Goal: Task Accomplishment & Management: Complete application form

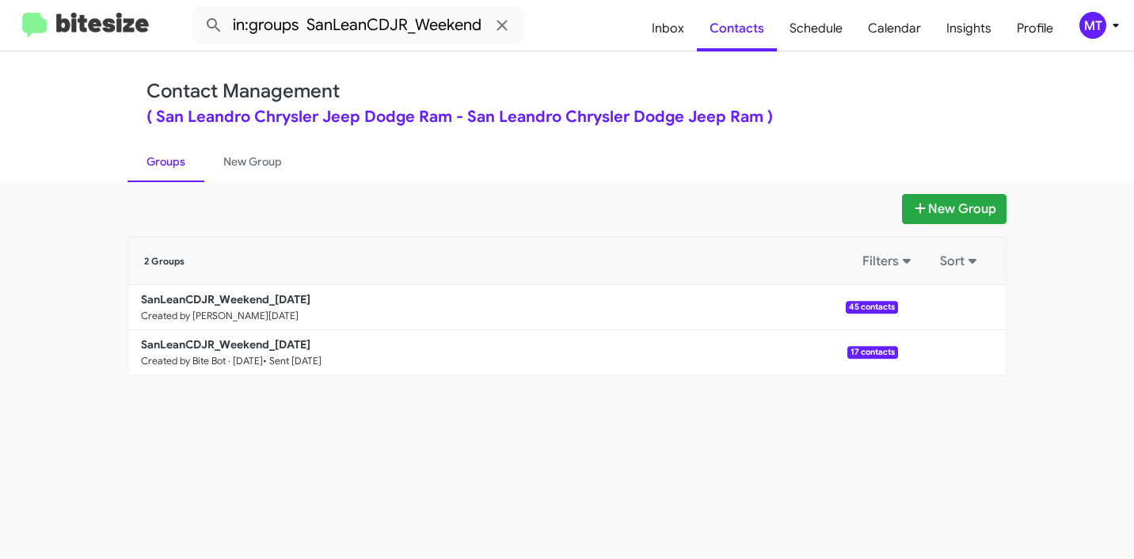
click at [1097, 25] on div "MT" at bounding box center [1093, 25] width 27 height 27
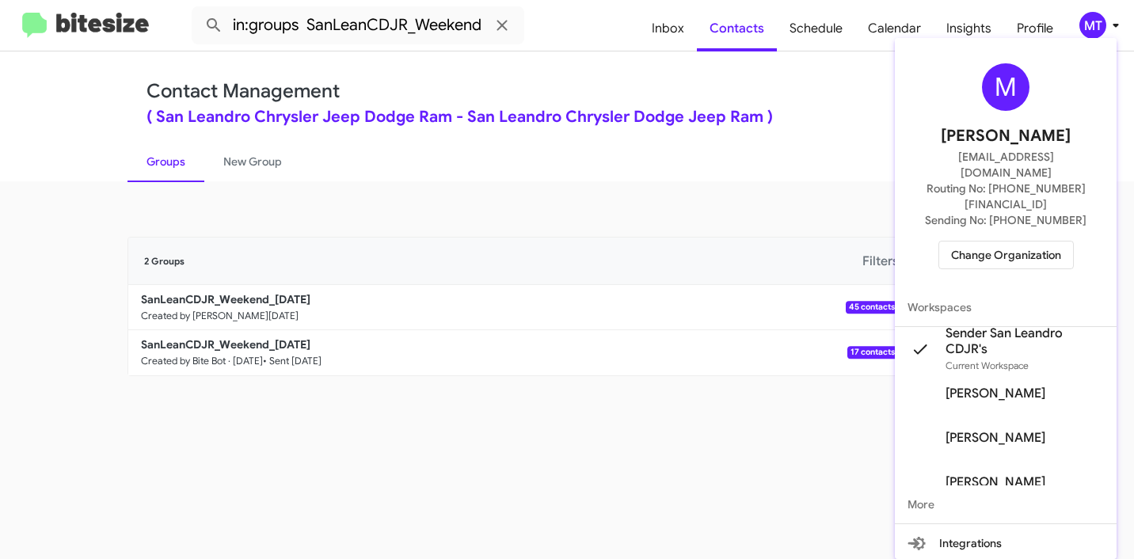
click at [982, 208] on div "M Mariem Tabay mariem@bitesize.co Routing No: +1 (510) 372-2905 Sending No: +1 …" at bounding box center [1006, 166] width 222 height 244
click at [988, 242] on span "Change Organization" at bounding box center [1006, 255] width 110 height 27
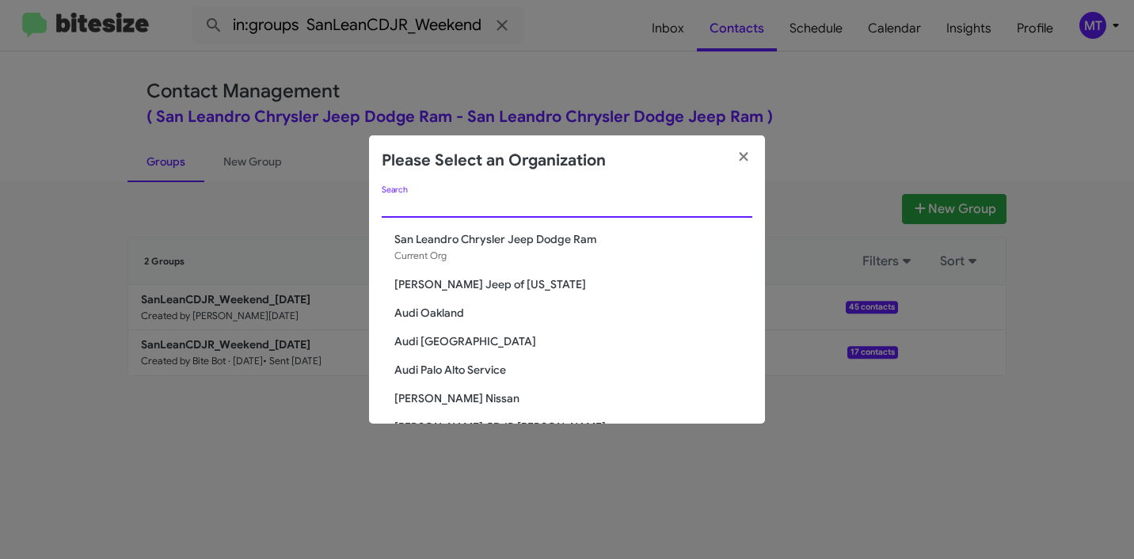
click at [426, 211] on input "Search" at bounding box center [567, 206] width 371 height 13
click at [430, 212] on div "Search" at bounding box center [567, 201] width 371 height 31
paste input "[PERSON_NAME][DEMOGRAPHIC_DATA]"
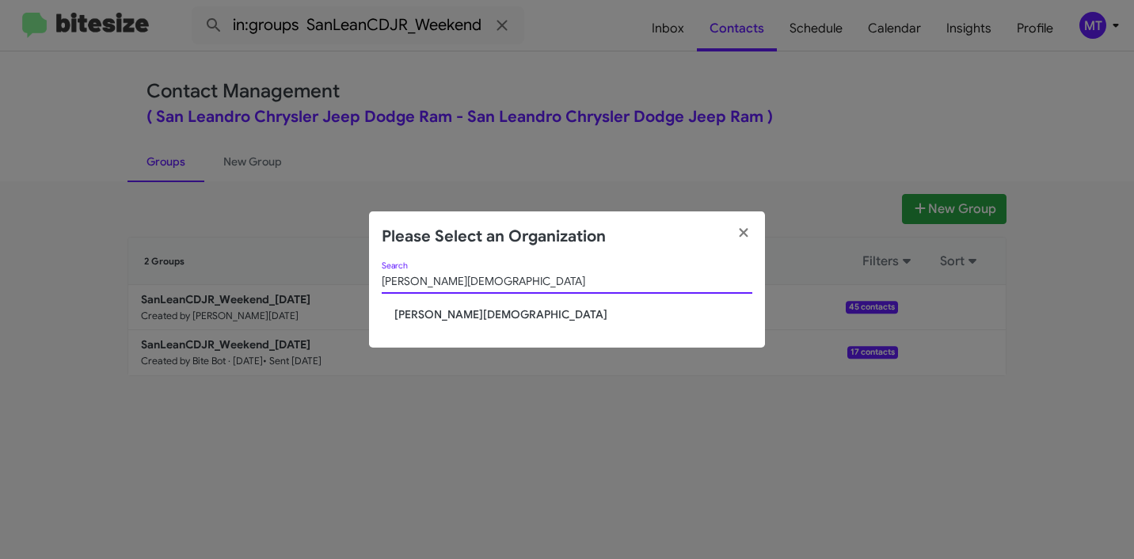
type input "[PERSON_NAME][DEMOGRAPHIC_DATA]"
click at [480, 314] on span "[PERSON_NAME][DEMOGRAPHIC_DATA]" at bounding box center [573, 315] width 358 height 16
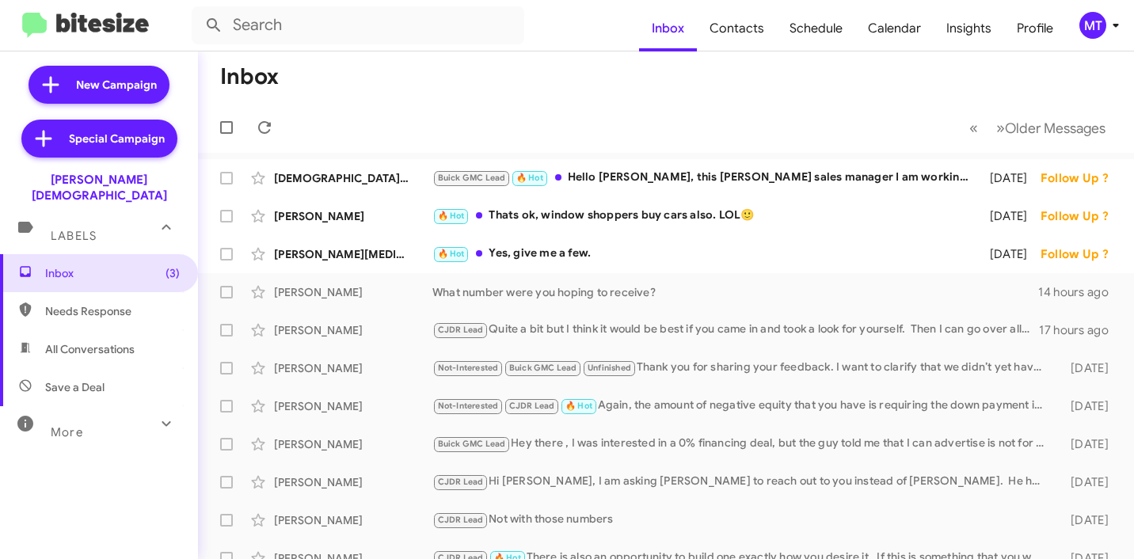
click at [1115, 30] on icon at bounding box center [1116, 25] width 19 height 19
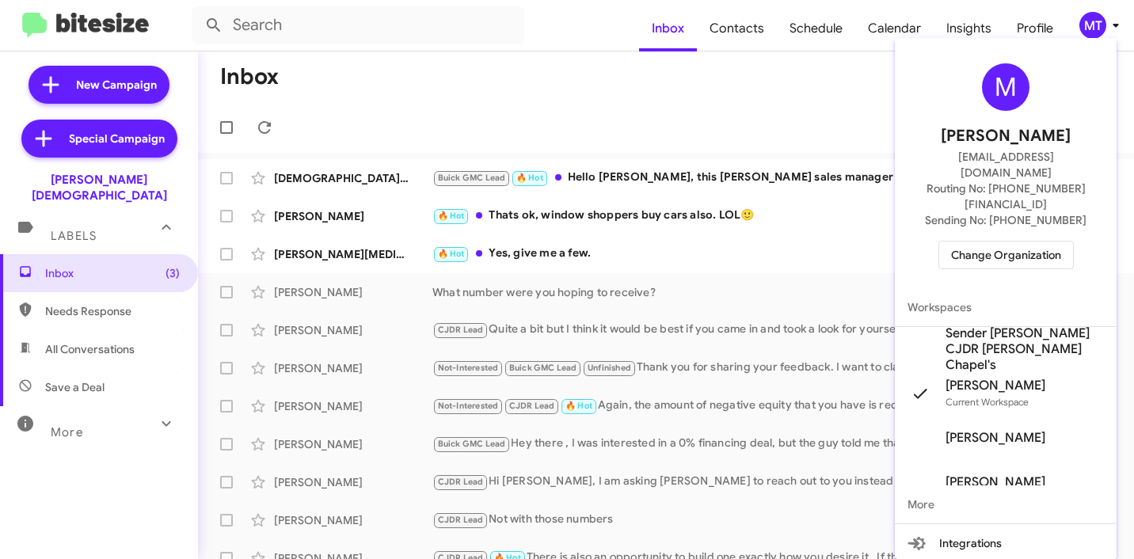
click at [917, 337] on mat-icon at bounding box center [920, 349] width 25 height 25
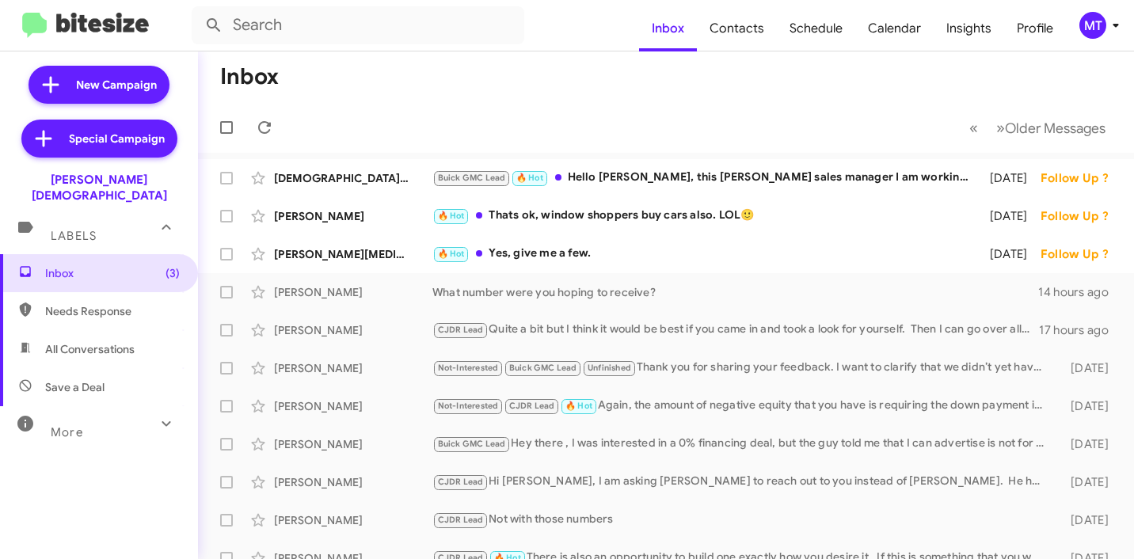
click at [1109, 27] on icon at bounding box center [1116, 25] width 19 height 19
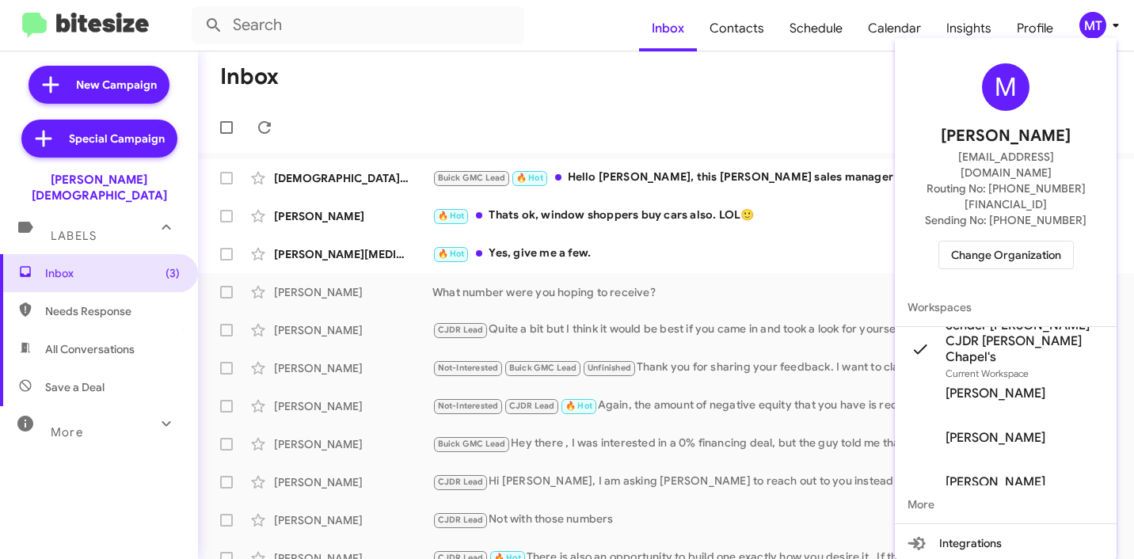
click at [1109, 27] on div at bounding box center [567, 279] width 1134 height 559
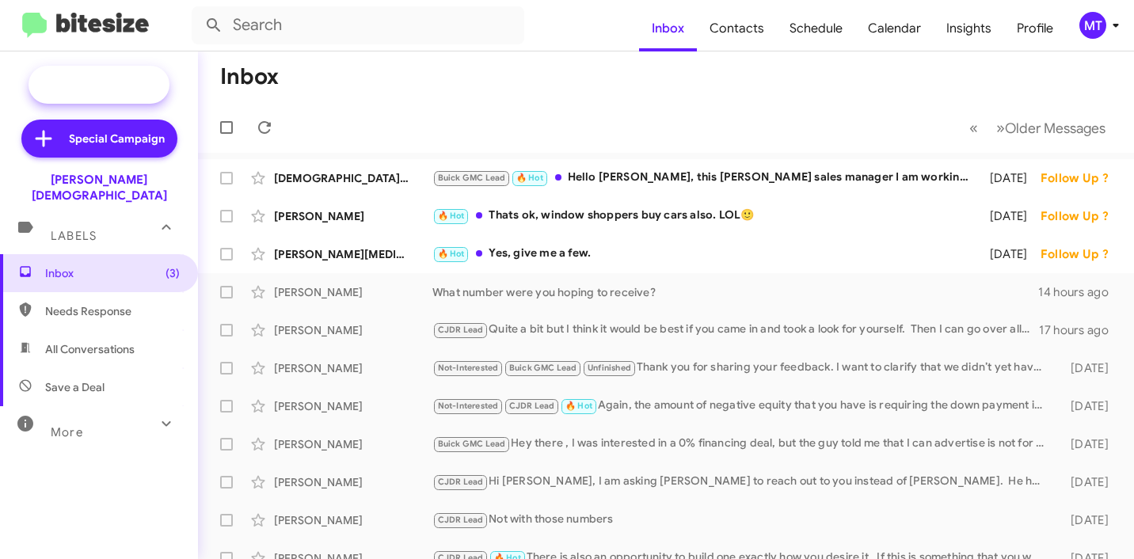
click at [101, 79] on span "New Campaign" at bounding box center [116, 85] width 81 height 16
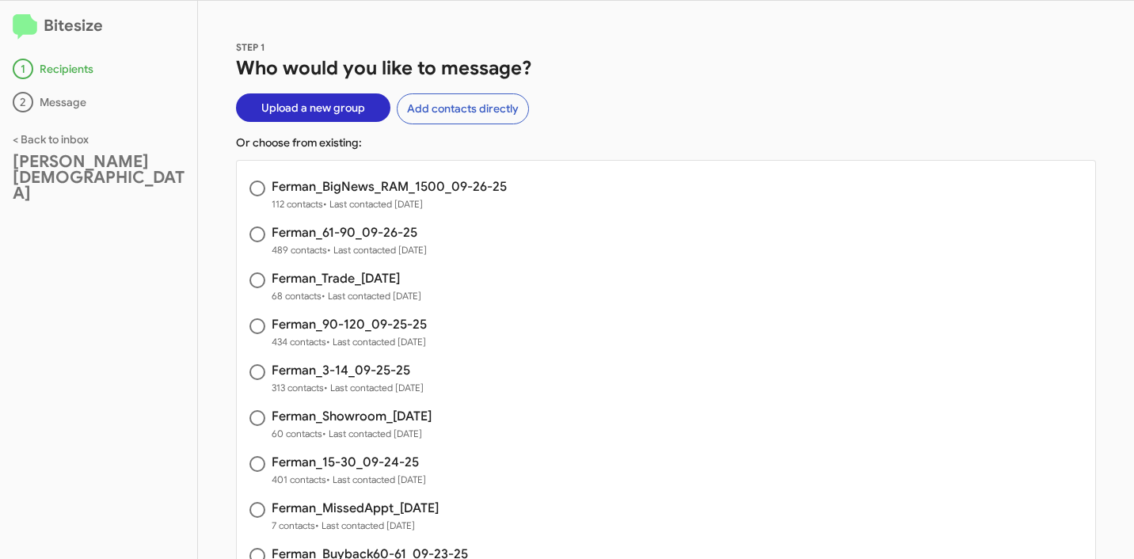
click at [308, 111] on span "Upload a new group" at bounding box center [313, 107] width 104 height 29
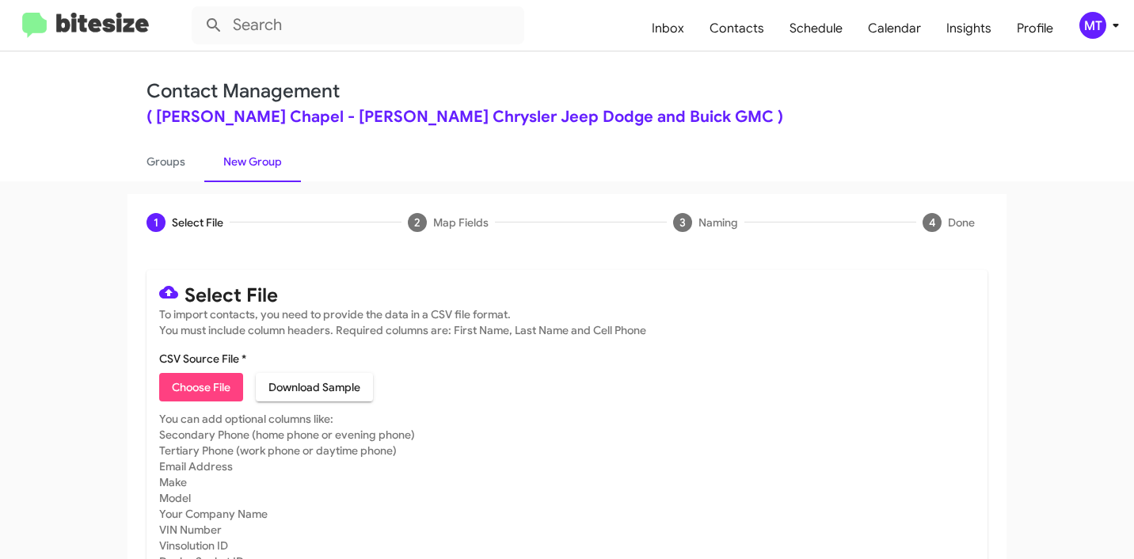
click at [218, 387] on span "Choose File" at bounding box center [201, 387] width 59 height 29
click at [207, 384] on span "Choose File" at bounding box center [201, 387] width 59 height 29
type input "Ferman_Weekend_09-29-25"
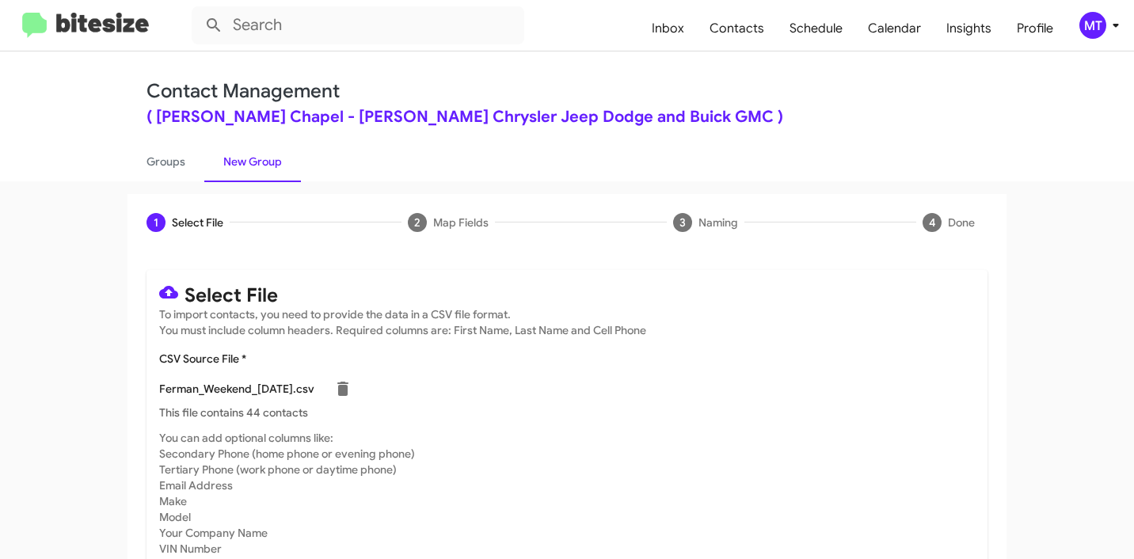
click at [1116, 26] on icon at bounding box center [1116, 26] width 6 height 4
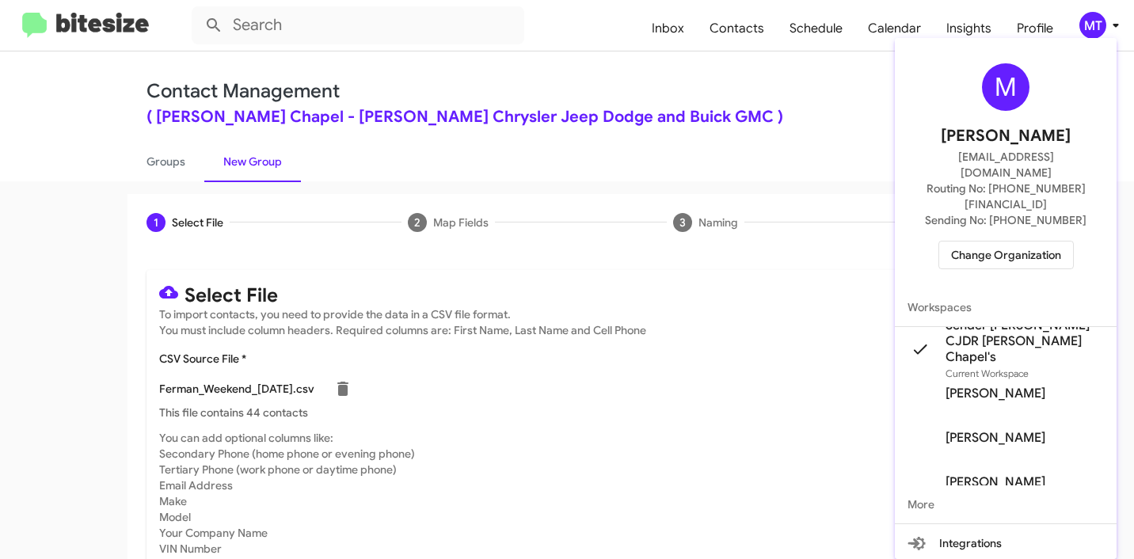
click at [608, 372] on div at bounding box center [567, 279] width 1134 height 559
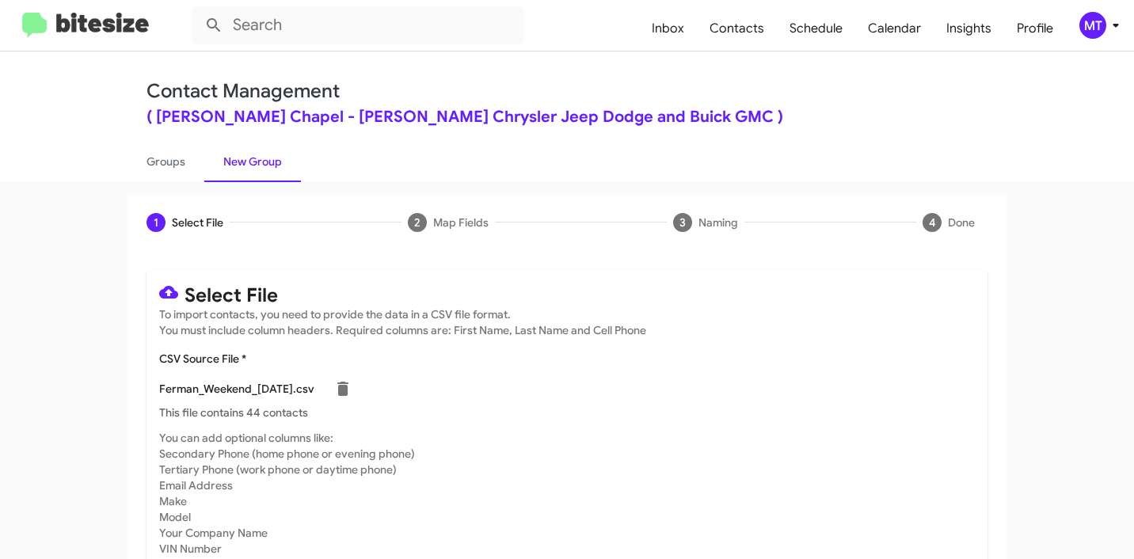
scroll to position [134, 0]
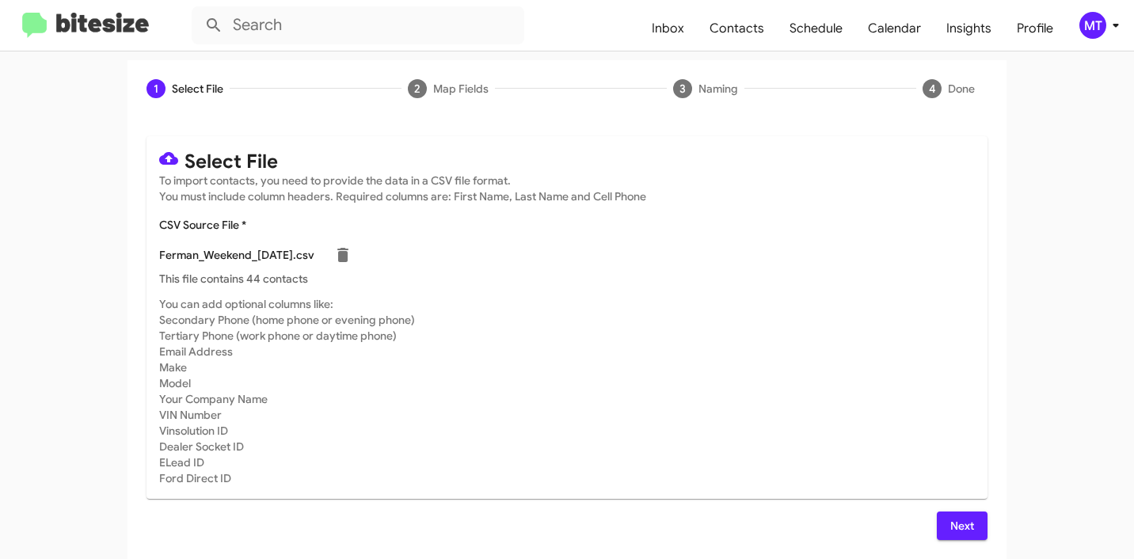
click at [950, 527] on span "Next" at bounding box center [962, 526] width 25 height 29
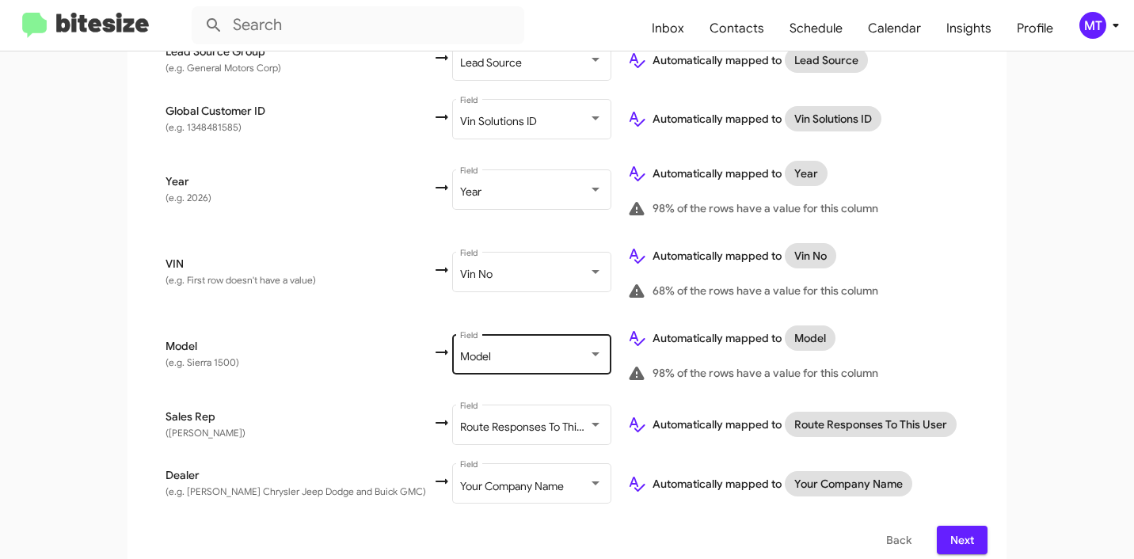
scroll to position [988, 0]
click at [966, 533] on span "Next" at bounding box center [962, 539] width 25 height 29
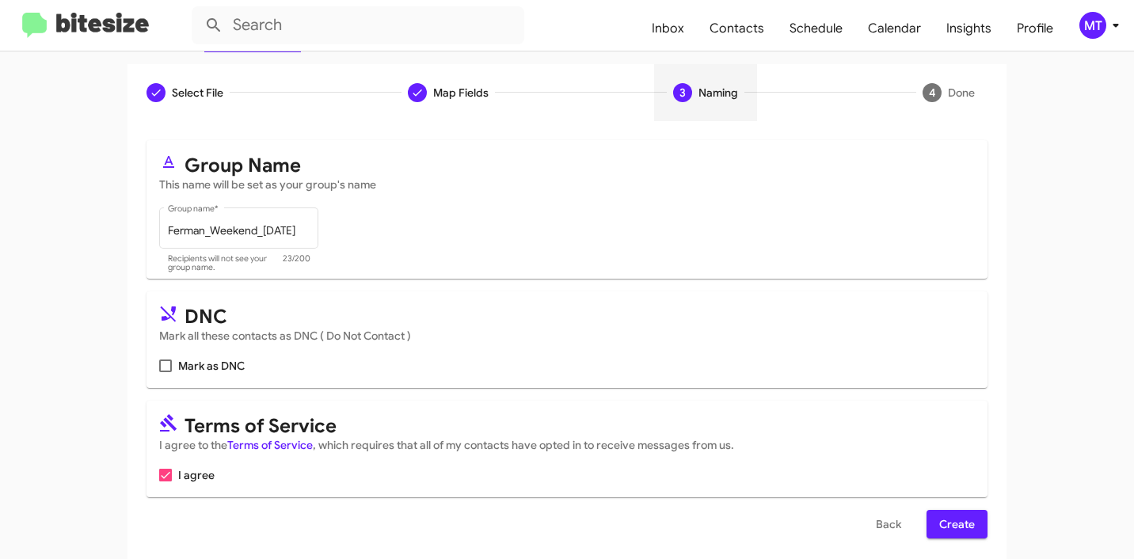
scroll to position [141, 0]
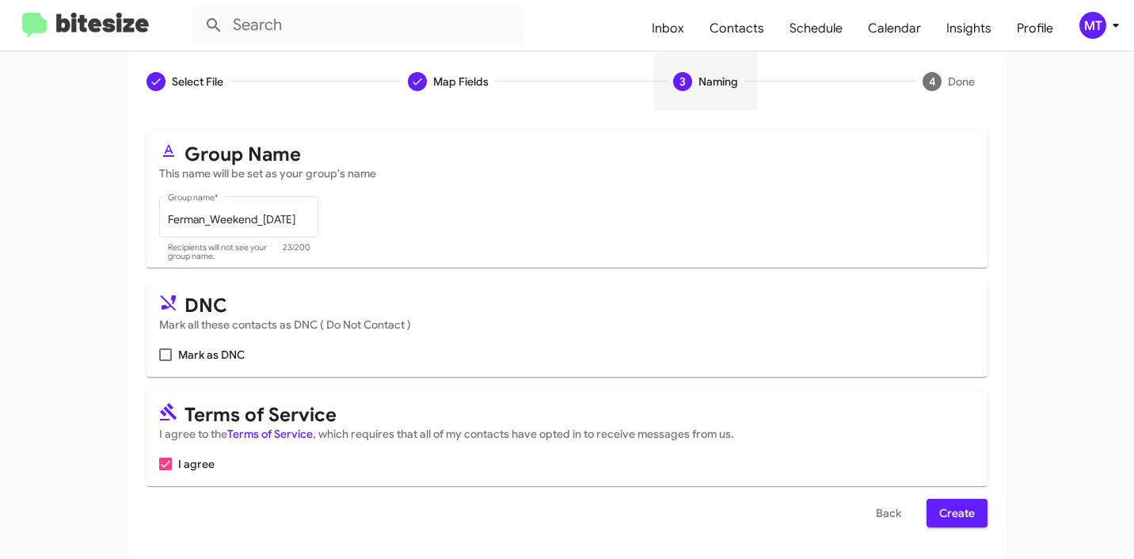
click at [962, 517] on span "Create" at bounding box center [957, 513] width 36 height 29
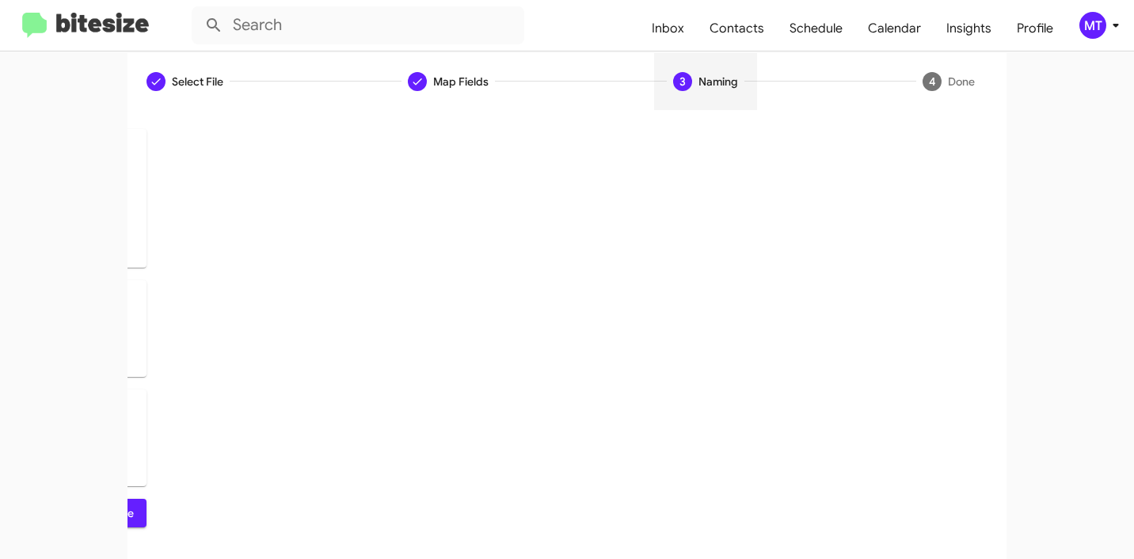
scroll to position [0, 0]
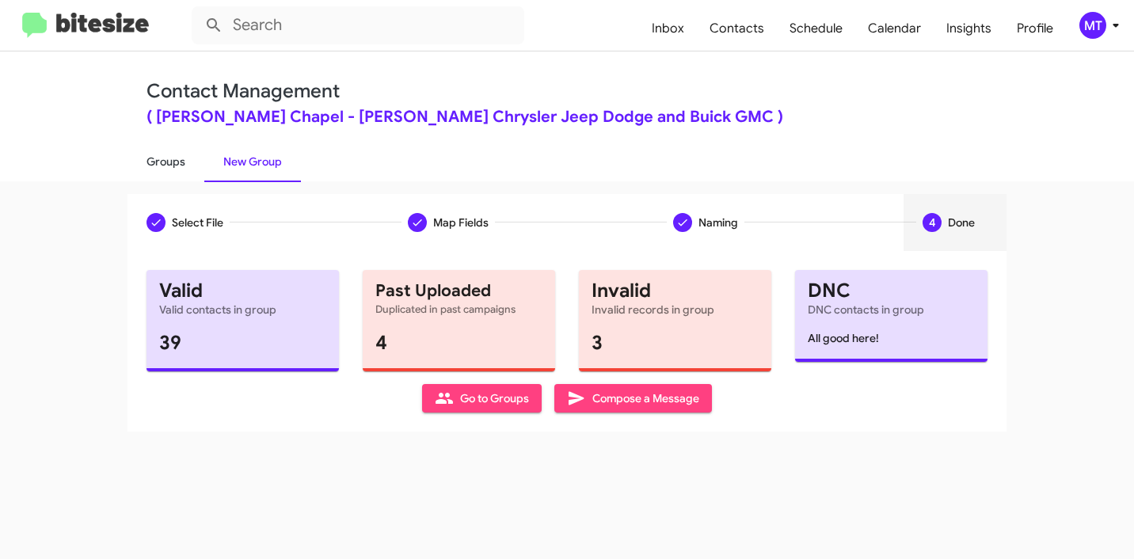
click at [153, 171] on link "Groups" at bounding box center [166, 161] width 77 height 41
click at [157, 166] on link "Groups" at bounding box center [166, 161] width 77 height 41
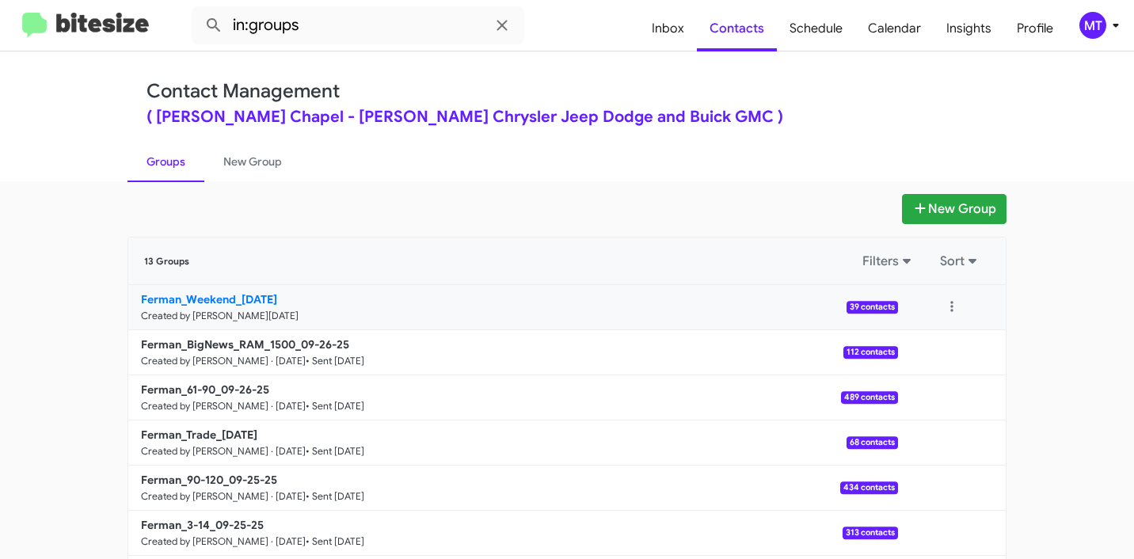
drag, startPoint x: 116, startPoint y: 303, endPoint x: 229, endPoint y: 294, distance: 113.7
click at [229, 294] on app-groups "New Group 13 Groups Filters Sort Ferman_Weekend_09-29-25 Created by Mariem Taba…" at bounding box center [567, 486] width 1134 height 585
click at [346, 19] on input "in:groups" at bounding box center [358, 25] width 333 height 38
paste input "Ferman_Weekend"
click at [198, 10] on button at bounding box center [214, 26] width 32 height 32
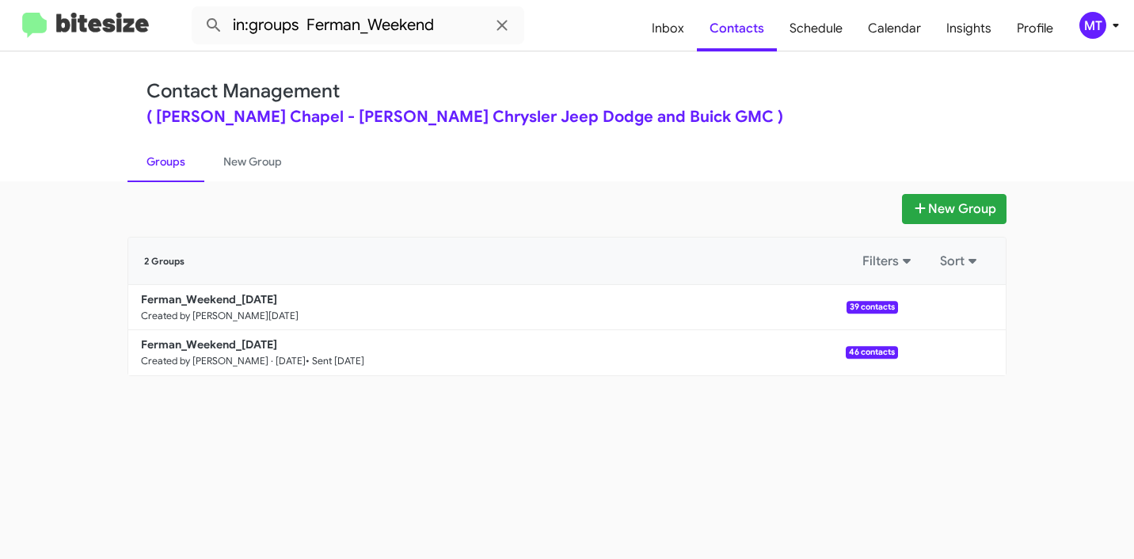
click at [176, 155] on link "Groups" at bounding box center [166, 161] width 77 height 41
type input "in:groups"
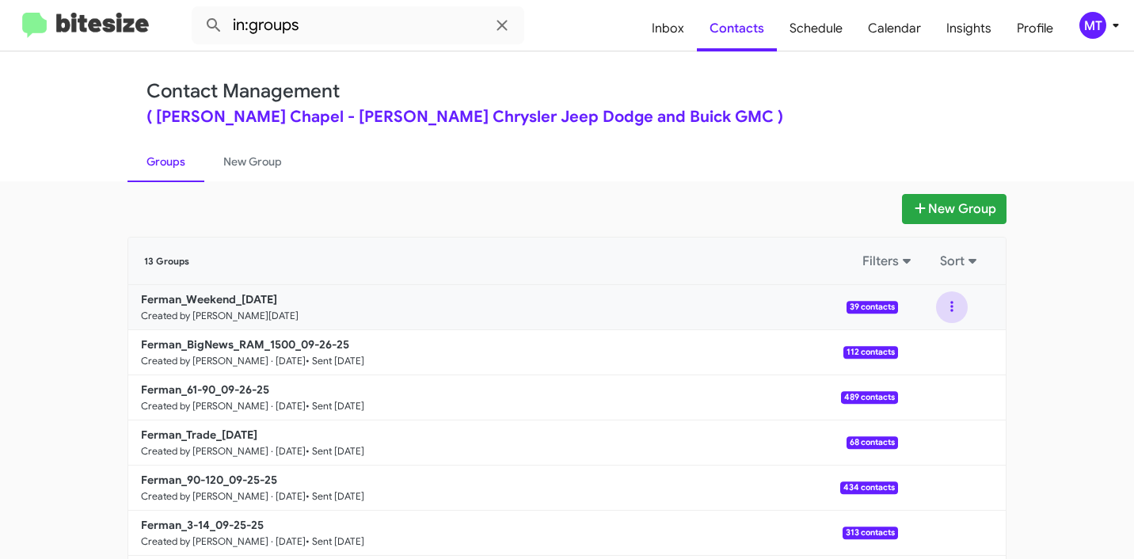
click at [949, 307] on button at bounding box center [952, 307] width 32 height 32
click at [907, 345] on button "View contacts" at bounding box center [904, 350] width 127 height 38
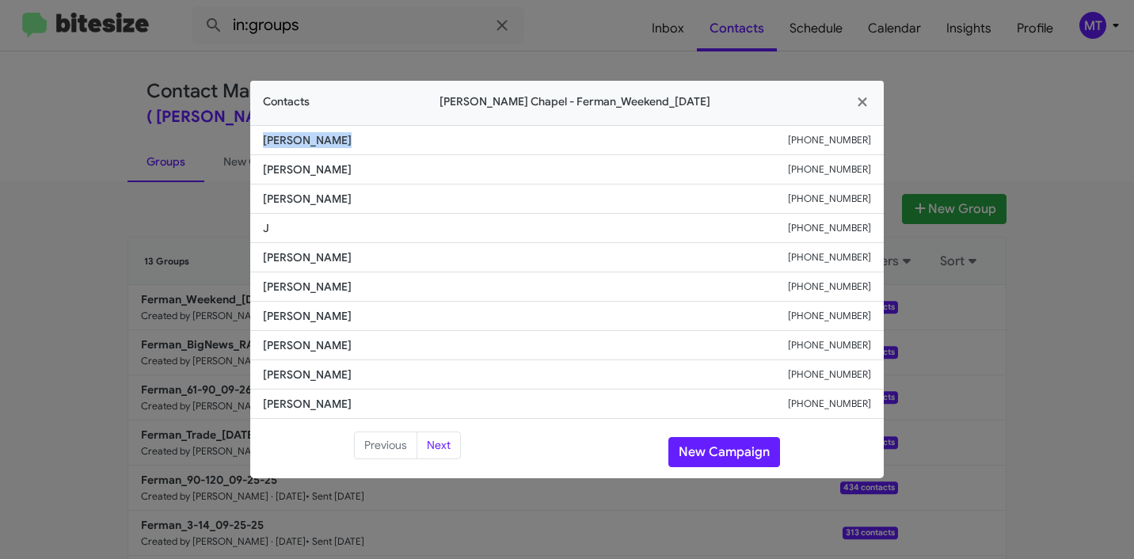
drag, startPoint x: 345, startPoint y: 139, endPoint x: 256, endPoint y: 136, distance: 88.8
click at [256, 136] on li "Jason Mendola +13524257889" at bounding box center [567, 140] width 634 height 30
copy span "Jason Mendola"
click at [863, 99] on icon "button" at bounding box center [862, 101] width 9 height 9
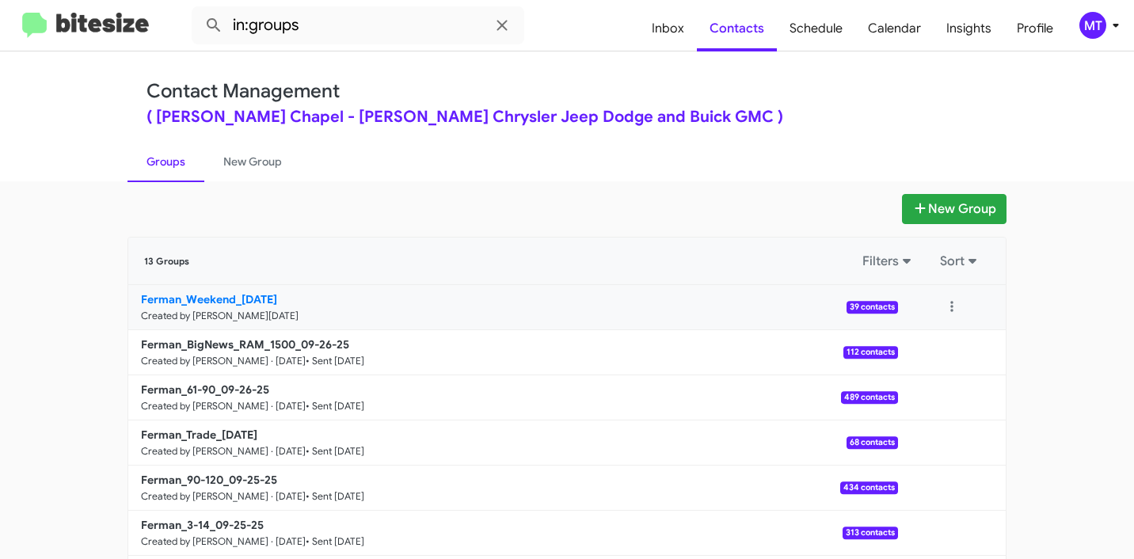
click at [265, 299] on b "Ferman_Weekend_09-29-25" at bounding box center [209, 299] width 136 height 14
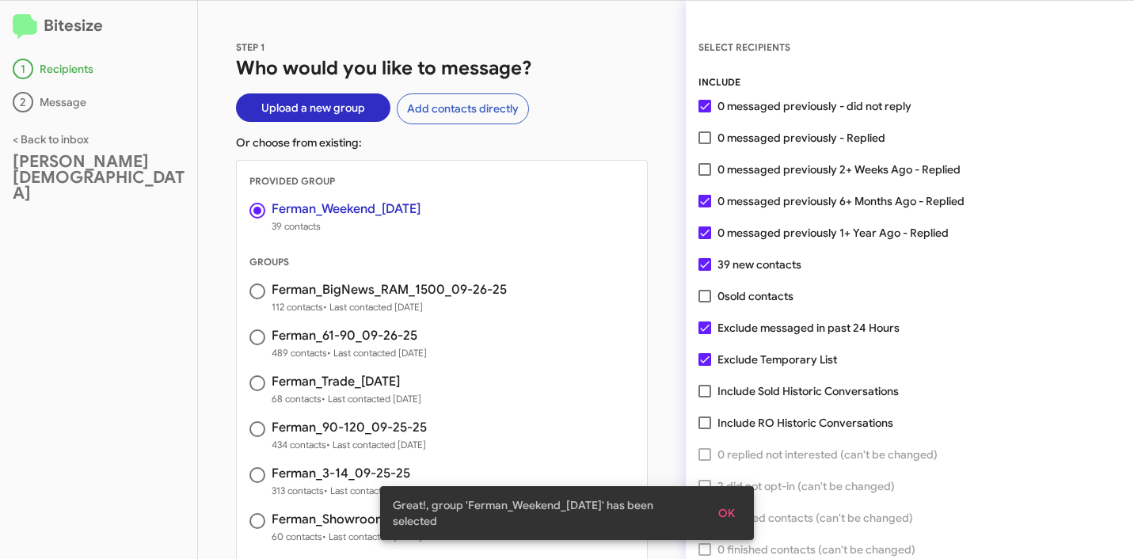
click at [728, 515] on span "OK" at bounding box center [726, 513] width 17 height 29
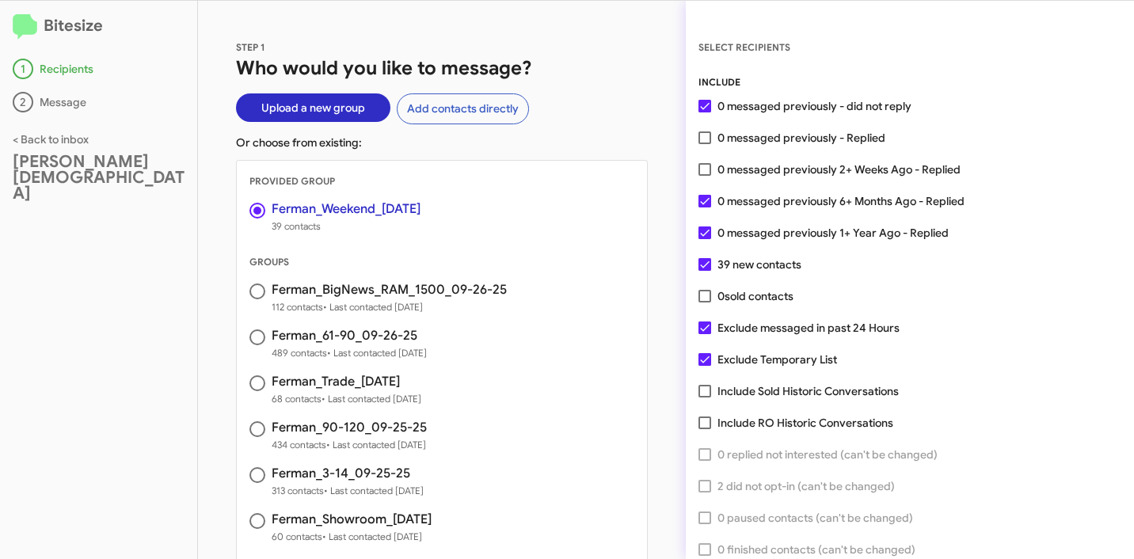
click at [700, 173] on span at bounding box center [705, 169] width 13 height 13
click at [704, 176] on input "0 messaged previously 2+ Weeks Ago - Replied" at bounding box center [704, 176] width 1 height 1
checkbox input "true"
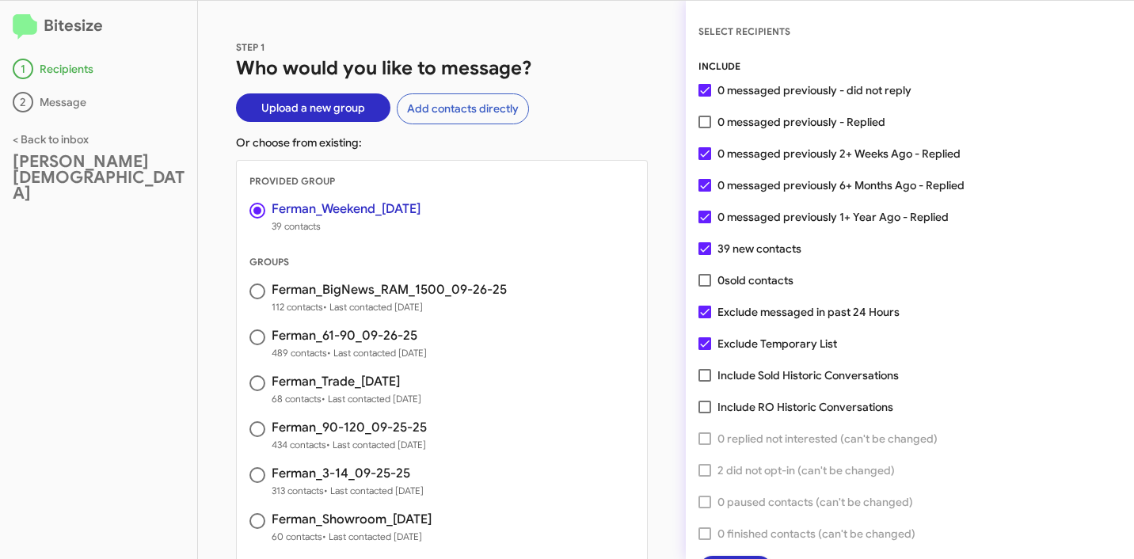
scroll to position [40, 0]
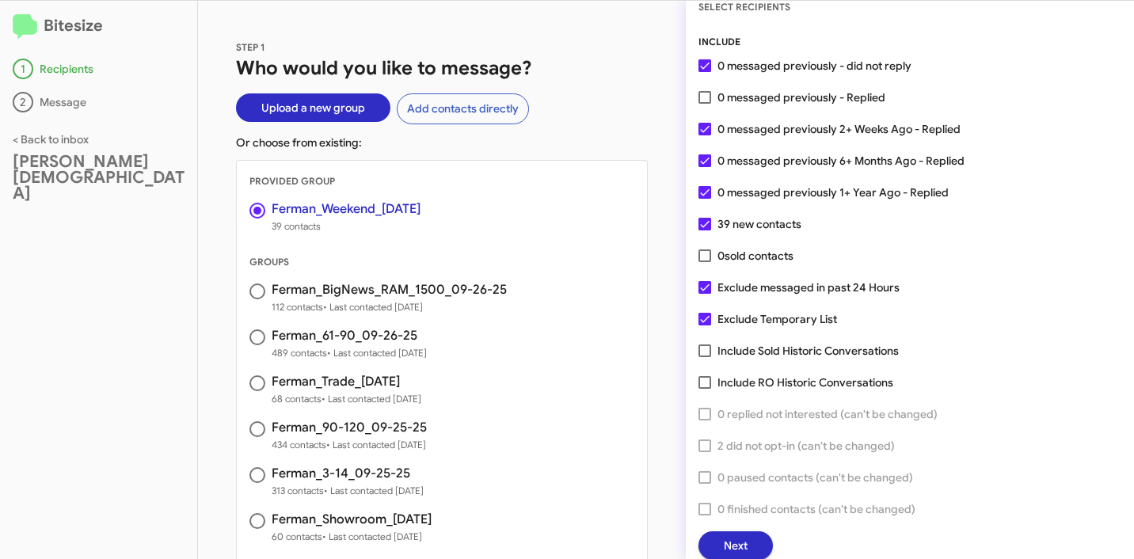
click at [741, 547] on span "Next" at bounding box center [736, 545] width 24 height 29
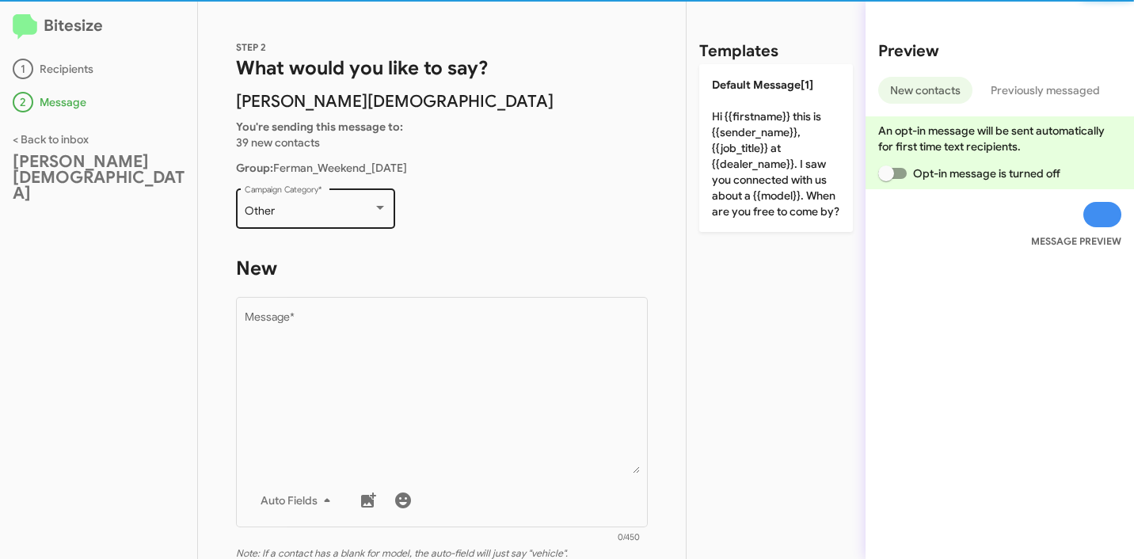
click at [356, 220] on div "Other Campaign Category *" at bounding box center [316, 207] width 143 height 44
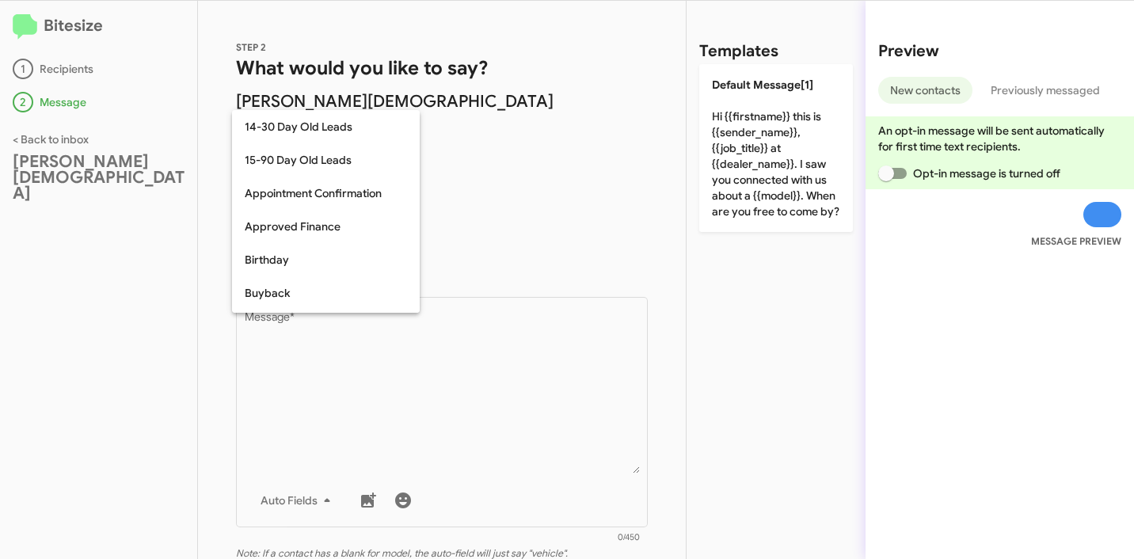
scroll to position [348, 0]
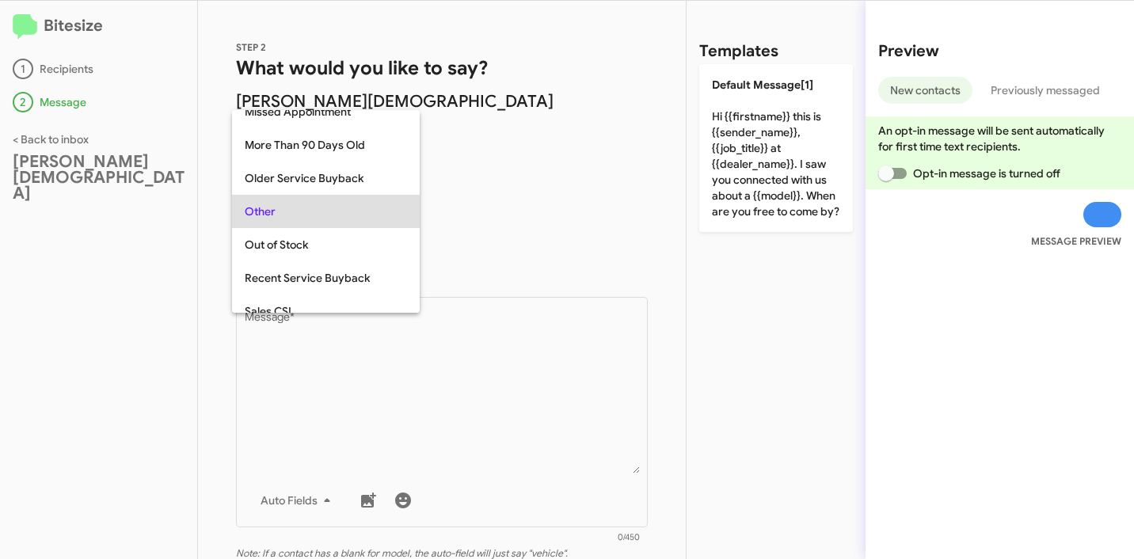
click at [550, 162] on div at bounding box center [567, 279] width 1134 height 559
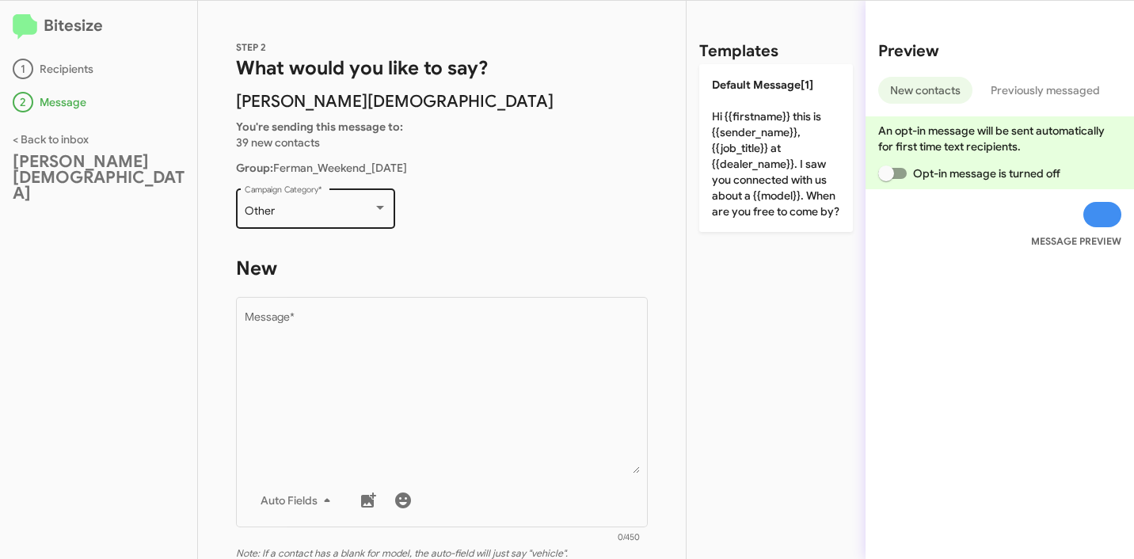
click at [318, 215] on div "Other" at bounding box center [309, 211] width 128 height 13
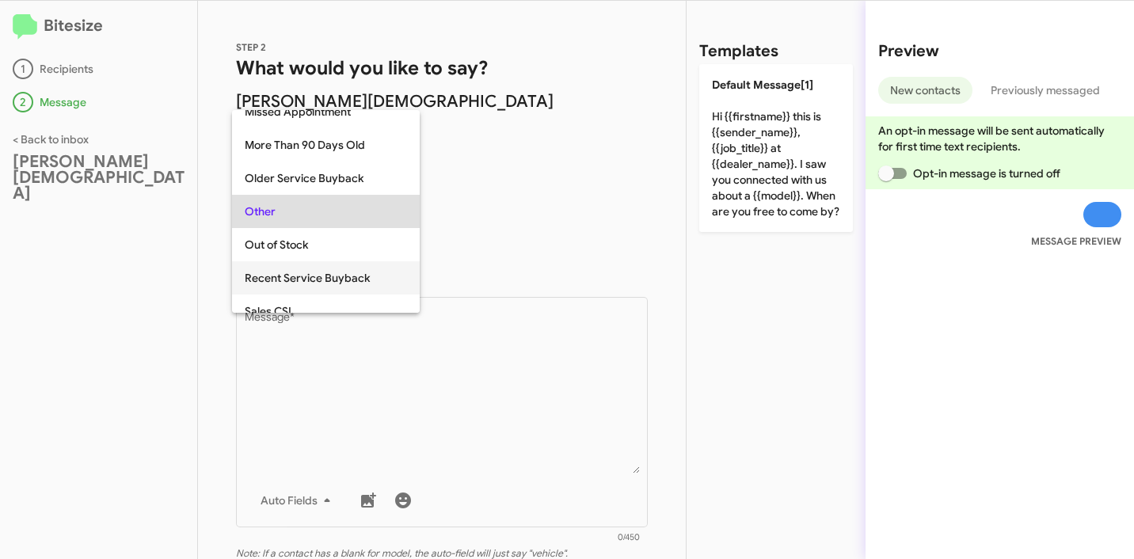
scroll to position [662, 0]
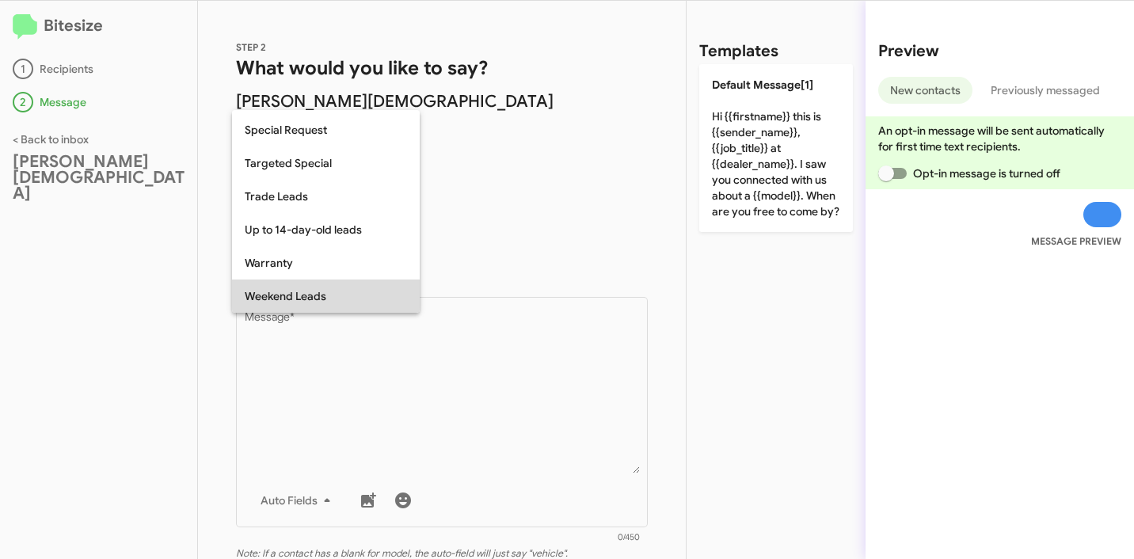
click at [327, 293] on span "Weekend Leads" at bounding box center [326, 296] width 162 height 33
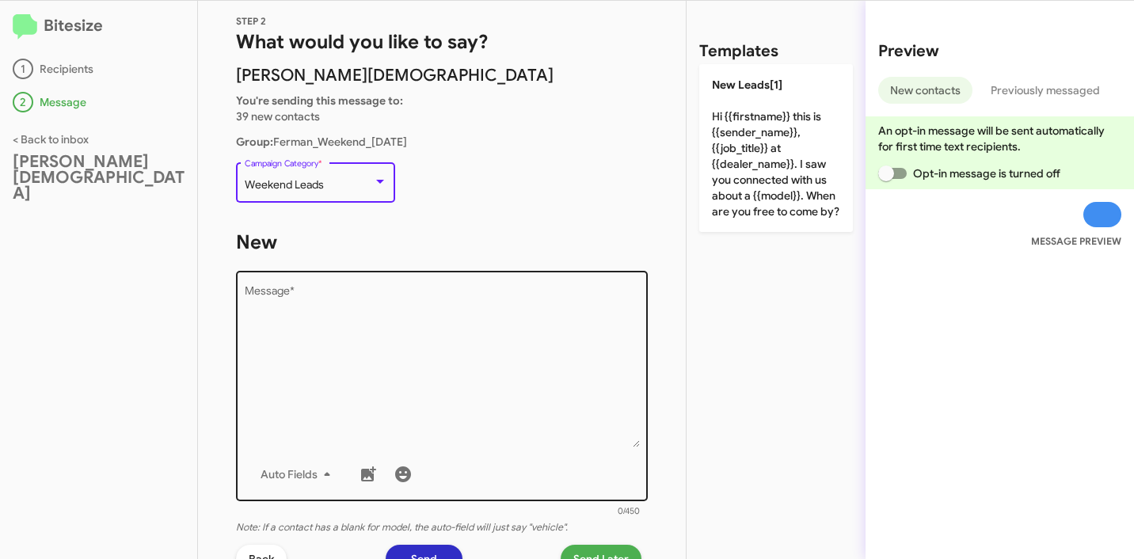
click at [400, 322] on textarea "Message *" at bounding box center [442, 367] width 395 height 162
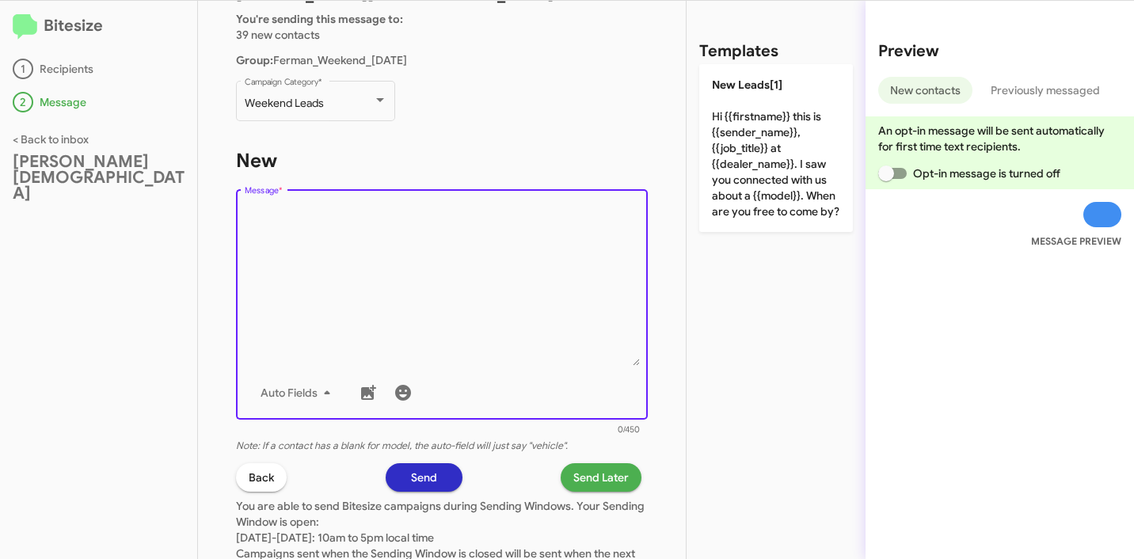
scroll to position [0, 0]
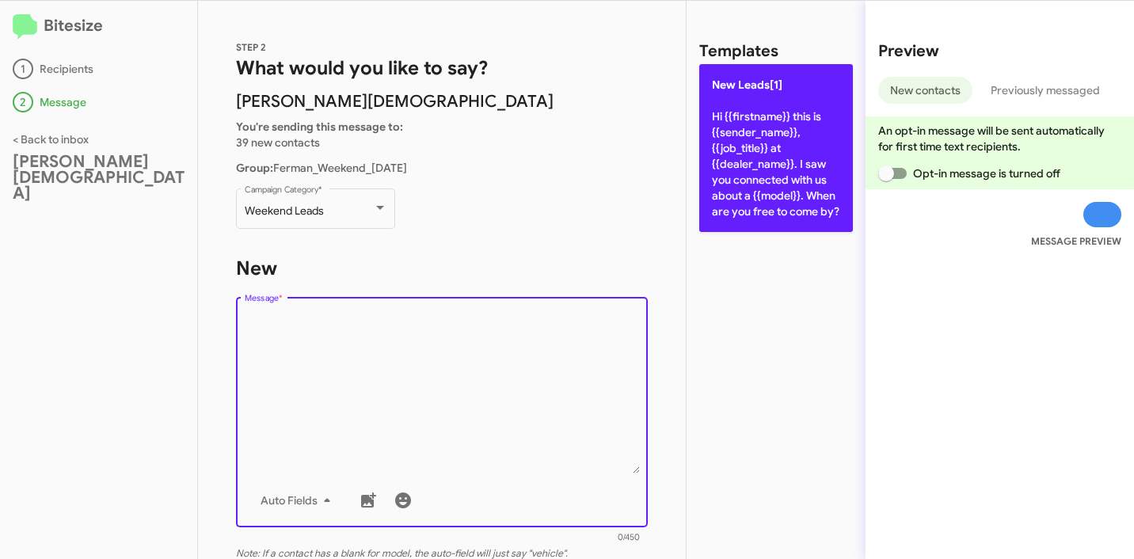
click at [794, 168] on p "New Leads[1] Hi {{firstname}} this is {{sender_name}}, {{job_title}} at {{deale…" at bounding box center [776, 148] width 154 height 168
type textarea "Hi {{firstname}} this is {{sender_name}}, {{job_title}} at {{dealer_name}}. I s…"
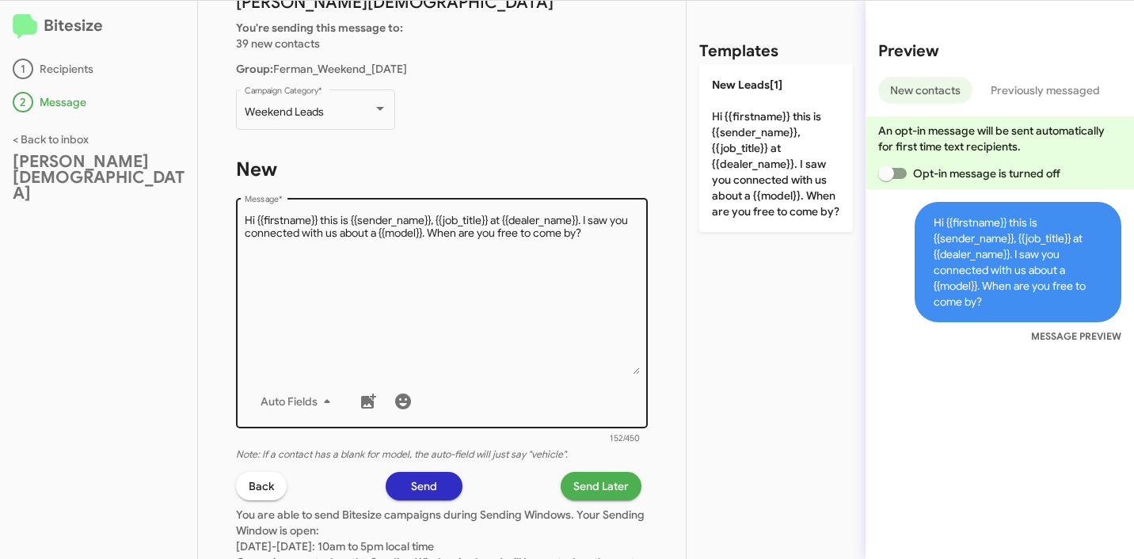
scroll to position [269, 0]
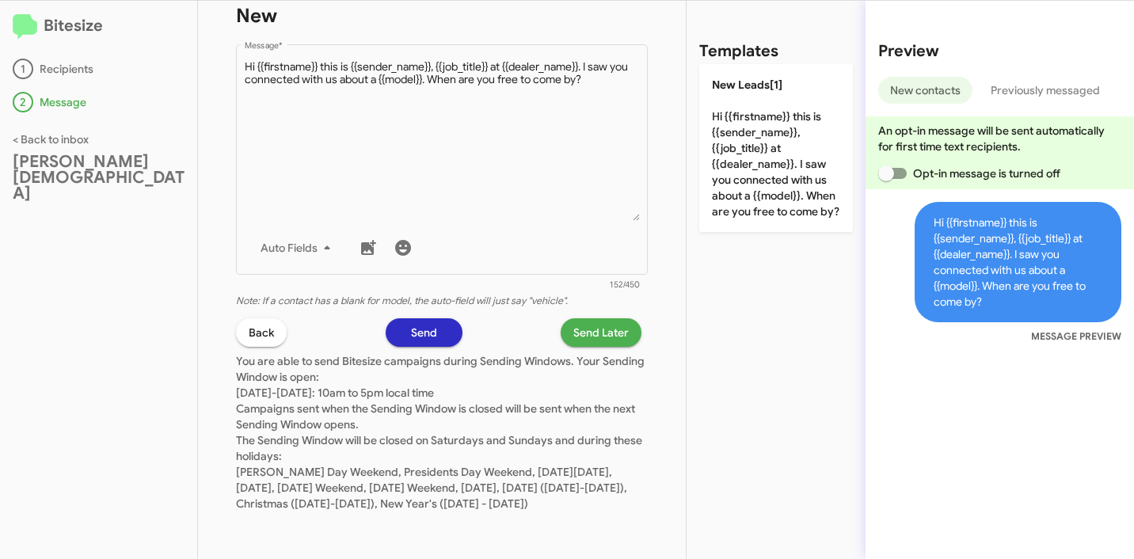
click at [587, 324] on span "Send Later" at bounding box center [600, 332] width 55 height 29
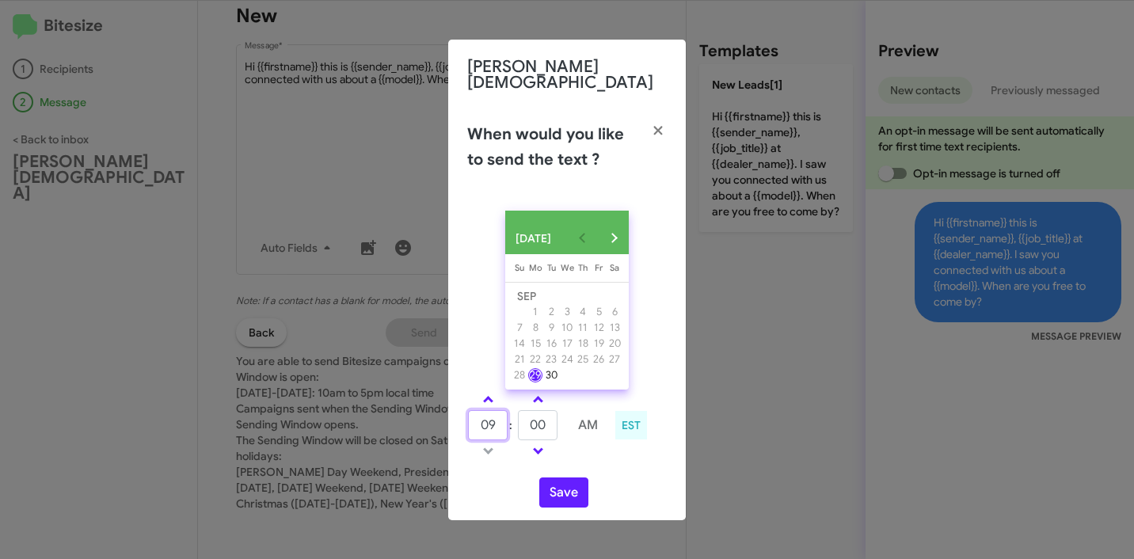
drag, startPoint x: 497, startPoint y: 425, endPoint x: 458, endPoint y: 421, distance: 39.0
click at [458, 421] on div "09 : 00 AM EST" at bounding box center [566, 427] width 223 height 75
type input "12"
click at [544, 422] on input "00" at bounding box center [538, 425] width 40 height 30
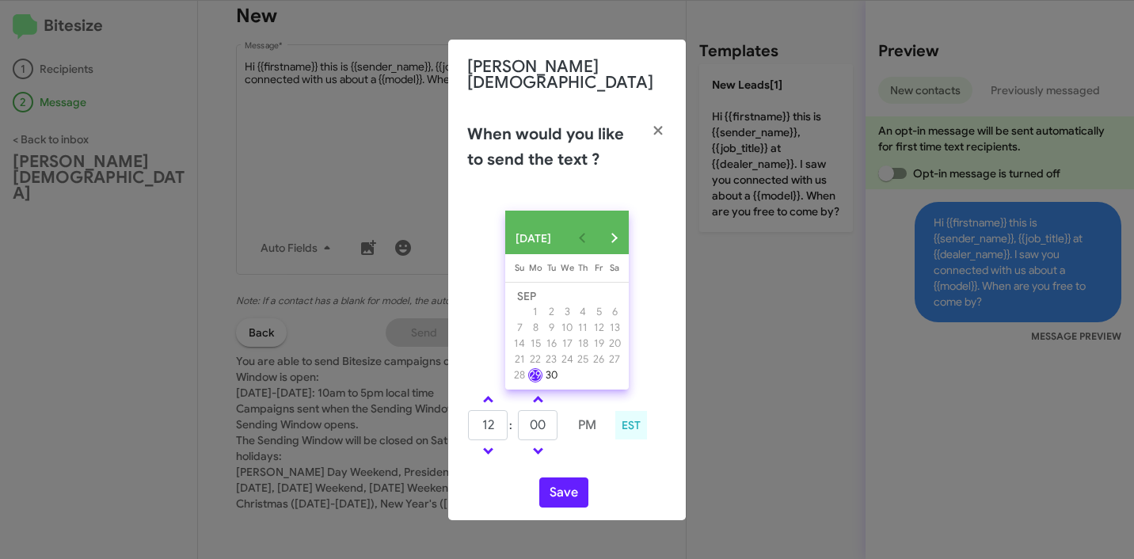
click at [632, 464] on div "SEP 2025 Sunday Su Monday Mo Tuesday Tu Wednesday We Thursday Th Friday Fr Satu…" at bounding box center [567, 359] width 238 height 322
click at [566, 489] on button "Save" at bounding box center [563, 493] width 49 height 30
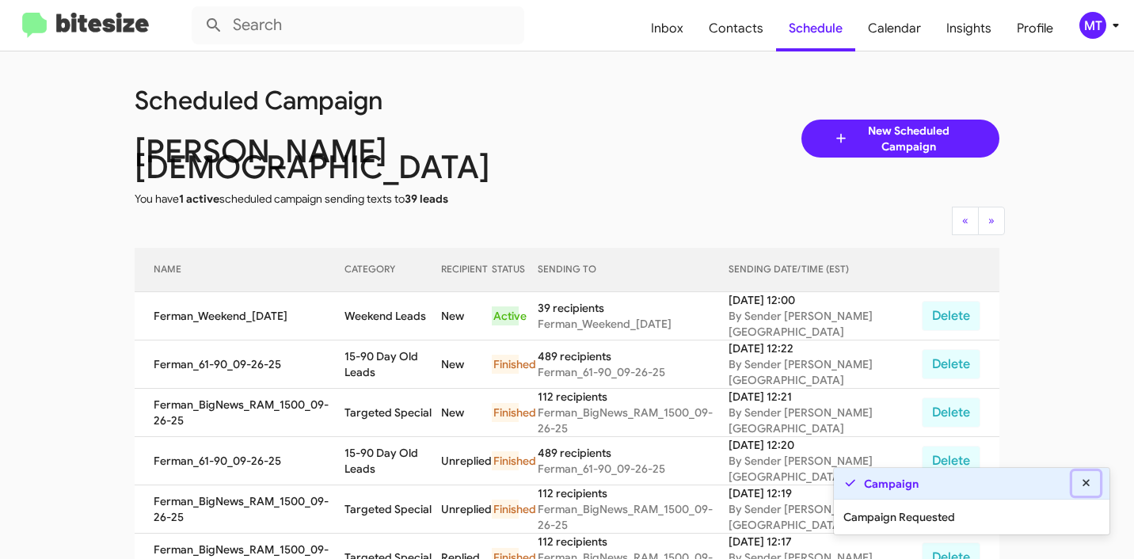
click at [1091, 482] on icon at bounding box center [1087, 483] width 14 height 11
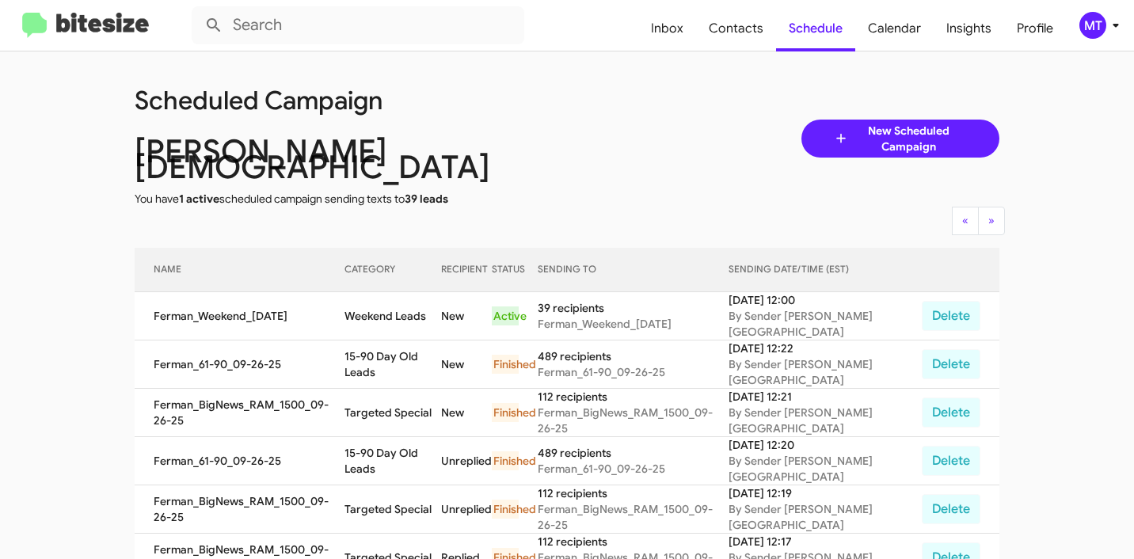
click at [1119, 20] on icon at bounding box center [1116, 25] width 19 height 19
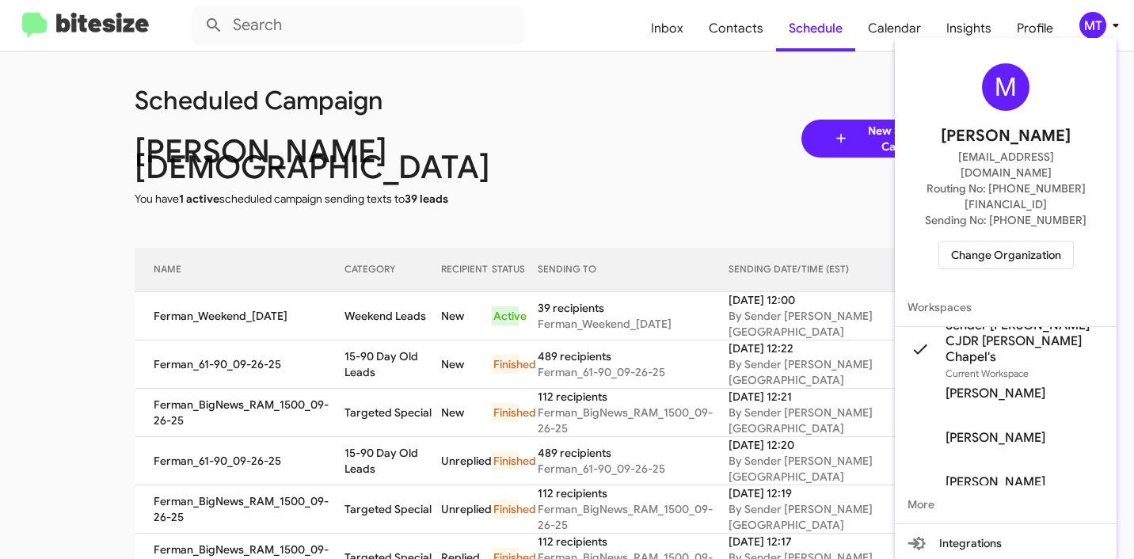
click at [74, 166] on div at bounding box center [567, 279] width 1134 height 559
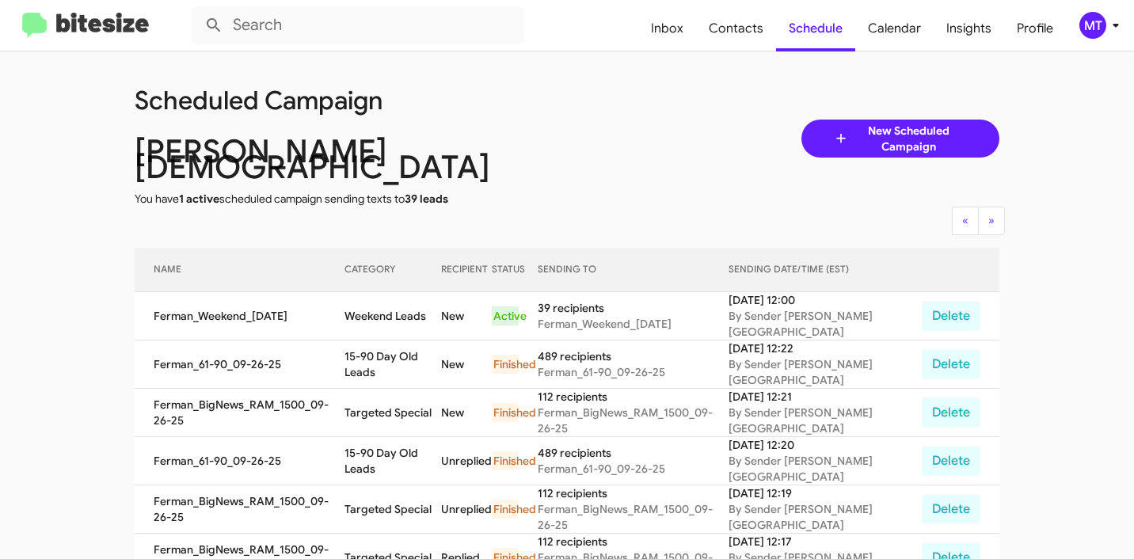
click at [1098, 26] on div "MT" at bounding box center [1093, 25] width 27 height 27
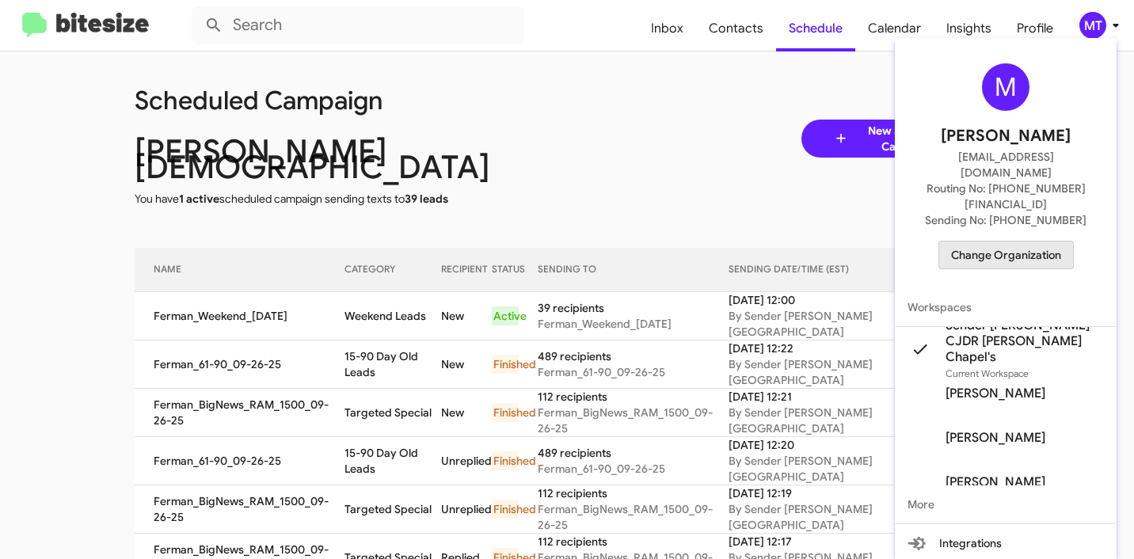
click at [1008, 242] on span "Change Organization" at bounding box center [1006, 255] width 110 height 27
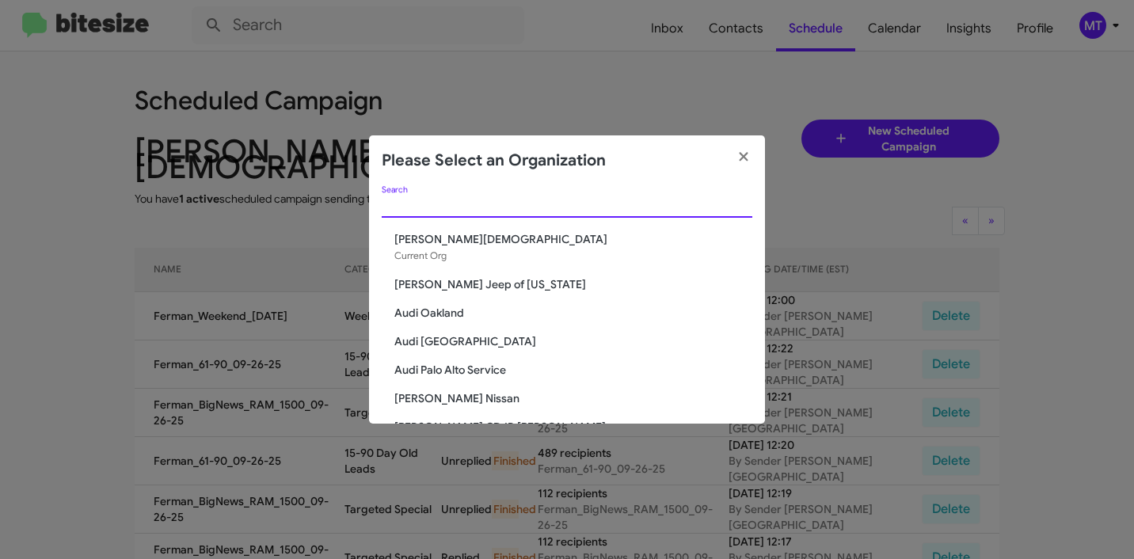
click at [475, 207] on input "Search" at bounding box center [567, 206] width 371 height 13
paste input "Daniels Long Chevrolet"
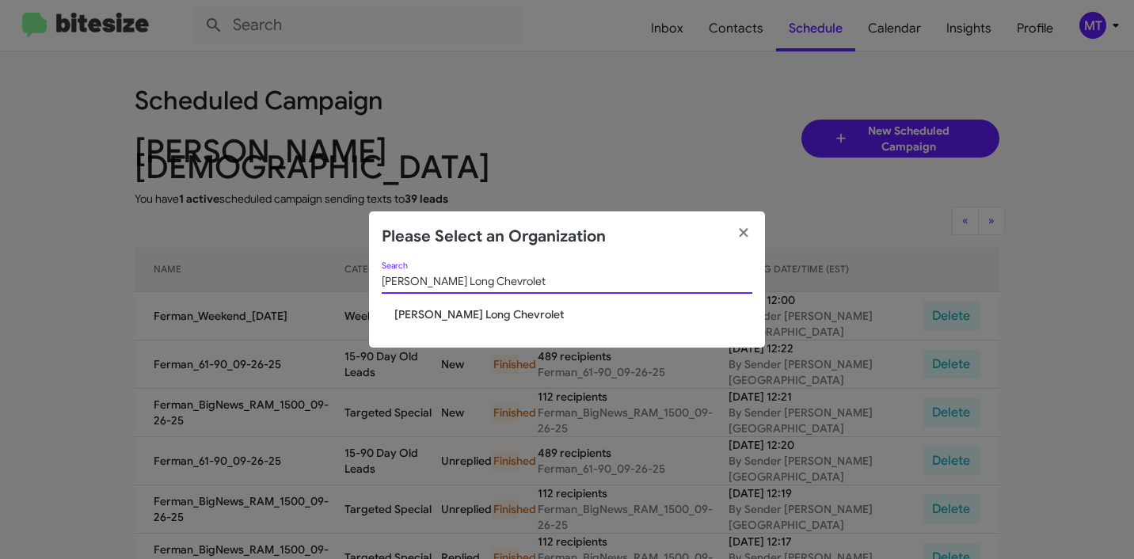
type input "Daniels Long Chevrolet"
click at [470, 318] on span "Daniels Long Chevrolet" at bounding box center [573, 315] width 358 height 16
click at [470, 315] on span "Daniels Long Chevrolet" at bounding box center [573, 315] width 358 height 16
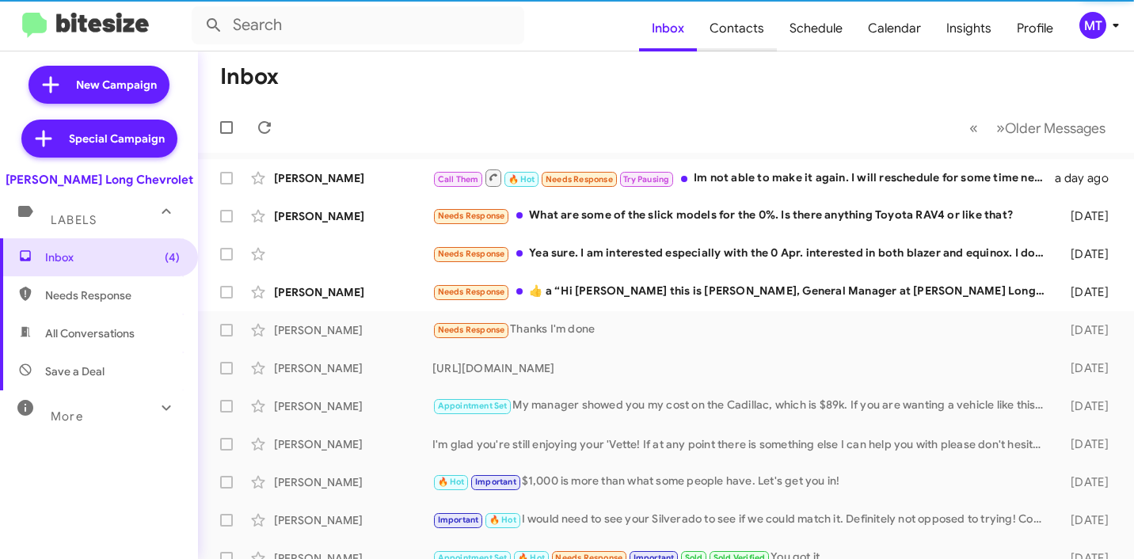
click at [750, 30] on span "Contacts" at bounding box center [737, 29] width 80 height 46
type input "in:groups"
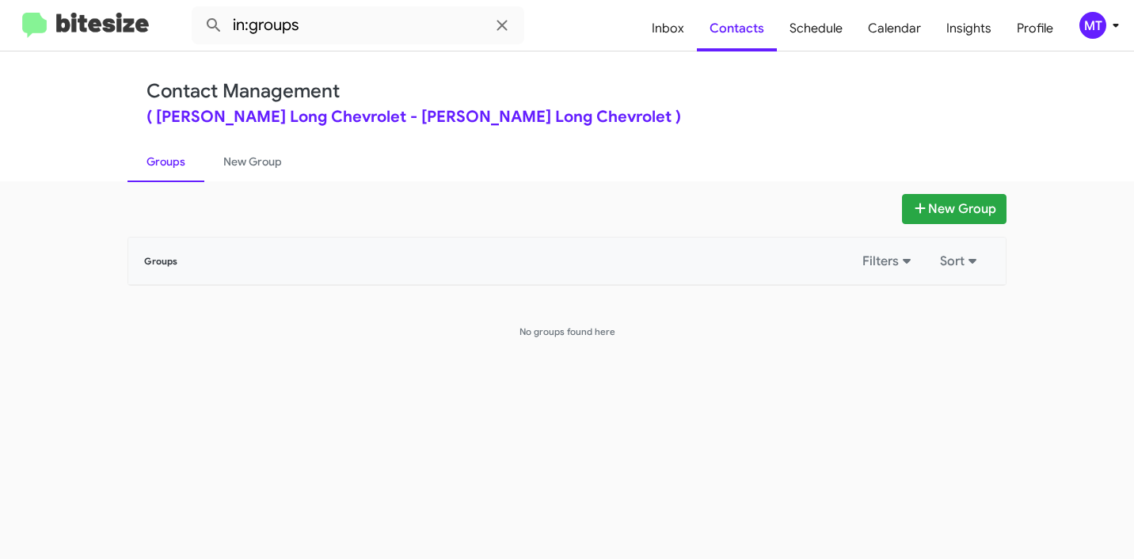
click at [1110, 27] on icon at bounding box center [1116, 25] width 19 height 19
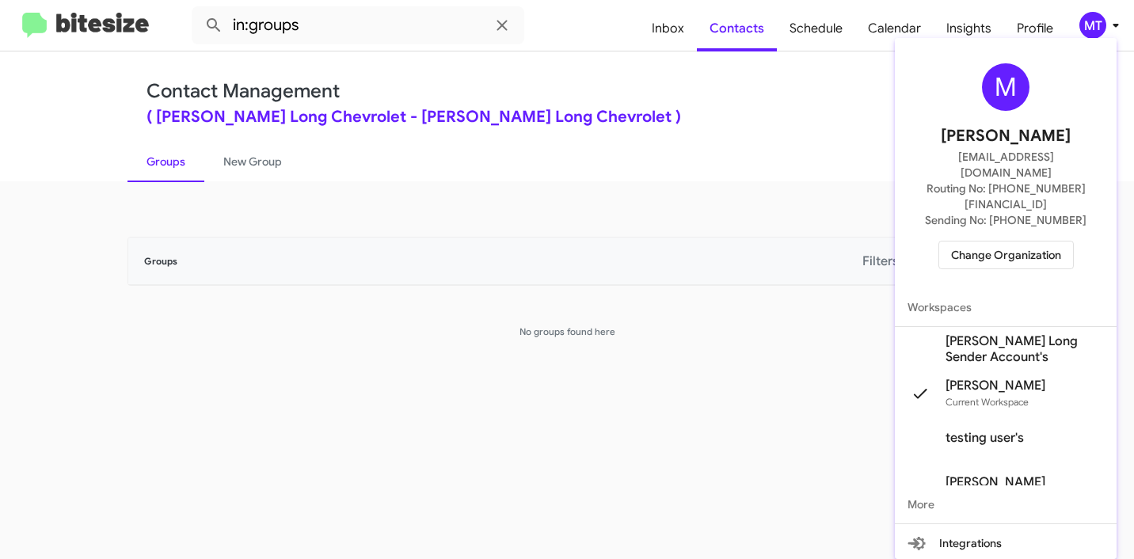
click at [589, 154] on div at bounding box center [567, 279] width 1134 height 559
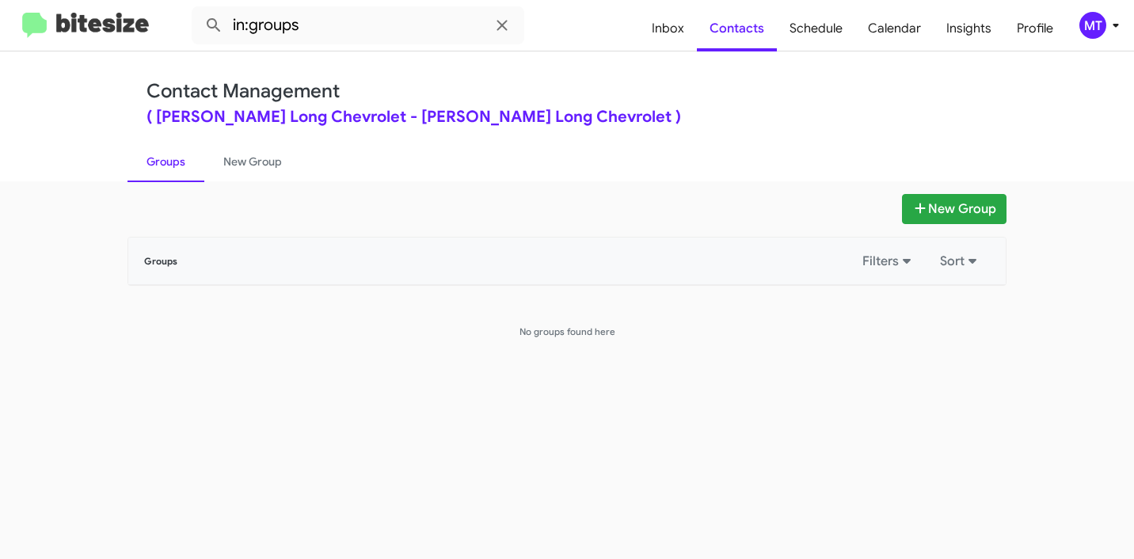
click at [1122, 8] on mat-toolbar "in:groups Inbox Contacts Schedule Calendar Insights Profile MT" at bounding box center [567, 25] width 1134 height 51
click at [1107, 28] on icon at bounding box center [1116, 25] width 19 height 19
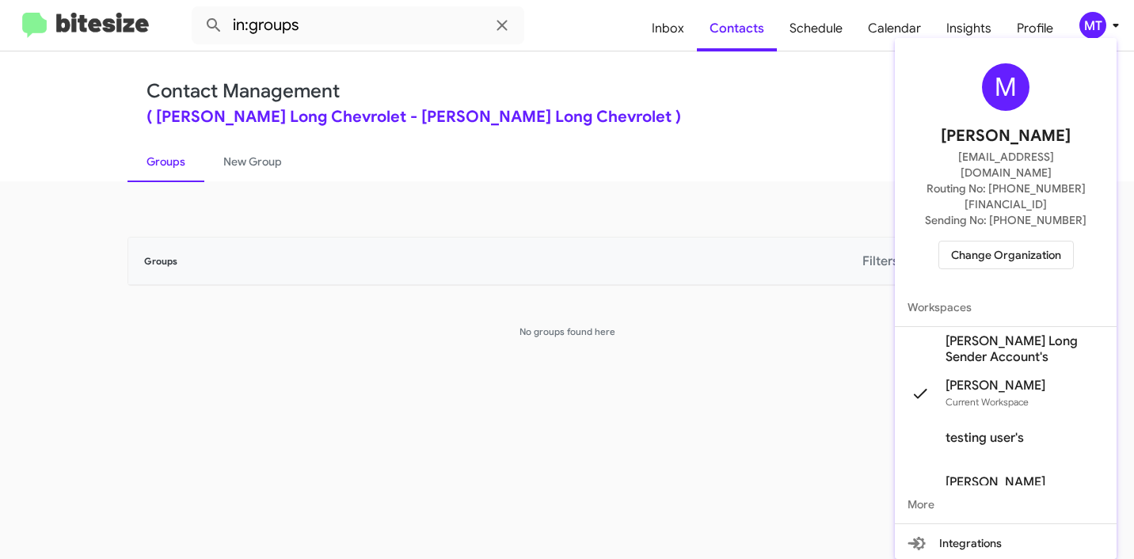
click at [970, 333] on span "Daniels Long Sender Account's" at bounding box center [1025, 349] width 158 height 32
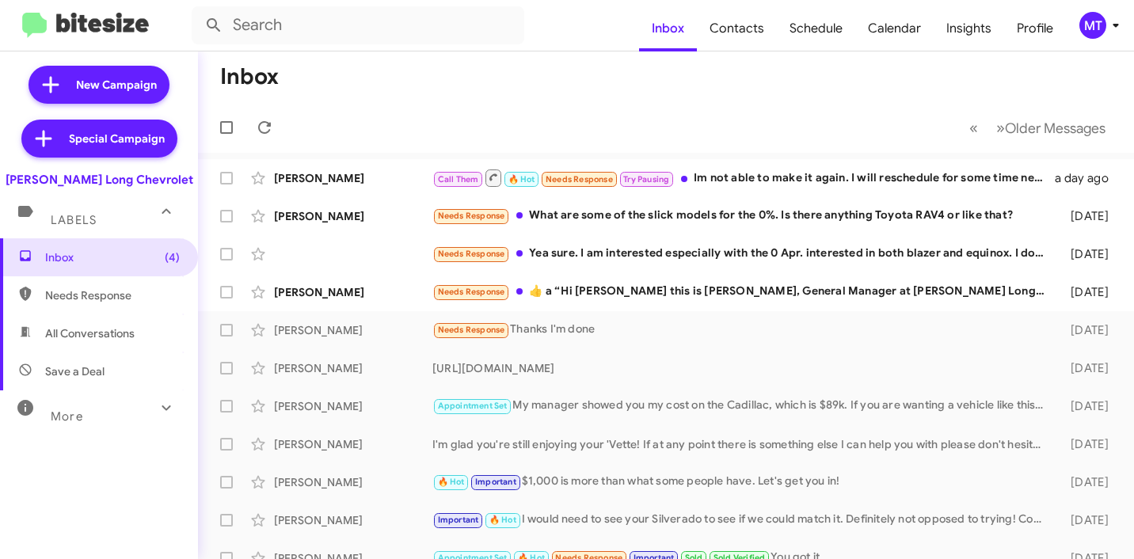
click at [1115, 21] on icon at bounding box center [1116, 25] width 19 height 19
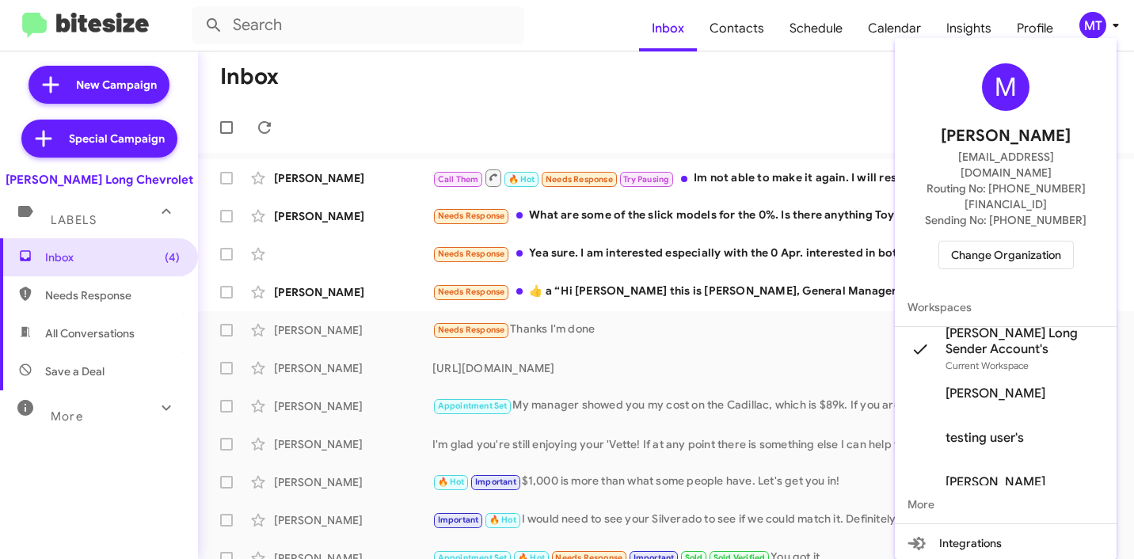
click at [741, 34] on div at bounding box center [567, 279] width 1134 height 559
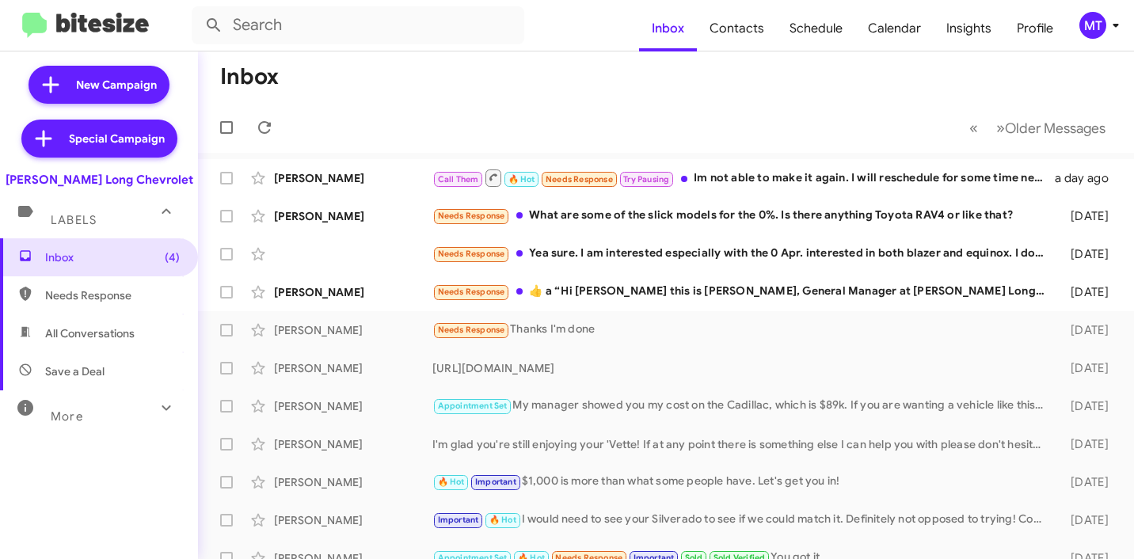
click at [741, 34] on span "Contacts" at bounding box center [737, 29] width 80 height 46
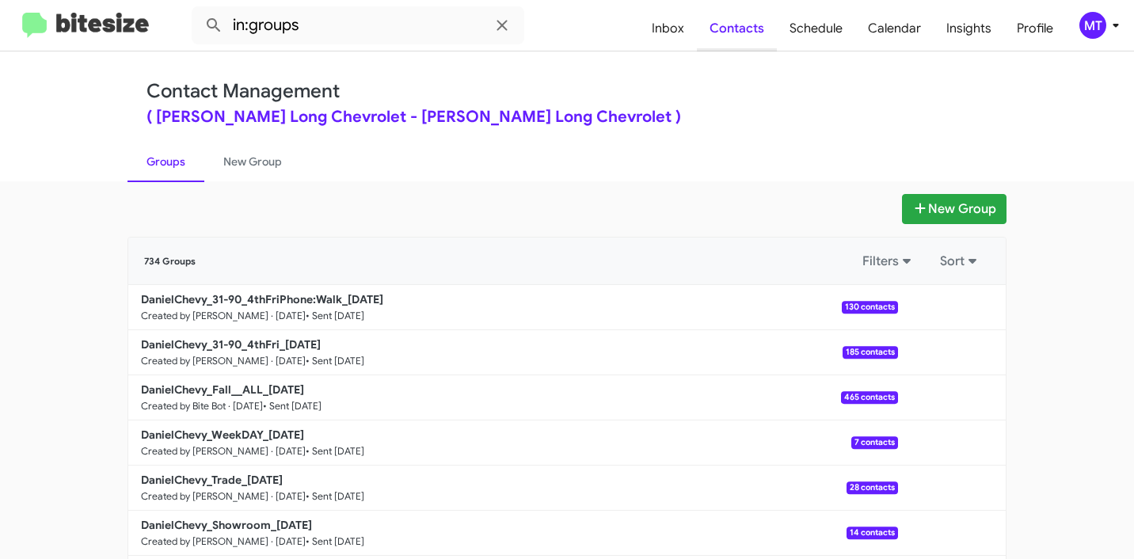
scroll to position [215, 0]
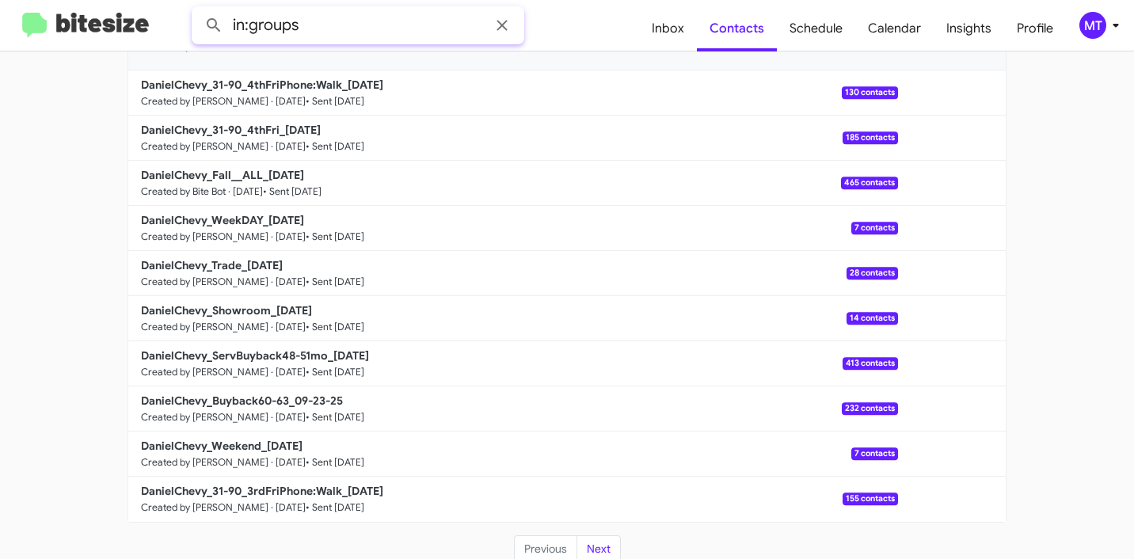
click at [333, 25] on input "in:groups" at bounding box center [358, 25] width 333 height 38
paste input "DanielChevy_Weekend"
type input "in:groups DanielChevy_Weekend"
click at [198, 10] on button at bounding box center [214, 26] width 32 height 32
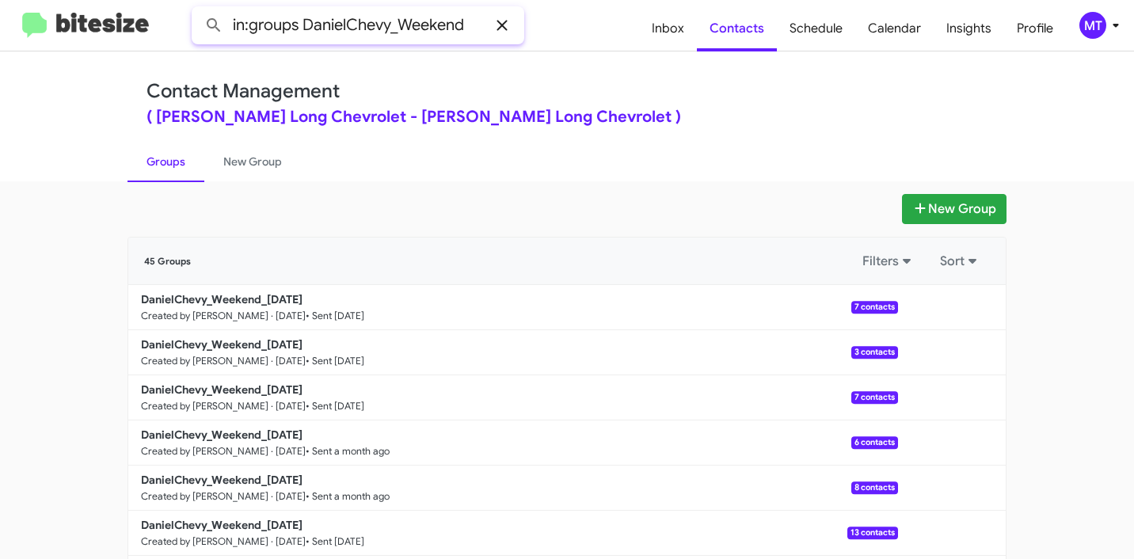
scroll to position [3, 0]
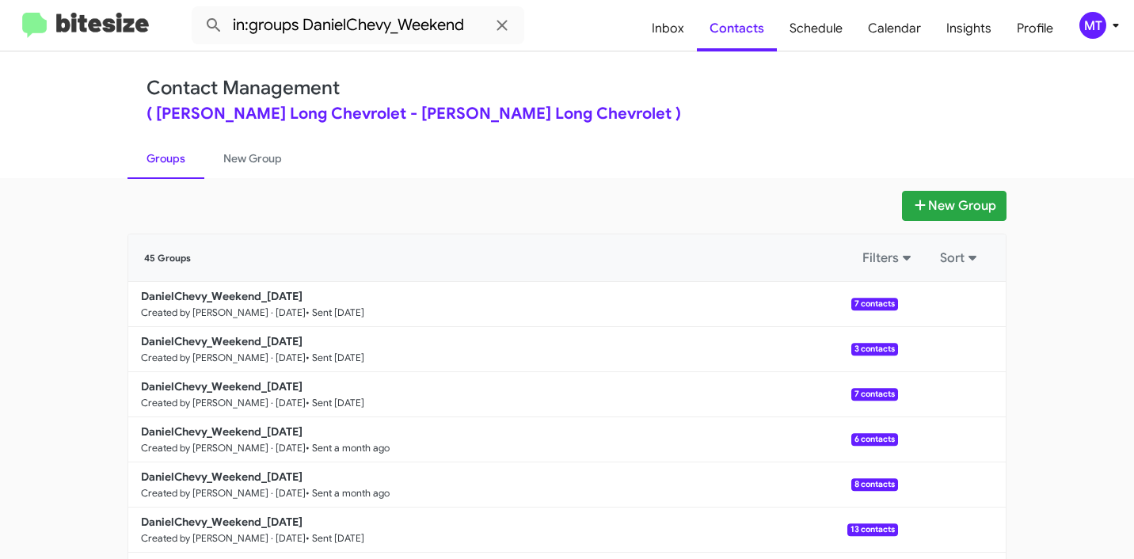
click at [1113, 21] on icon at bounding box center [1116, 25] width 19 height 19
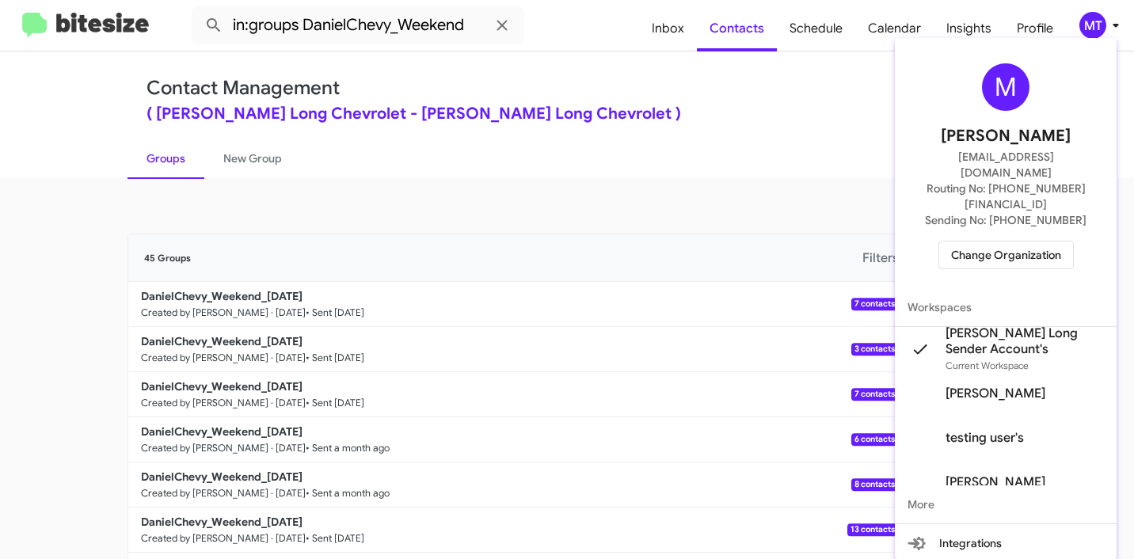
click at [1113, 21] on div at bounding box center [567, 279] width 1134 height 559
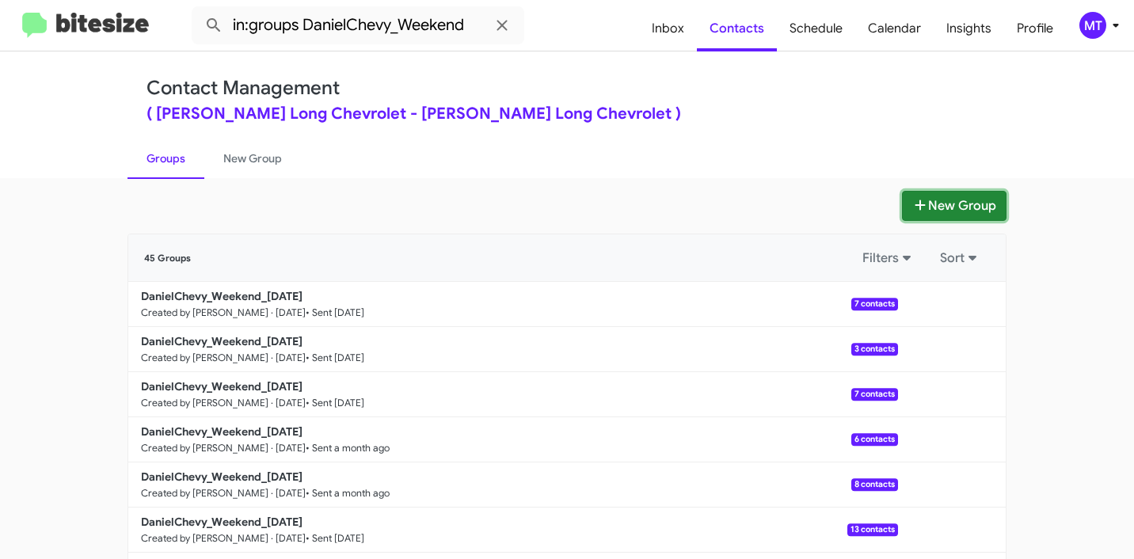
click at [950, 206] on button "New Group" at bounding box center [954, 206] width 105 height 30
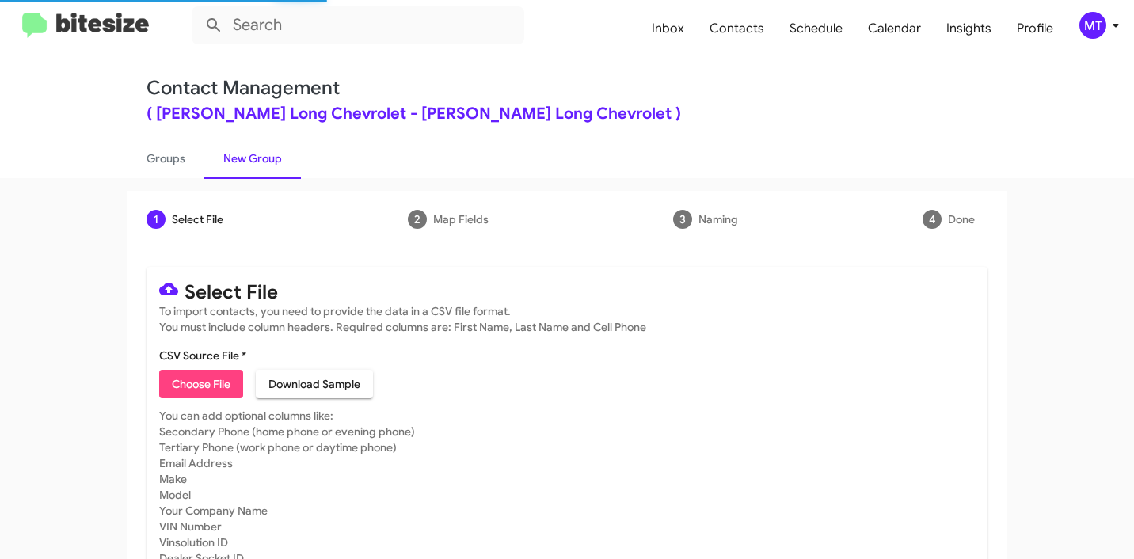
click at [213, 382] on span "Choose File" at bounding box center [201, 384] width 59 height 29
type input "DanielChevy_Weekend_09-29-25"
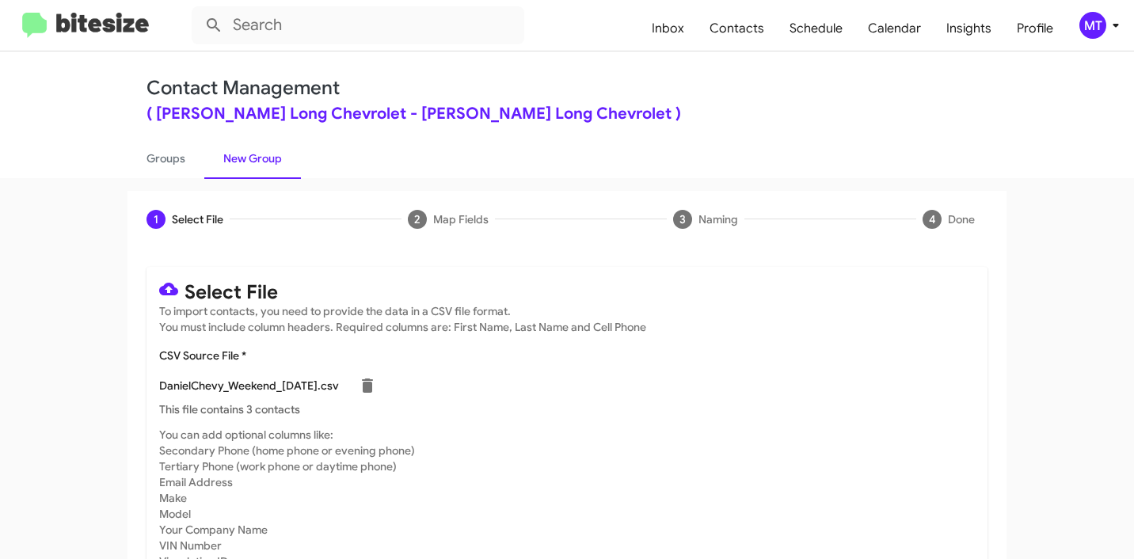
click at [1115, 26] on icon at bounding box center [1116, 26] width 6 height 4
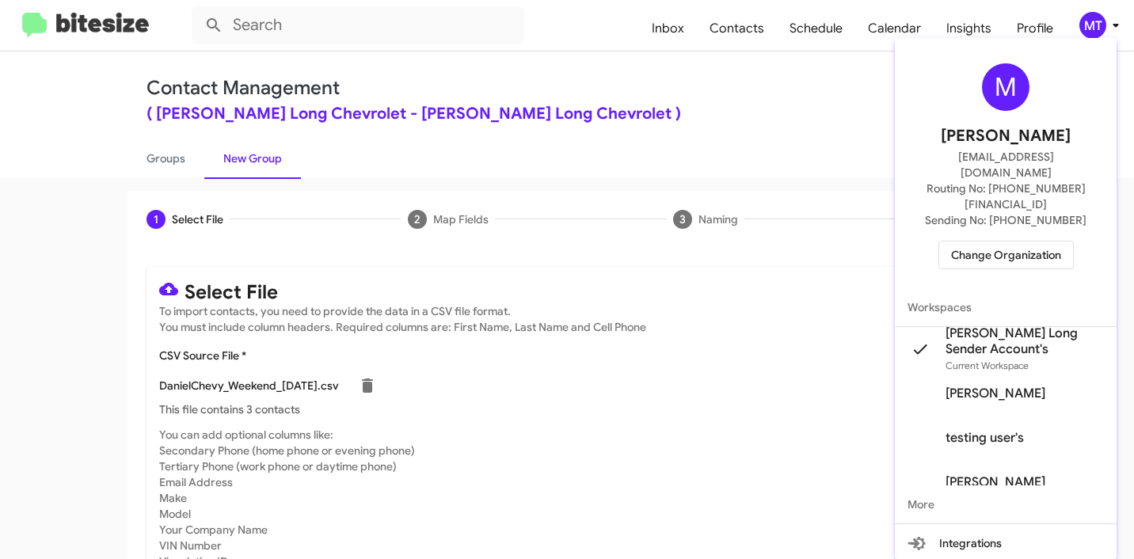
click at [828, 128] on div at bounding box center [567, 279] width 1134 height 559
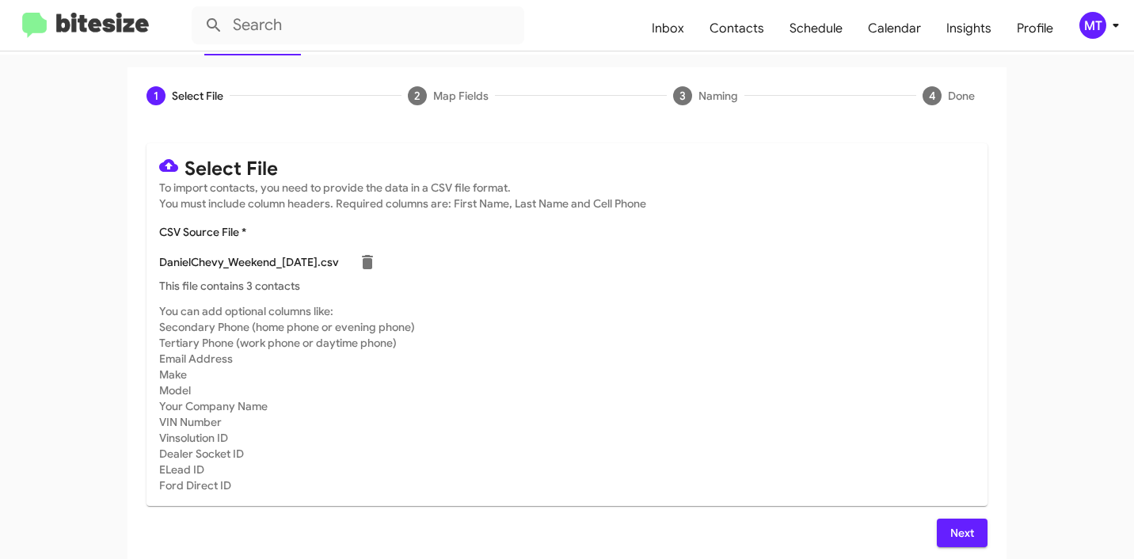
scroll to position [134, 0]
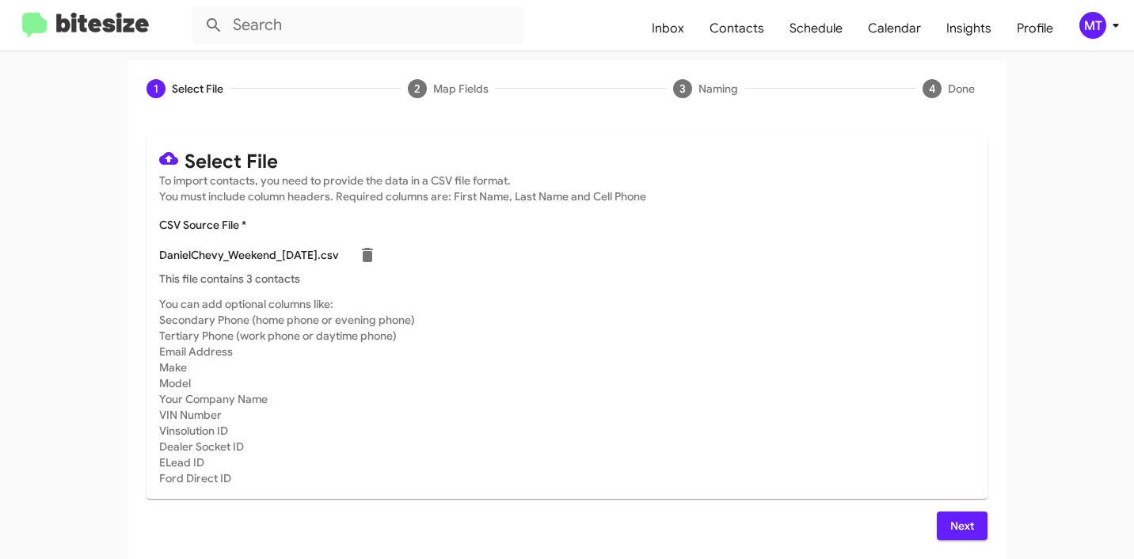
click at [950, 520] on span "Next" at bounding box center [962, 526] width 25 height 29
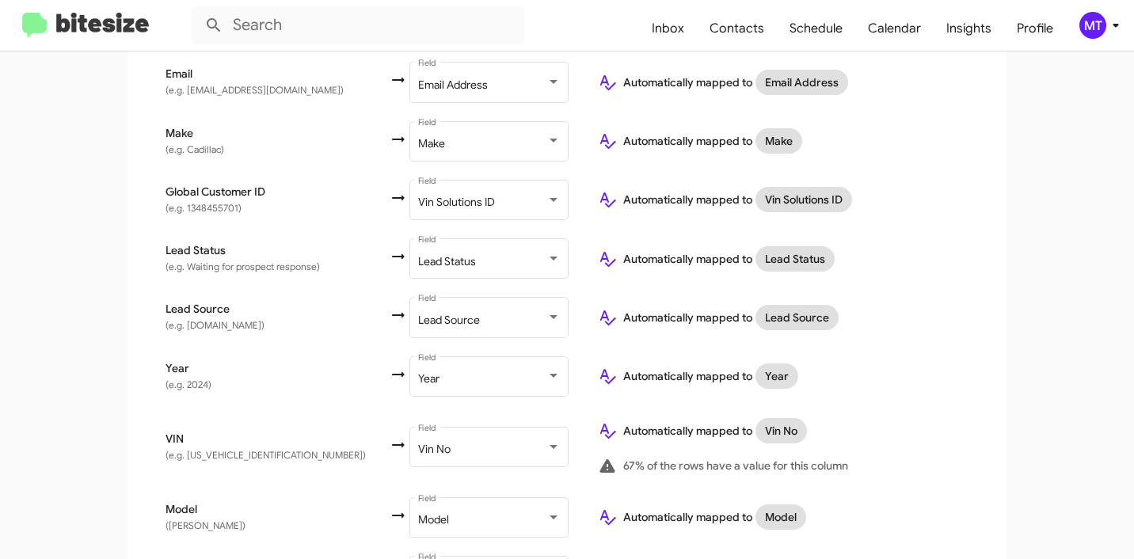
scroll to position [859, 0]
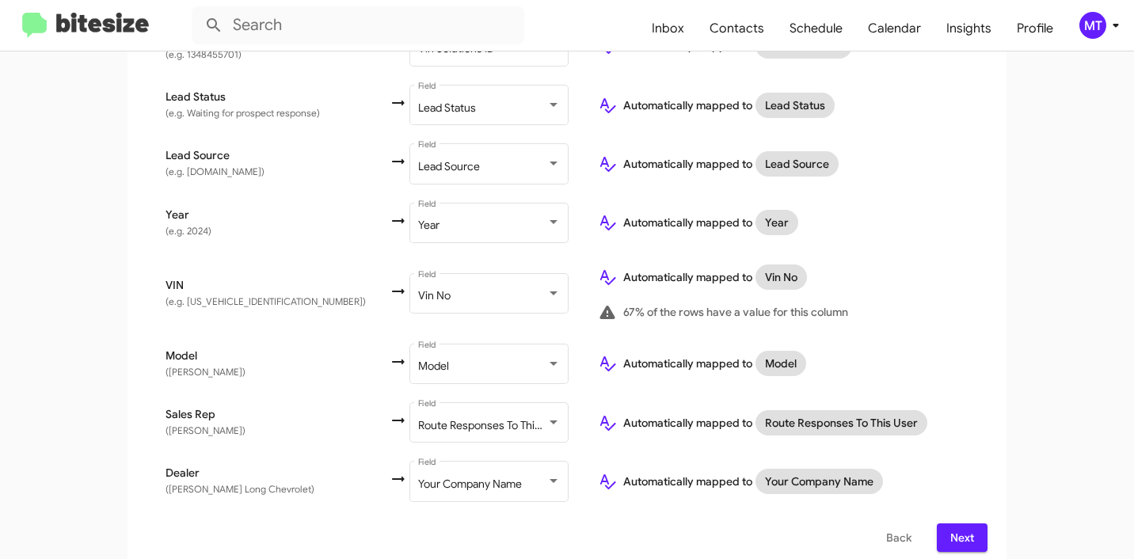
click at [961, 524] on span "Next" at bounding box center [962, 538] width 25 height 29
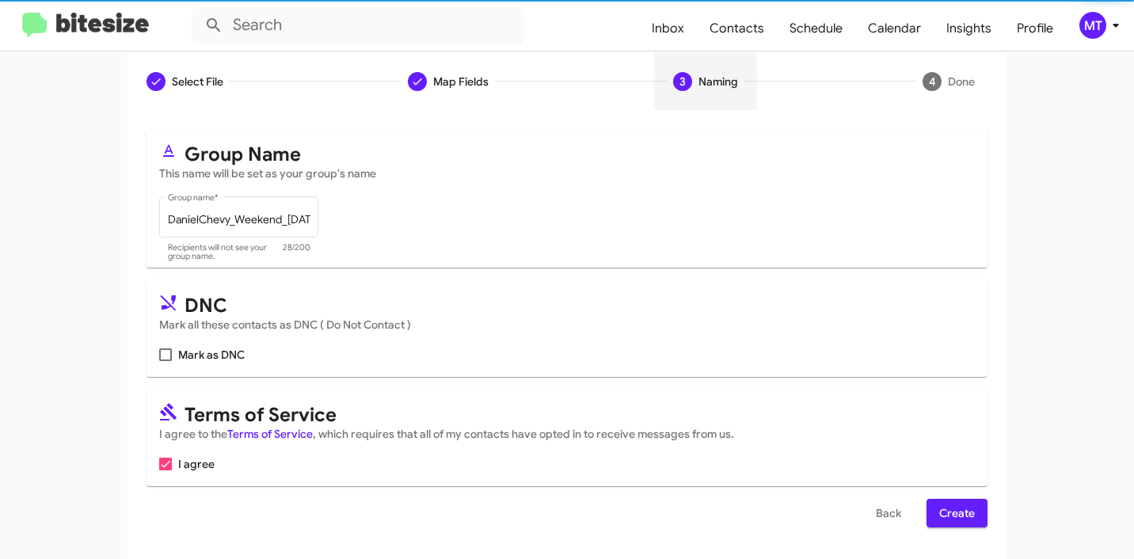
scroll to position [0, 0]
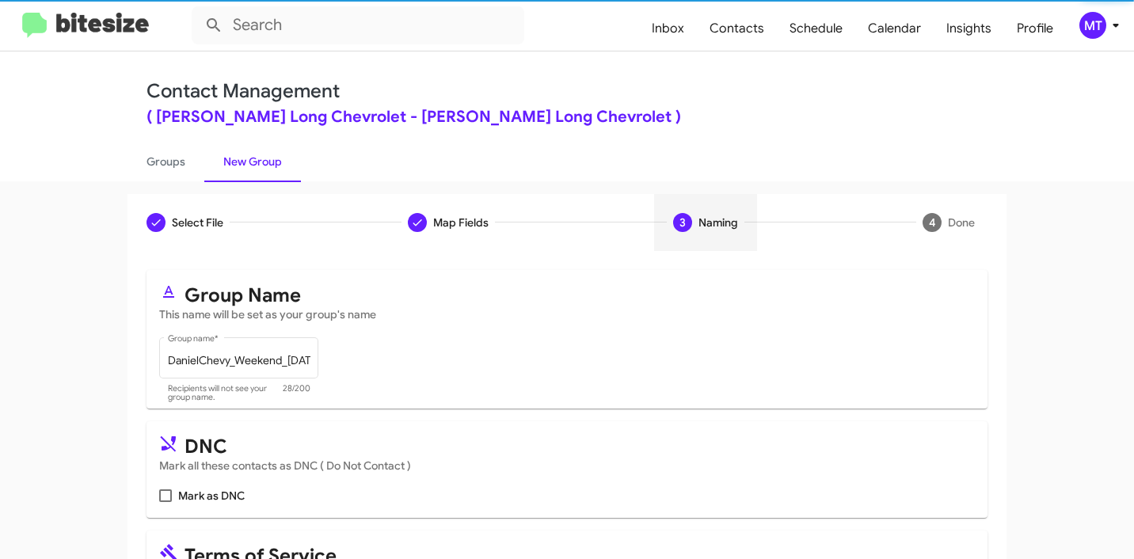
click at [1113, 21] on icon at bounding box center [1116, 25] width 19 height 19
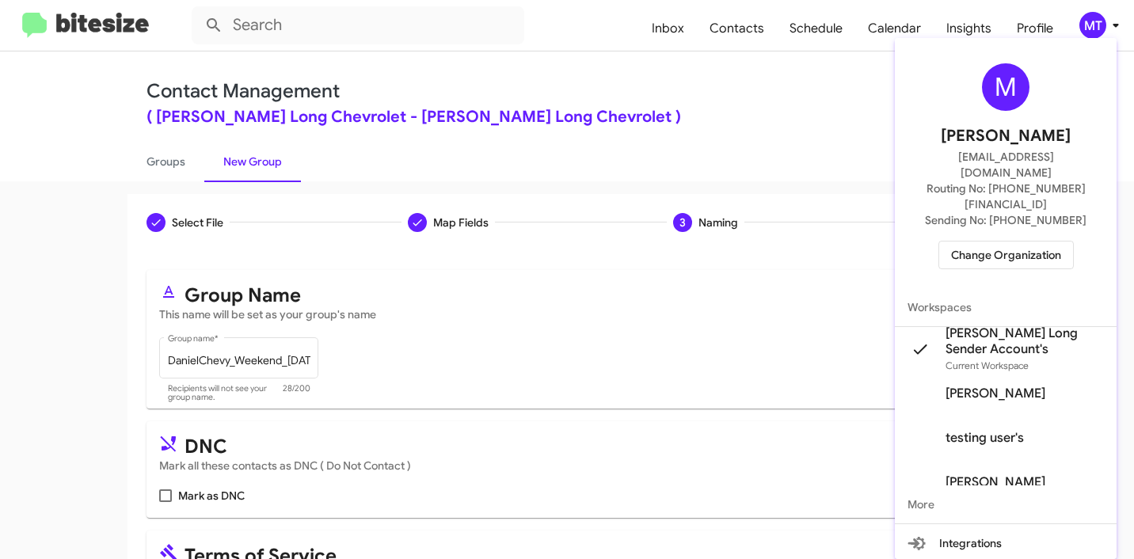
click at [49, 196] on div at bounding box center [567, 279] width 1134 height 559
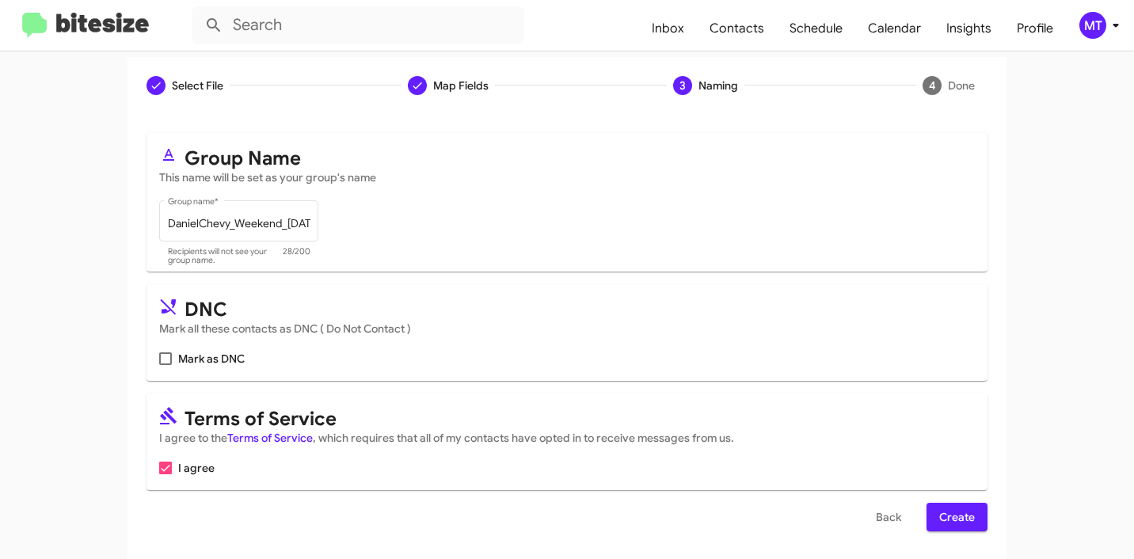
scroll to position [141, 0]
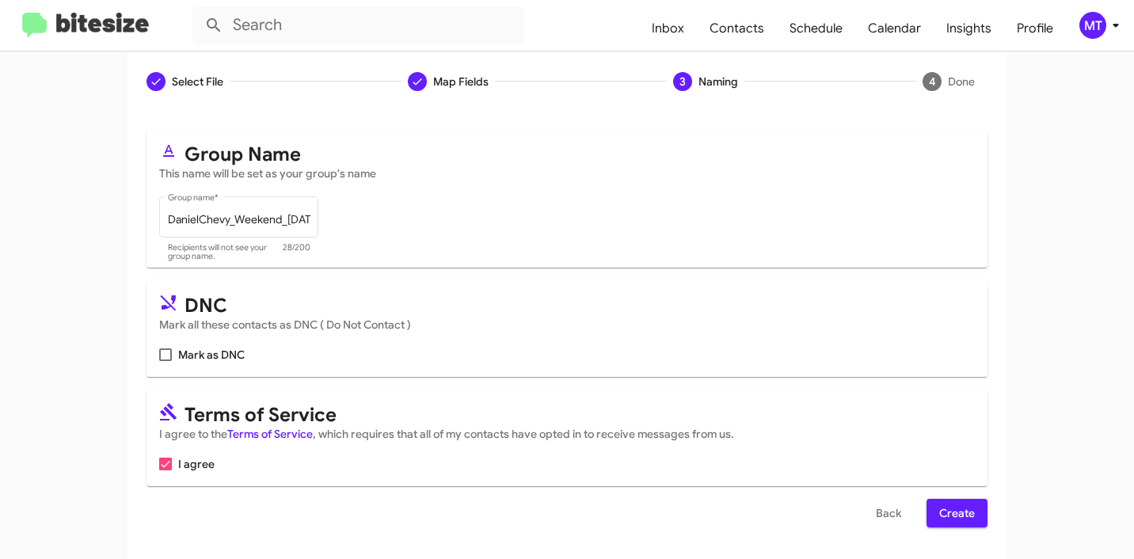
click at [966, 518] on span "Create" at bounding box center [957, 513] width 36 height 29
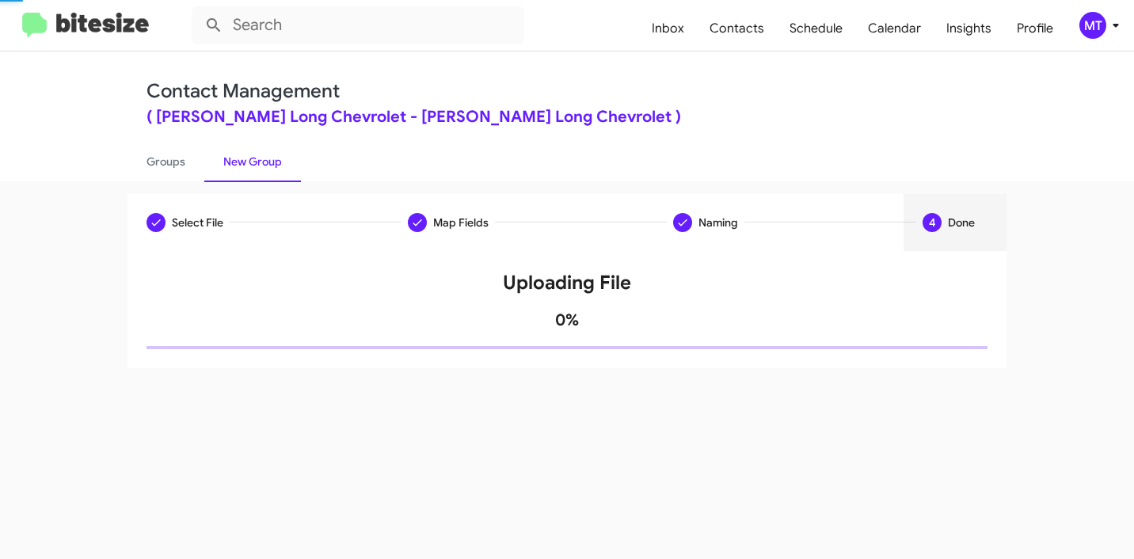
scroll to position [0, 0]
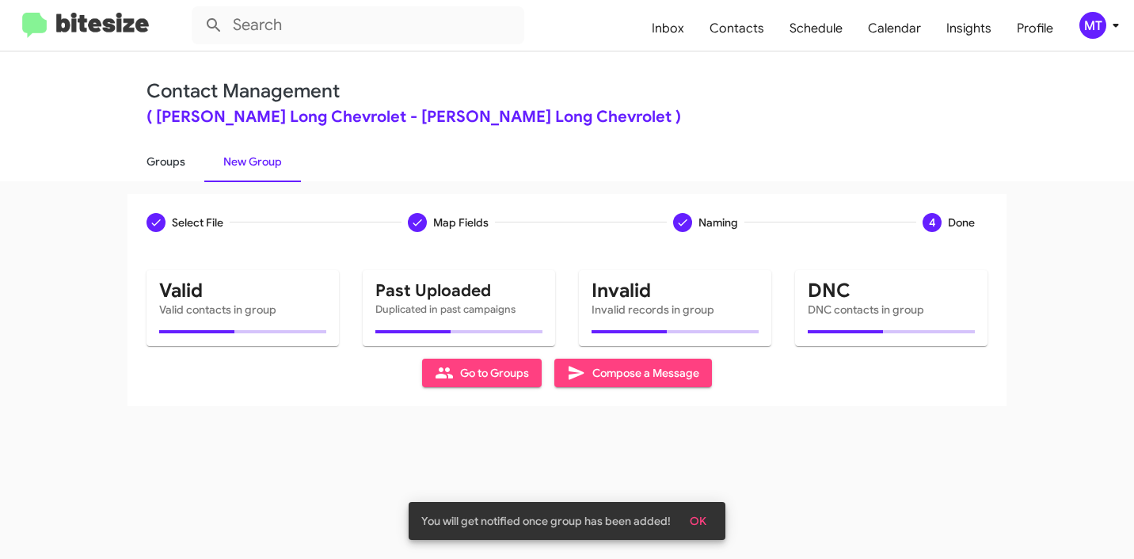
click at [163, 169] on link "Groups" at bounding box center [166, 161] width 77 height 41
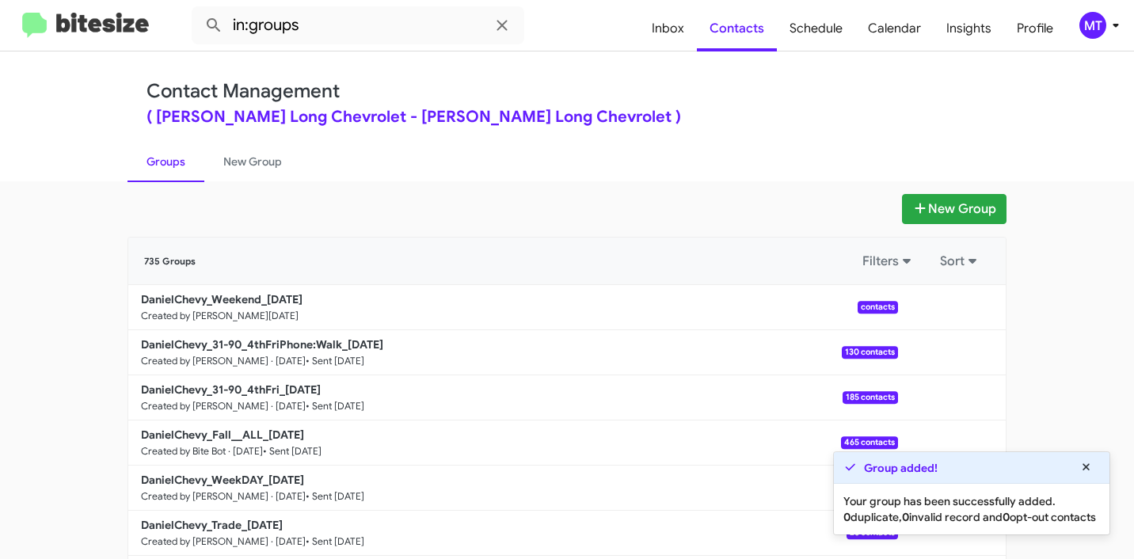
click at [77, 345] on app-groups "New Group 735 Groups Filters Sort DanielChevy_Weekend_09-29-25 Created by Marie…" at bounding box center [567, 486] width 1134 height 585
drag, startPoint x: 114, startPoint y: 301, endPoint x: 257, endPoint y: 295, distance: 142.7
click at [257, 295] on div "New Group 735 Groups Filters Sort DanielChevy_Weekend_09-29-25 Created by Marie…" at bounding box center [567, 486] width 903 height 585
copy b "DanielChevy_Weekend"
click at [420, 31] on input "in:groups" at bounding box center [358, 25] width 333 height 38
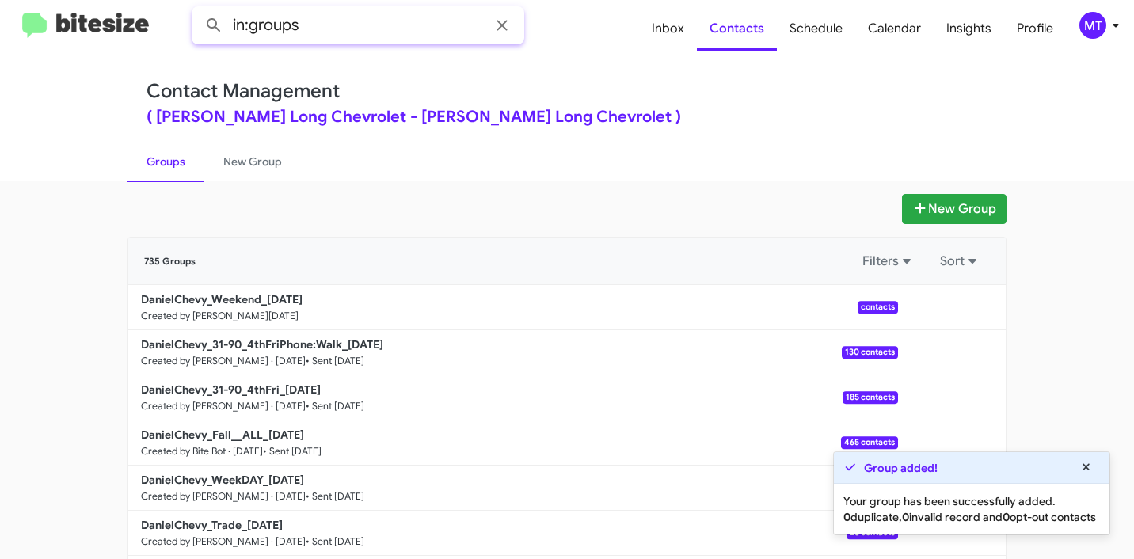
paste input "DanielChevy_Weekend"
click at [198, 10] on button at bounding box center [214, 26] width 32 height 32
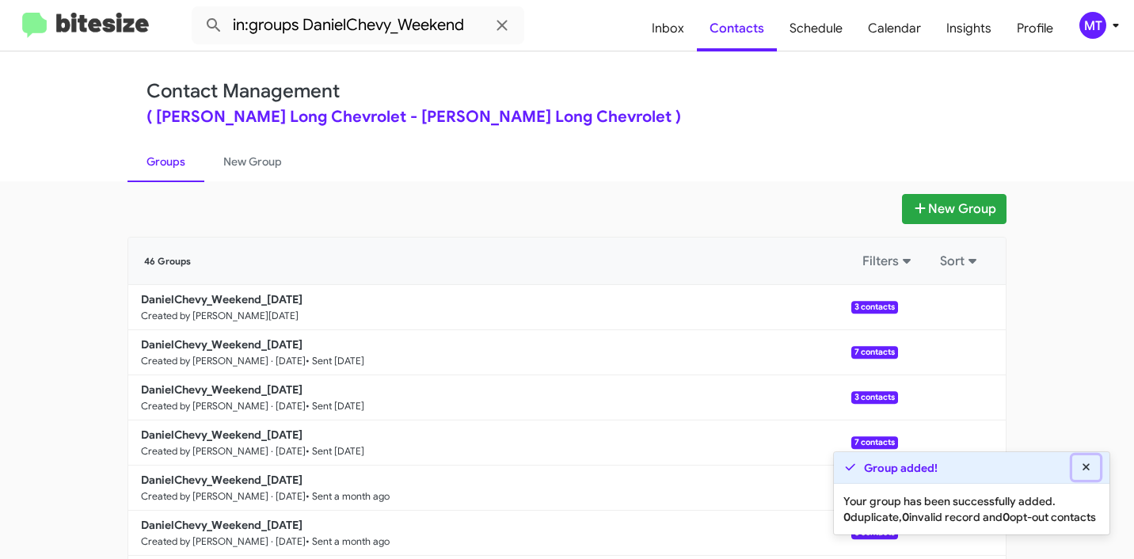
click at [1088, 463] on icon at bounding box center [1086, 466] width 7 height 7
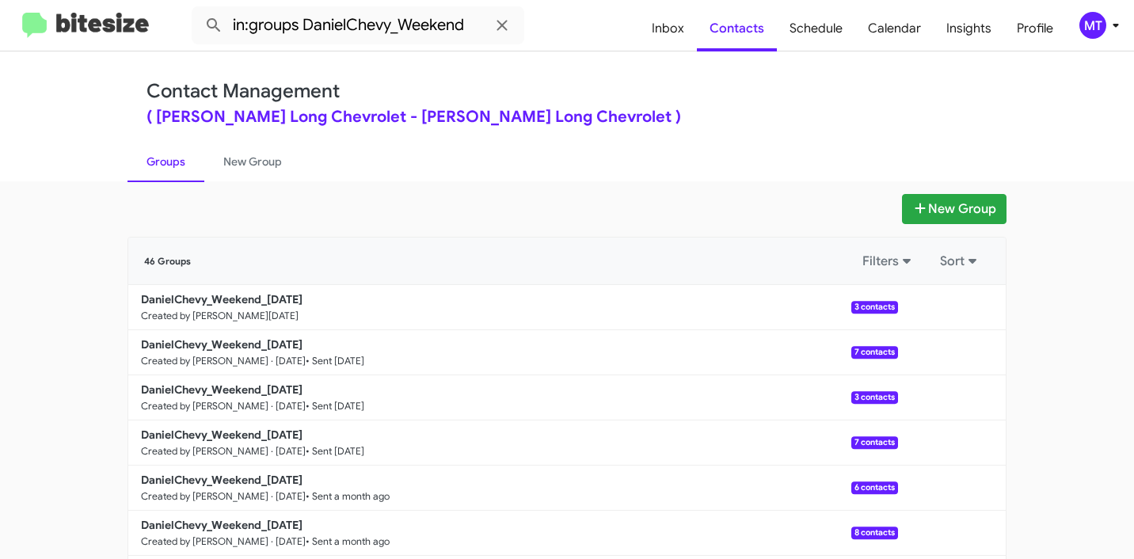
click at [173, 164] on link "Groups" at bounding box center [166, 161] width 77 height 41
type input "in:groups"
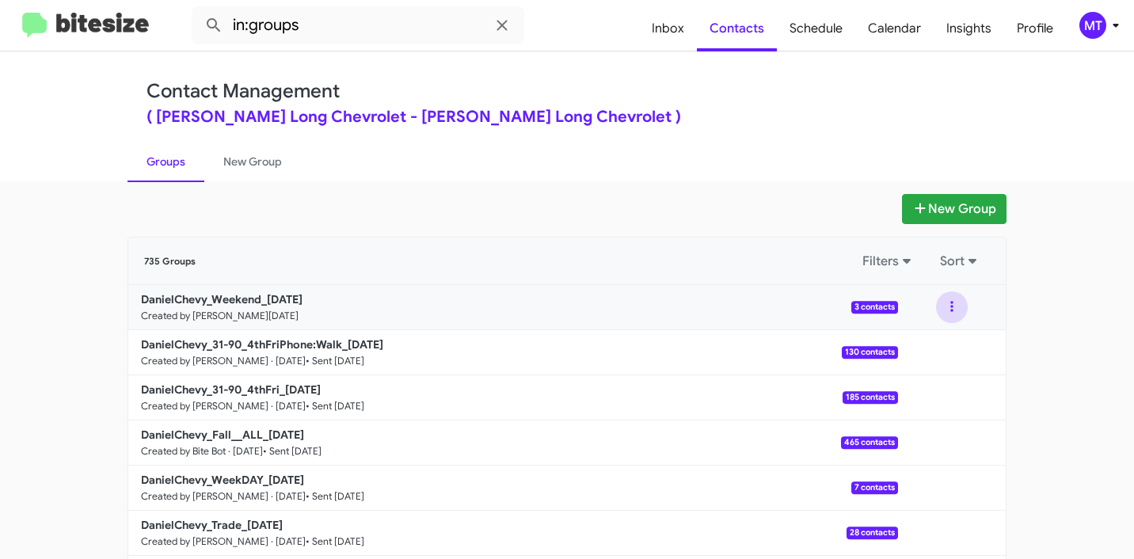
click at [946, 307] on button at bounding box center [952, 307] width 32 height 32
click at [904, 346] on button "View contacts" at bounding box center [904, 350] width 127 height 38
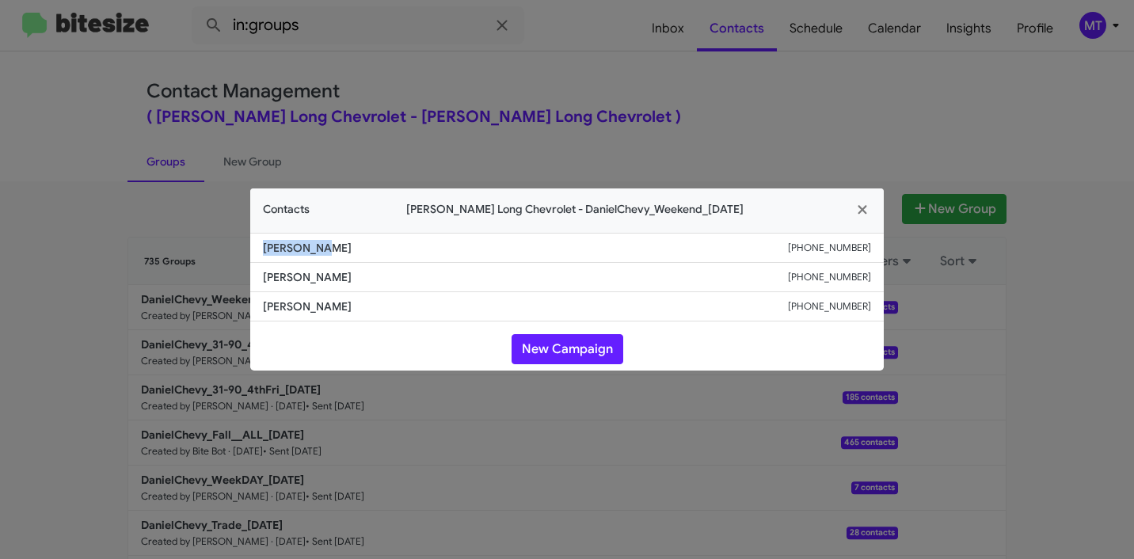
drag, startPoint x: 322, startPoint y: 249, endPoint x: 258, endPoint y: 252, distance: 64.2
click at [258, 252] on li "Lori Henry +17194190192" at bounding box center [567, 248] width 634 height 30
copy span "Lori Henry"
click at [864, 209] on icon "button" at bounding box center [863, 210] width 18 height 14
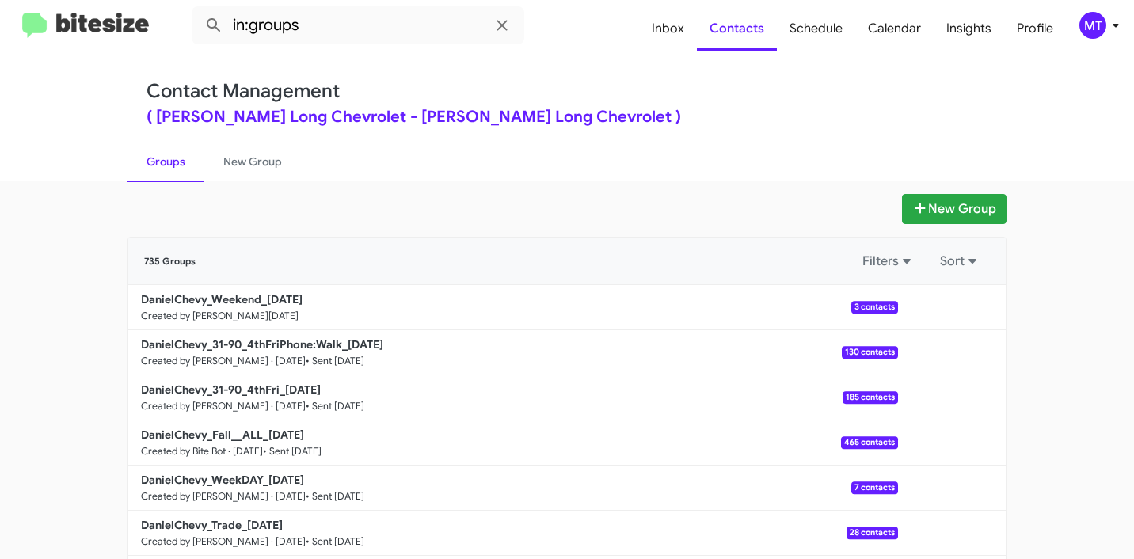
click at [260, 301] on b "DanielChevy_Weekend_09-29-25" at bounding box center [222, 299] width 162 height 14
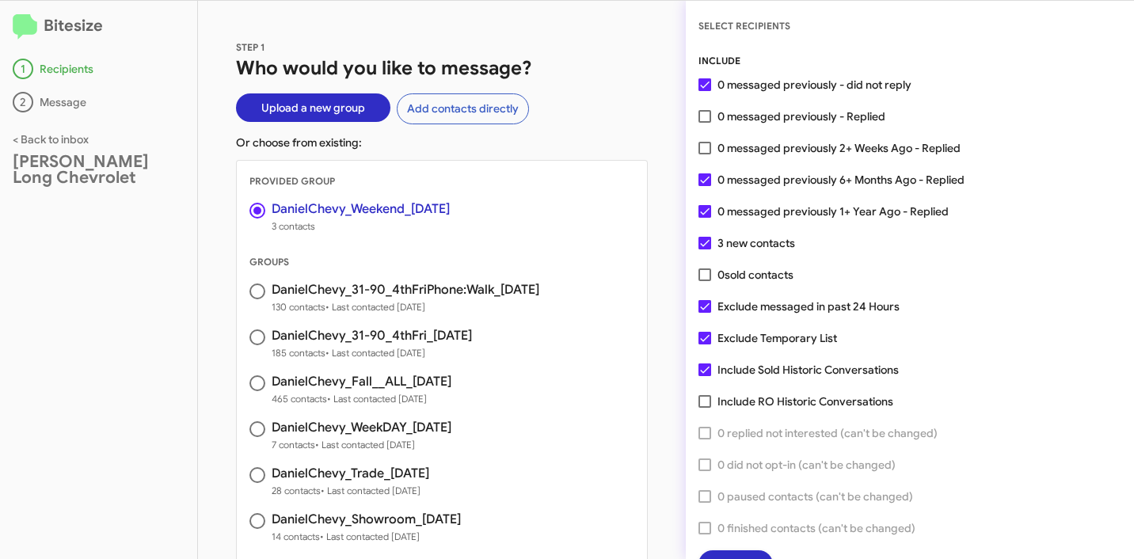
scroll to position [40, 0]
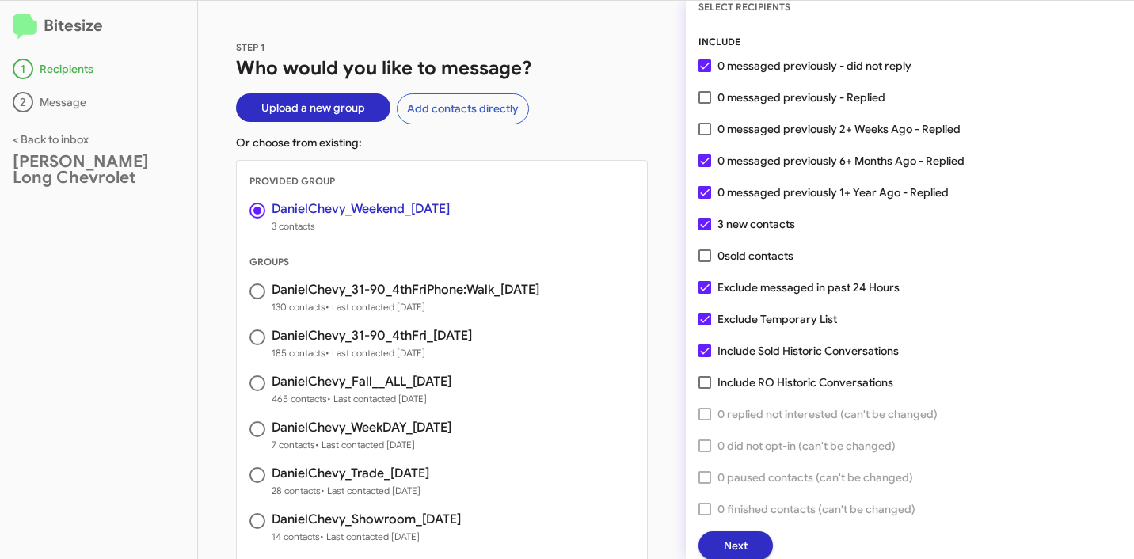
click at [731, 548] on span "Next" at bounding box center [736, 545] width 24 height 29
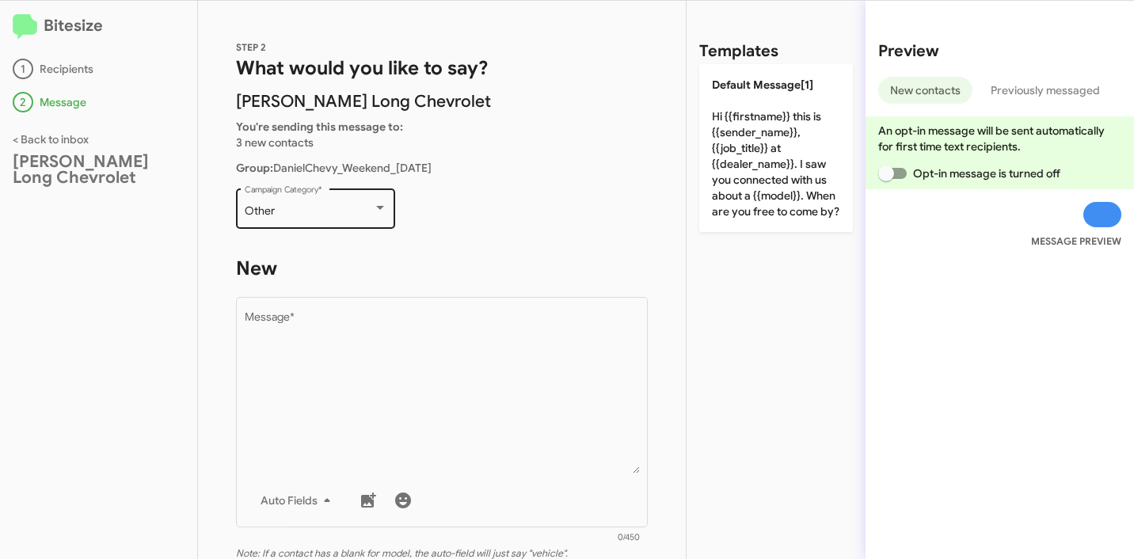
click at [313, 215] on div "Other" at bounding box center [309, 211] width 128 height 13
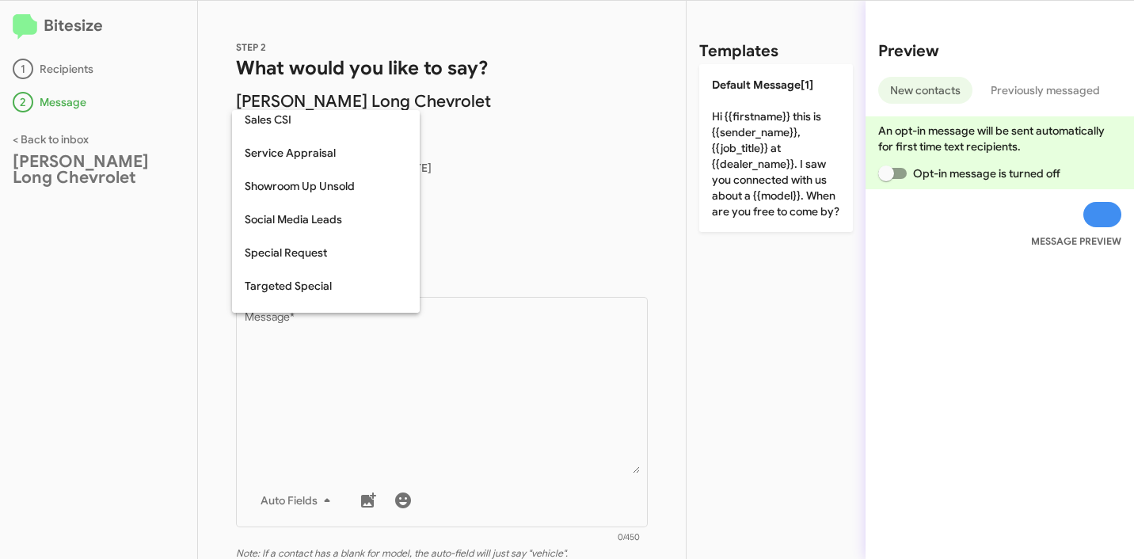
scroll to position [662, 0]
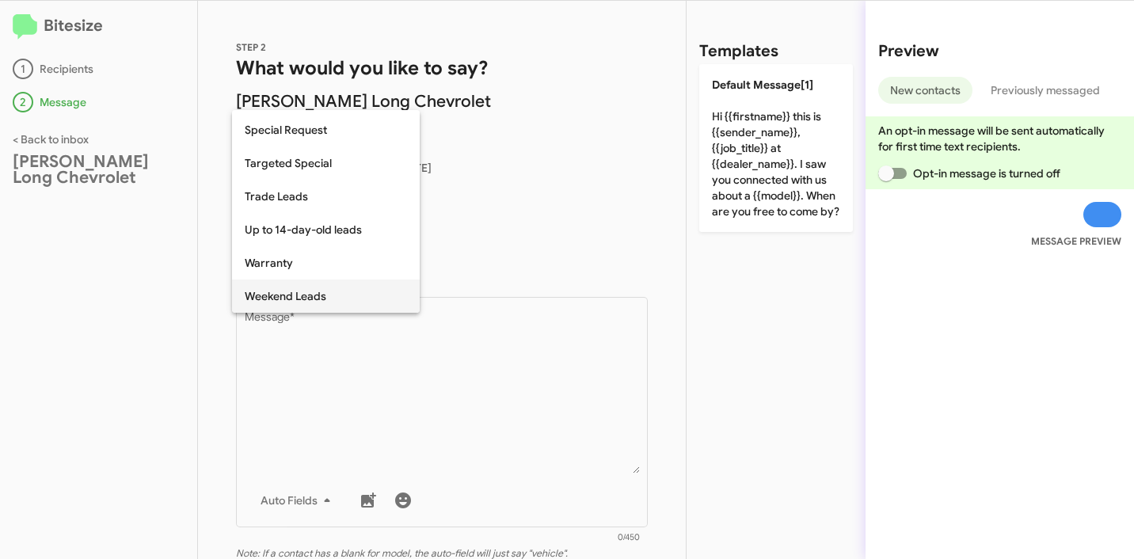
click at [301, 298] on span "Weekend Leads" at bounding box center [326, 296] width 162 height 33
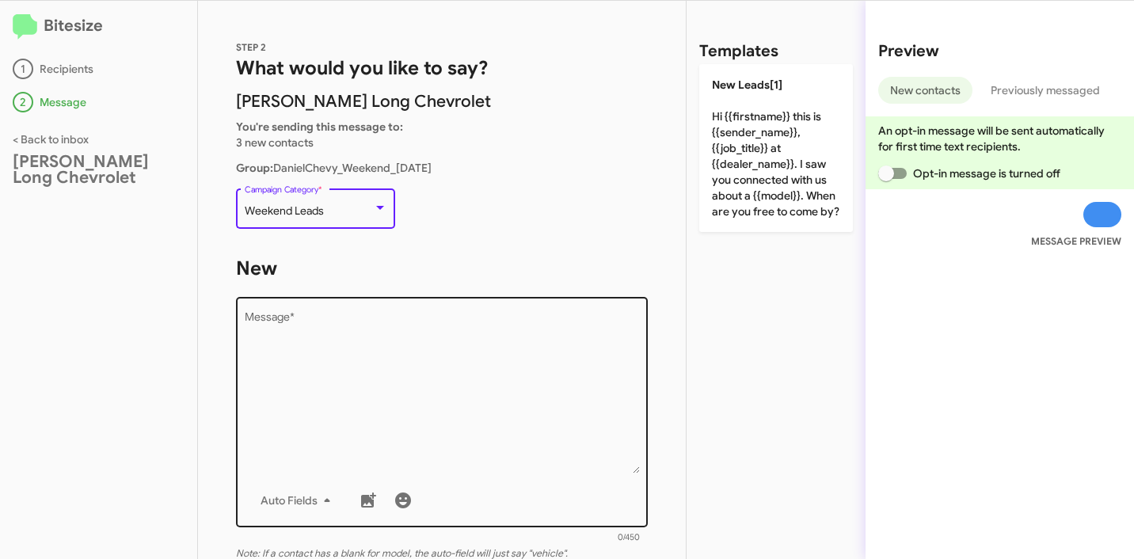
click at [342, 356] on textarea "Message *" at bounding box center [442, 393] width 395 height 162
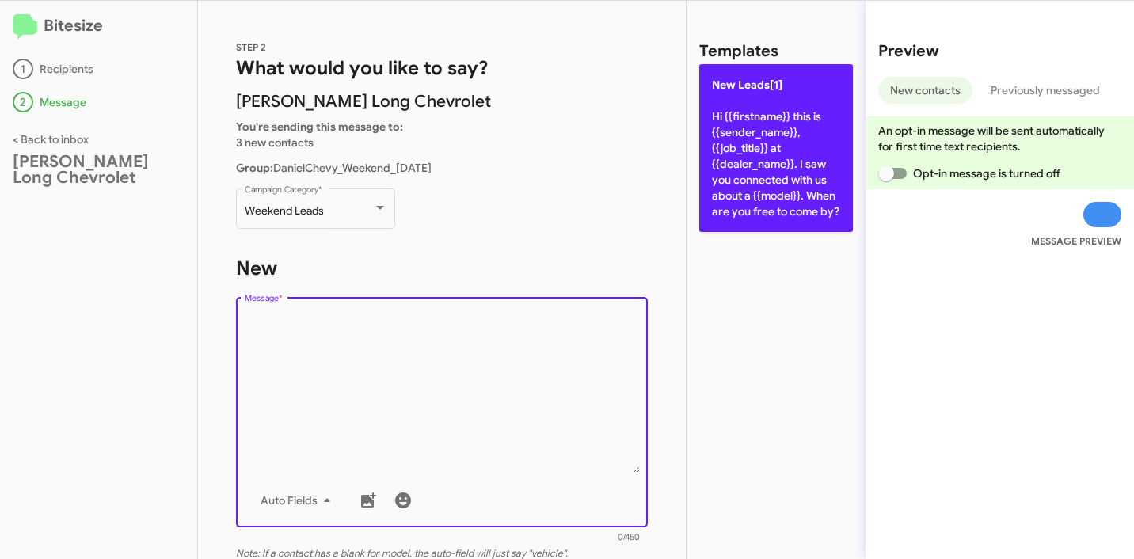
click at [779, 150] on p "New Leads[1] Hi {{firstname}} this is {{sender_name}}, {{job_title}} at {{deale…" at bounding box center [776, 148] width 154 height 168
type textarea "Hi {{firstname}} this is {{sender_name}}, {{job_title}} at {{dealer_name}}. I s…"
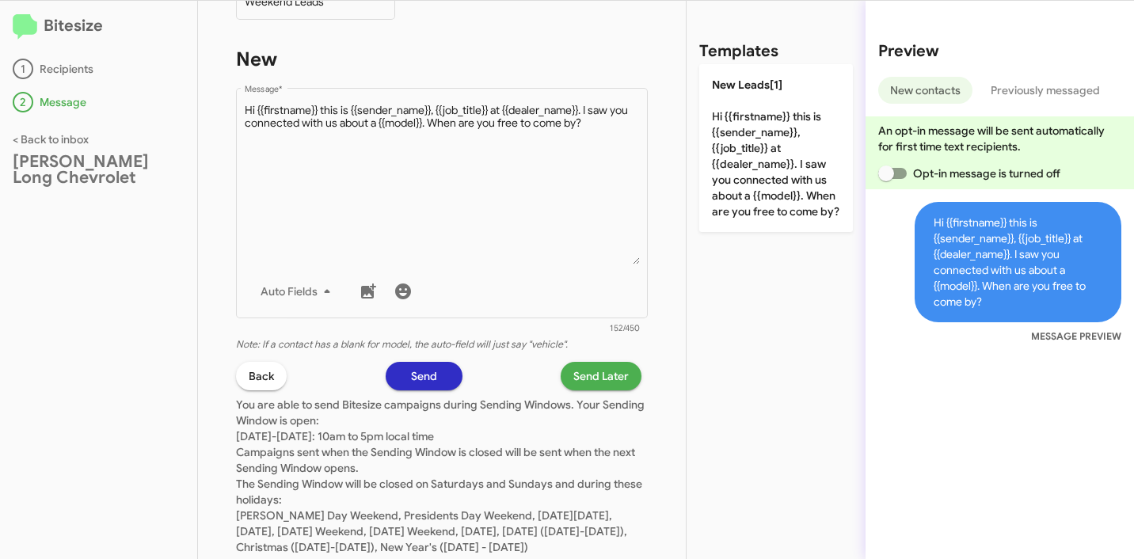
scroll to position [269, 0]
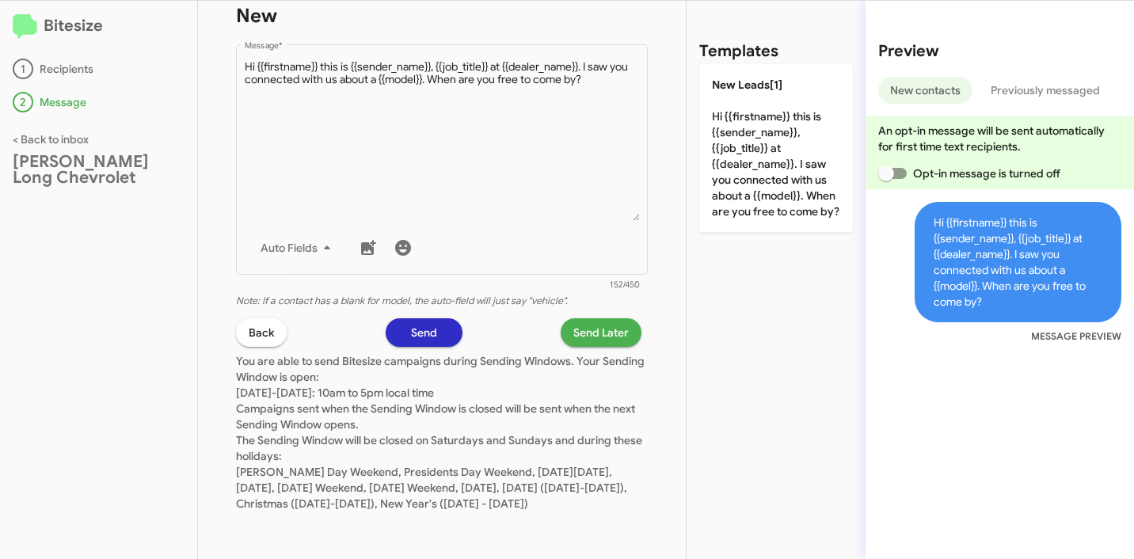
click at [576, 318] on span "Send Later" at bounding box center [600, 332] width 55 height 29
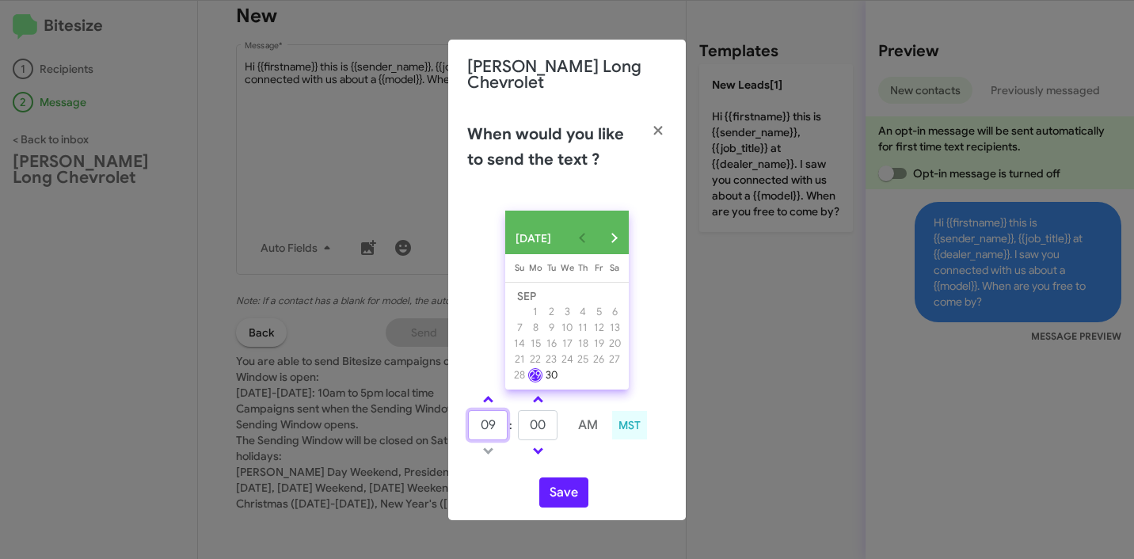
drag, startPoint x: 503, startPoint y: 428, endPoint x: 464, endPoint y: 423, distance: 39.1
click at [464, 423] on div "09 : 00 AM MST" at bounding box center [566, 427] width 223 height 75
type input "11"
click at [539, 421] on input "00" at bounding box center [538, 425] width 40 height 30
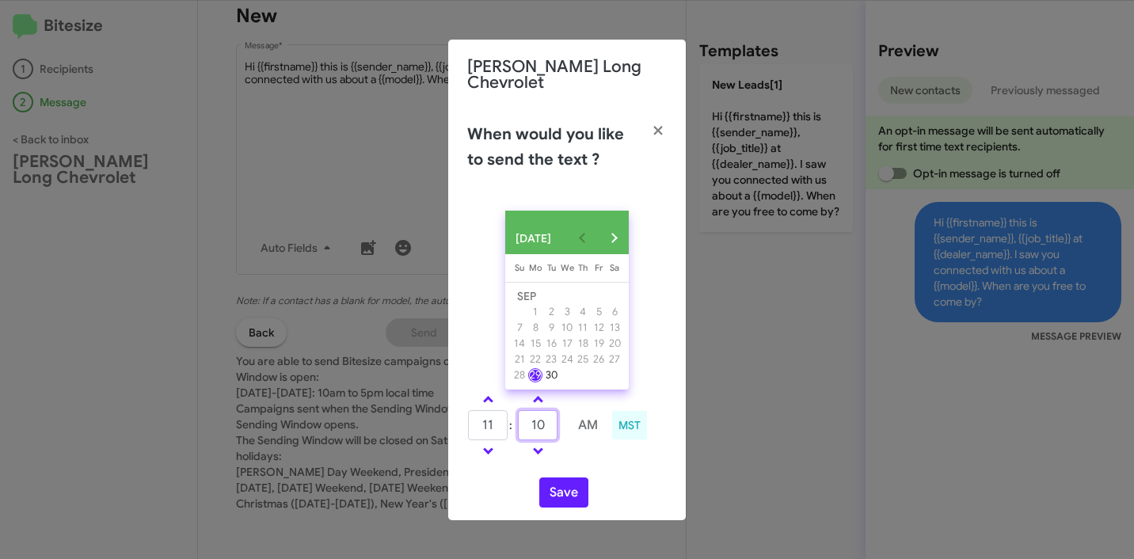
type input "10"
click at [614, 459] on div "11 : 10 AM MST" at bounding box center [566, 427] width 223 height 75
click at [565, 493] on button "Save" at bounding box center [563, 493] width 49 height 30
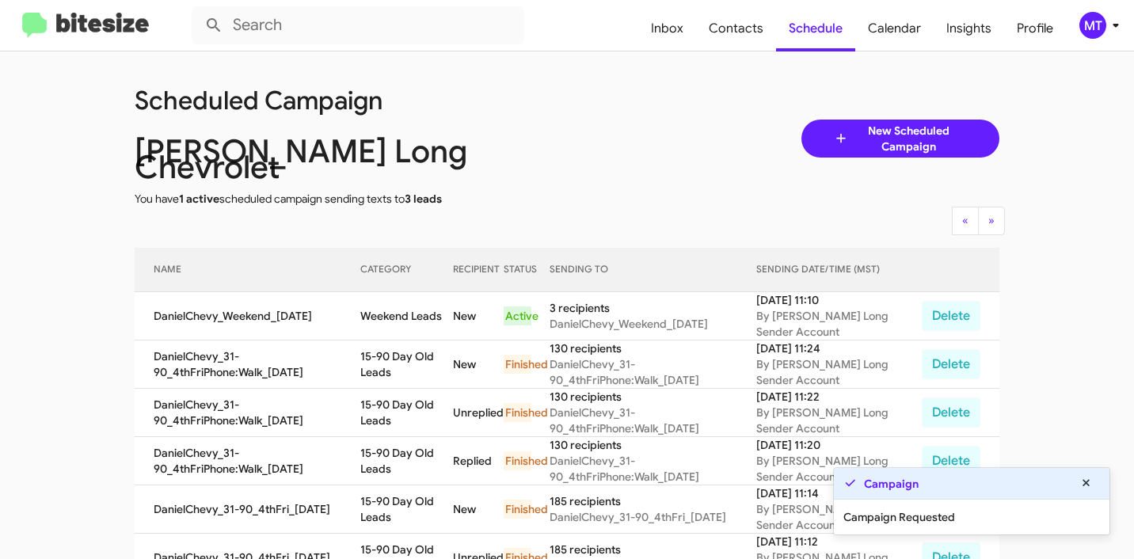
click at [1115, 28] on icon at bounding box center [1116, 25] width 19 height 19
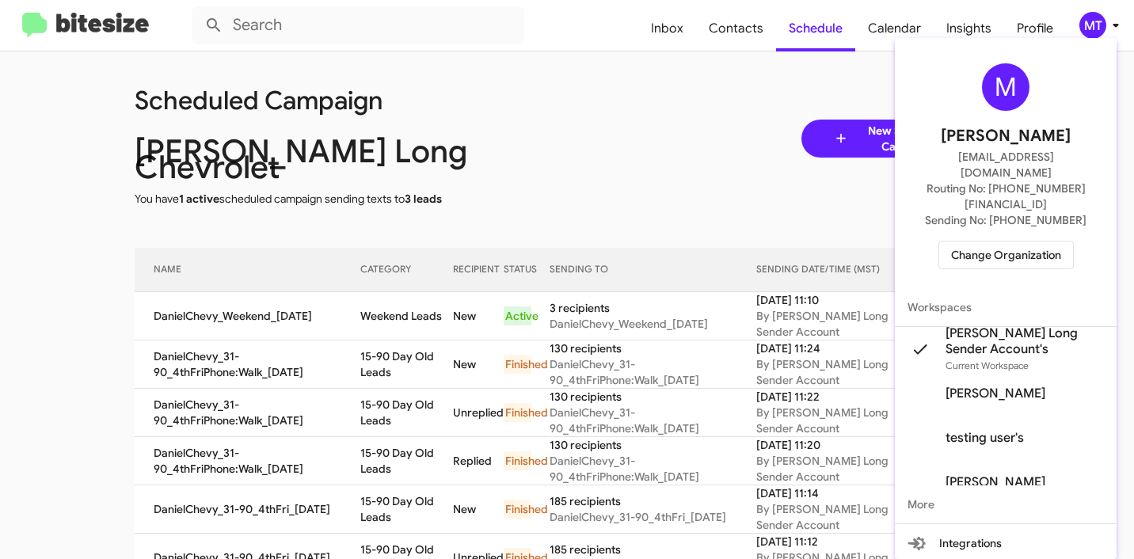
click at [733, 141] on div at bounding box center [567, 279] width 1134 height 559
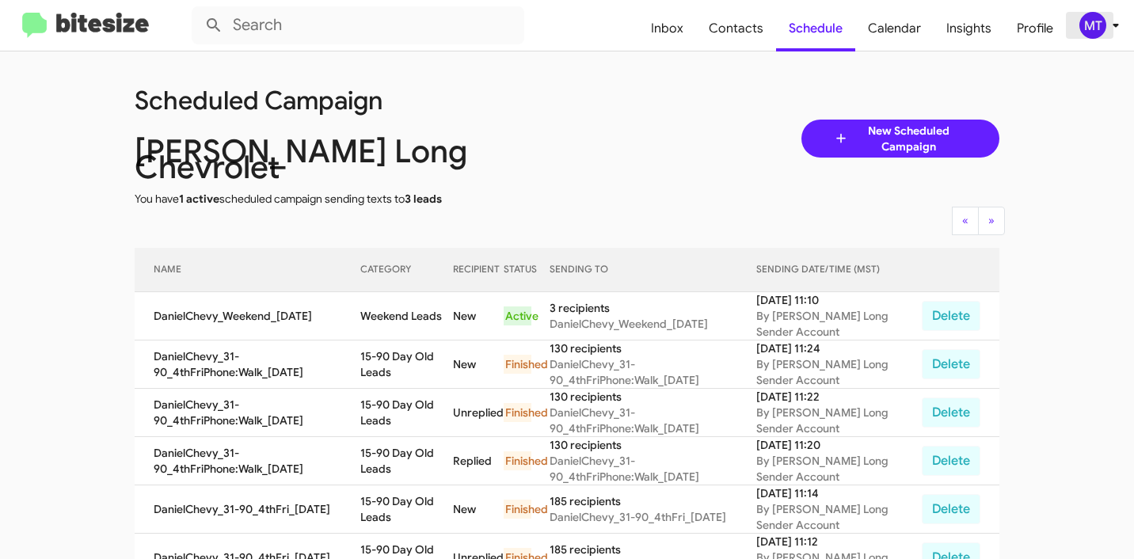
click at [1114, 23] on icon at bounding box center [1116, 25] width 19 height 19
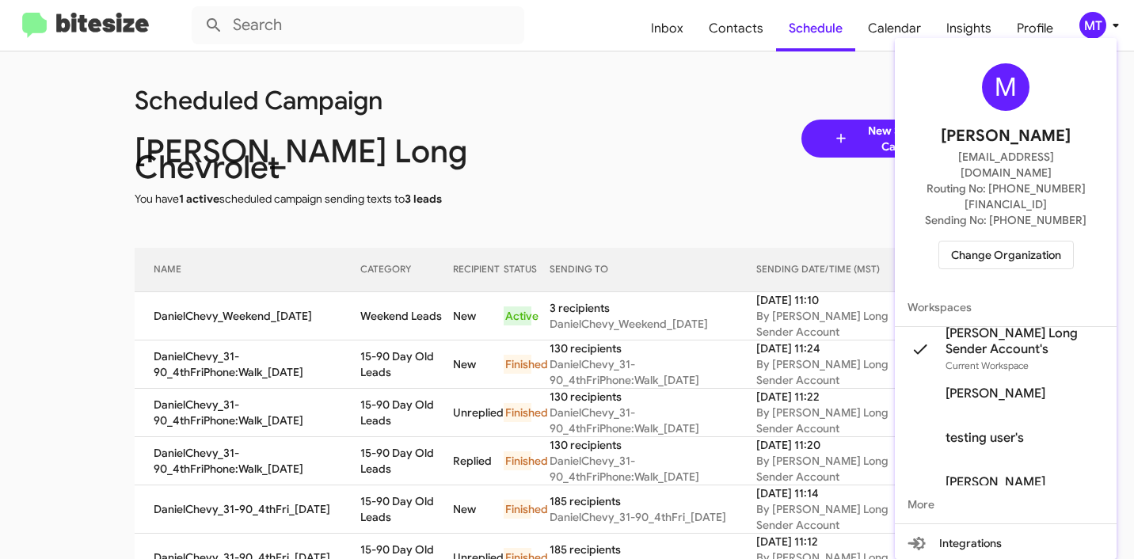
click at [1025, 242] on span "Change Organization" at bounding box center [1006, 255] width 110 height 27
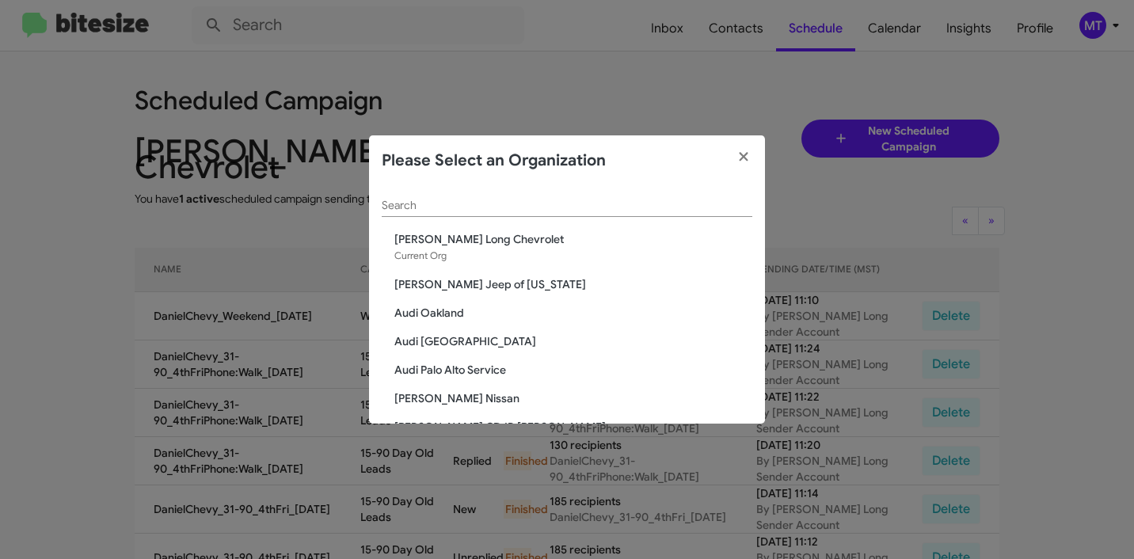
click at [459, 212] on div "Search" at bounding box center [567, 201] width 371 height 31
click at [475, 209] on input "Search" at bounding box center [567, 206] width 371 height 13
paste input "[PERSON_NAME][GEOGRAPHIC_DATA]"
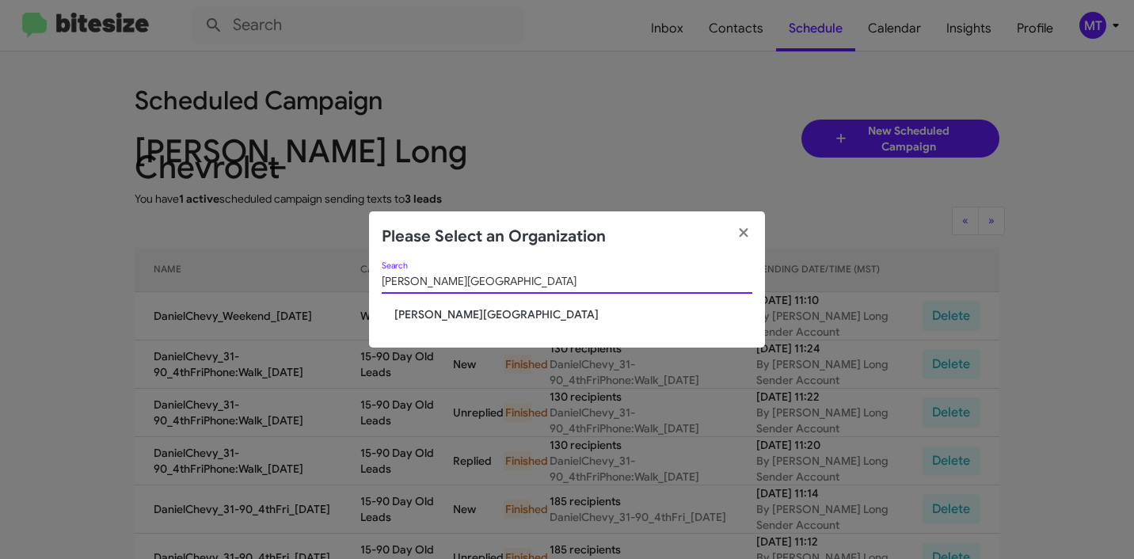
type input "[PERSON_NAME][GEOGRAPHIC_DATA]"
click at [489, 310] on span "[PERSON_NAME][GEOGRAPHIC_DATA]" at bounding box center [573, 315] width 358 height 16
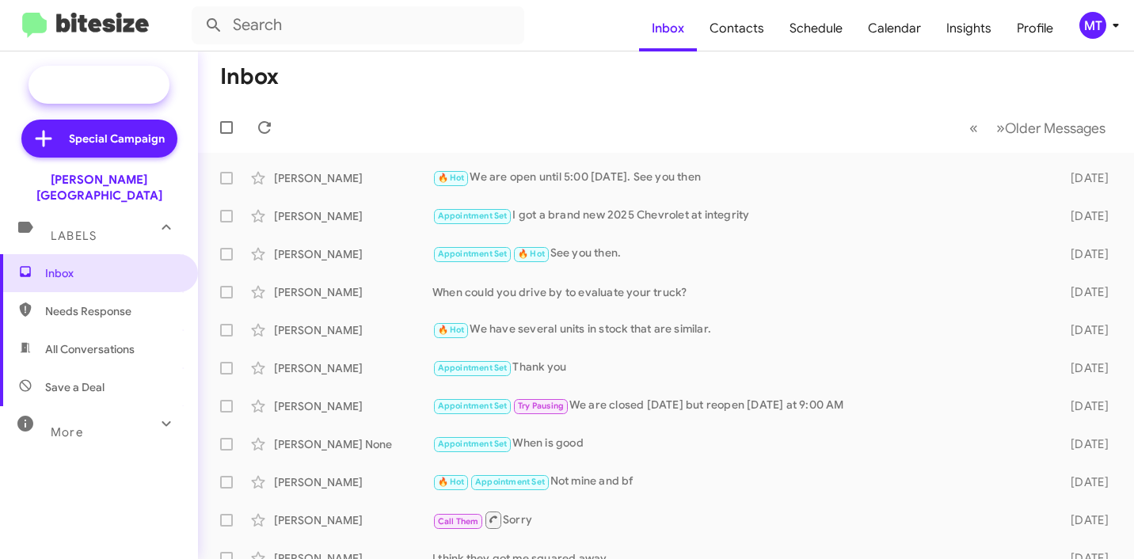
click at [105, 97] on span "New Campaign" at bounding box center [99, 85] width 141 height 38
click at [1115, 30] on icon at bounding box center [1116, 25] width 19 height 19
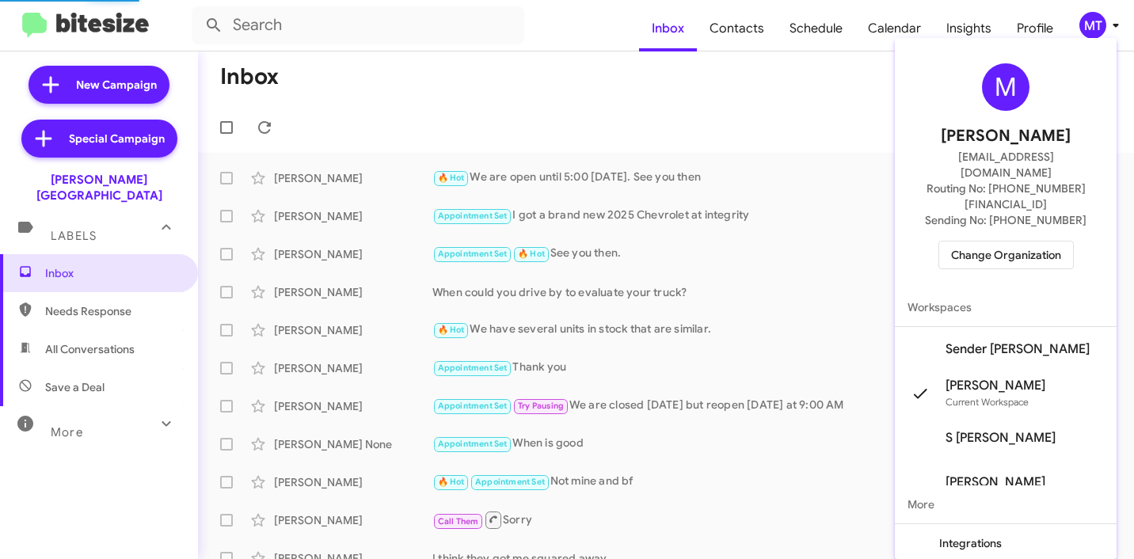
click at [1115, 30] on div at bounding box center [567, 279] width 1134 height 559
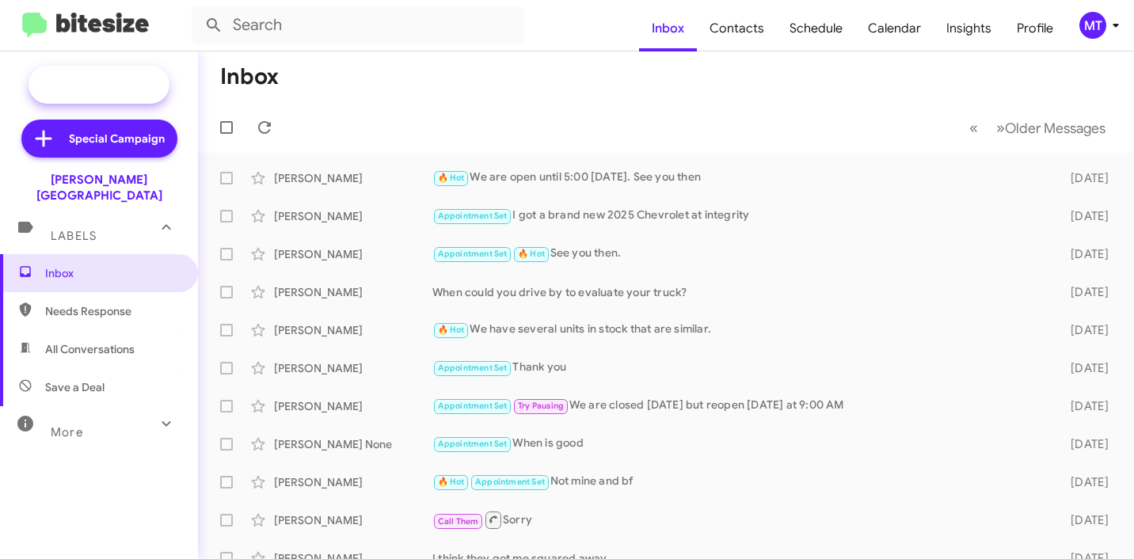
click at [116, 77] on span "New Campaign" at bounding box center [116, 85] width 81 height 16
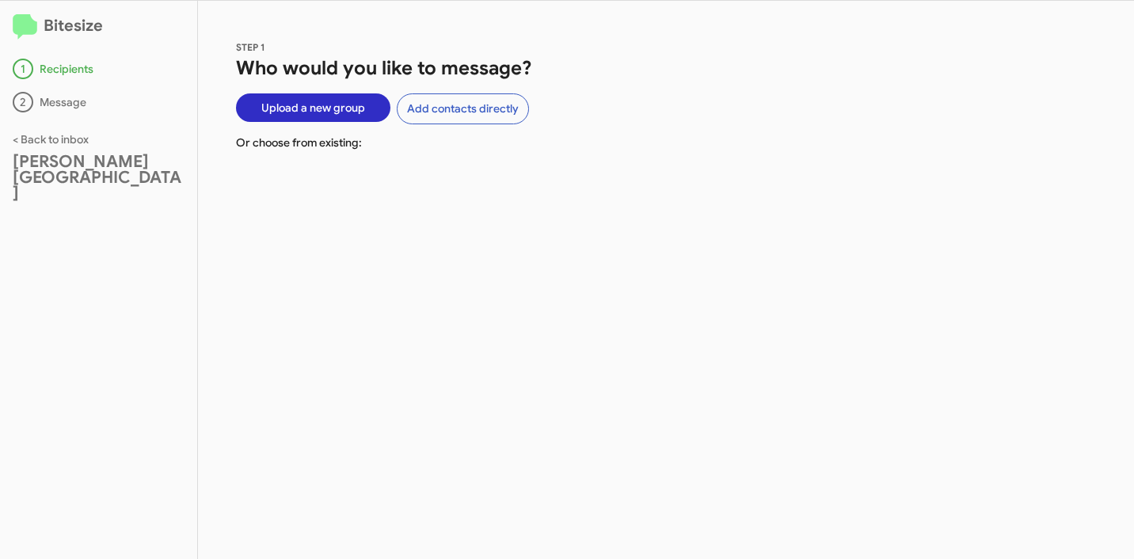
click at [487, 215] on div "STEP 1 Who would you like to message? Upload a new group Add contacts directly …" at bounding box center [666, 280] width 936 height 558
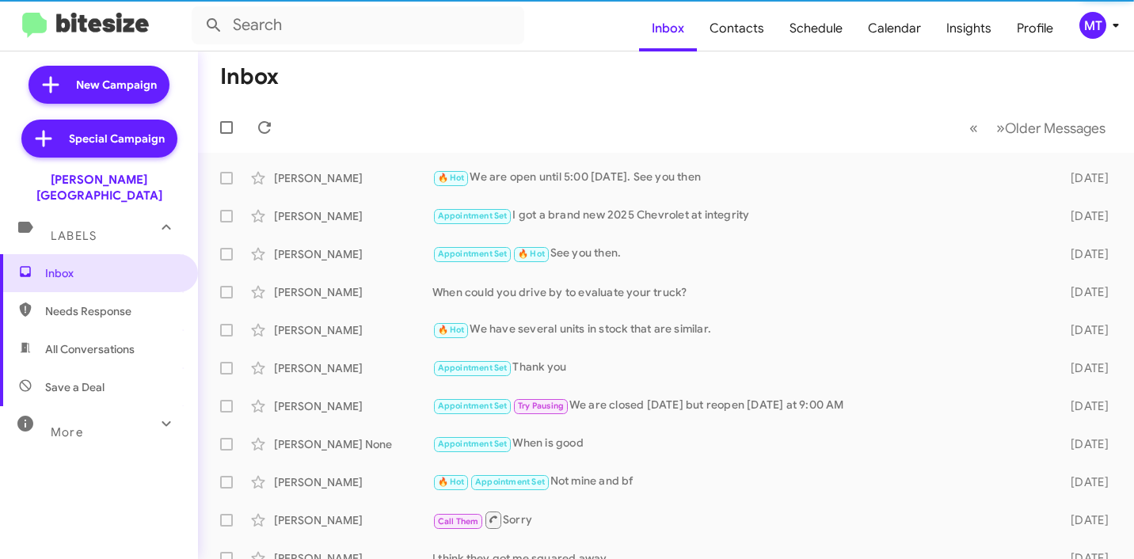
click at [1102, 31] on div "MT" at bounding box center [1093, 25] width 27 height 27
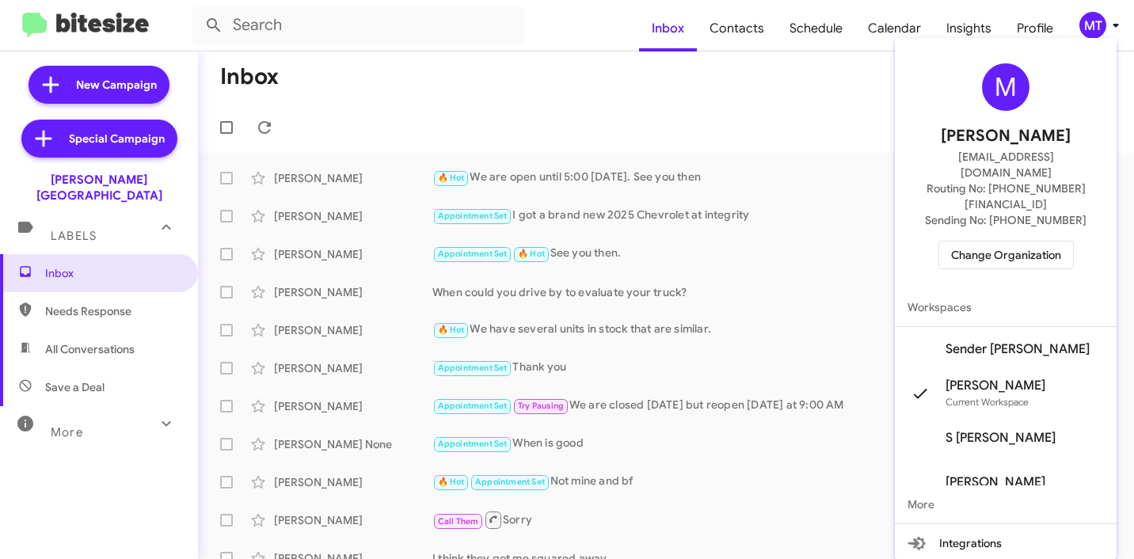
click at [923, 337] on mat-icon at bounding box center [920, 349] width 25 height 25
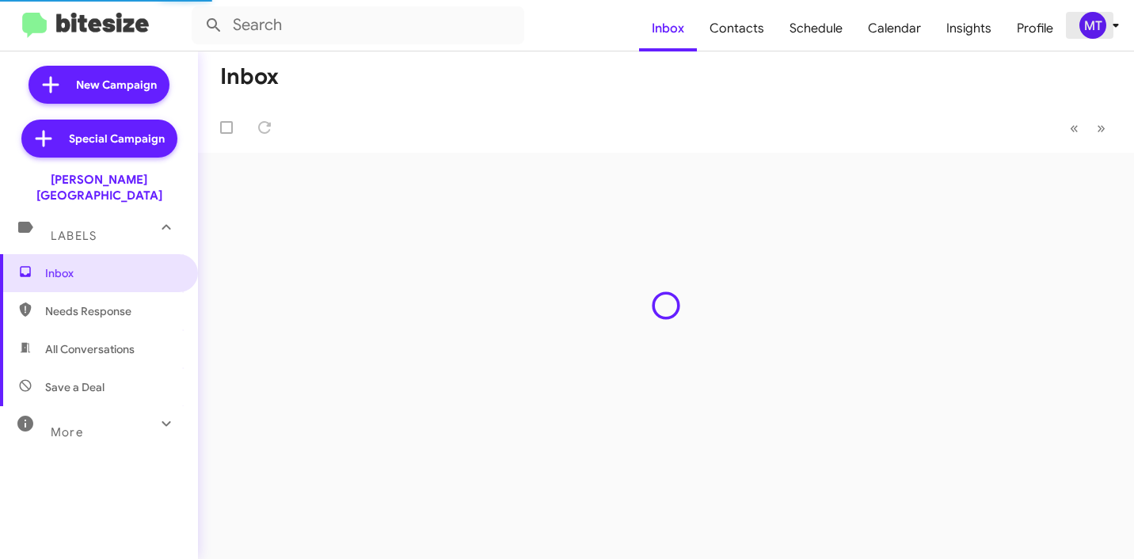
click at [1111, 25] on icon at bounding box center [1116, 25] width 19 height 19
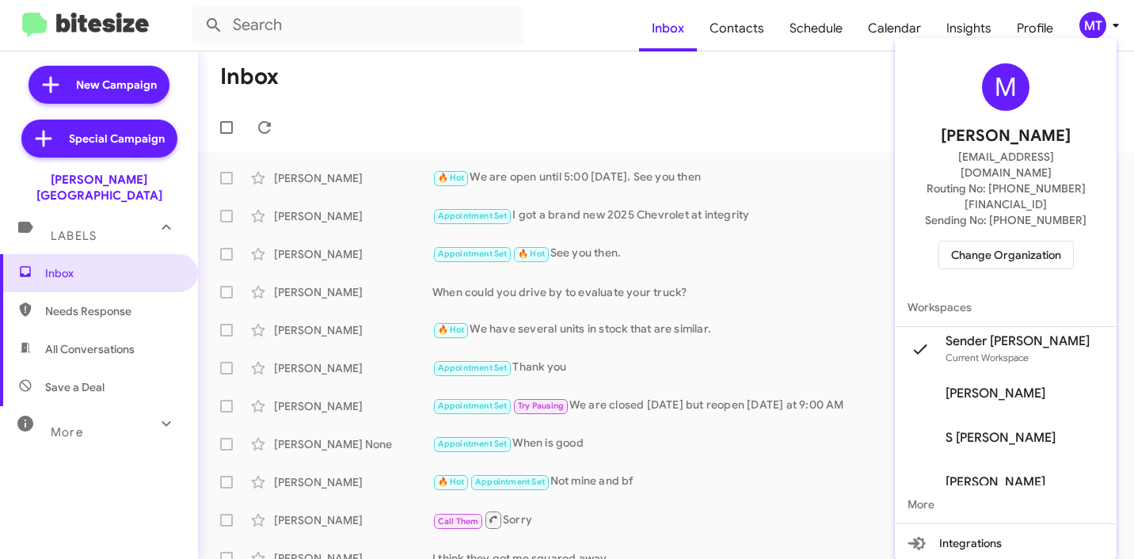
click at [1111, 25] on div at bounding box center [567, 279] width 1134 height 559
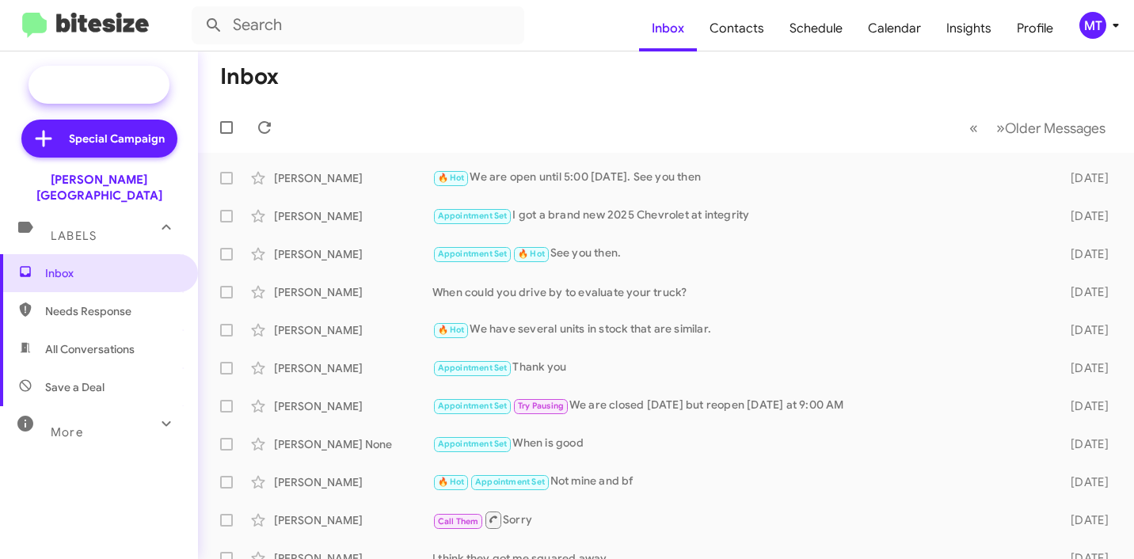
click at [137, 86] on span "New Campaign" at bounding box center [116, 85] width 81 height 16
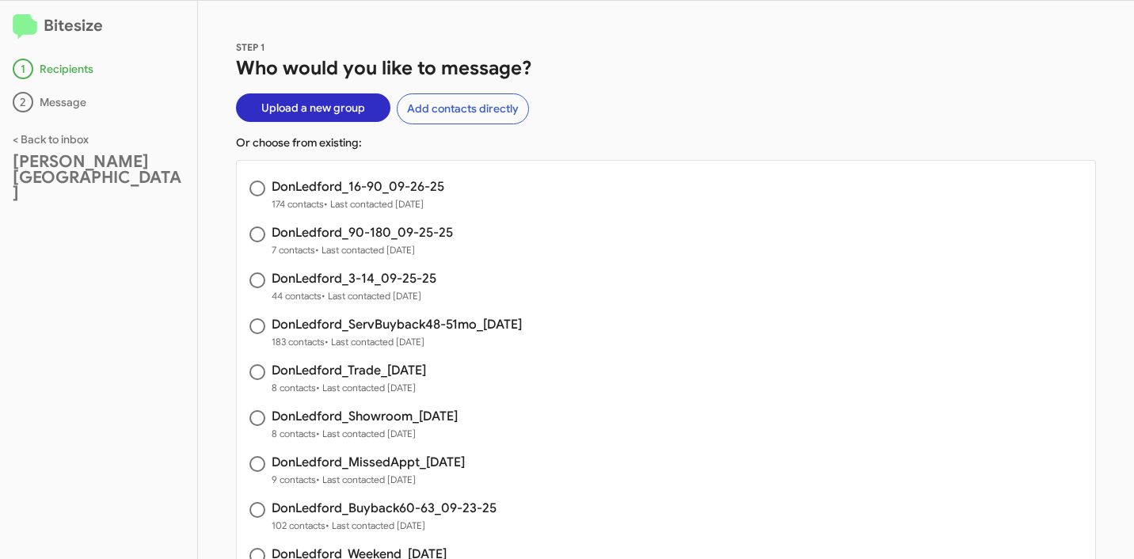
click at [262, 193] on span at bounding box center [258, 189] width 16 height 16
click at [262, 193] on input "radio" at bounding box center [258, 189] width 16 height 16
radio input "true"
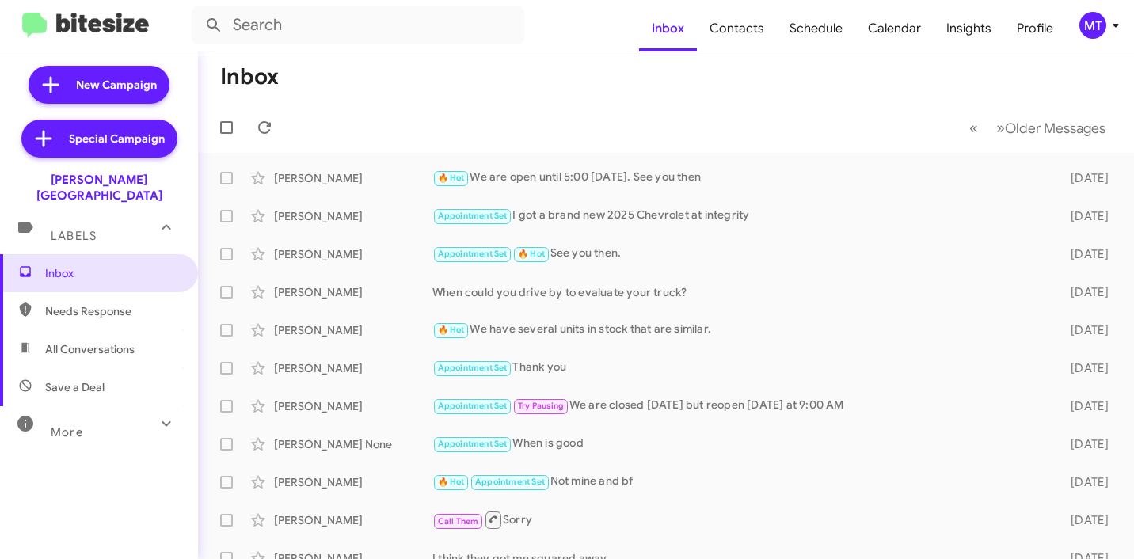
click at [1120, 30] on icon at bounding box center [1116, 25] width 19 height 19
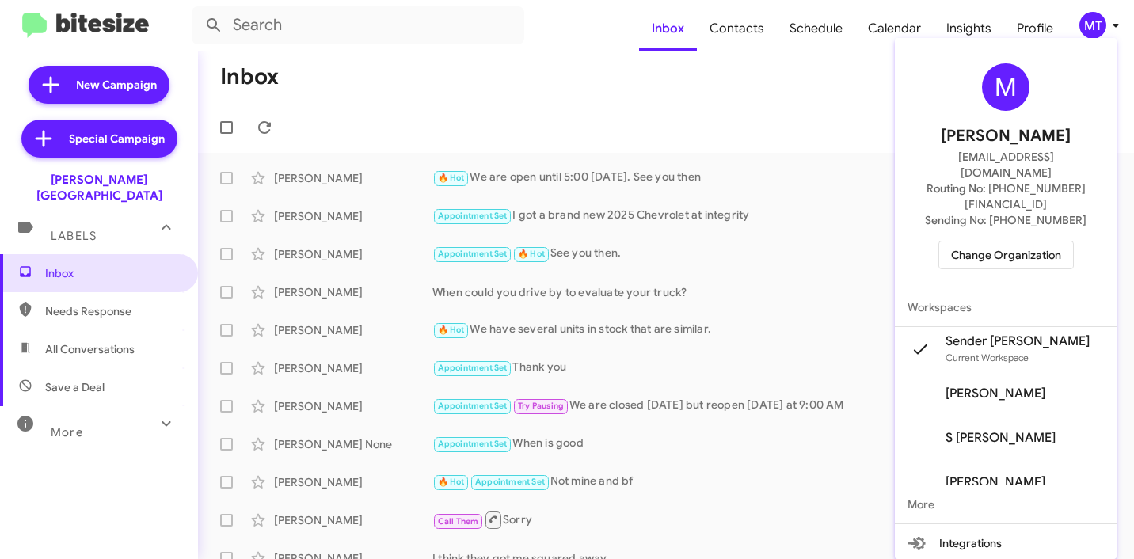
click at [103, 88] on div at bounding box center [567, 279] width 1134 height 559
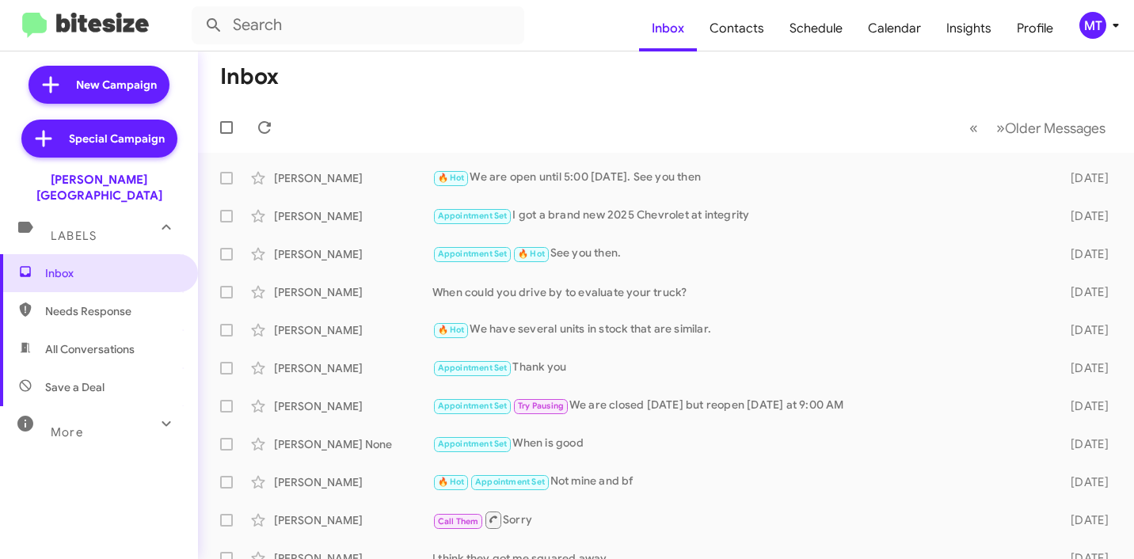
click at [103, 88] on span "New Campaign" at bounding box center [116, 85] width 81 height 16
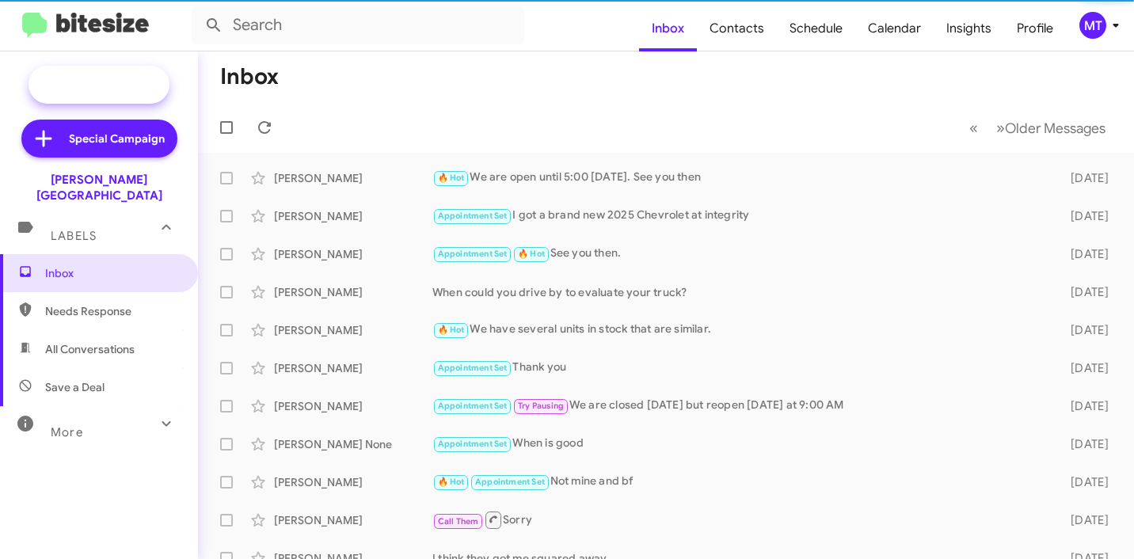
click at [97, 78] on span "New Campaign" at bounding box center [116, 85] width 81 height 16
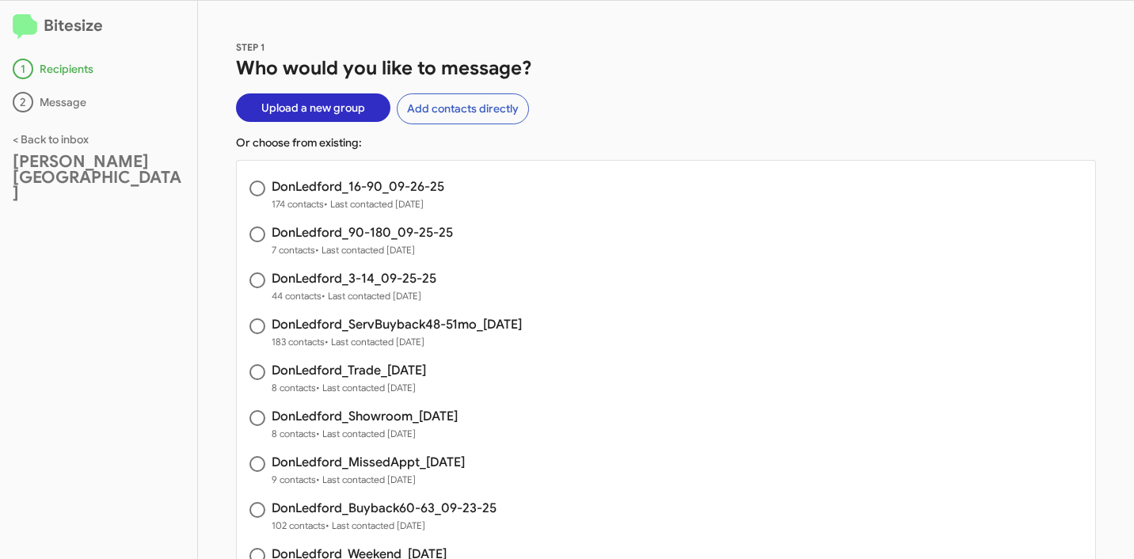
click at [308, 111] on span "Upload a new group" at bounding box center [313, 107] width 104 height 29
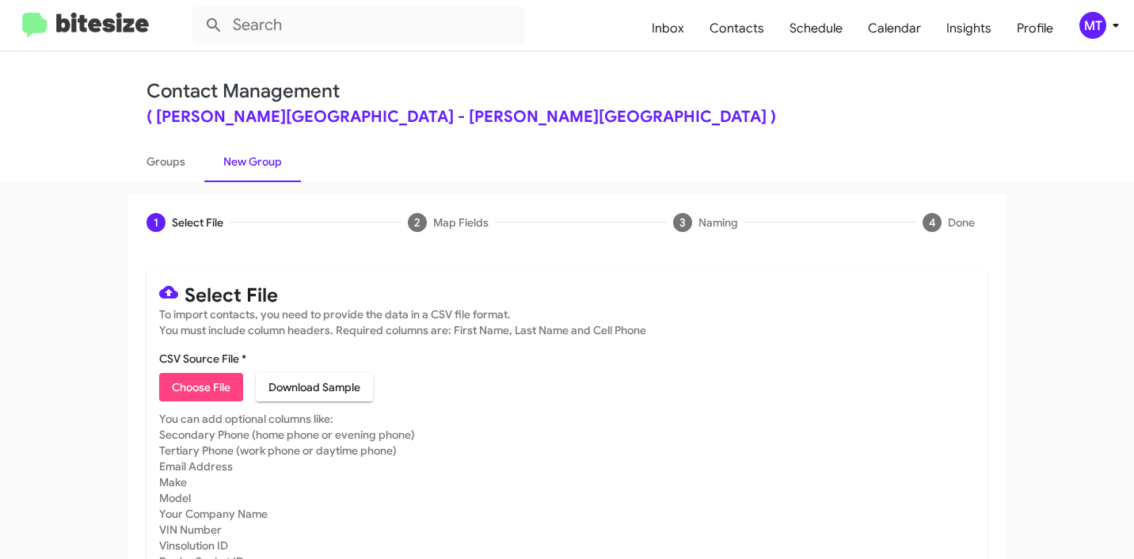
click at [1122, 20] on icon at bounding box center [1116, 25] width 19 height 19
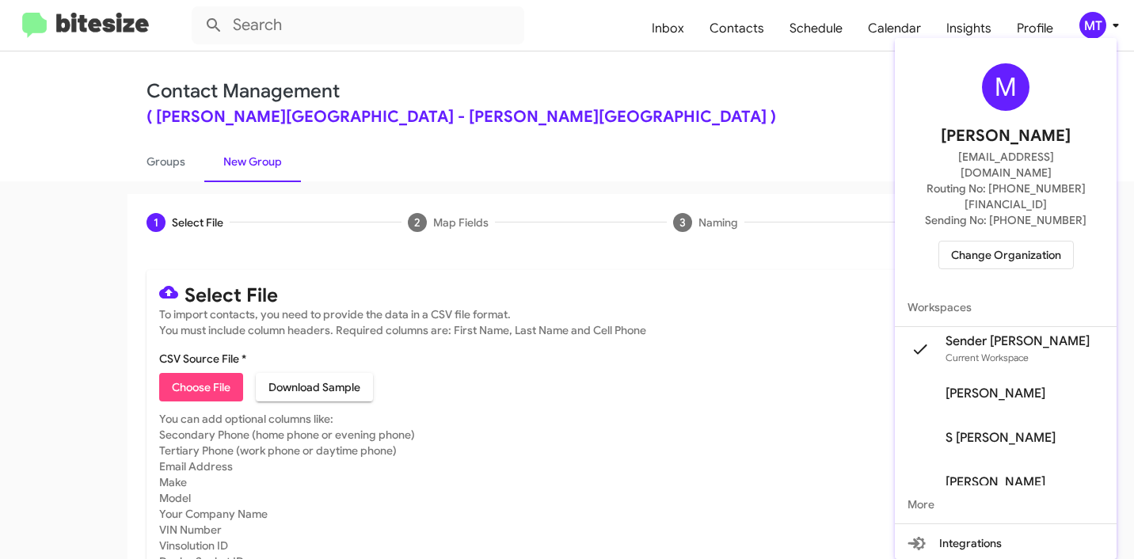
click at [197, 391] on div at bounding box center [567, 279] width 1134 height 559
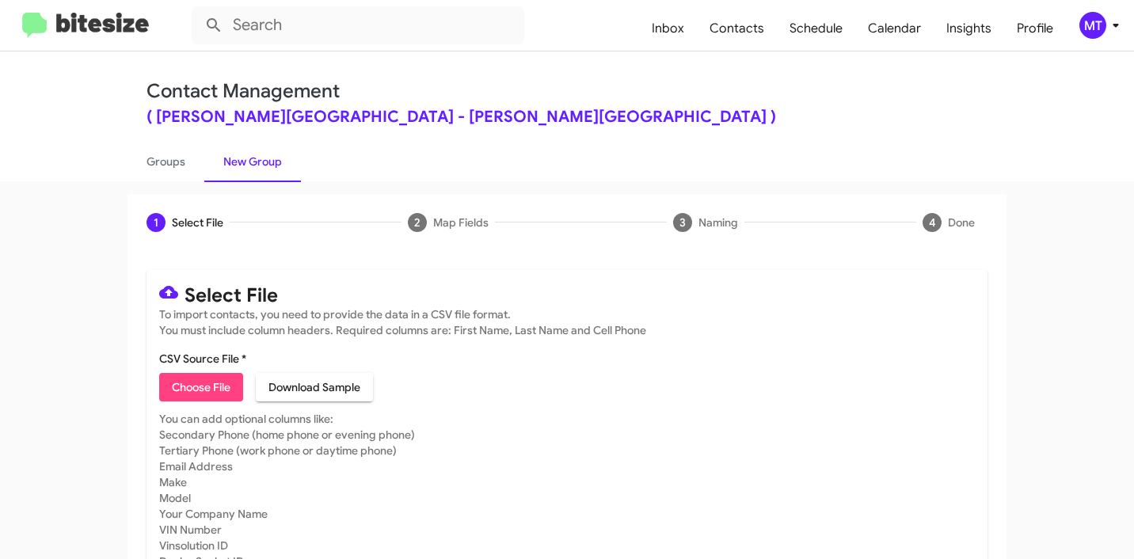
click at [196, 391] on span "Choose File" at bounding box center [201, 387] width 59 height 29
type input "DonLedford_Weekend_09-29-25"
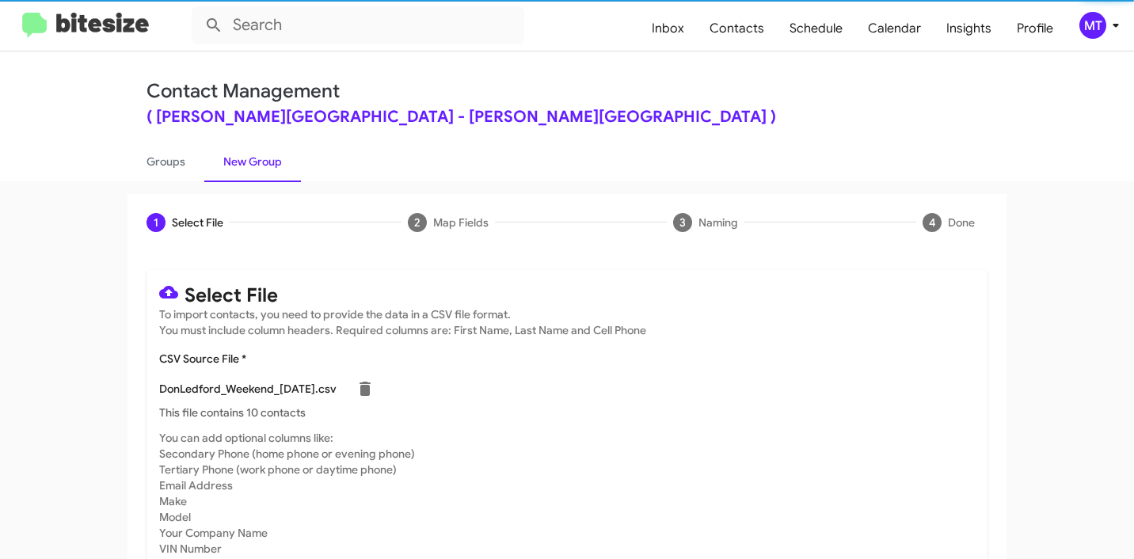
click at [1119, 31] on icon at bounding box center [1116, 25] width 19 height 19
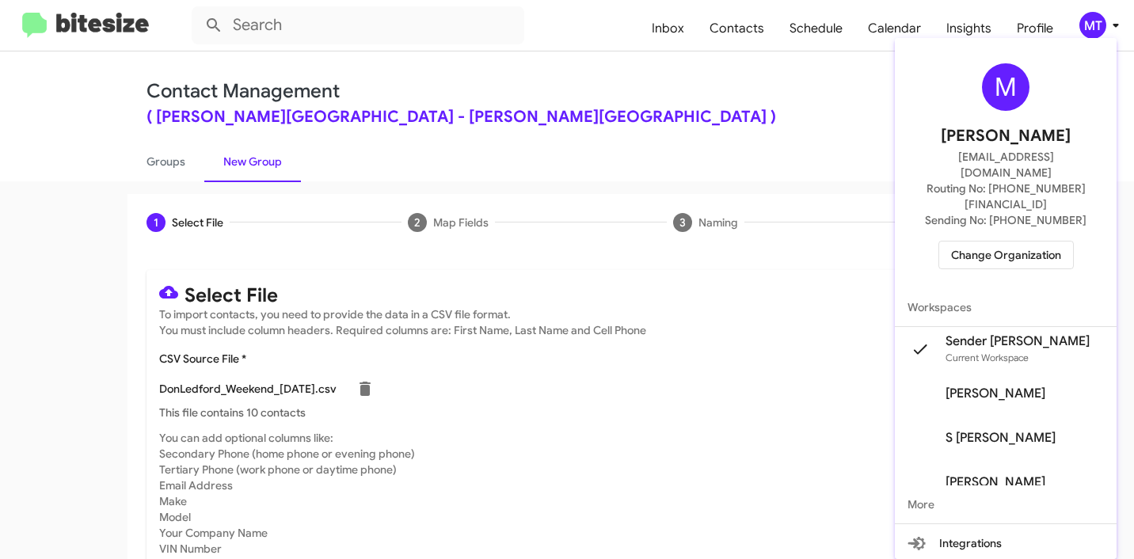
click at [621, 395] on div at bounding box center [567, 279] width 1134 height 559
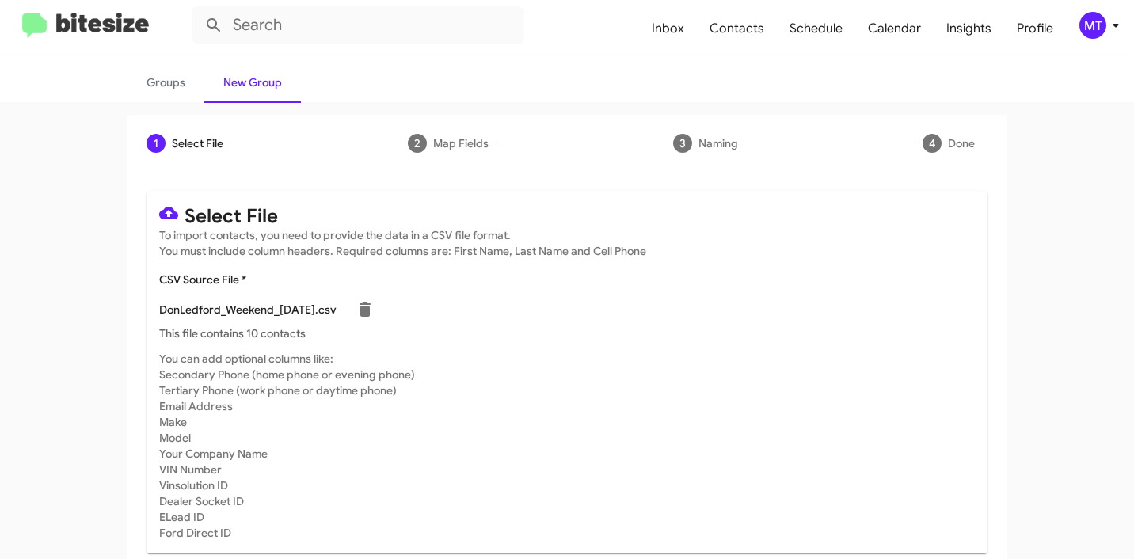
scroll to position [134, 0]
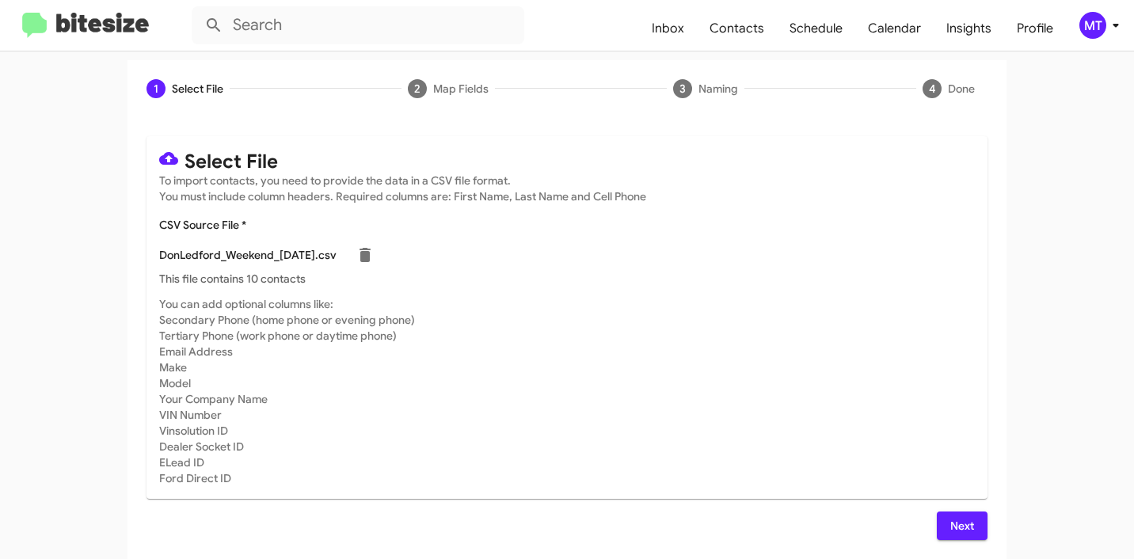
click at [954, 523] on span "Next" at bounding box center [962, 526] width 25 height 29
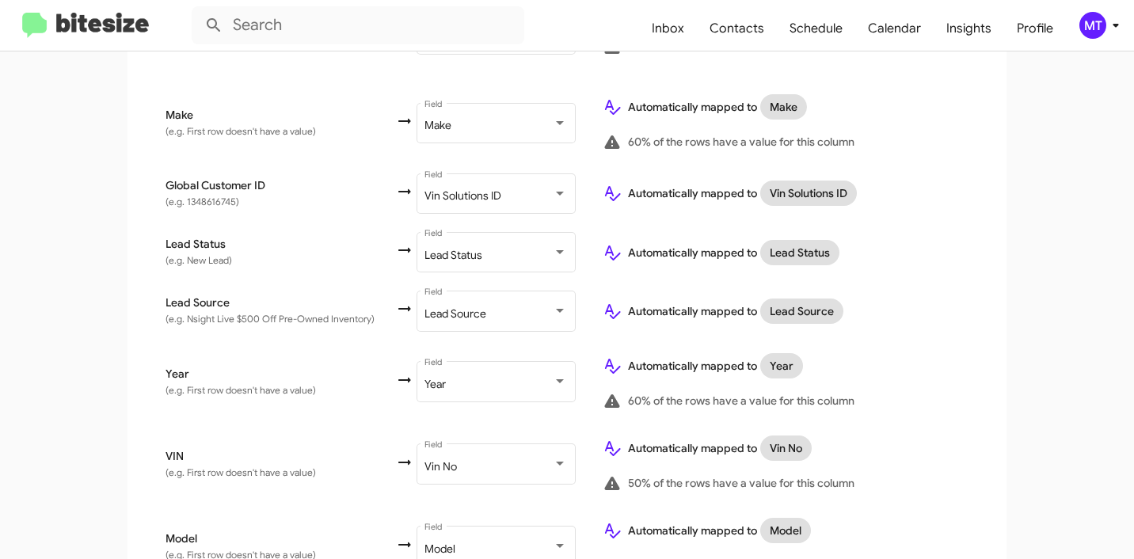
scroll to position [1011, 0]
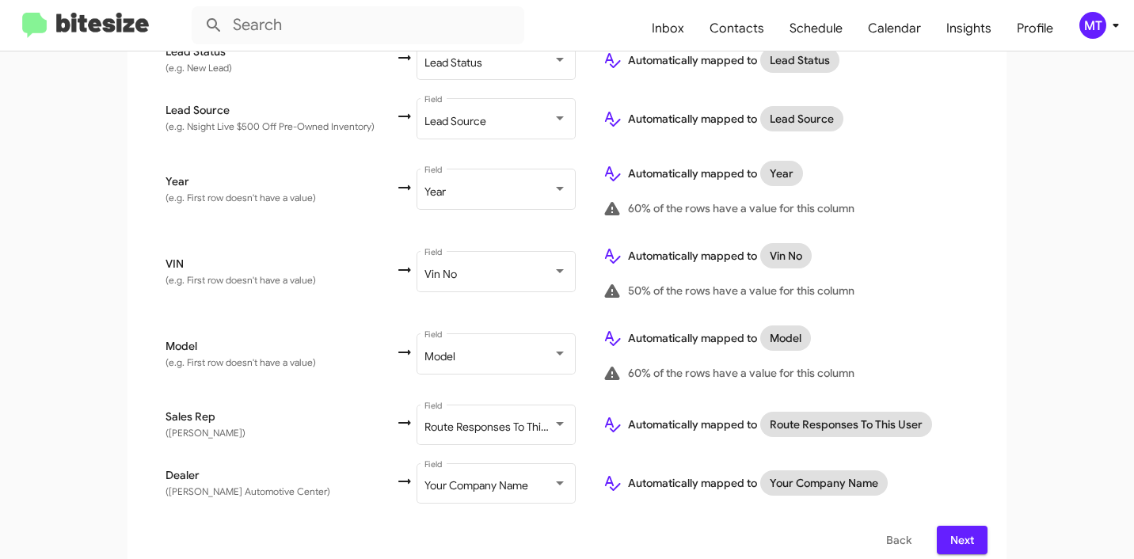
click at [950, 526] on span "Next" at bounding box center [962, 540] width 25 height 29
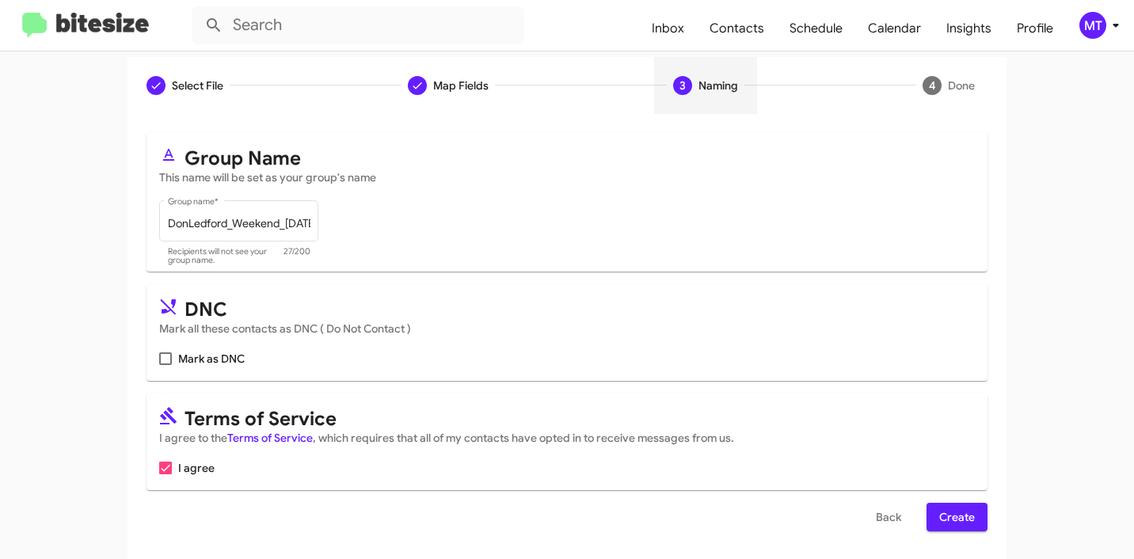
scroll to position [141, 0]
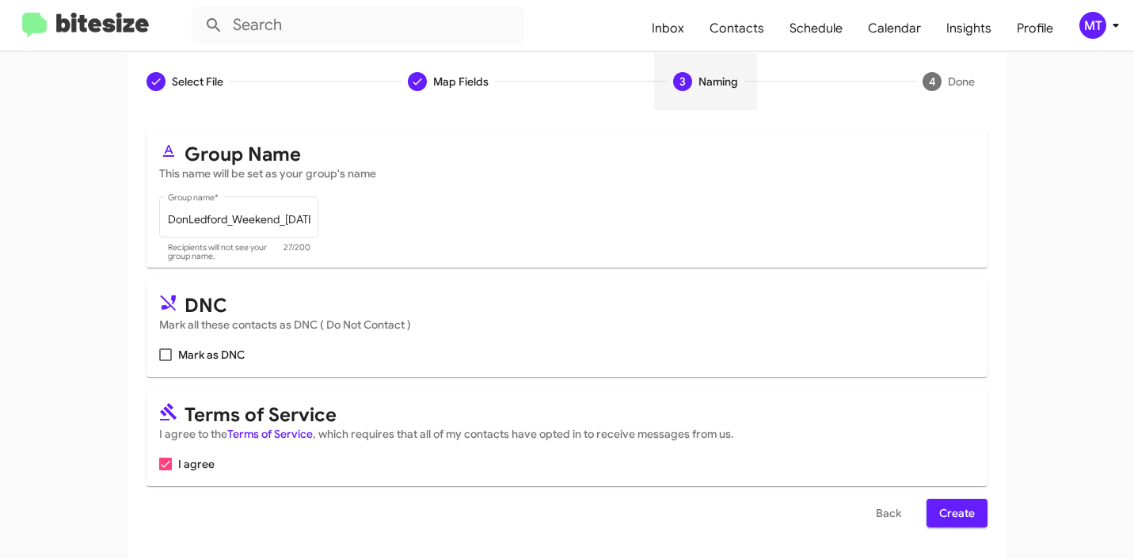
click at [965, 508] on span "Create" at bounding box center [957, 513] width 36 height 29
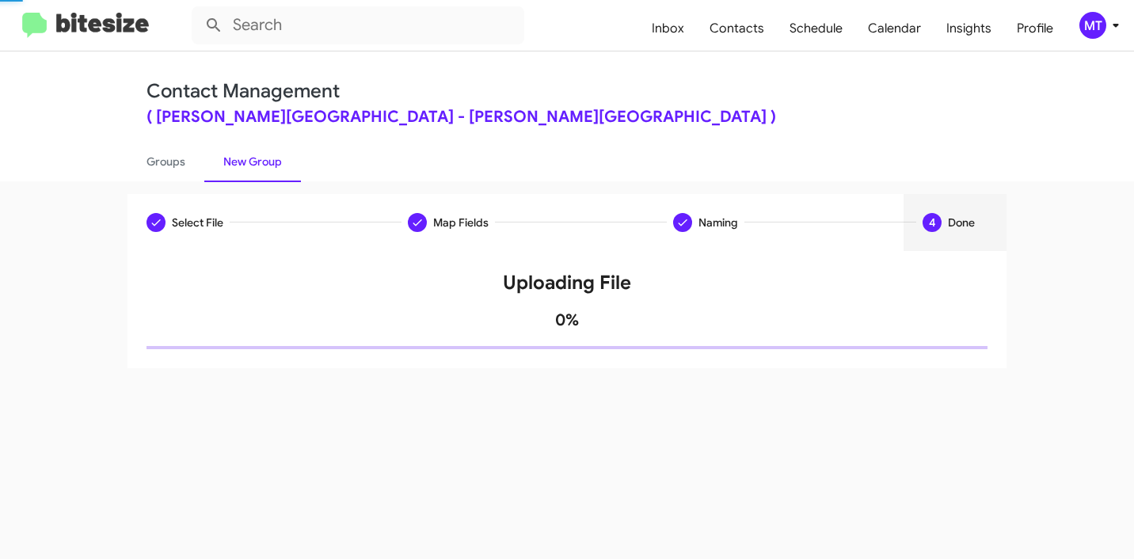
scroll to position [0, 0]
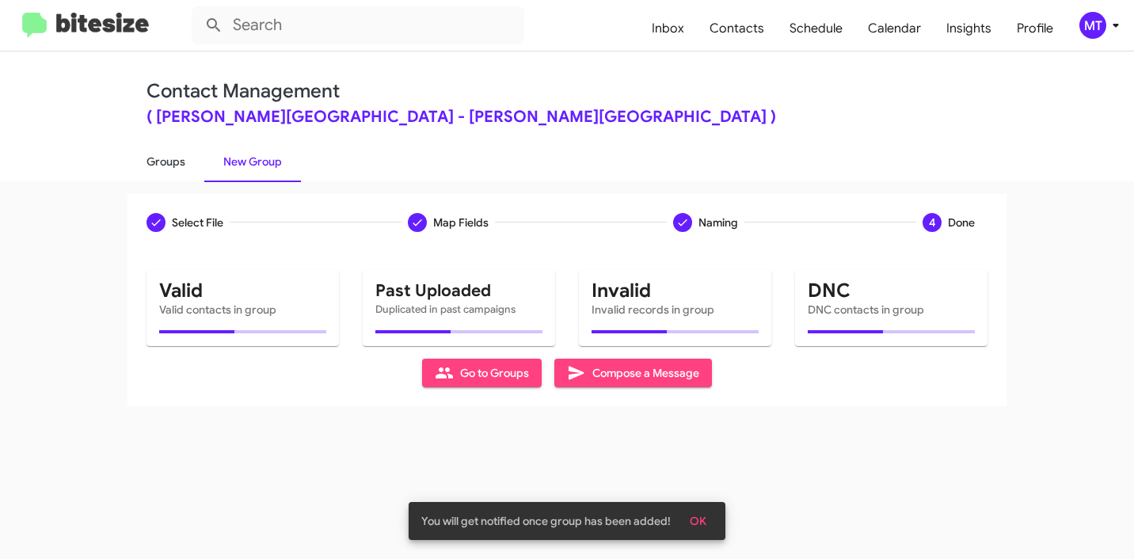
click at [162, 162] on link "Groups" at bounding box center [166, 161] width 77 height 41
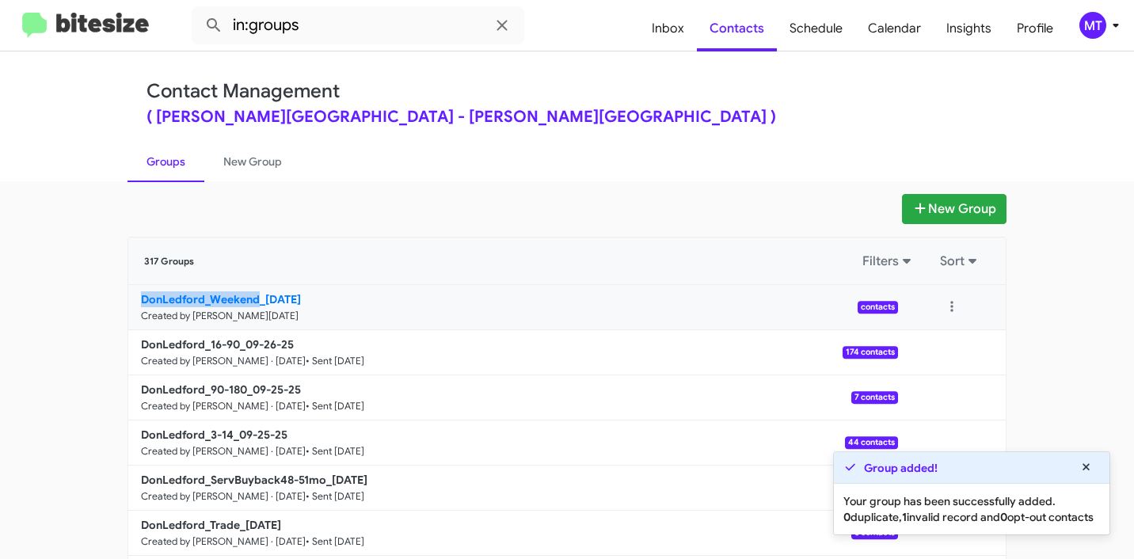
drag, startPoint x: 116, startPoint y: 301, endPoint x: 250, endPoint y: 295, distance: 134.8
click at [250, 295] on div "New Group 317 Groups Filters Sort DonLedford_Weekend_09-29-25 Created by Mariem…" at bounding box center [567, 486] width 903 height 585
copy b "DonLedford_Weekend"
click at [360, 30] on input "in:groups" at bounding box center [358, 25] width 333 height 38
paste input "DonLedford_Weekend"
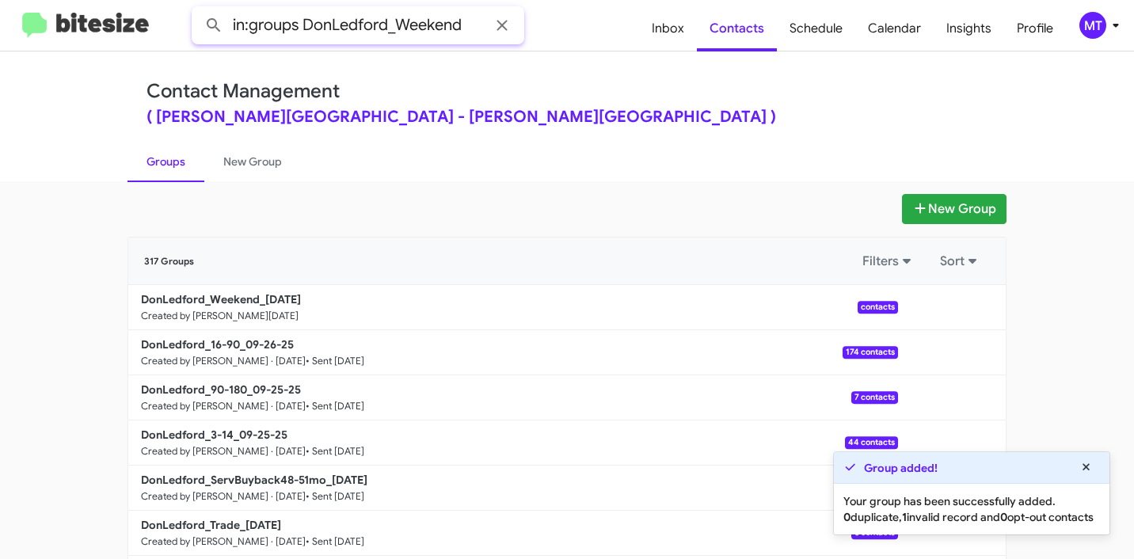
click at [198, 10] on button at bounding box center [214, 26] width 32 height 32
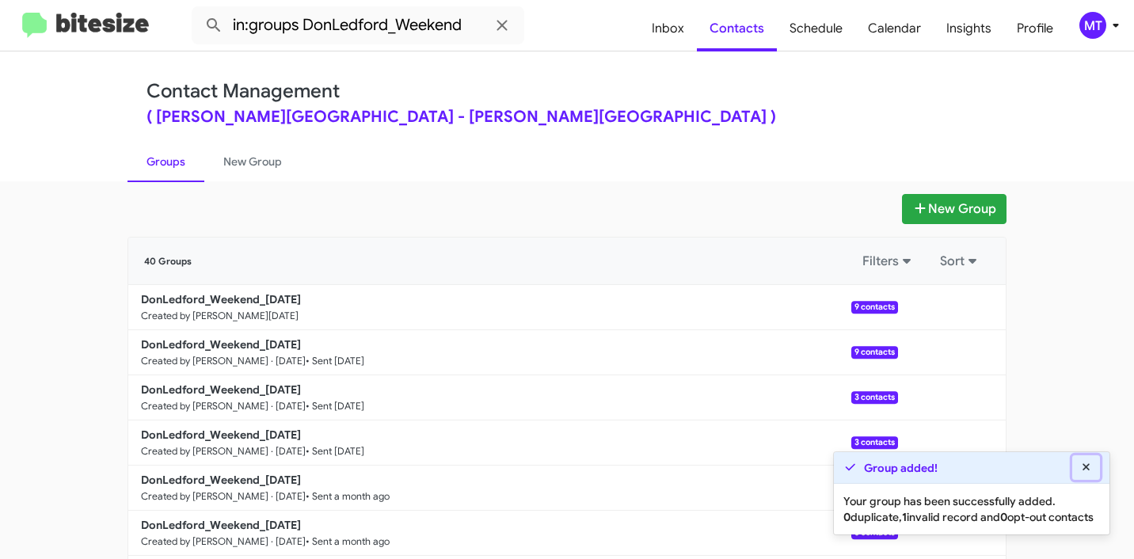
click at [1087, 462] on icon at bounding box center [1087, 467] width 14 height 11
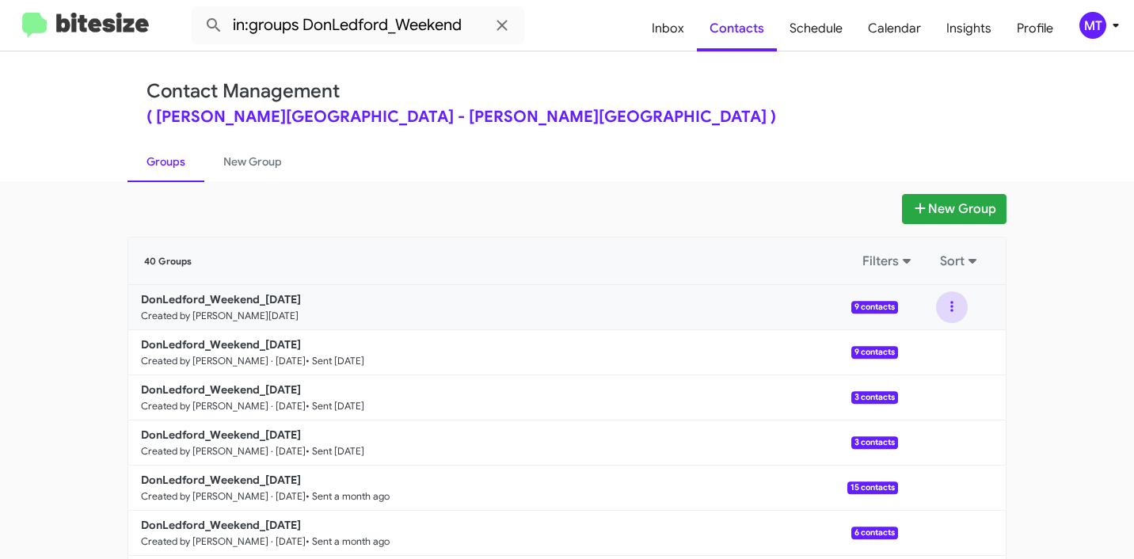
click at [943, 309] on button at bounding box center [952, 307] width 32 height 32
click at [905, 349] on button "View contacts" at bounding box center [904, 350] width 127 height 38
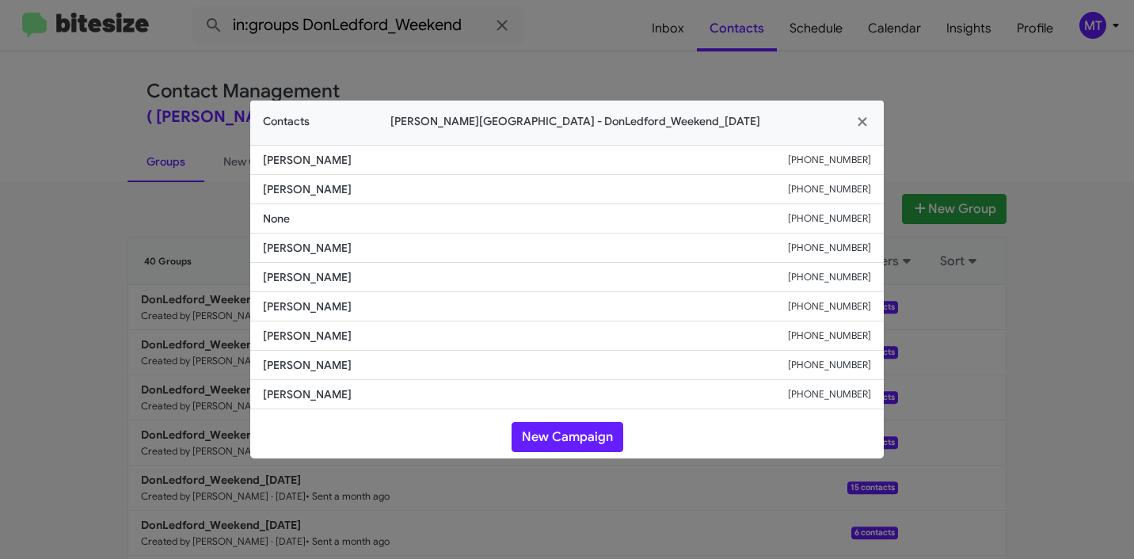
drag, startPoint x: 358, startPoint y: 162, endPoint x: 255, endPoint y: 160, distance: 103.0
click at [255, 160] on li "Peter Williams +14782066490" at bounding box center [567, 160] width 634 height 30
copy span "Peter Williams"
click at [859, 124] on icon "button" at bounding box center [862, 121] width 9 height 9
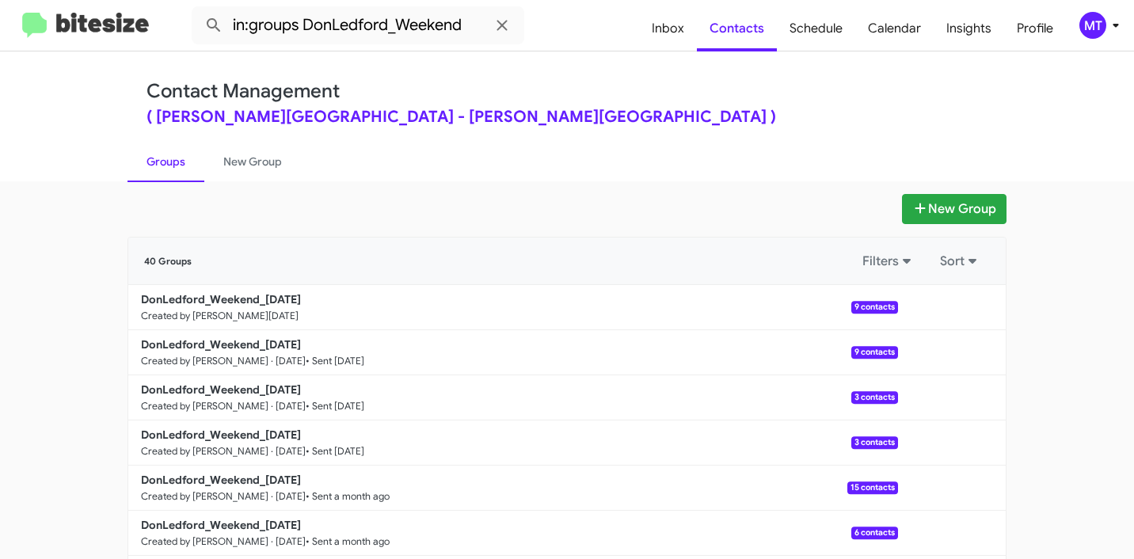
click at [174, 166] on link "Groups" at bounding box center [166, 161] width 77 height 41
type input "in:groups"
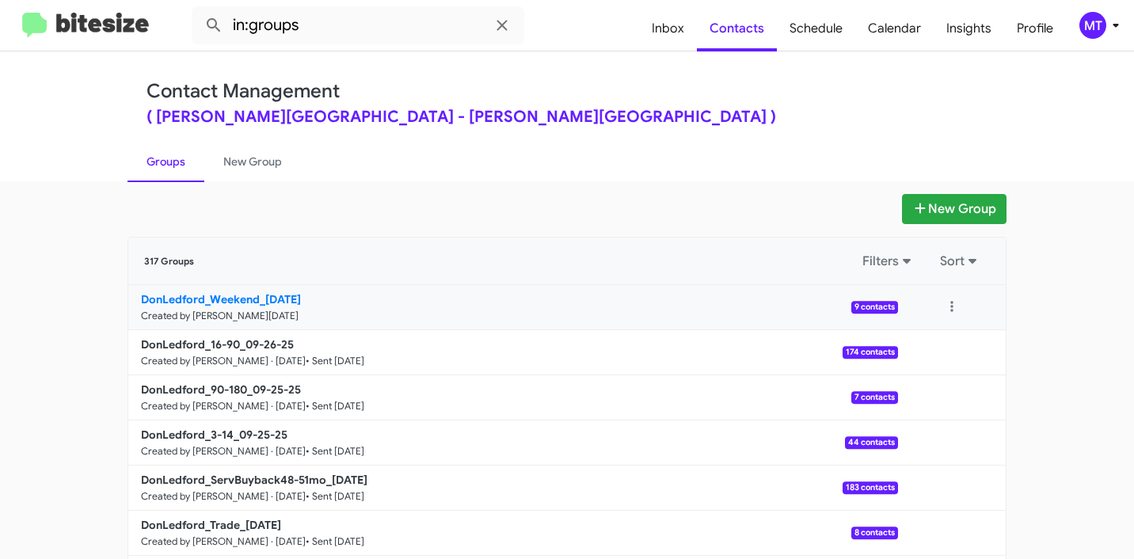
click at [249, 307] on link "DonLedford_Weekend_09-29-25 Created by Mariem Tabay · Sep 29, 2025 9 contacts" at bounding box center [513, 307] width 770 height 45
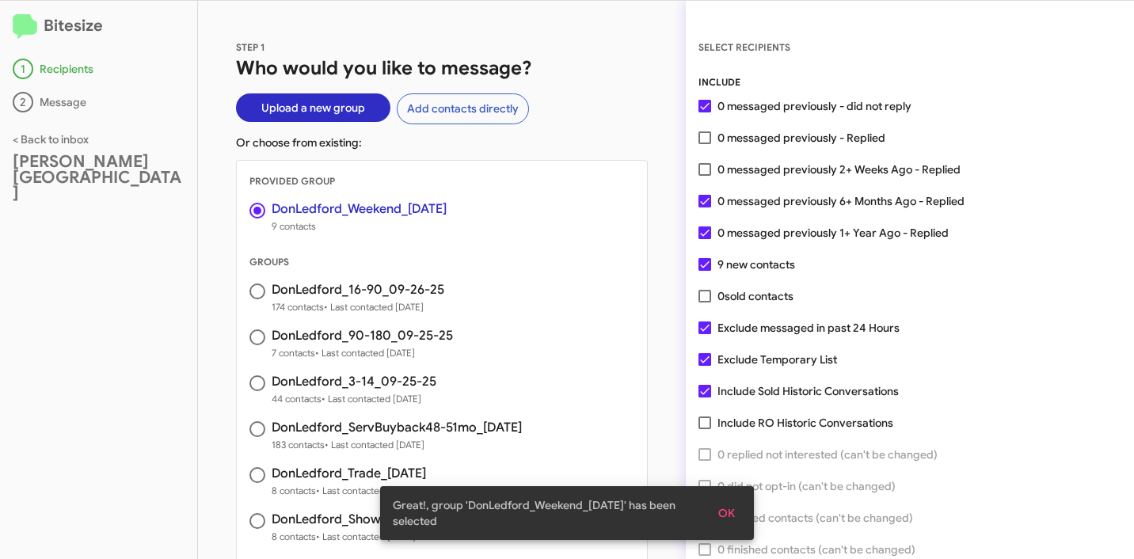
click at [700, 168] on span at bounding box center [705, 169] width 13 height 13
click at [704, 176] on input "0 messaged previously 2+ Weeks Ago - Replied" at bounding box center [704, 176] width 1 height 1
checkbox input "true"
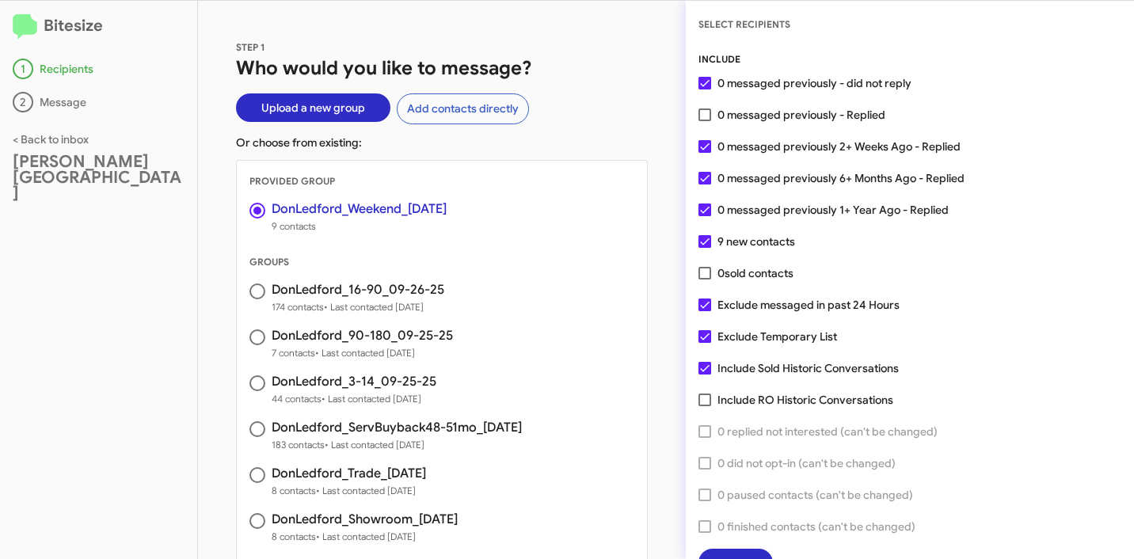
scroll to position [40, 0]
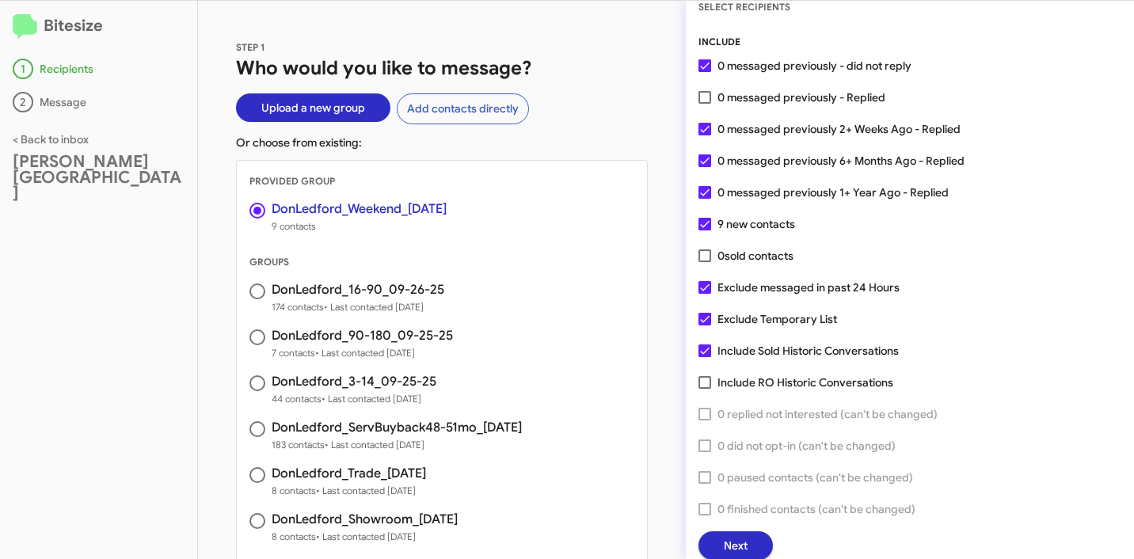
click at [752, 538] on button "Next" at bounding box center [736, 545] width 74 height 29
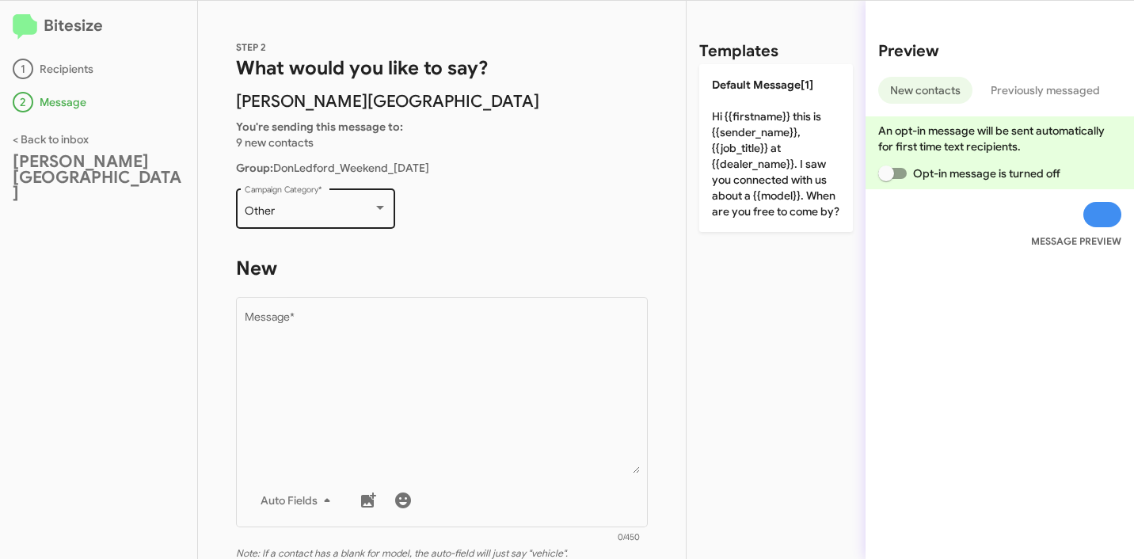
click at [306, 210] on div "Other" at bounding box center [309, 211] width 128 height 13
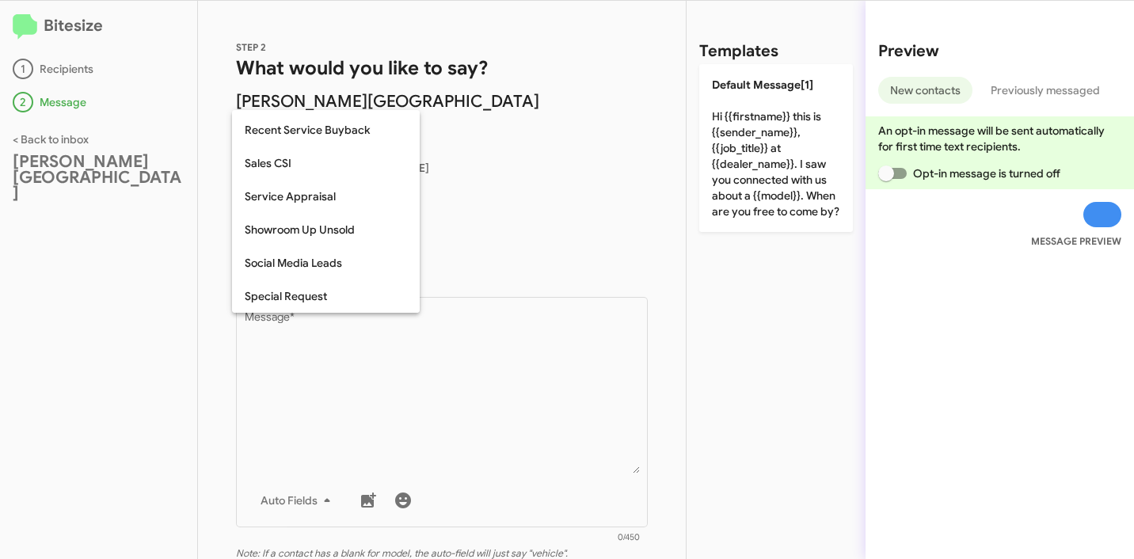
scroll to position [662, 0]
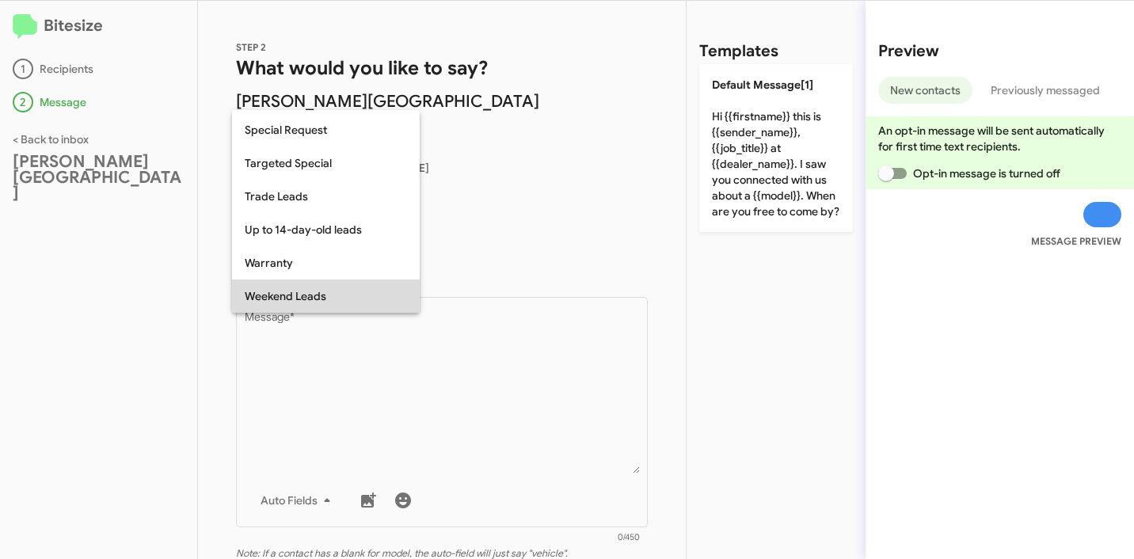
click at [308, 289] on span "Weekend Leads" at bounding box center [326, 296] width 162 height 33
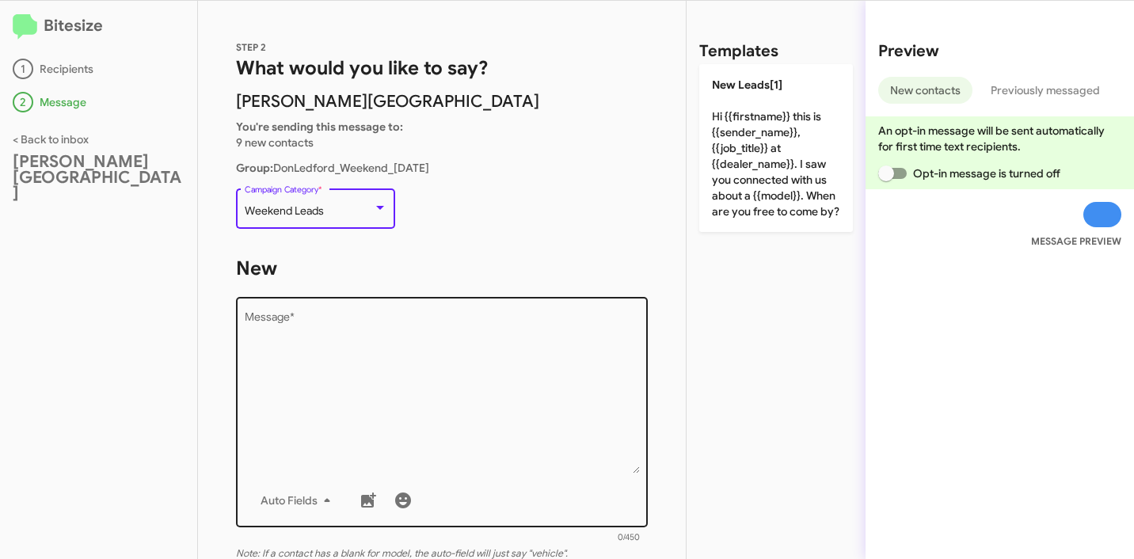
click at [318, 333] on textarea "Message *" at bounding box center [442, 393] width 395 height 162
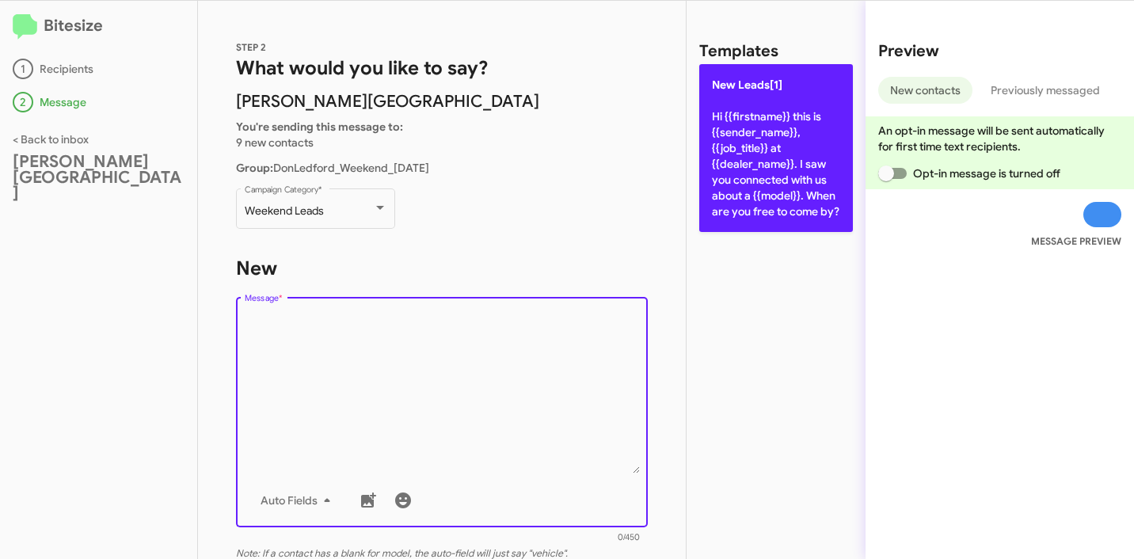
click at [740, 158] on p "New Leads[1] Hi {{firstname}} this is {{sender_name}}, {{job_title}} at {{deale…" at bounding box center [776, 148] width 154 height 168
type textarea "Hi {{firstname}} this is {{sender_name}}, {{job_title}} at {{dealer_name}}. I s…"
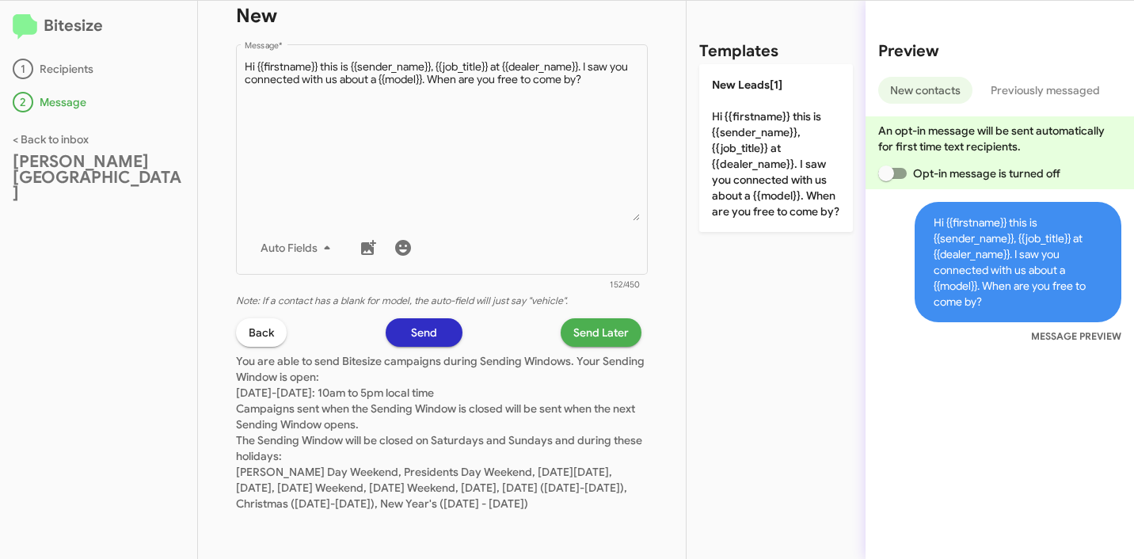
scroll to position [269, 0]
click at [599, 318] on span "Send Later" at bounding box center [600, 332] width 55 height 29
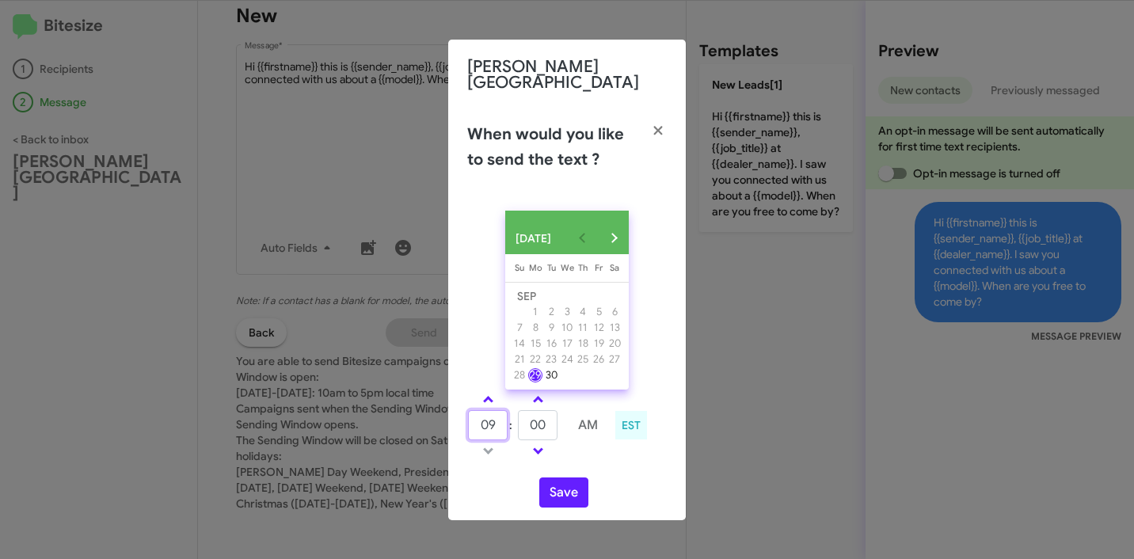
drag, startPoint x: 497, startPoint y: 427, endPoint x: 417, endPoint y: 414, distance: 81.0
click at [418, 417] on modal-container "Don Ledford Auto Center When would you like to send the text ? SEP 2025 Sunday …" at bounding box center [567, 279] width 1134 height 559
type input "10"
type input "04"
click at [633, 467] on div "SEP 2025 Sunday Su Monday Mo Tuesday Tu Wednesday We Thursday Th Friday Fr Satu…" at bounding box center [567, 359] width 238 height 322
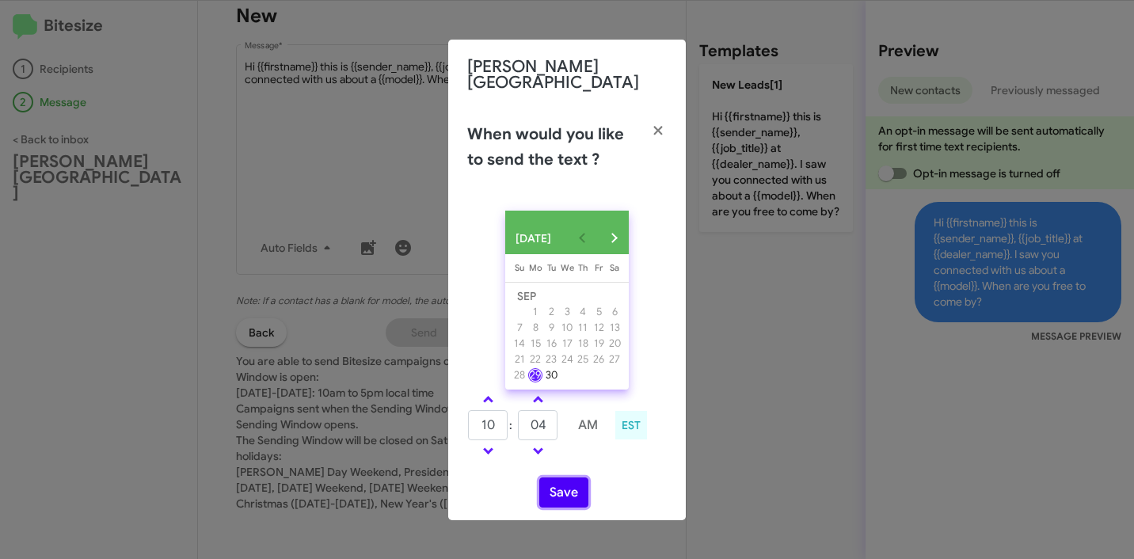
click at [562, 493] on button "Save" at bounding box center [563, 493] width 49 height 30
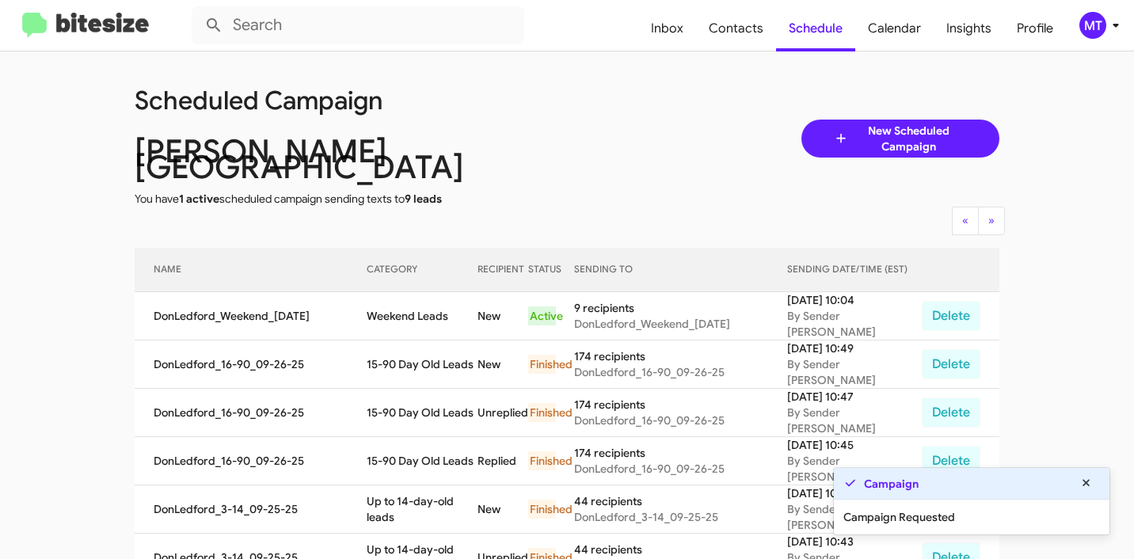
click at [1128, 25] on mat-toolbar "Inbox Contacts Schedule Calendar Insights Profile MT" at bounding box center [567, 25] width 1134 height 51
click at [1119, 26] on icon at bounding box center [1116, 25] width 19 height 19
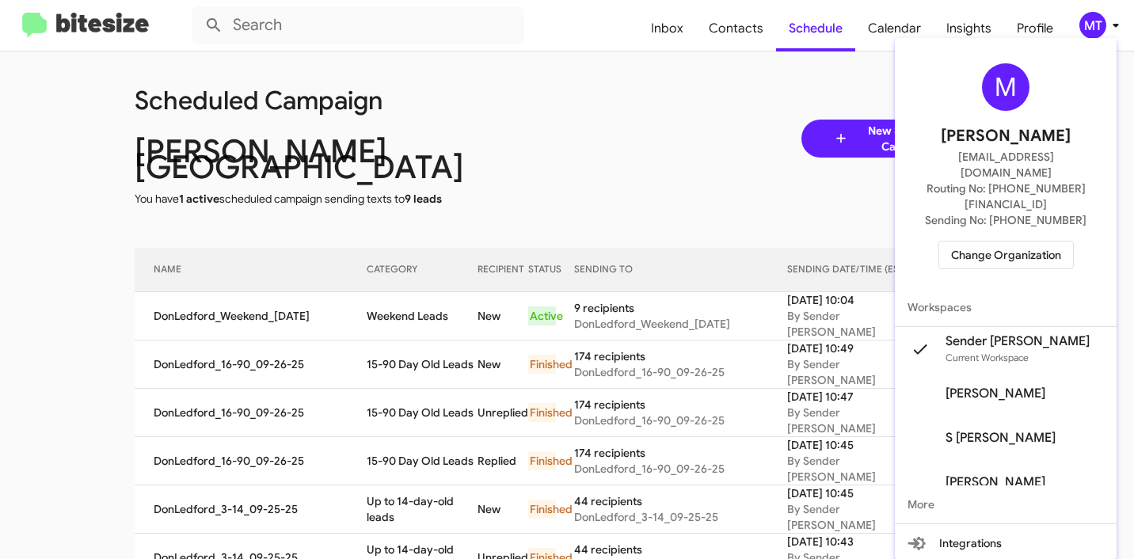
click at [1034, 242] on span "Change Organization" at bounding box center [1006, 255] width 110 height 27
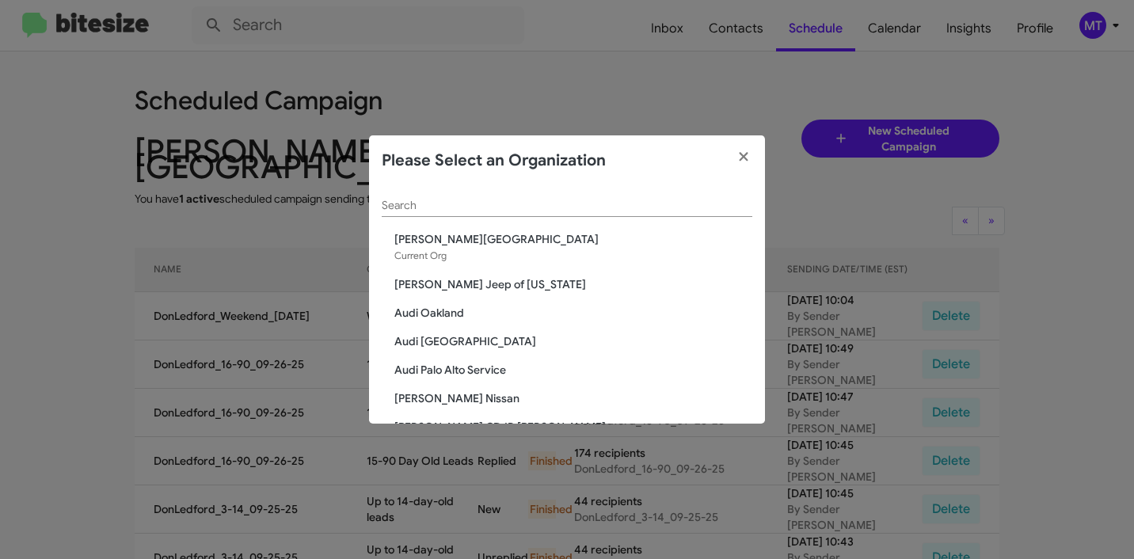
click at [480, 210] on input "Search" at bounding box center [567, 206] width 371 height 13
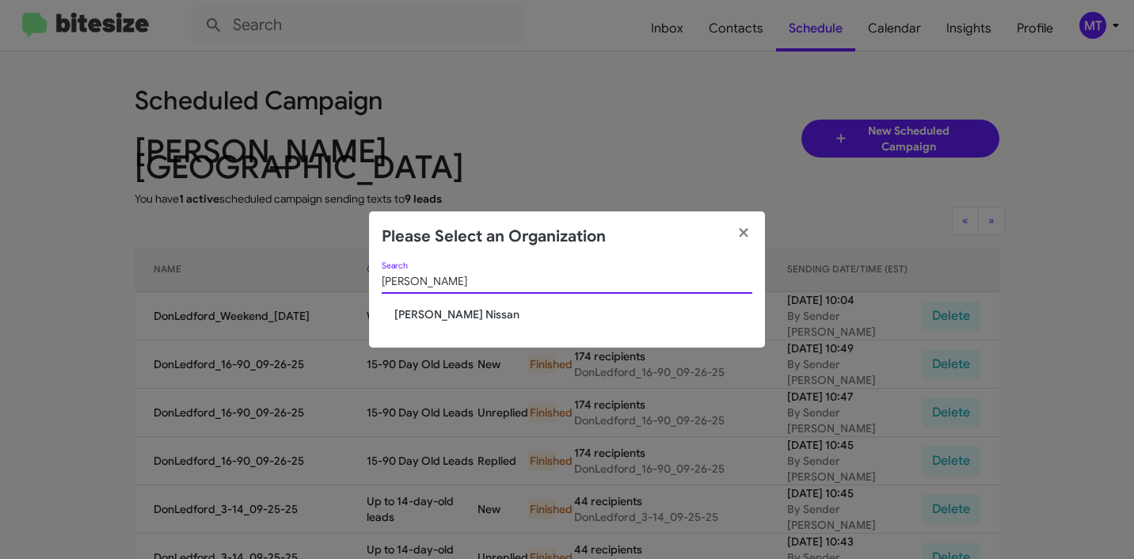
type input "Baker"
click at [438, 314] on span "[PERSON_NAME] Nissan" at bounding box center [573, 315] width 358 height 16
click at [436, 317] on span "[PERSON_NAME] Nissan" at bounding box center [573, 315] width 358 height 16
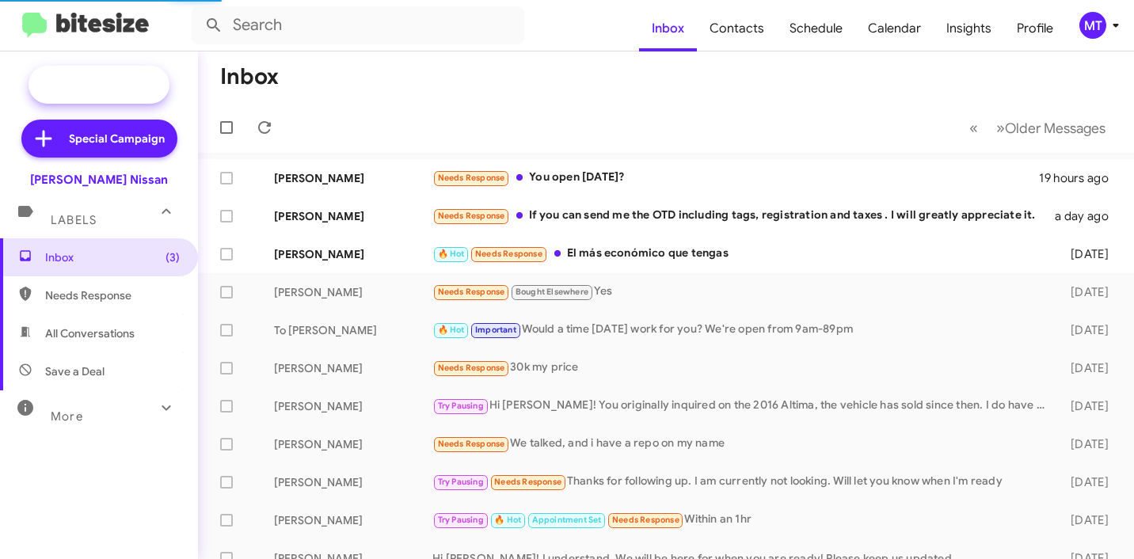
click at [136, 86] on span "New Campaign" at bounding box center [116, 85] width 81 height 16
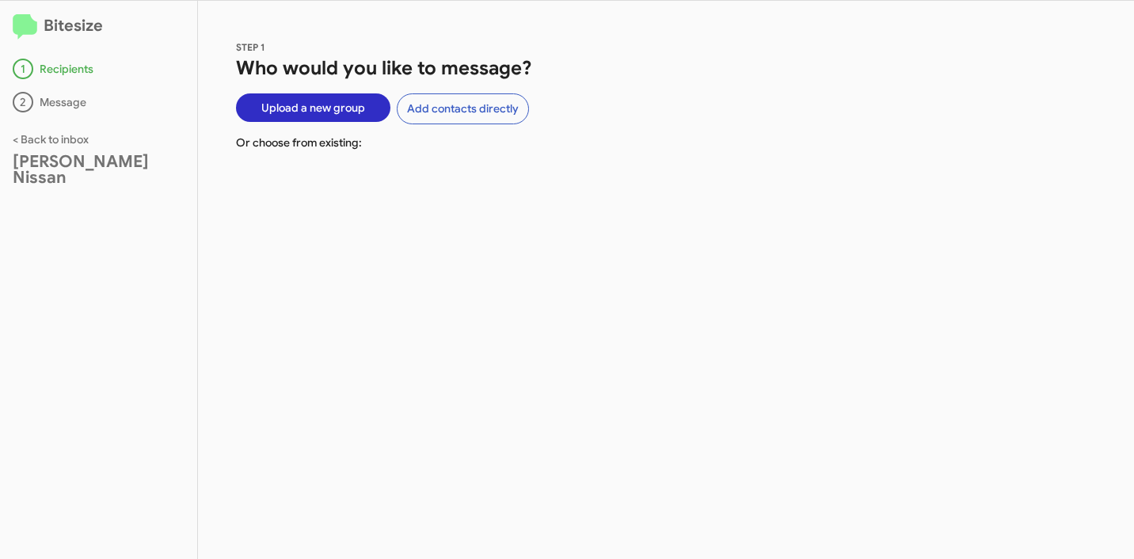
click at [322, 109] on span "Upload a new group" at bounding box center [313, 107] width 104 height 29
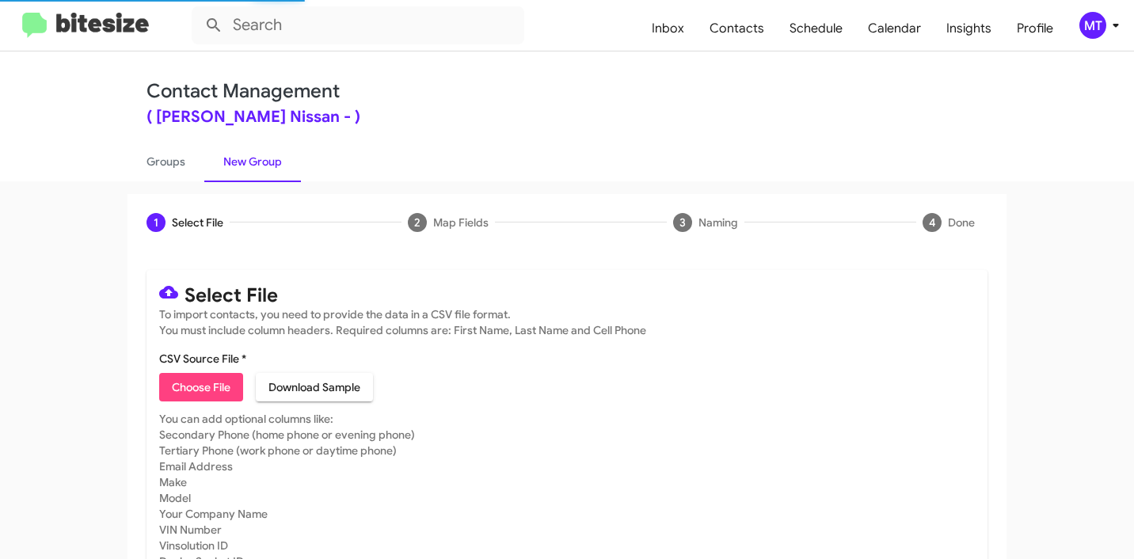
click at [210, 386] on span "Choose File" at bounding box center [201, 387] width 59 height 29
type input "BakerNiss_Weekend_[DATE]"
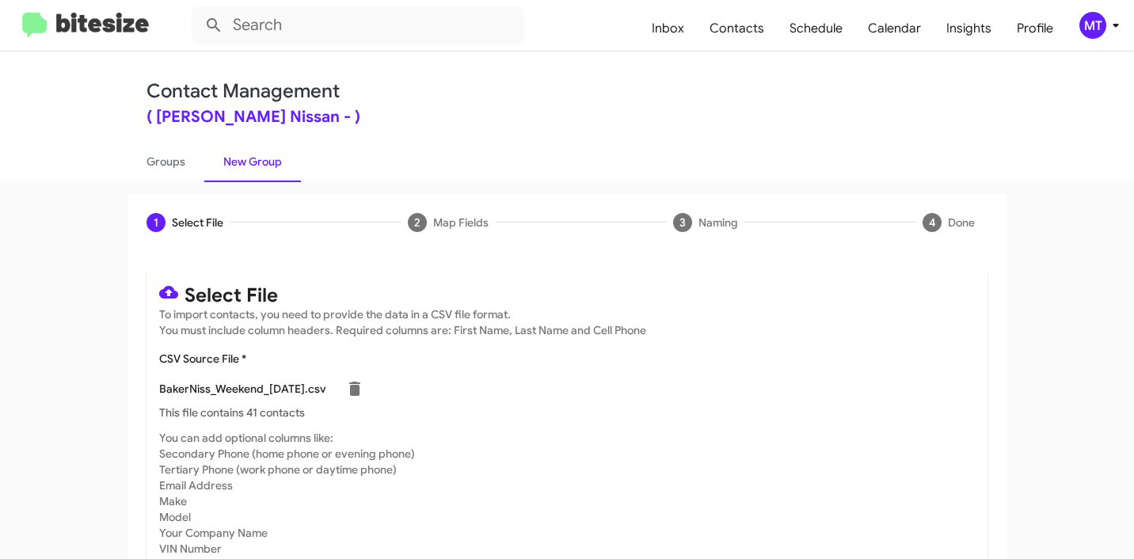
click at [1117, 24] on icon at bounding box center [1116, 26] width 6 height 4
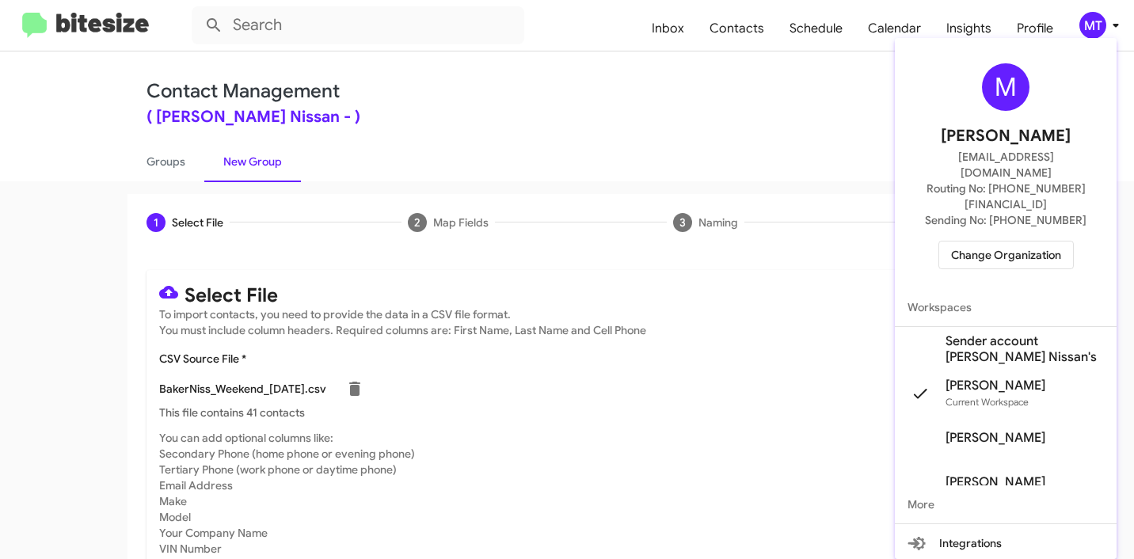
click at [949, 333] on span "Sender account [PERSON_NAME] Nissan's" at bounding box center [1025, 349] width 158 height 32
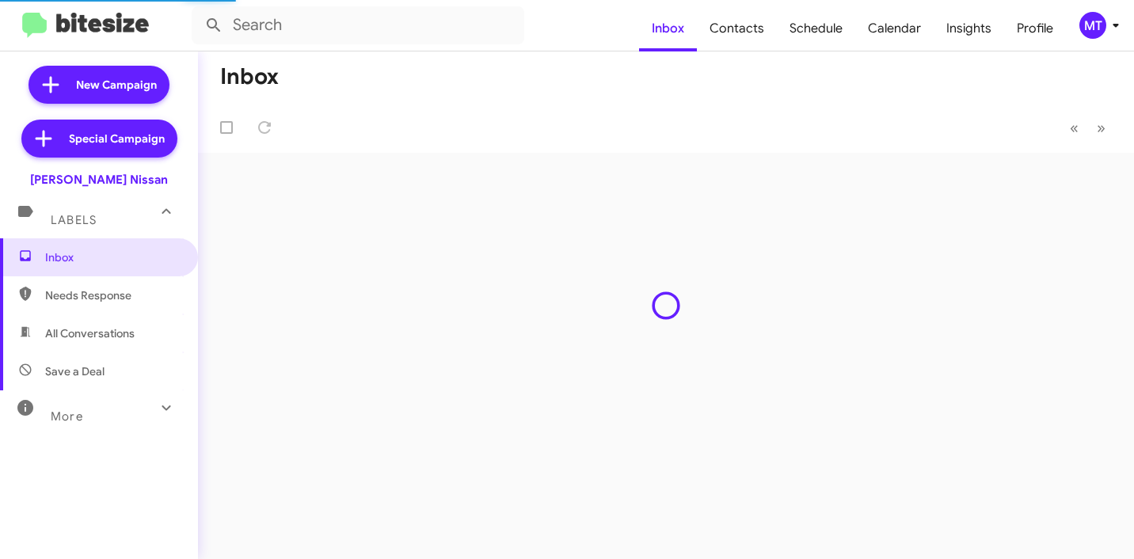
click at [1114, 27] on icon at bounding box center [1116, 25] width 19 height 19
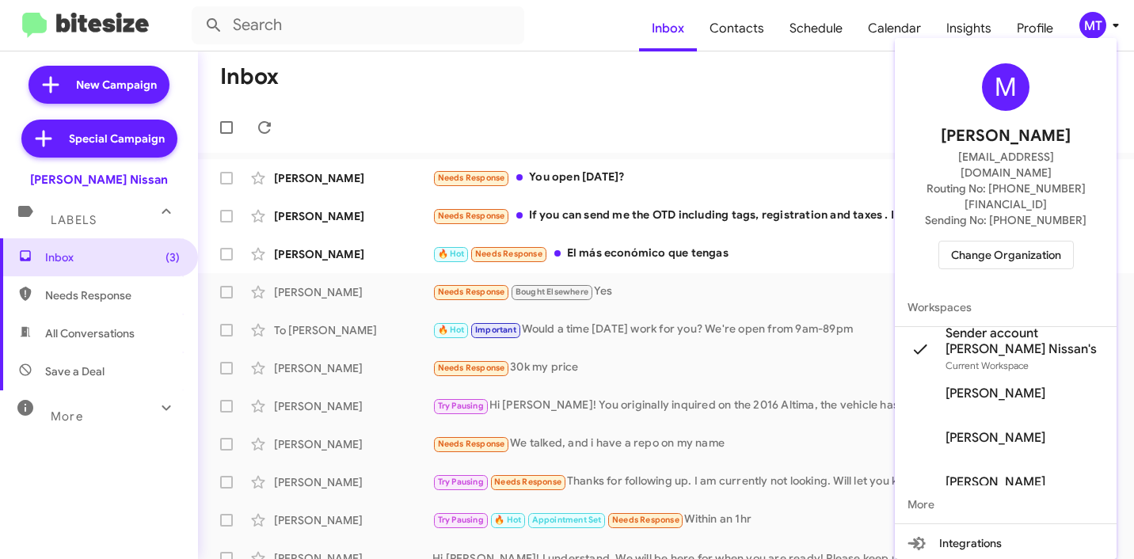
click at [629, 78] on div at bounding box center [567, 279] width 1134 height 559
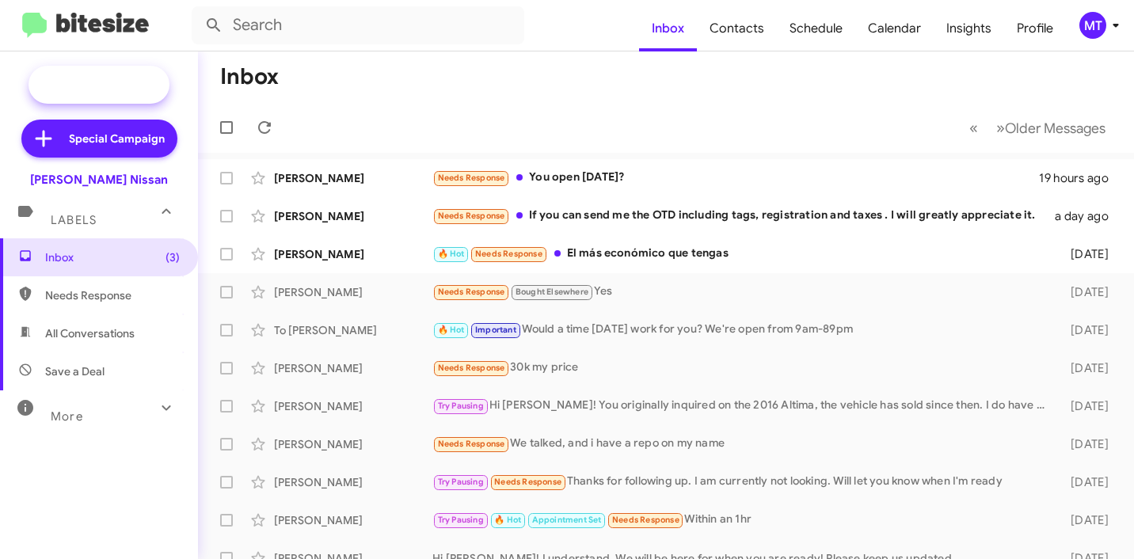
click at [80, 84] on span "New Campaign" at bounding box center [116, 85] width 81 height 16
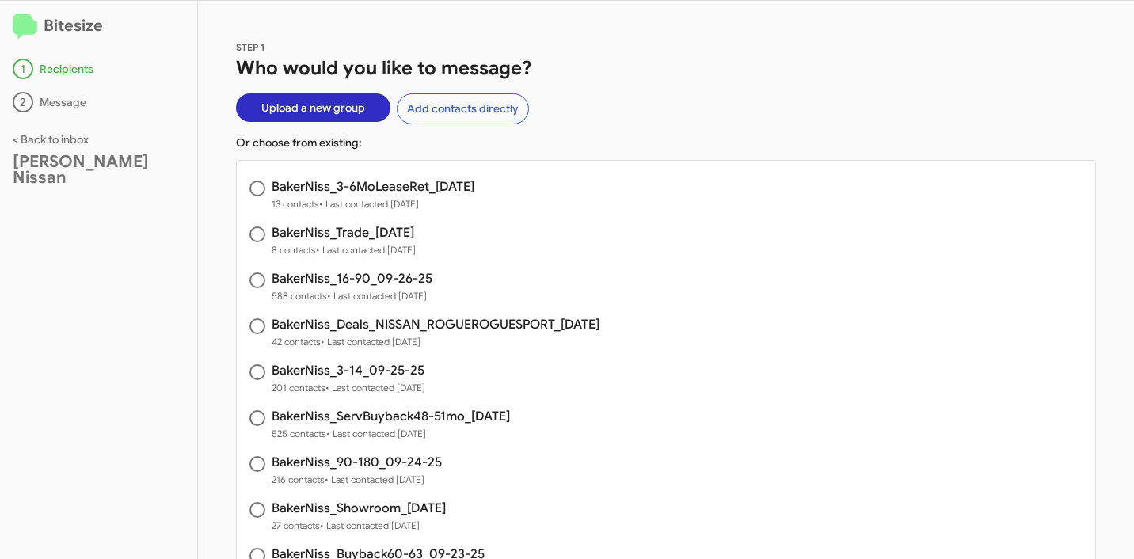
click at [258, 187] on span at bounding box center [258, 189] width 16 height 16
click at [258, 187] on input "radio" at bounding box center [258, 189] width 16 height 16
radio input "true"
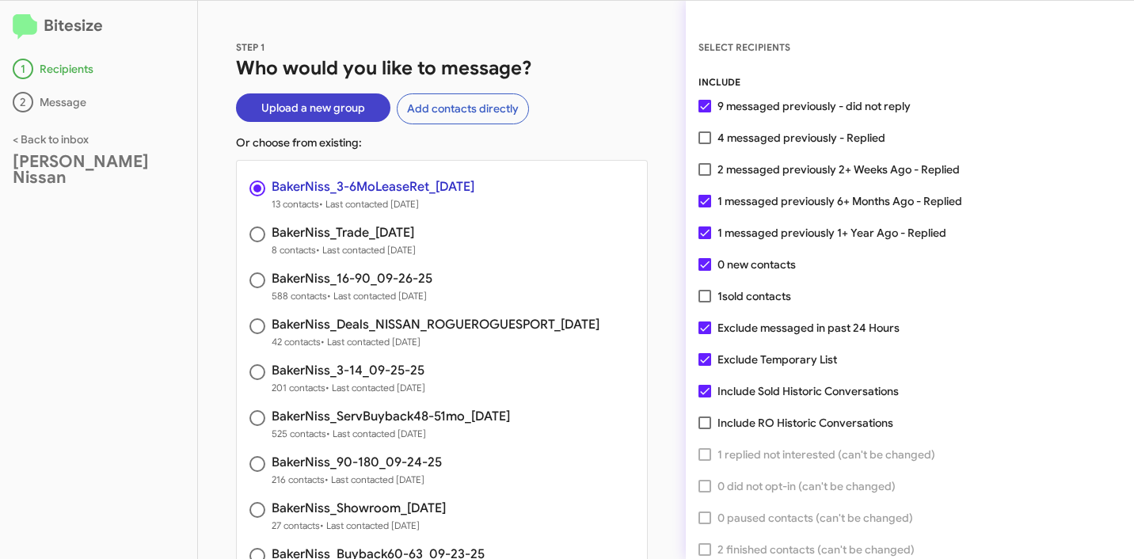
click at [312, 101] on span "Upload a new group" at bounding box center [313, 107] width 104 height 29
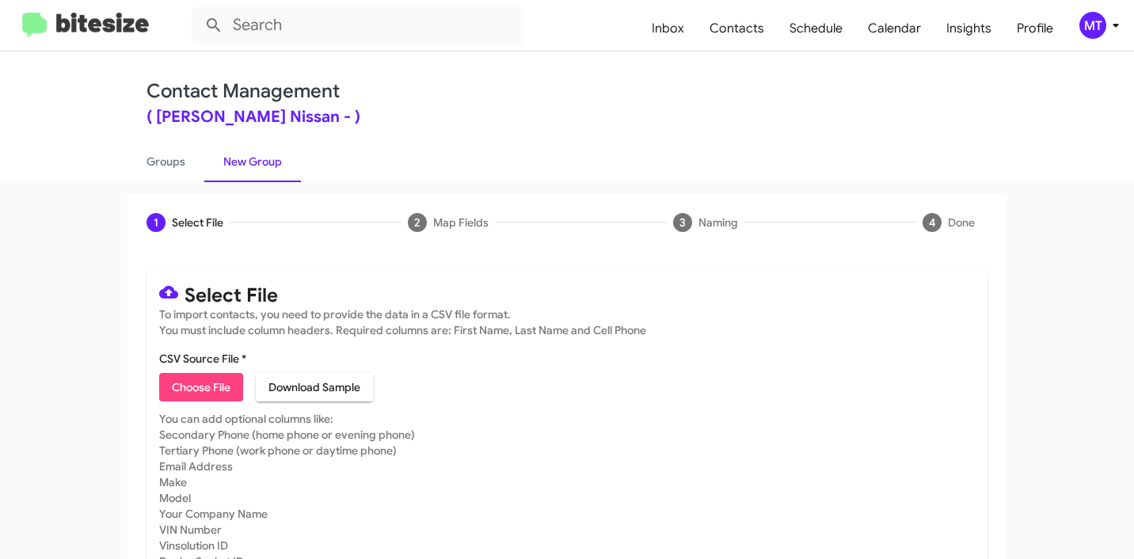
click at [1117, 30] on icon at bounding box center [1116, 25] width 19 height 19
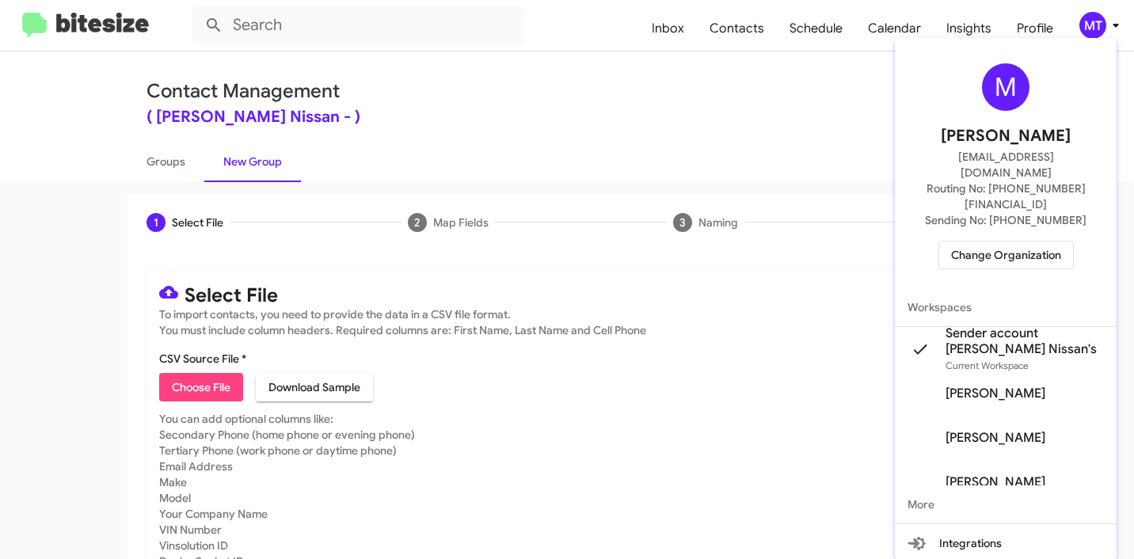
click at [194, 379] on div at bounding box center [567, 279] width 1134 height 559
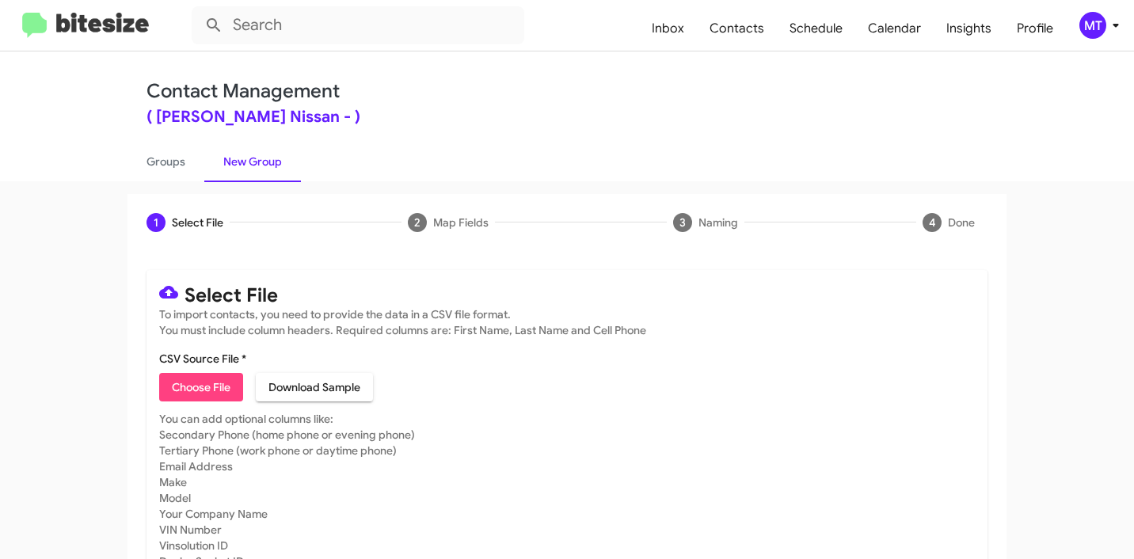
click at [190, 385] on span "Choose File" at bounding box center [201, 387] width 59 height 29
type input "BakerNiss_Weekend_[DATE]"
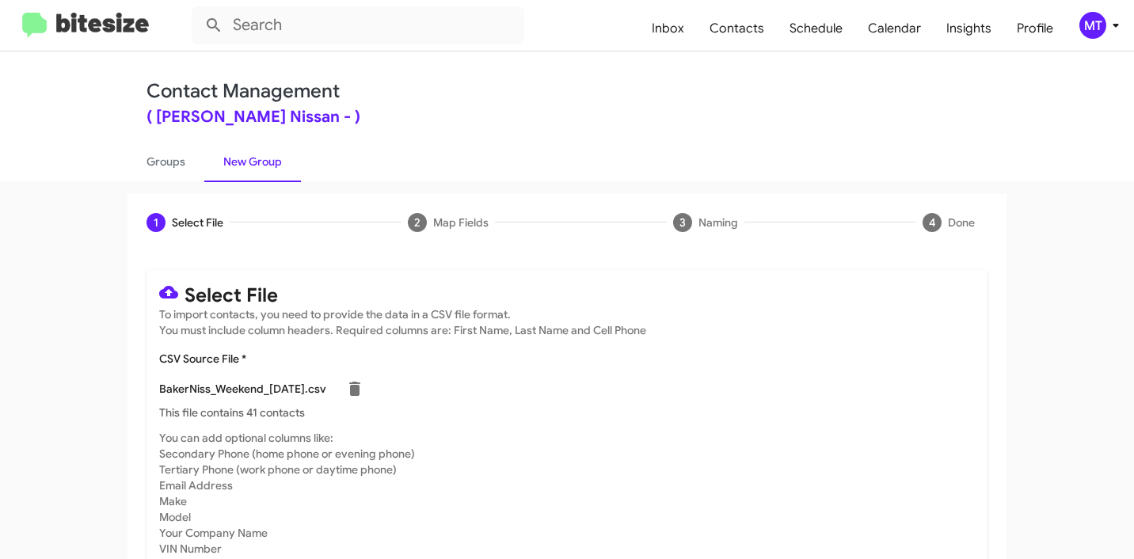
click at [1108, 24] on icon at bounding box center [1116, 25] width 19 height 19
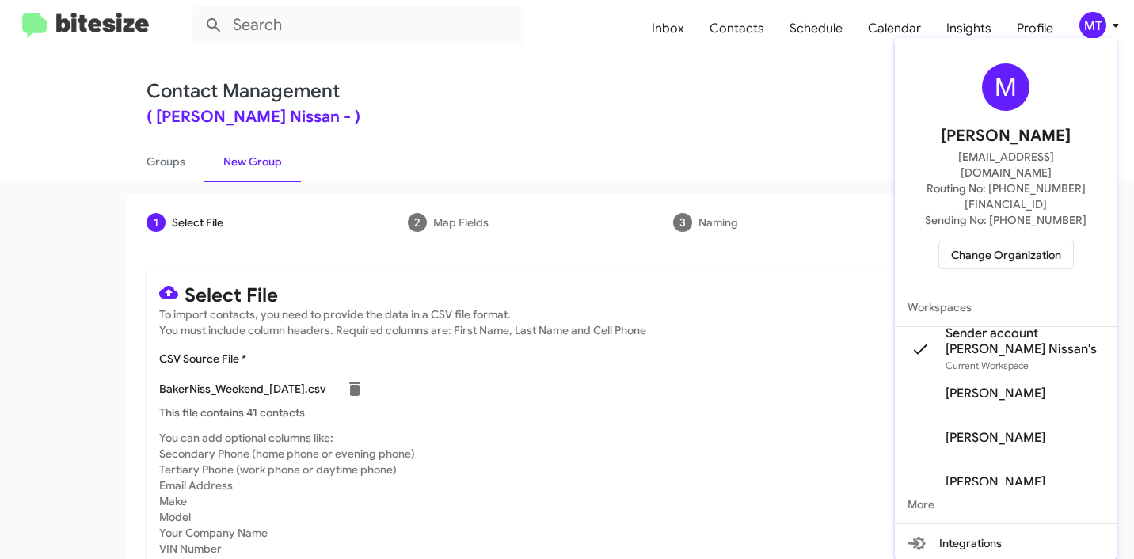
click at [752, 118] on div at bounding box center [567, 279] width 1134 height 559
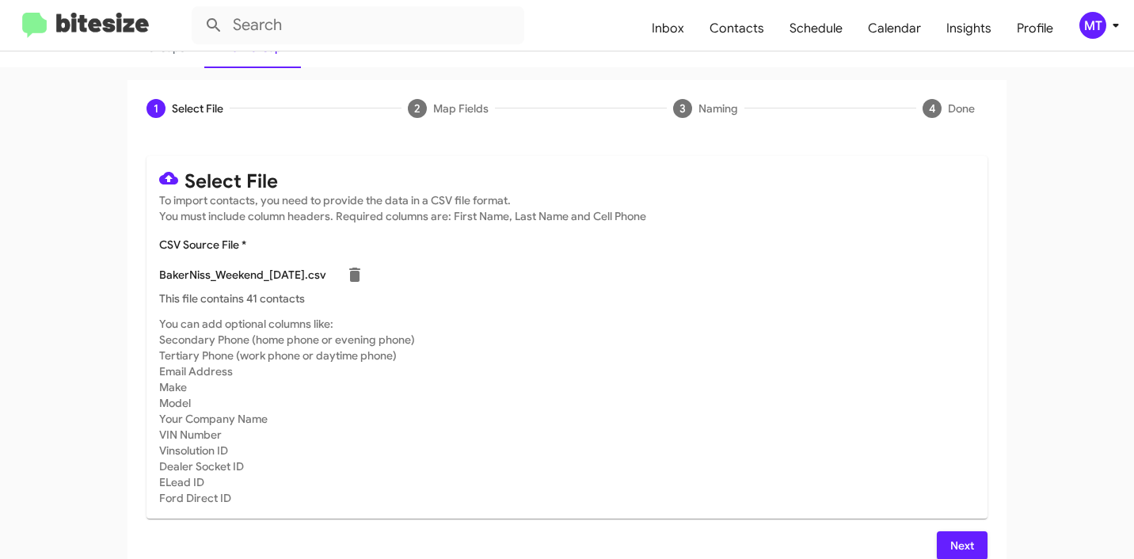
scroll to position [134, 0]
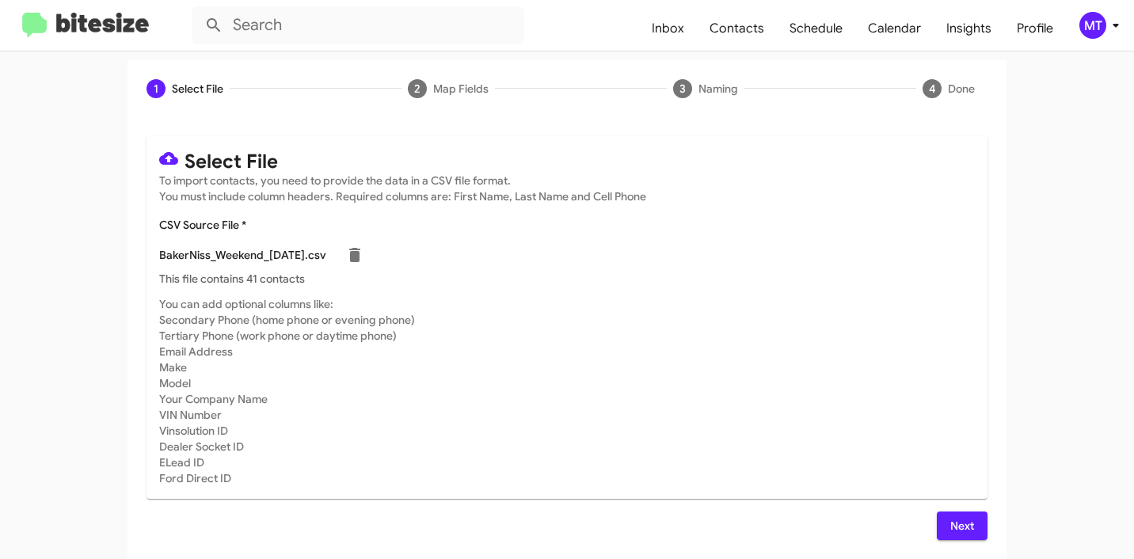
click at [965, 537] on span "Next" at bounding box center [962, 526] width 25 height 29
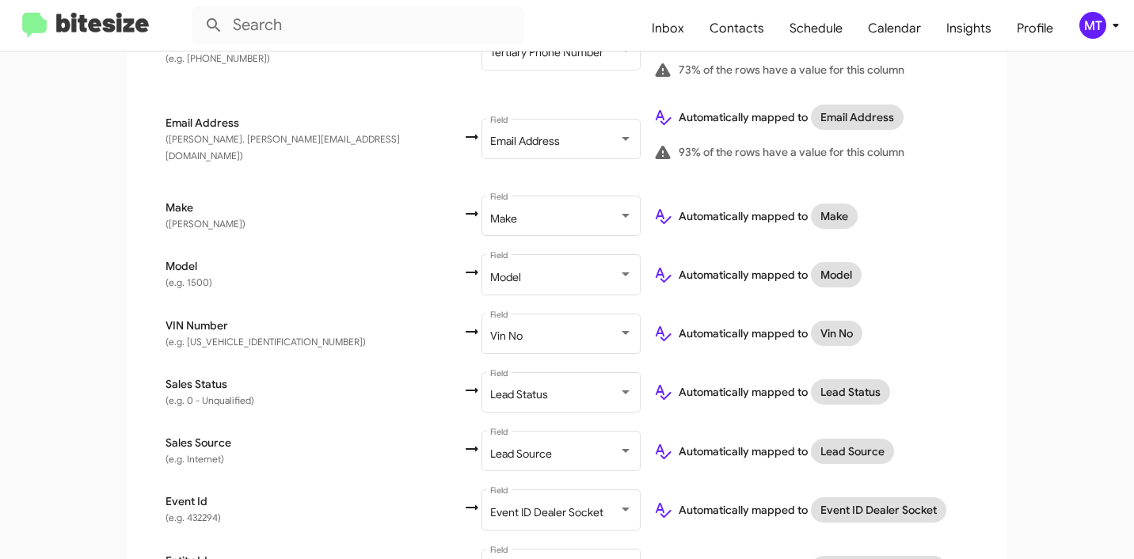
scroll to position [954, 0]
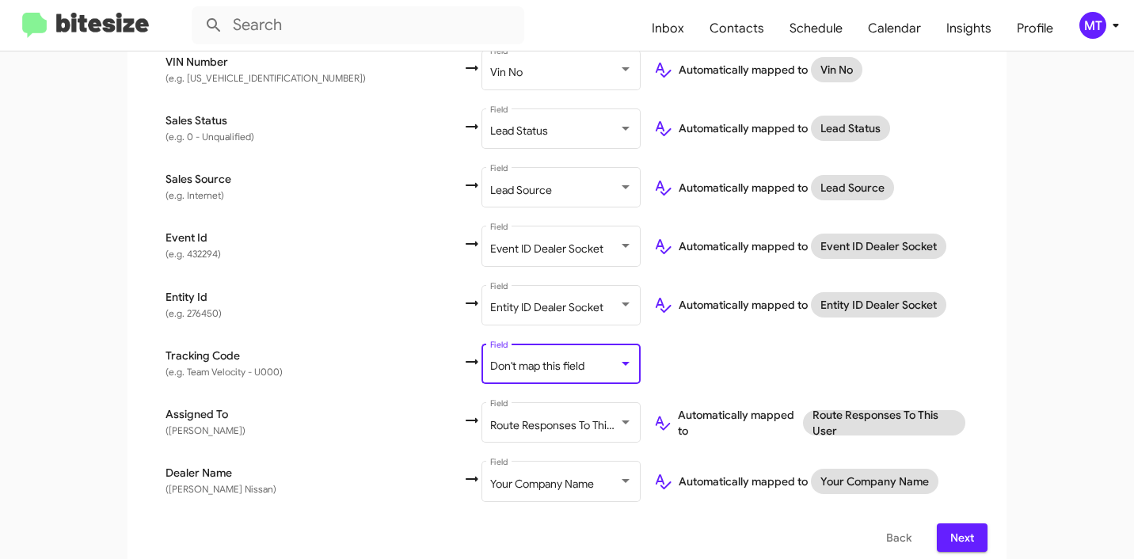
click at [490, 360] on div "Don't map this field" at bounding box center [554, 366] width 128 height 13
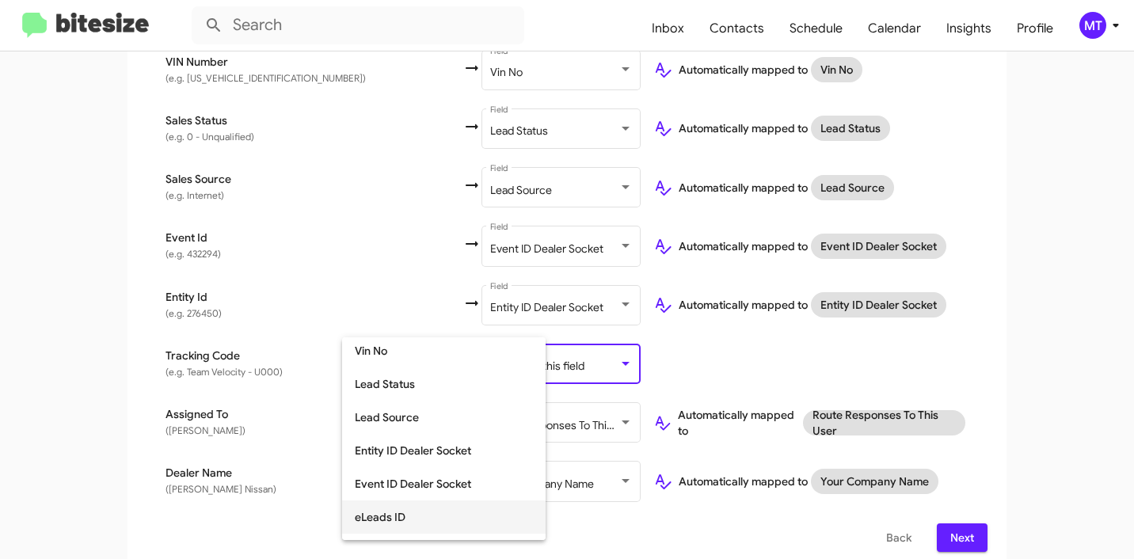
scroll to position [346, 0]
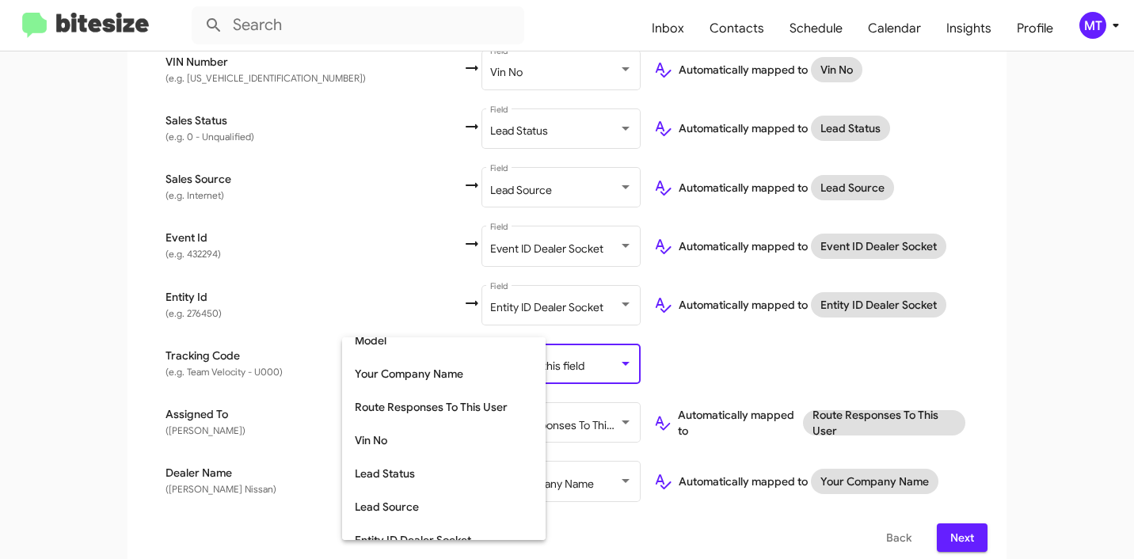
click at [637, 346] on div at bounding box center [567, 279] width 1134 height 559
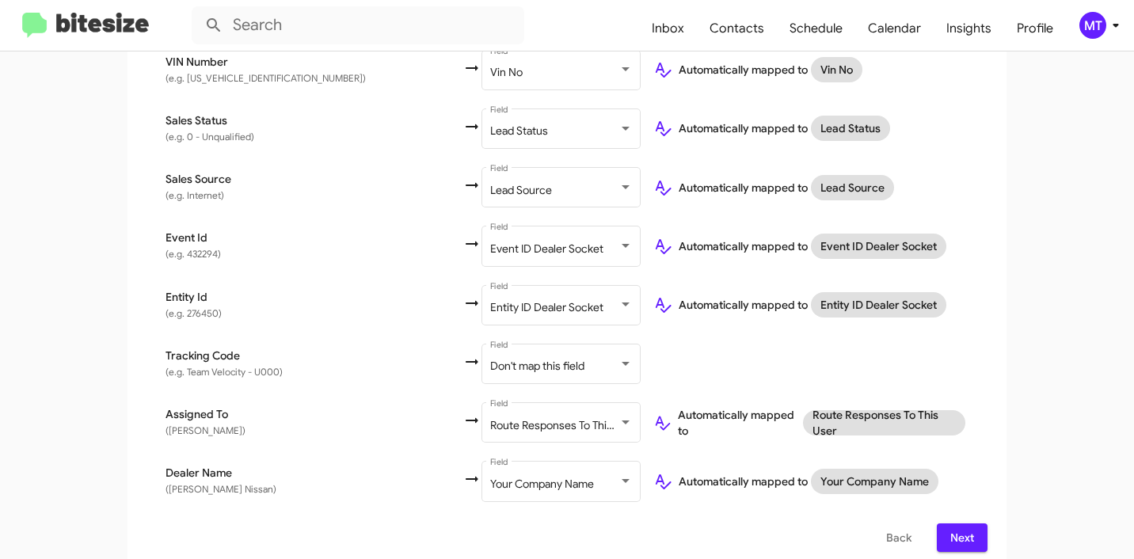
click at [1125, 29] on icon at bounding box center [1116, 25] width 19 height 19
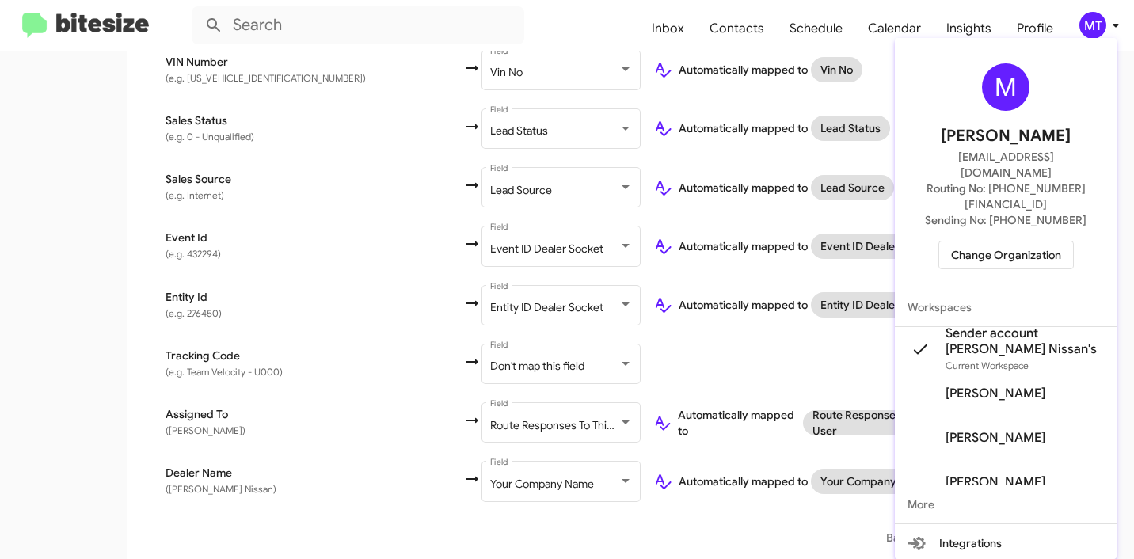
click at [91, 256] on div at bounding box center [567, 279] width 1134 height 559
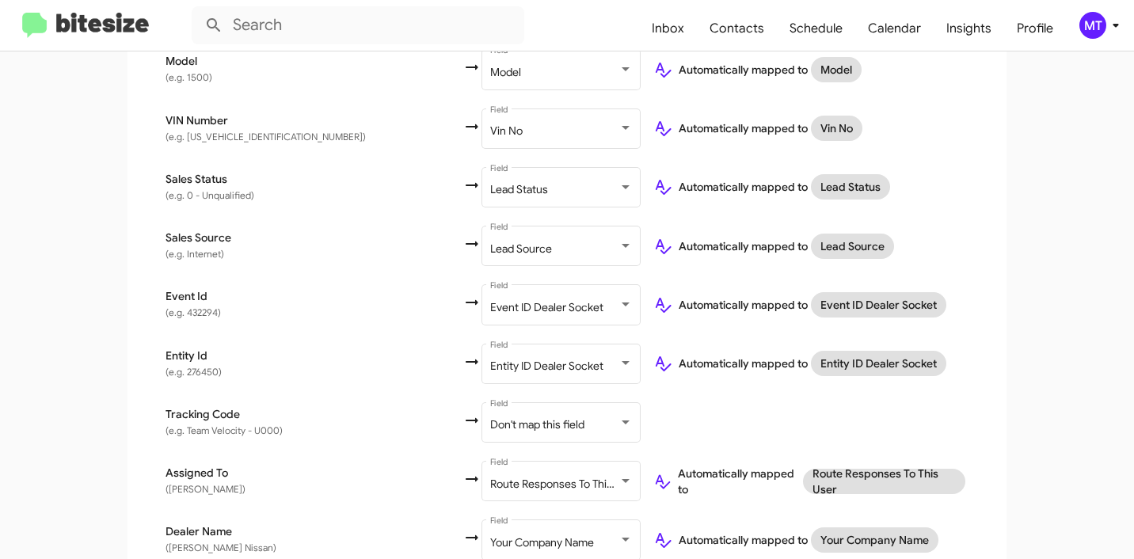
scroll to position [954, 0]
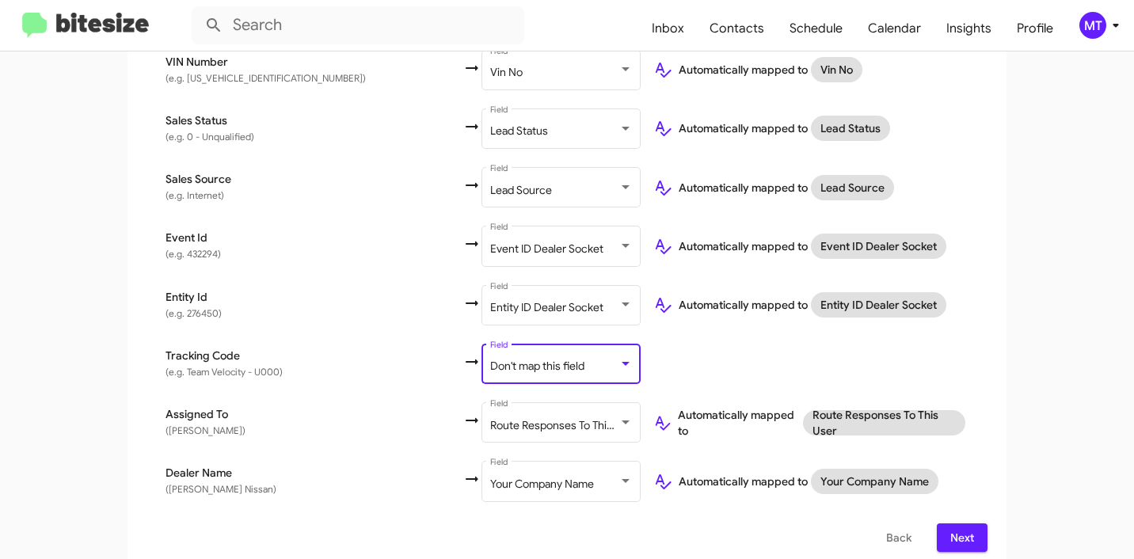
click at [619, 357] on div at bounding box center [626, 363] width 14 height 13
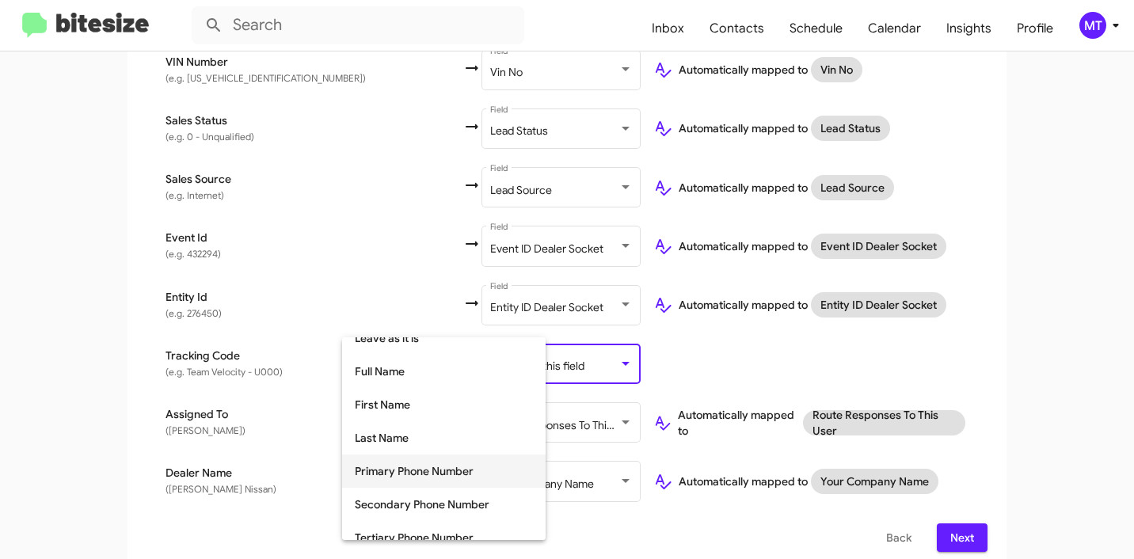
scroll to position [0, 0]
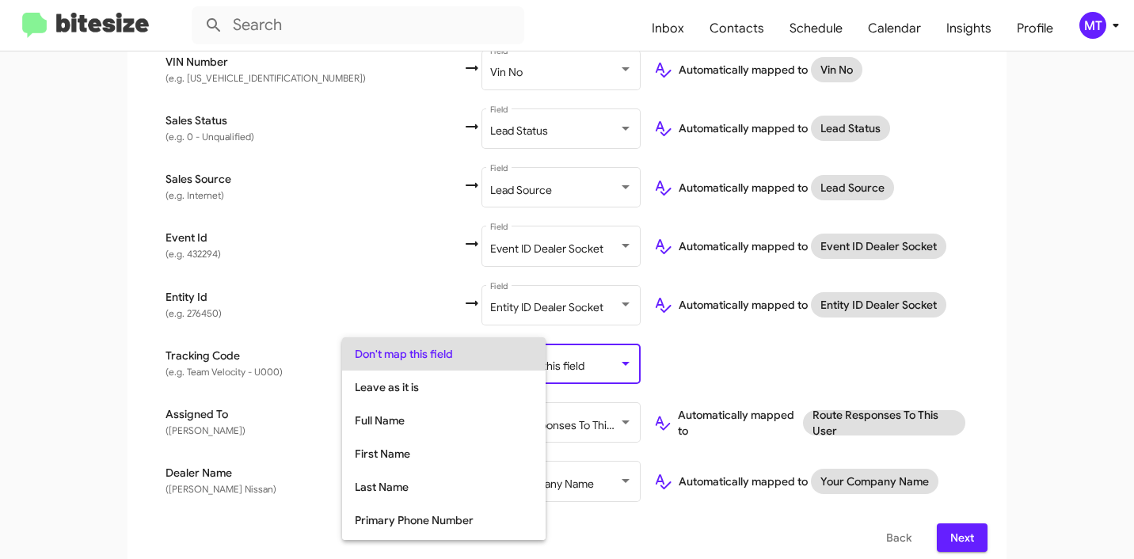
click at [128, 288] on div at bounding box center [567, 279] width 1134 height 559
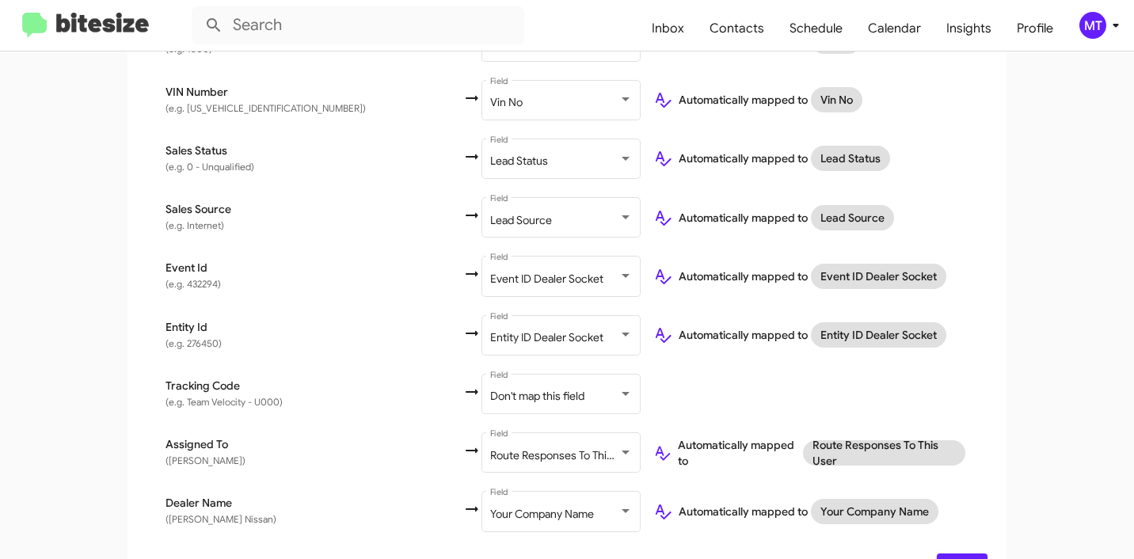
scroll to position [923, 0]
click at [490, 216] on div "Lead Source" at bounding box center [554, 222] width 128 height 13
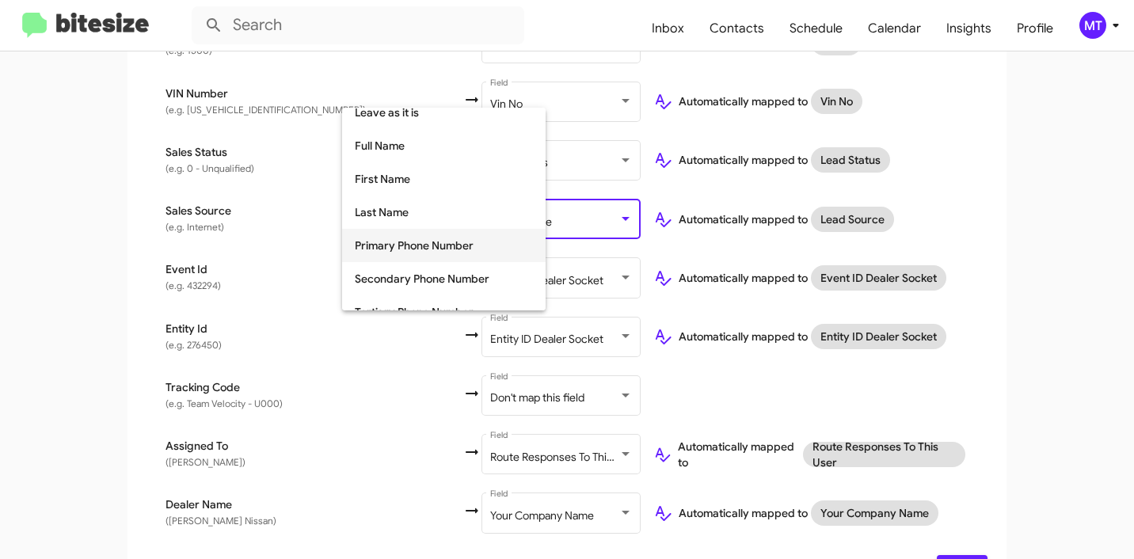
scroll to position [0, 0]
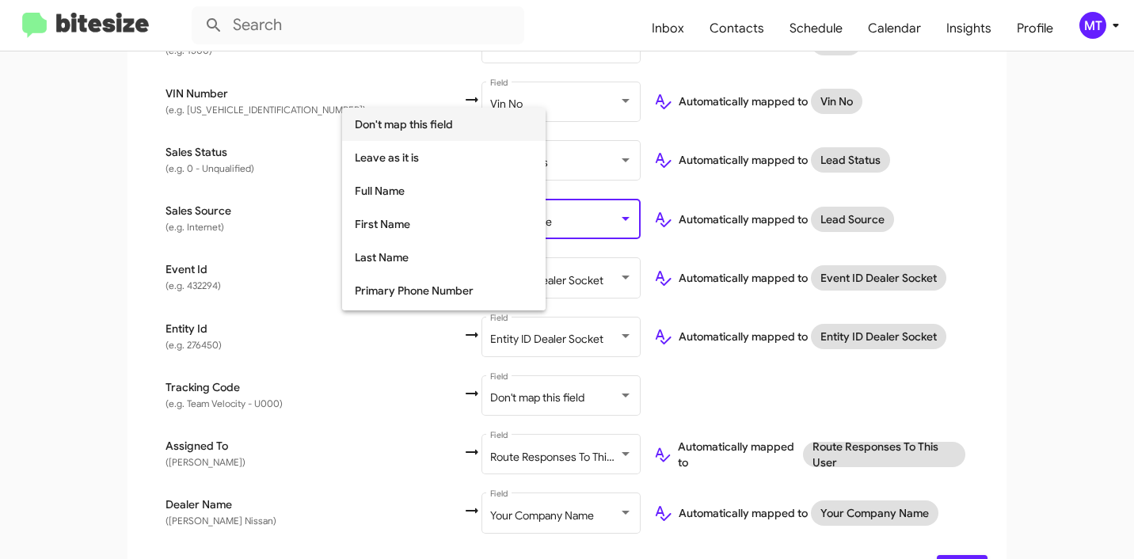
click at [424, 126] on span "Don't map this field" at bounding box center [444, 124] width 178 height 33
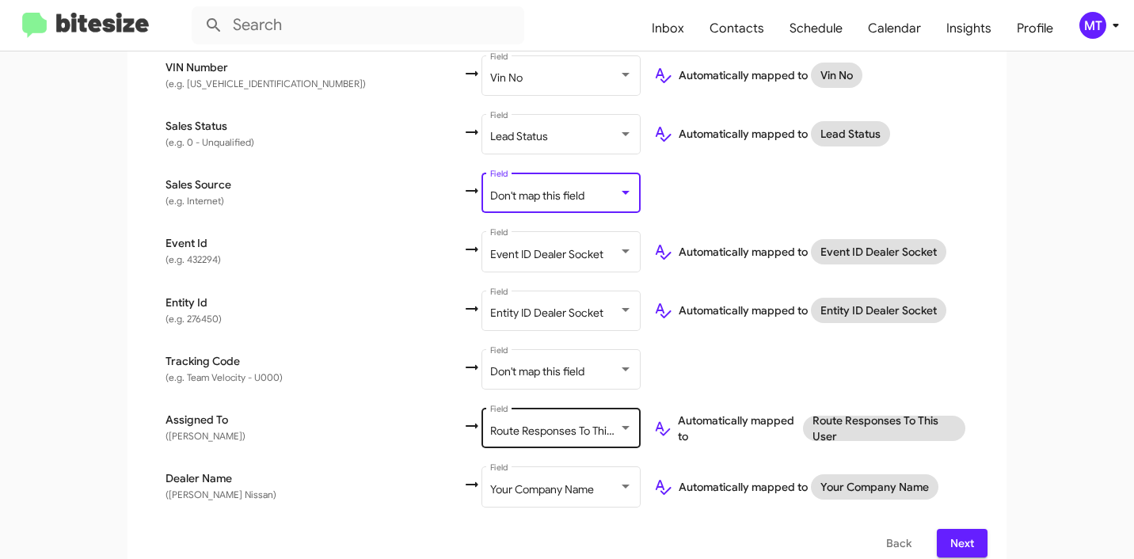
scroll to position [954, 0]
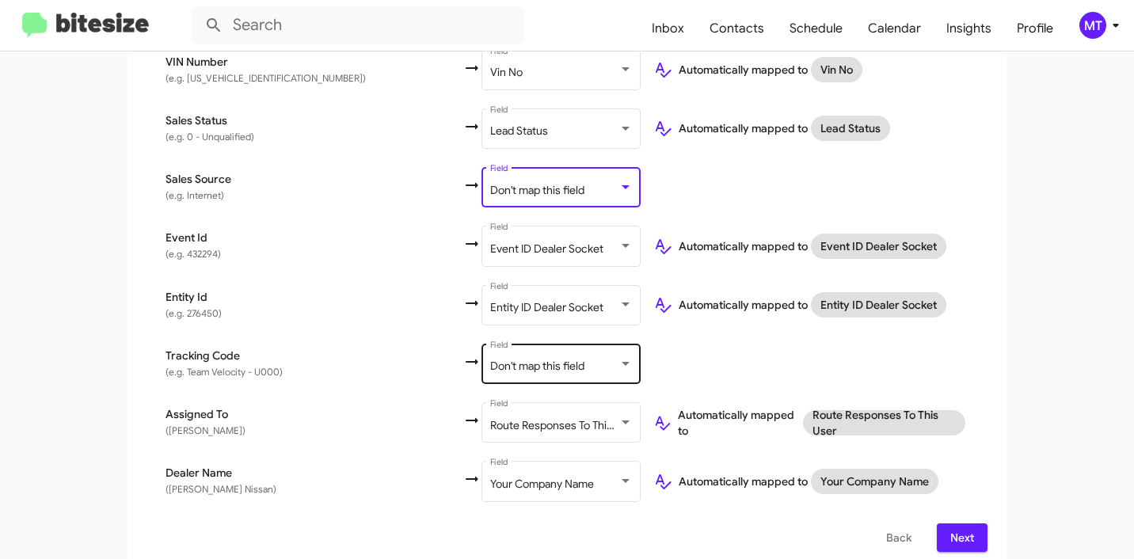
click at [490, 359] on span "Don't map this field" at bounding box center [537, 366] width 94 height 14
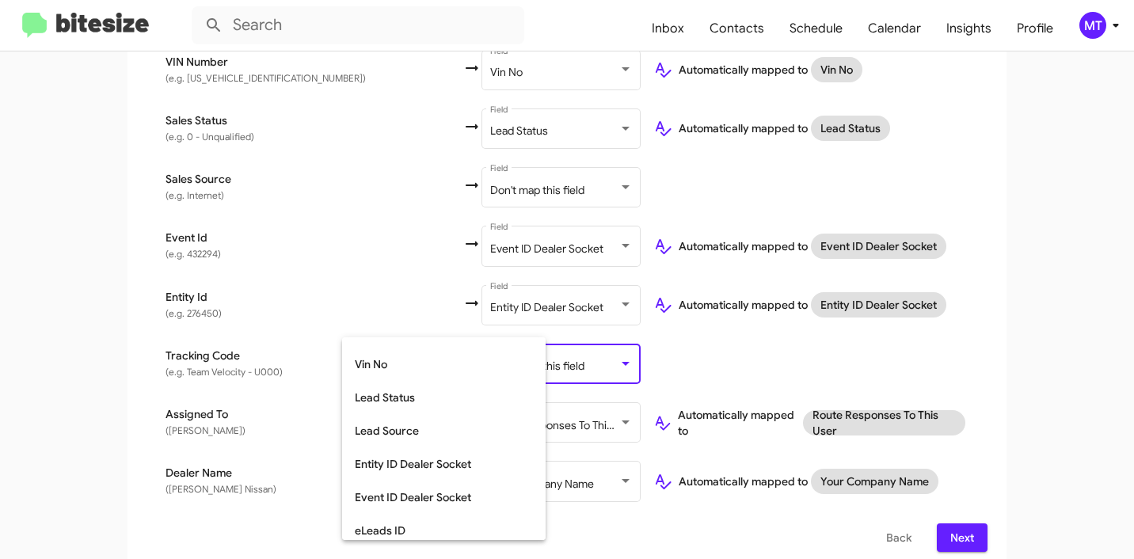
scroll to position [399, 0]
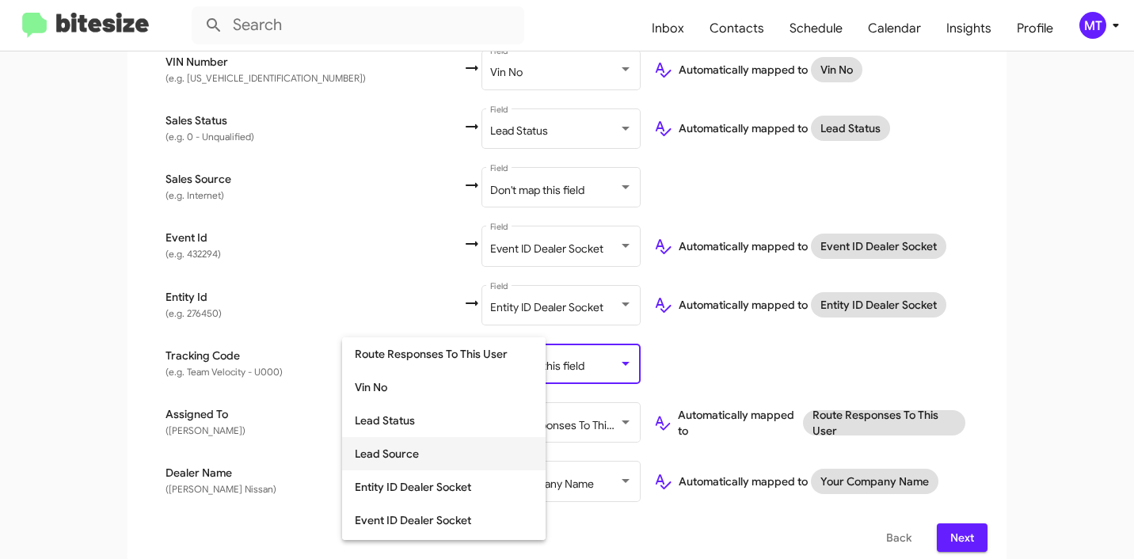
click at [401, 451] on span "Lead Source" at bounding box center [444, 453] width 178 height 33
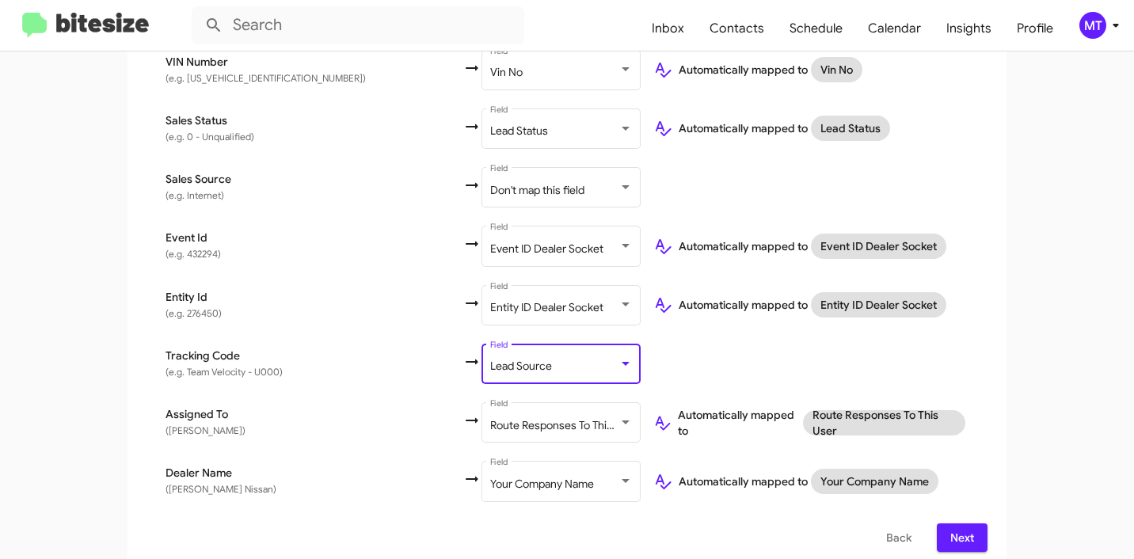
click at [967, 524] on span "Next" at bounding box center [962, 538] width 25 height 29
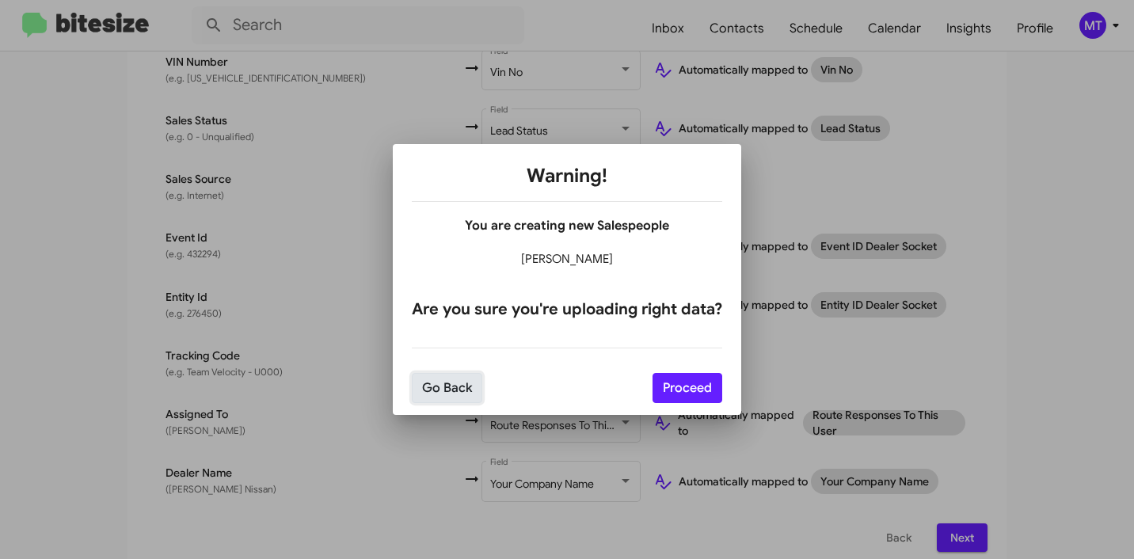
click at [452, 387] on button "Go Back" at bounding box center [447, 388] width 70 height 30
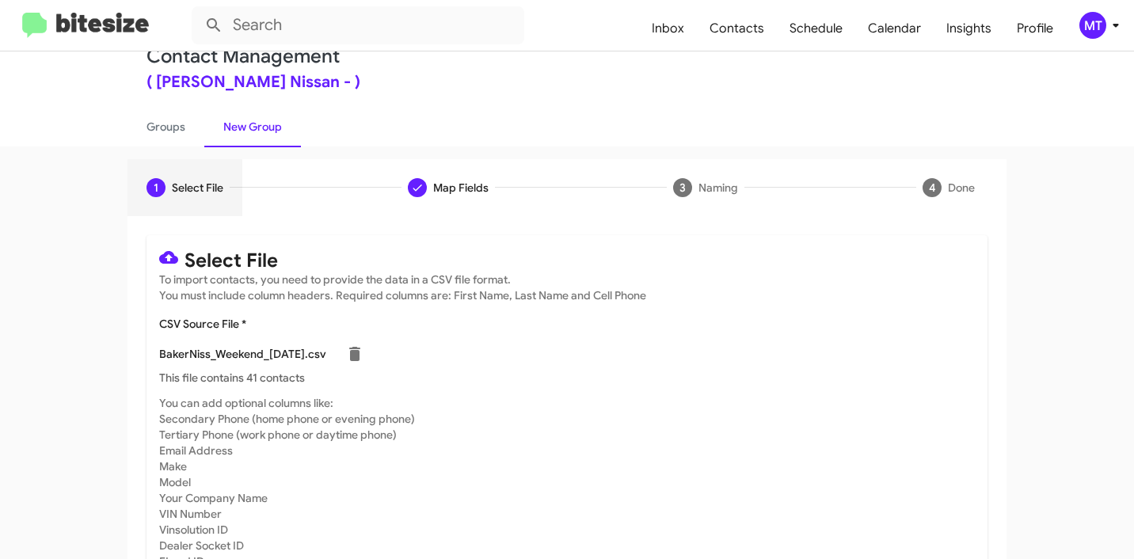
scroll to position [134, 0]
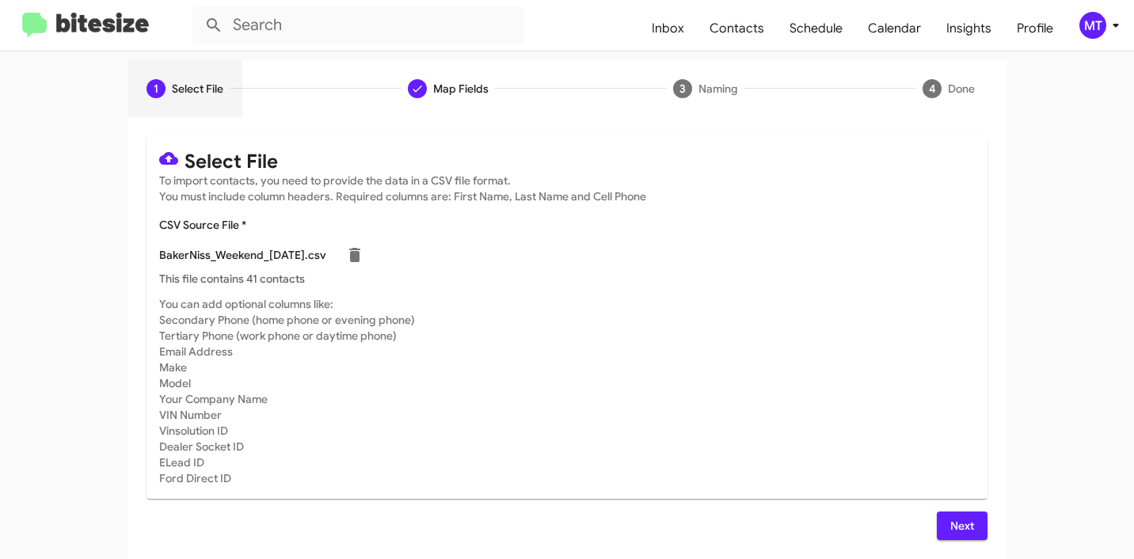
click at [950, 531] on span "Next" at bounding box center [962, 526] width 25 height 29
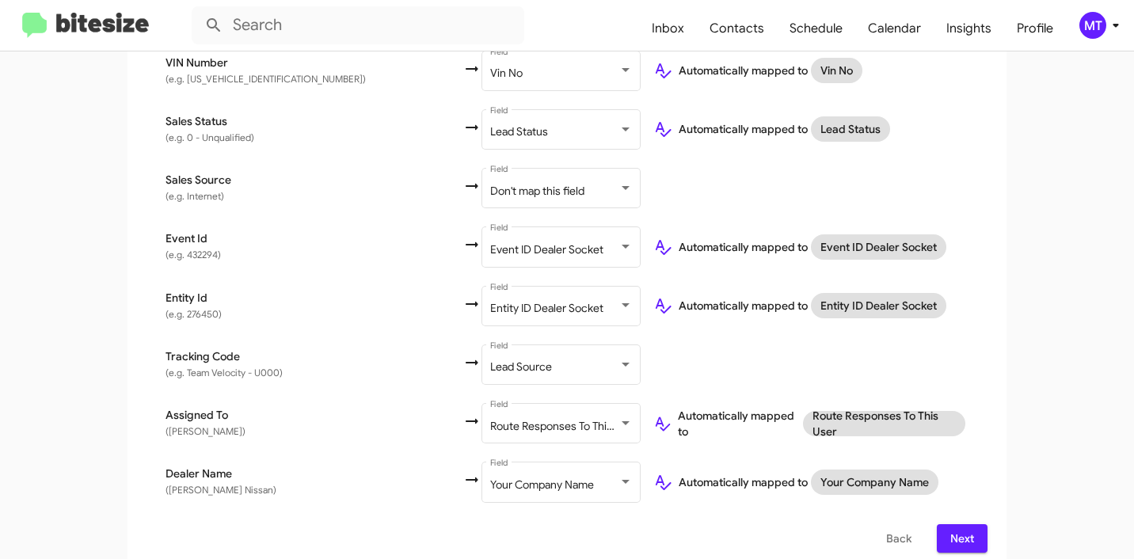
scroll to position [954, 0]
click at [619, 416] on div at bounding box center [626, 422] width 14 height 13
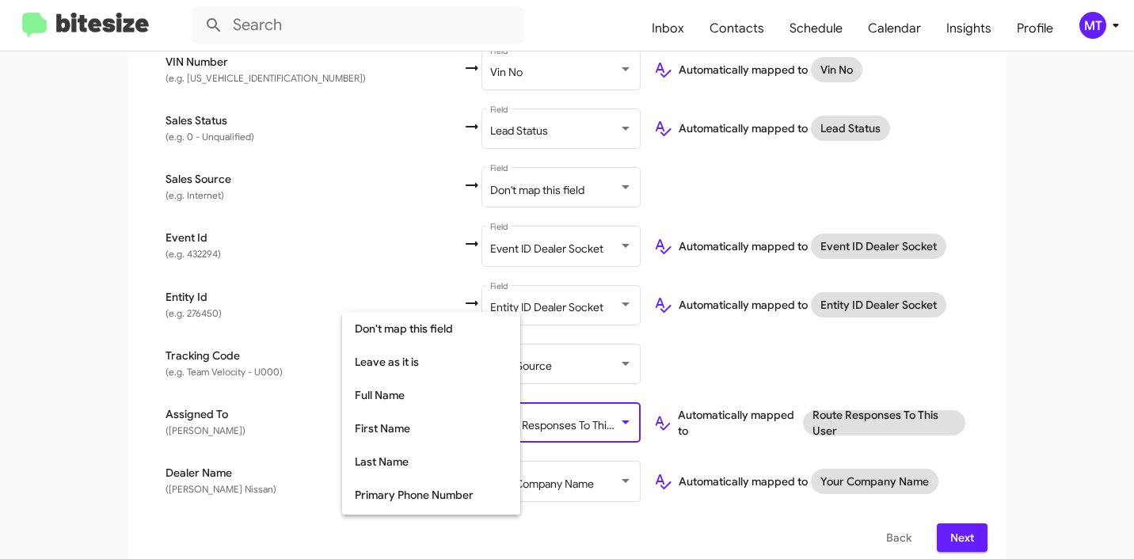
scroll to position [314, 0]
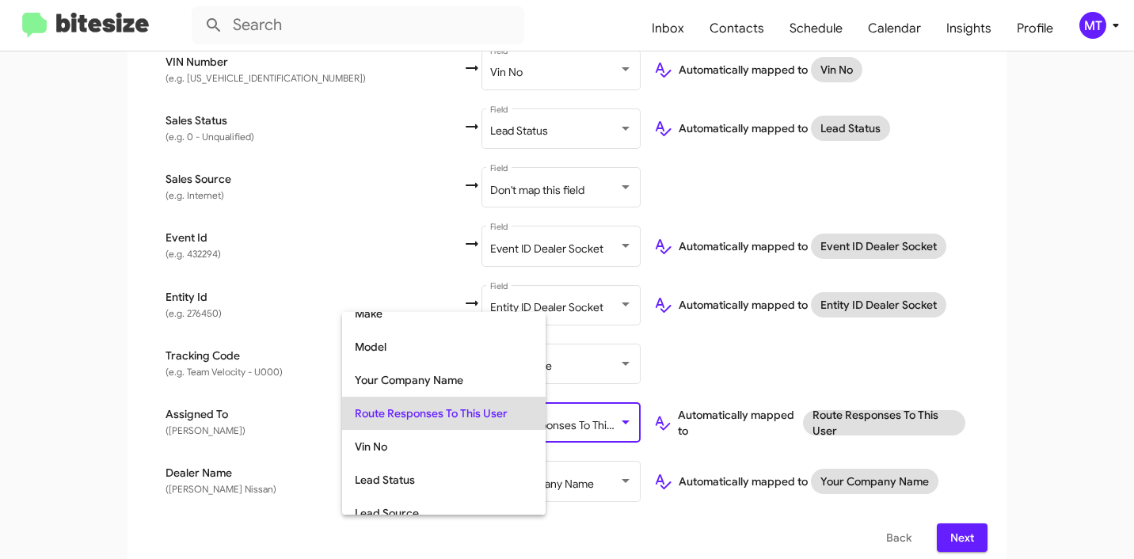
click at [89, 394] on div at bounding box center [567, 279] width 1134 height 559
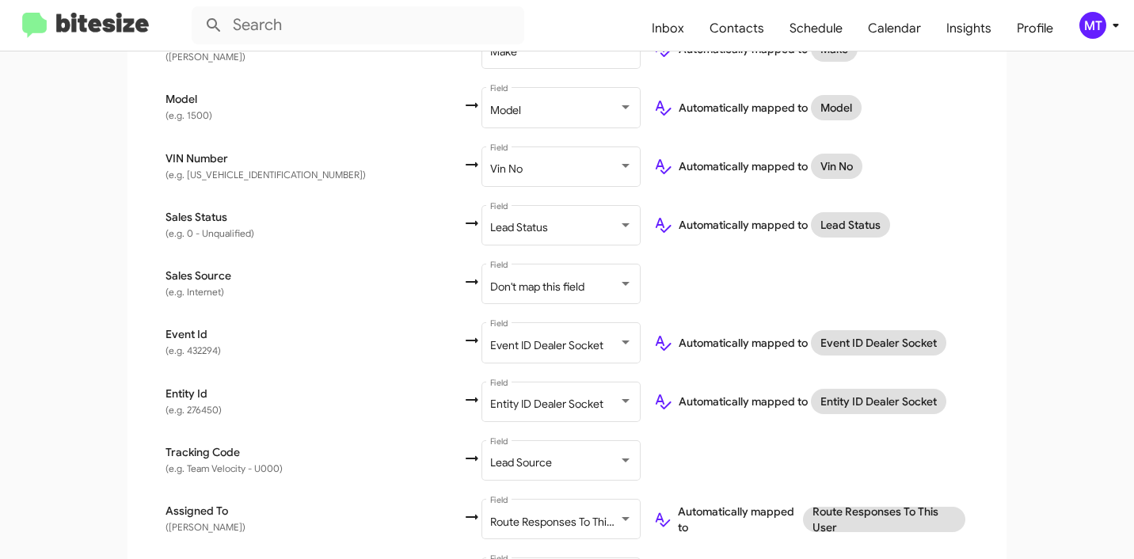
scroll to position [954, 0]
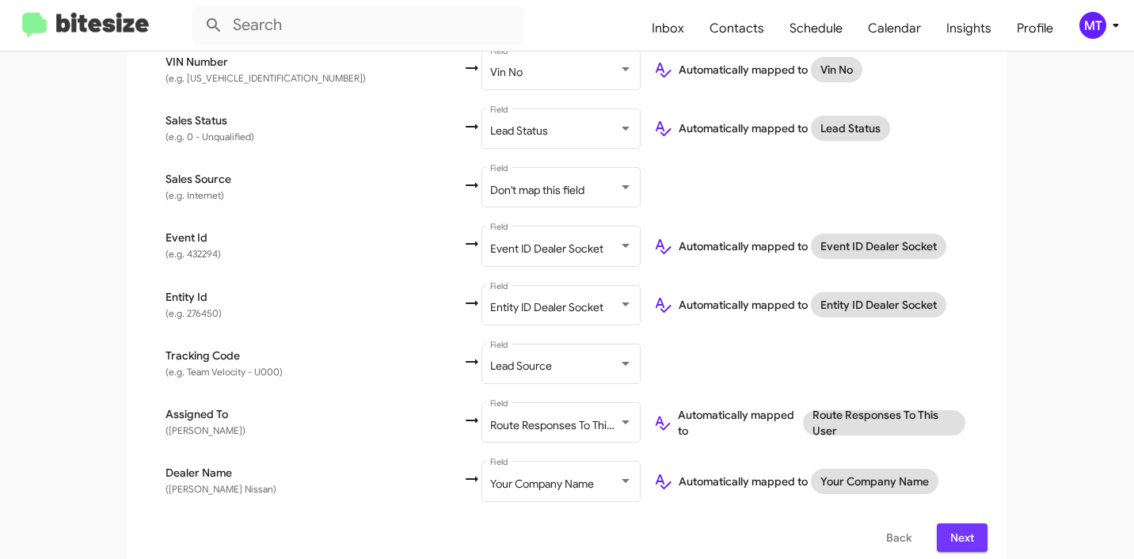
click at [950, 524] on span "Next" at bounding box center [962, 538] width 25 height 29
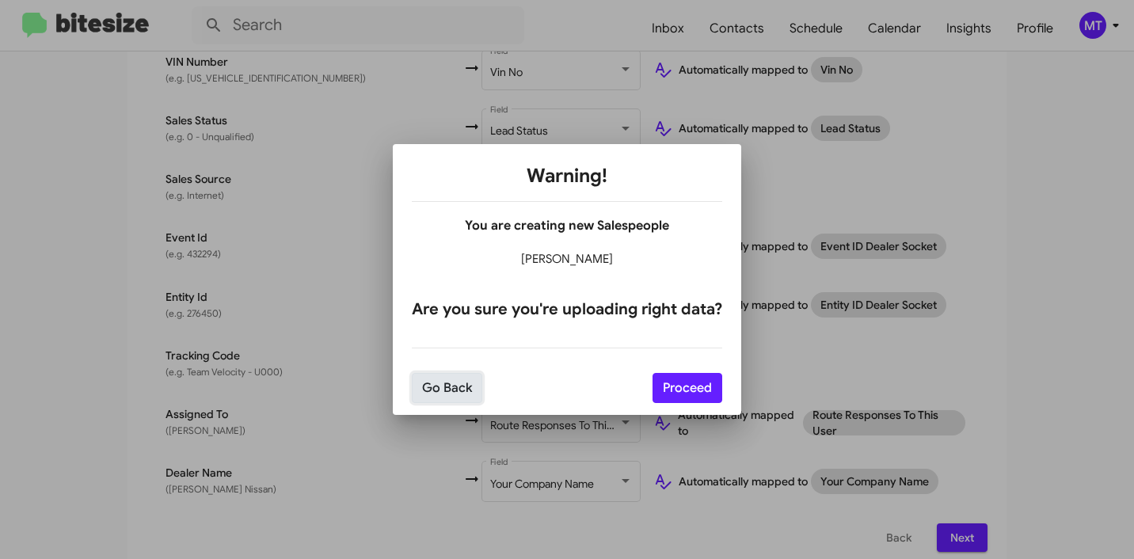
click at [433, 387] on button "Go Back" at bounding box center [447, 388] width 70 height 30
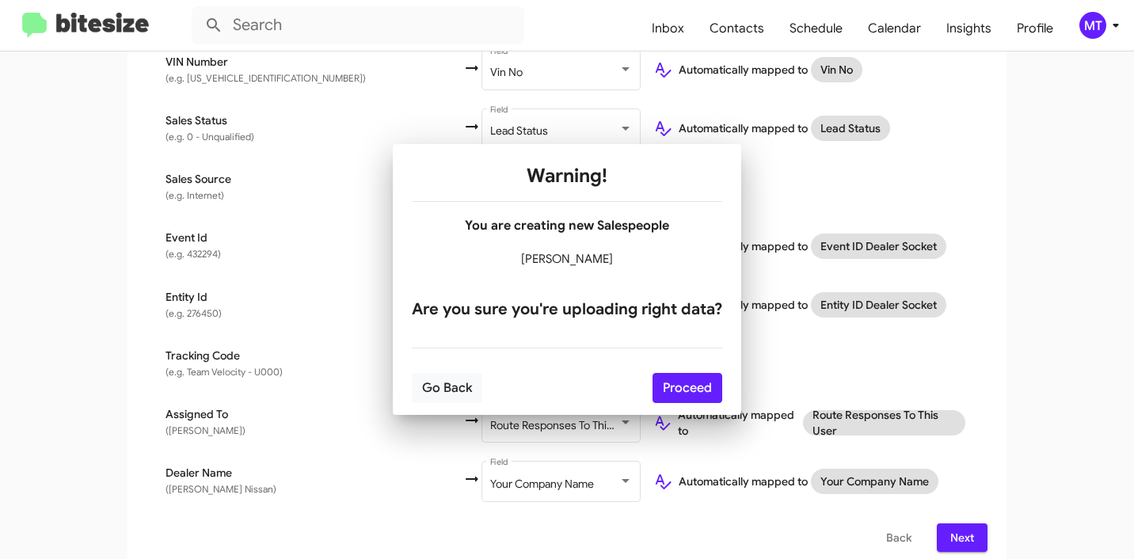
scroll to position [0, 0]
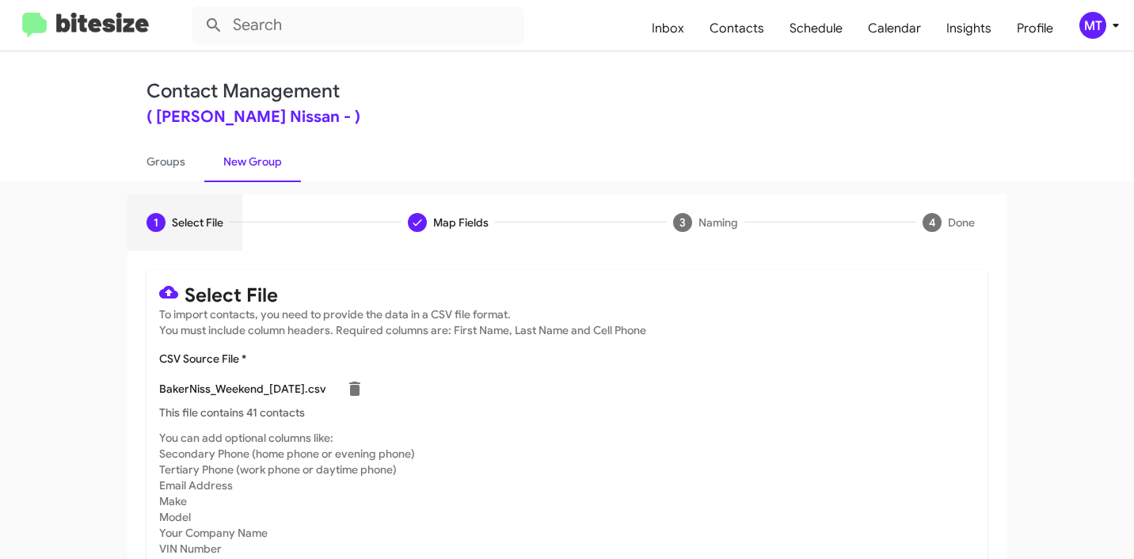
click at [1114, 23] on icon at bounding box center [1116, 25] width 19 height 19
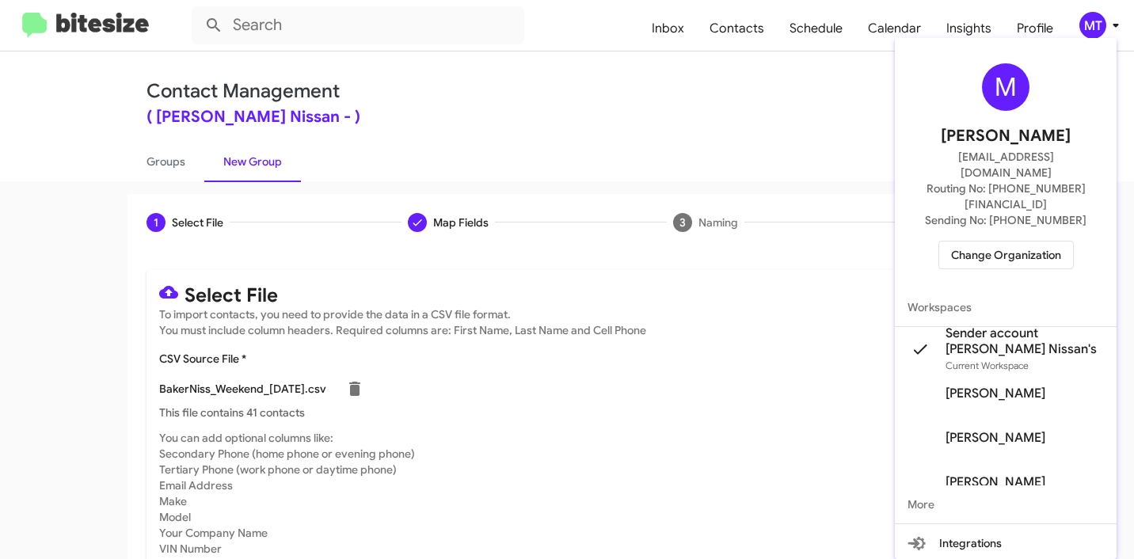
click at [583, 90] on div at bounding box center [567, 279] width 1134 height 559
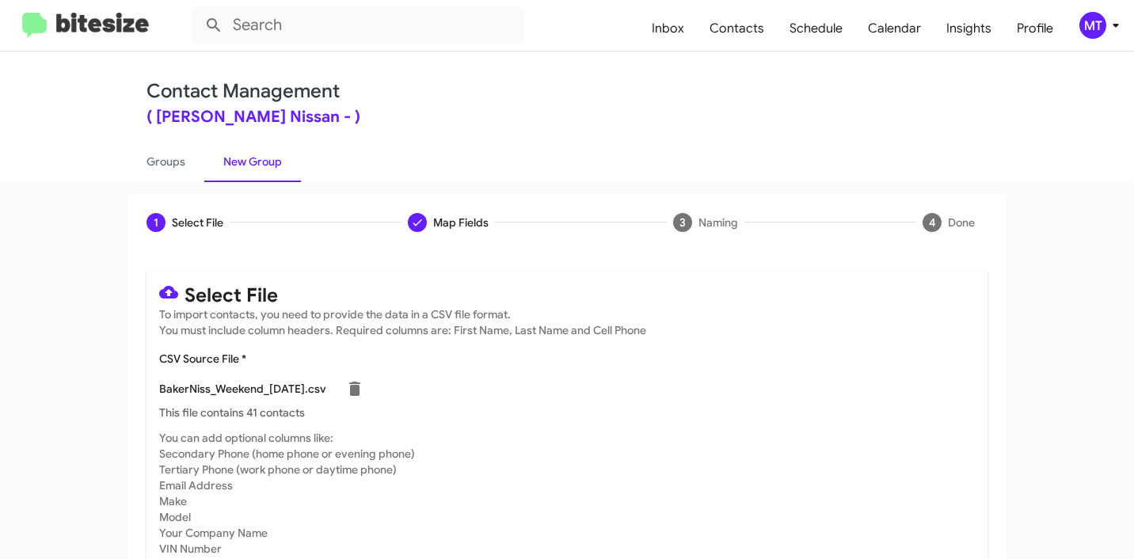
scroll to position [134, 0]
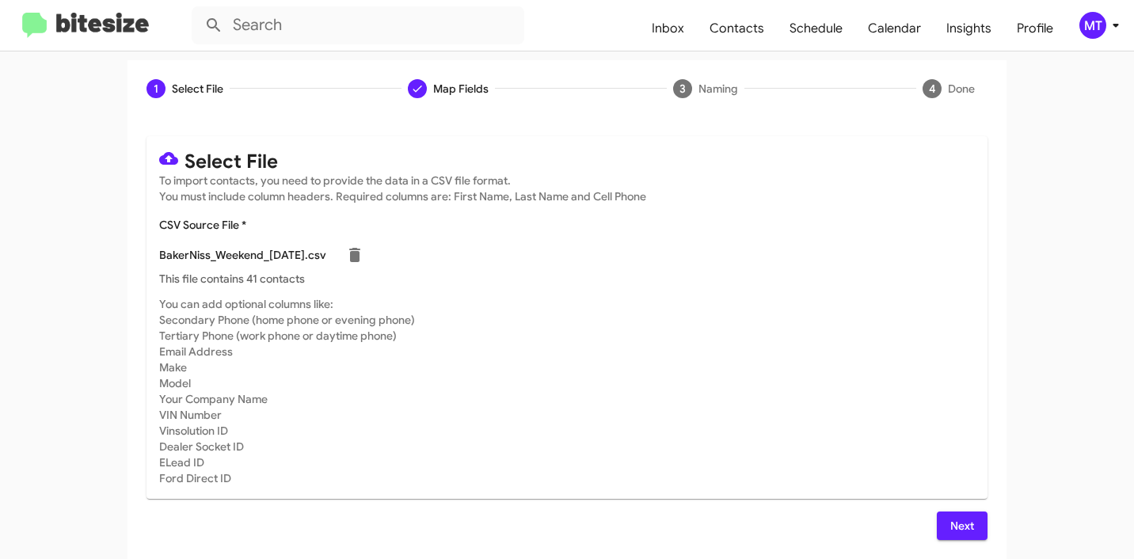
click at [973, 525] on button "Next" at bounding box center [962, 526] width 51 height 29
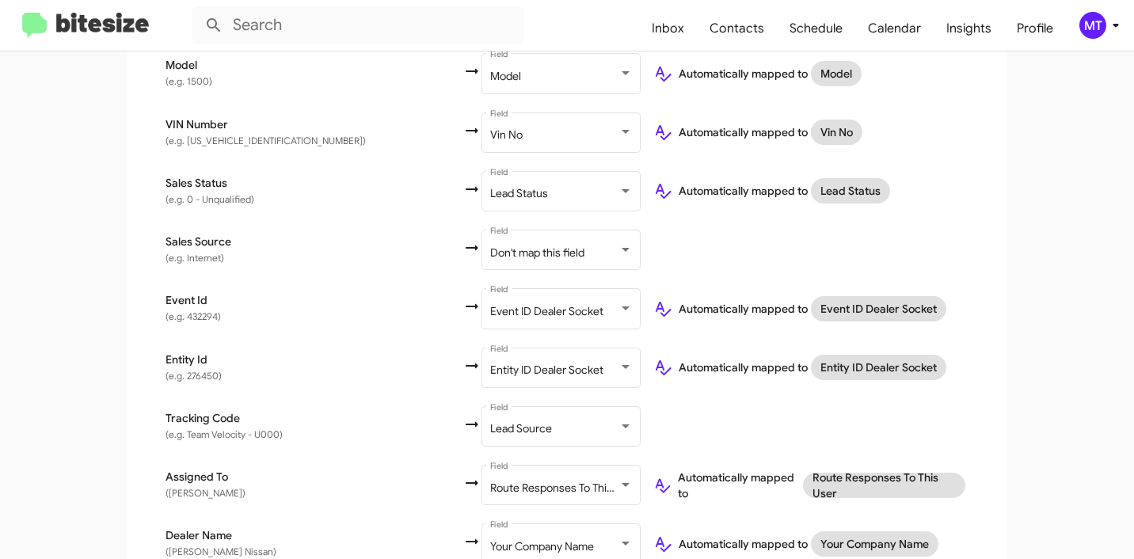
scroll to position [954, 0]
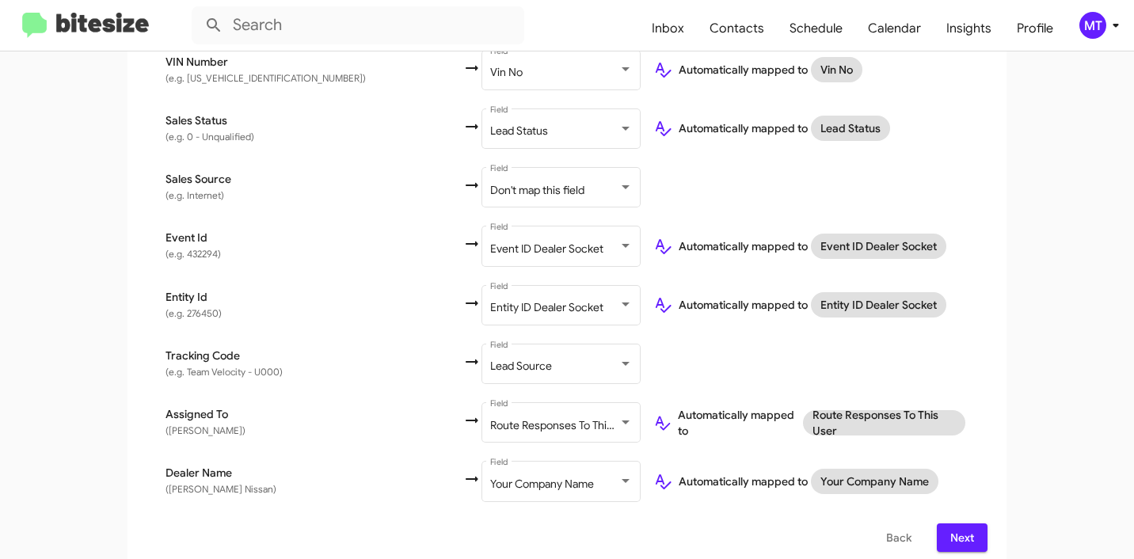
click at [958, 524] on span "Next" at bounding box center [962, 538] width 25 height 29
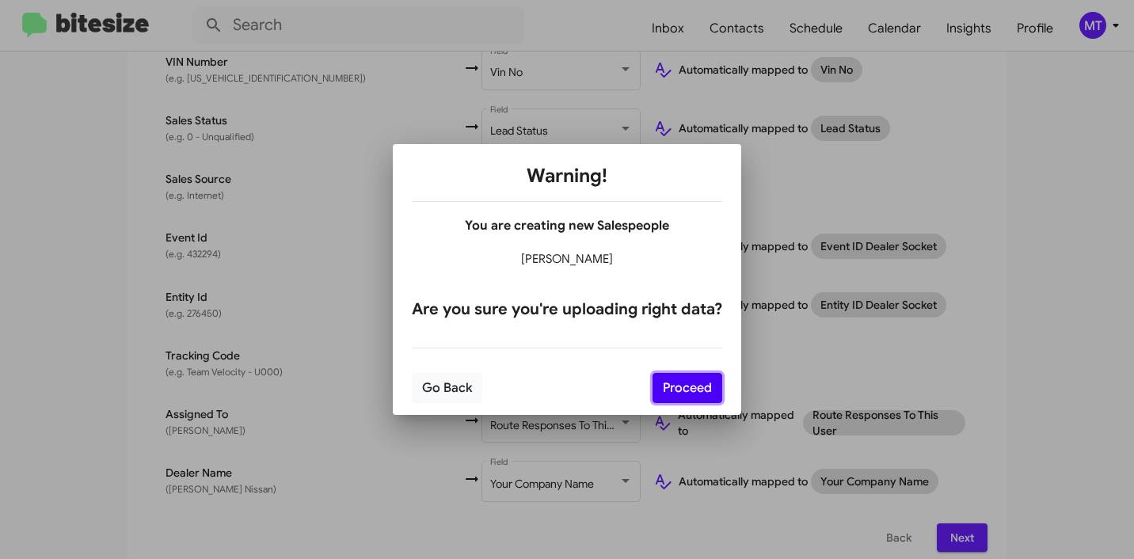
click at [685, 387] on button "Proceed" at bounding box center [688, 388] width 70 height 30
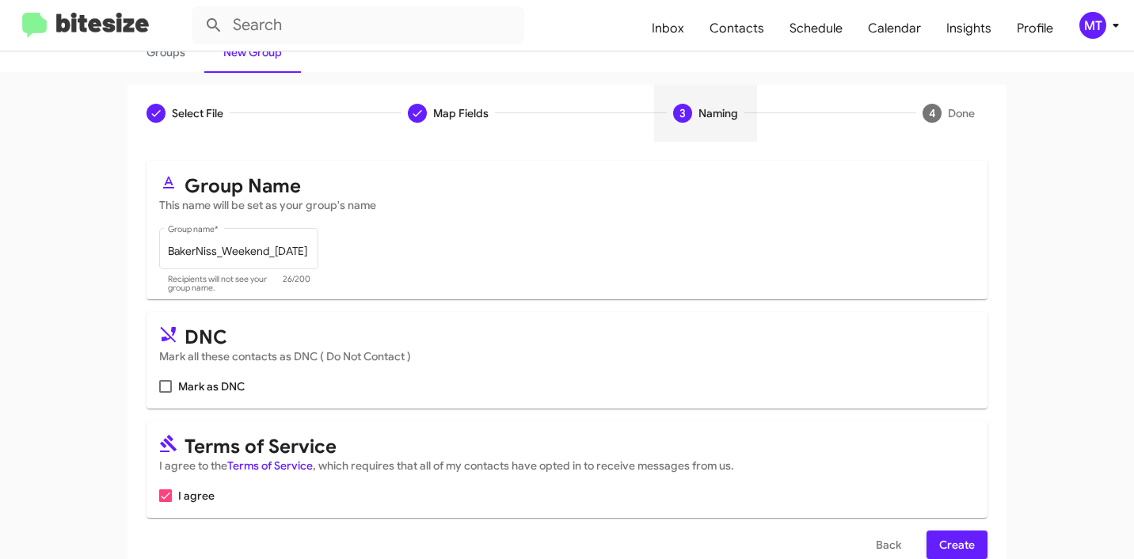
scroll to position [141, 0]
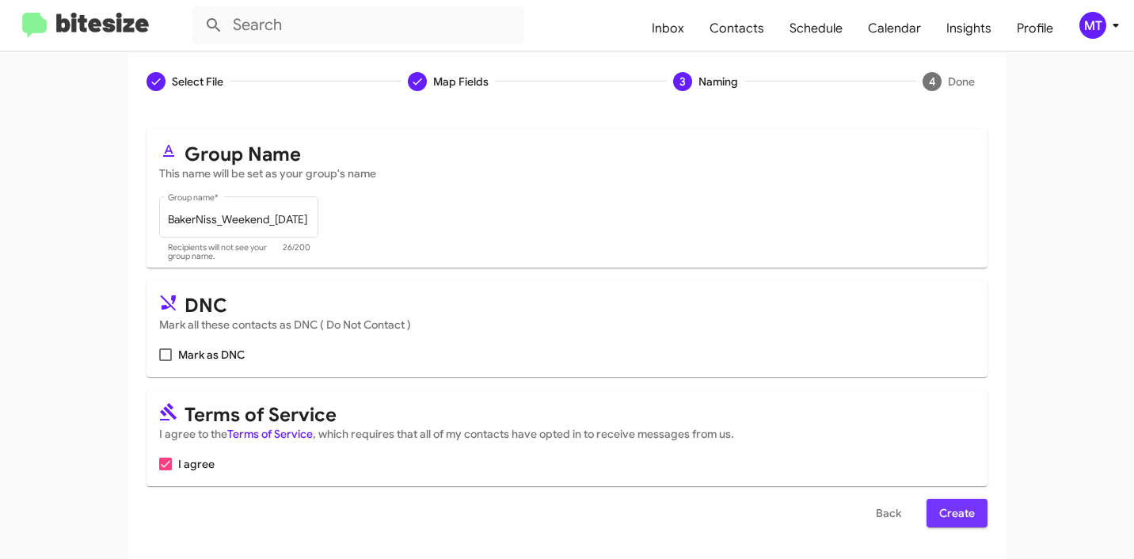
click at [950, 512] on span "Create" at bounding box center [957, 513] width 36 height 29
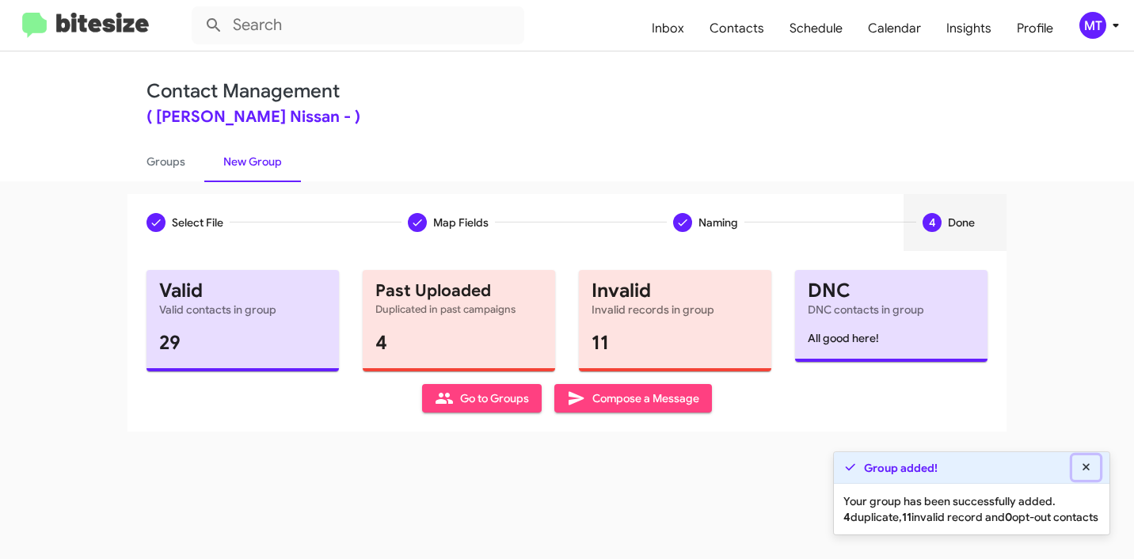
click at [1084, 462] on icon at bounding box center [1087, 467] width 14 height 11
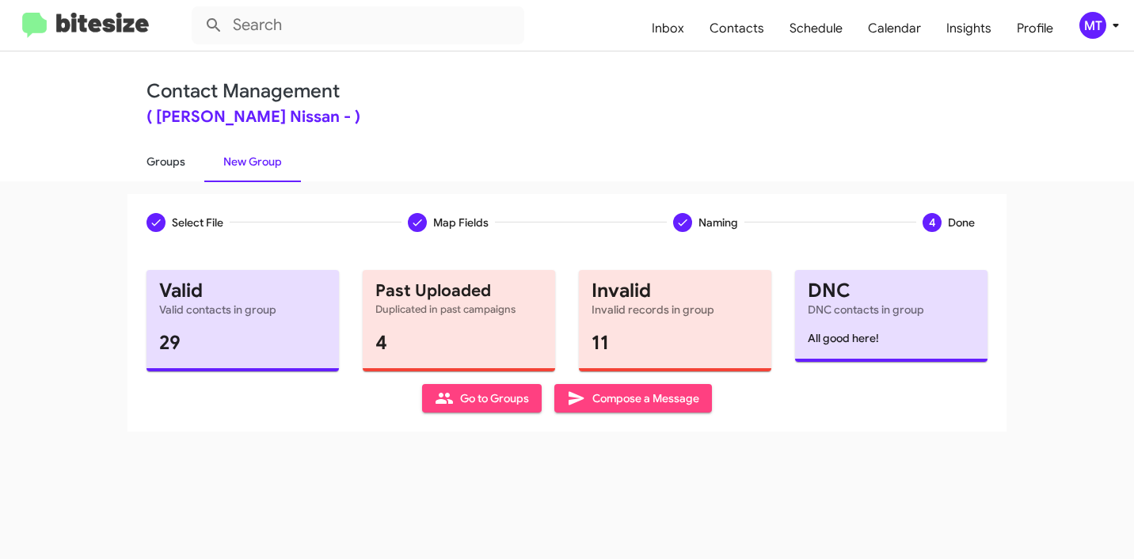
click at [162, 166] on link "Groups" at bounding box center [166, 161] width 77 height 41
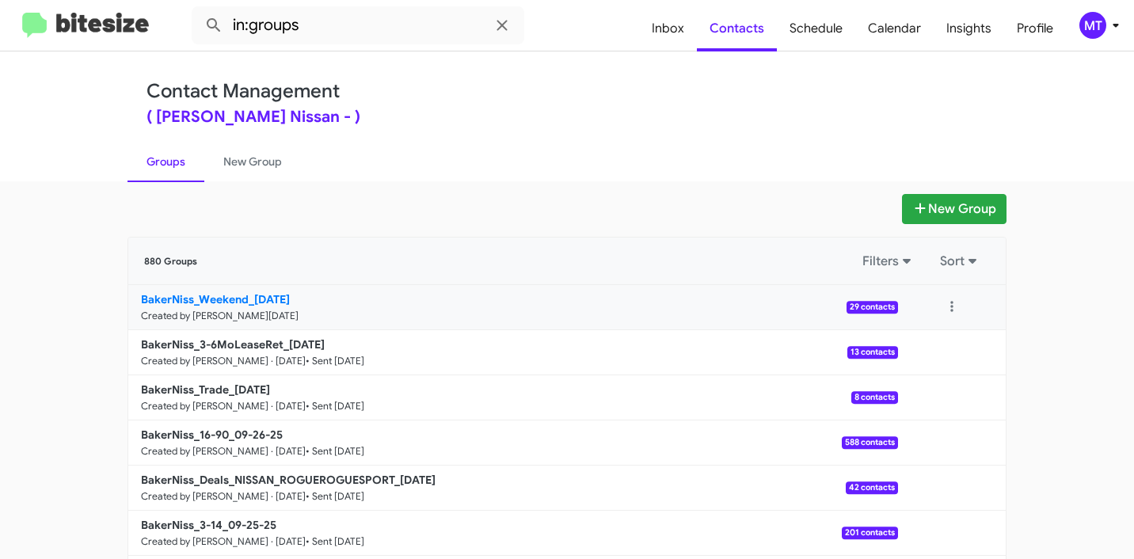
drag, startPoint x: 95, startPoint y: 299, endPoint x: 241, endPoint y: 297, distance: 145.8
click at [241, 297] on app-groups "New Group 880 Groups Filters Sort BakerNiss_Weekend_[DATE] Created by [PERSON_N…" at bounding box center [567, 486] width 1134 height 585
copy b "BakerNiss_Weekend"
click at [345, 29] on input "in:groups" at bounding box center [358, 25] width 333 height 38
paste input "BakerNiss_Weekend"
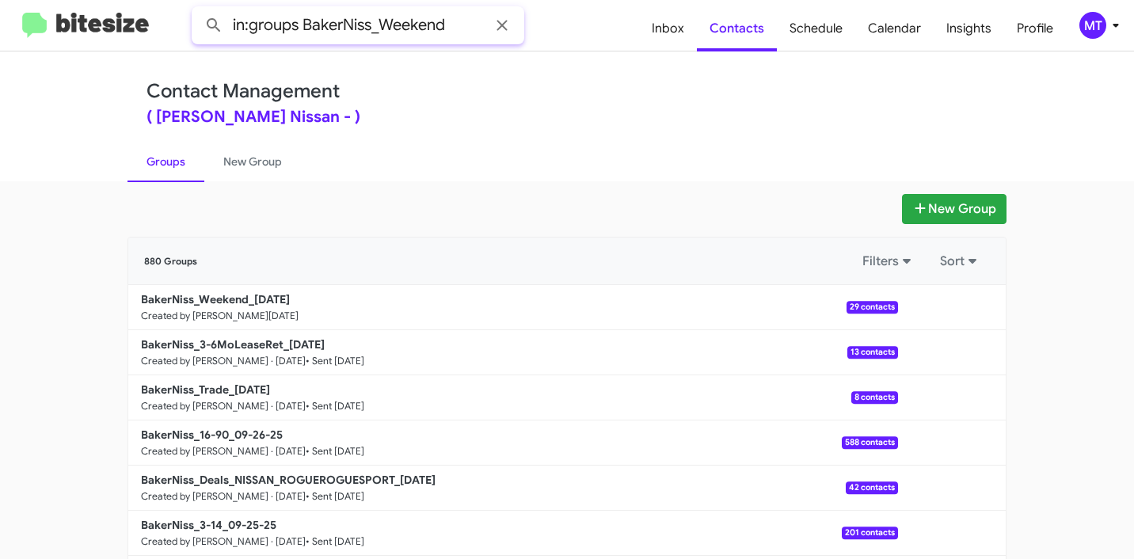
click at [198, 10] on button at bounding box center [214, 26] width 32 height 32
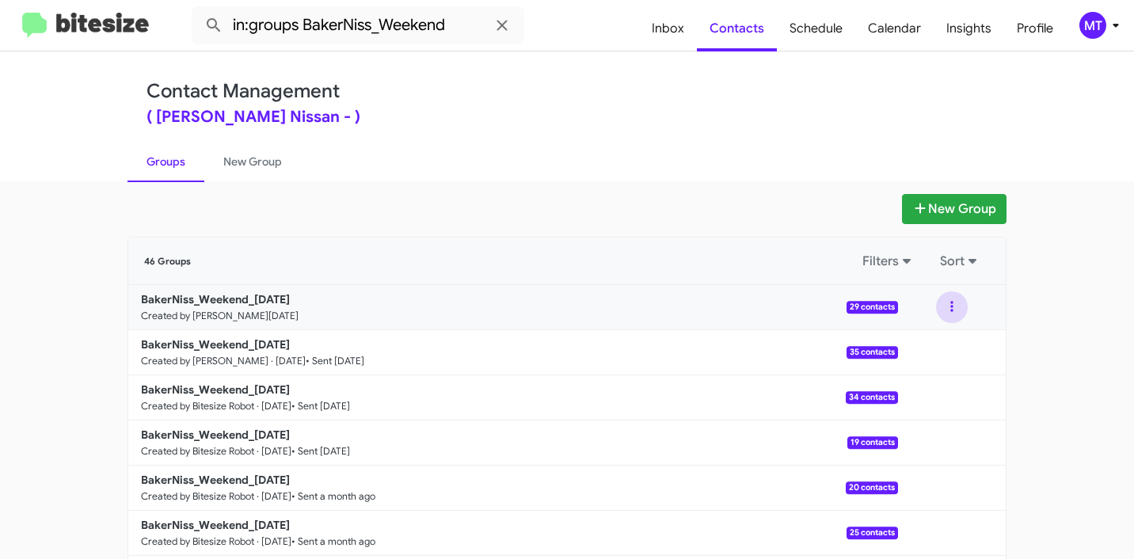
click at [950, 311] on button at bounding box center [952, 307] width 32 height 32
click at [893, 349] on button "View contacts" at bounding box center [904, 350] width 127 height 38
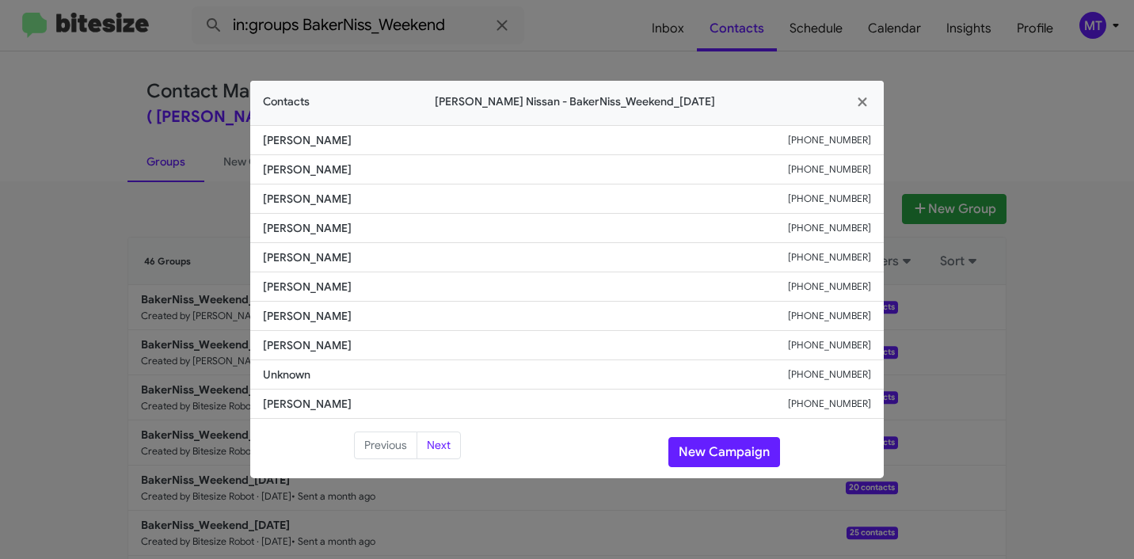
drag, startPoint x: 345, startPoint y: 146, endPoint x: 266, endPoint y: 143, distance: 79.2
click at [266, 143] on span "[PERSON_NAME]" at bounding box center [525, 140] width 525 height 16
copy span "[PERSON_NAME]"
click at [865, 99] on icon "button" at bounding box center [862, 101] width 9 height 9
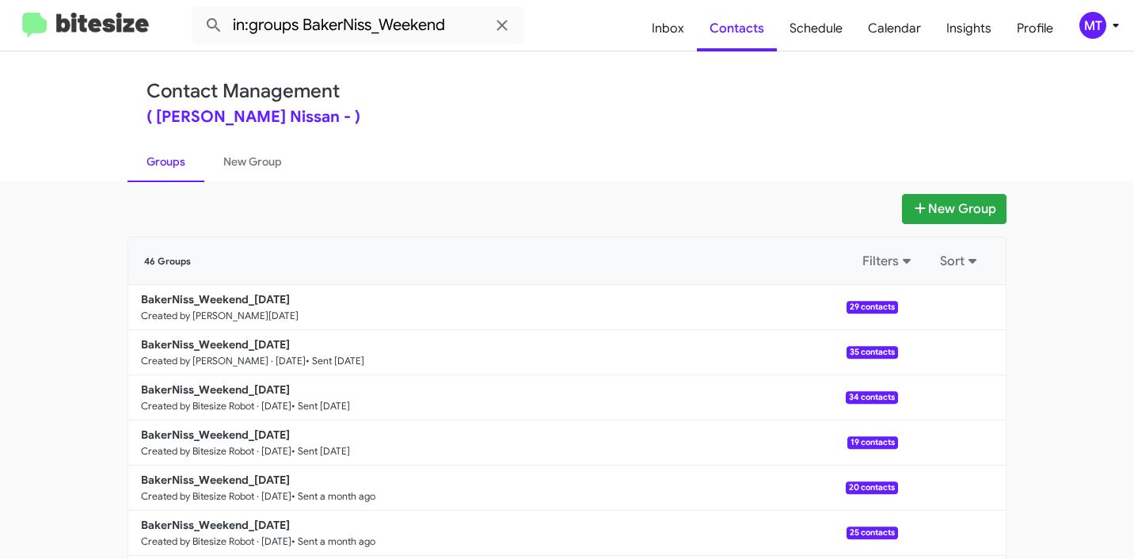
click at [163, 159] on link "Groups" at bounding box center [166, 161] width 77 height 41
type input "in:groups"
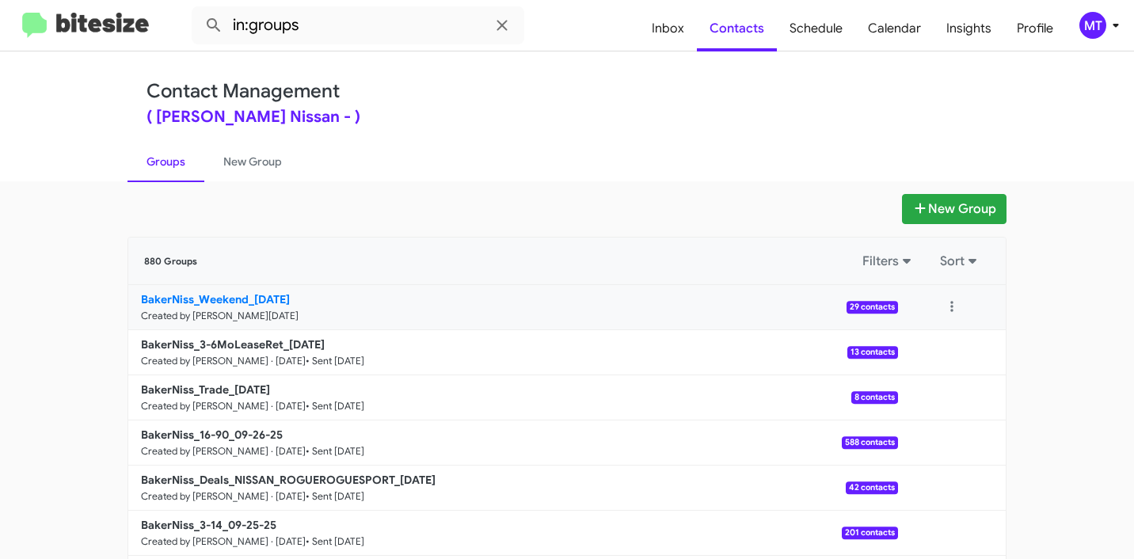
click at [192, 307] on link "BakerNiss_Weekend_[DATE] Created by [PERSON_NAME][DATE] 29 contacts" at bounding box center [513, 307] width 770 height 45
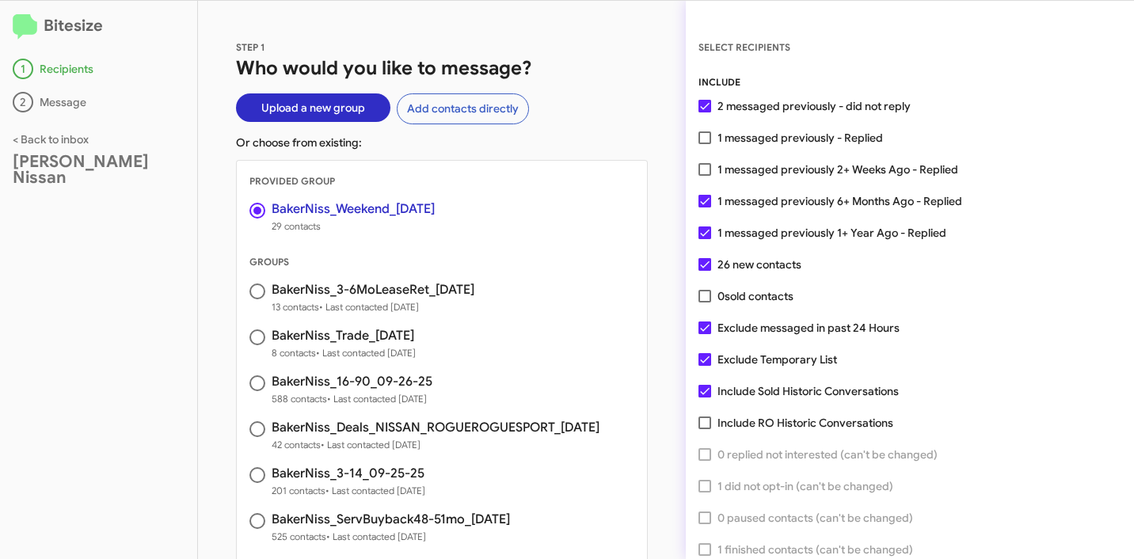
click at [337, 116] on span "Upload a new group" at bounding box center [313, 107] width 104 height 29
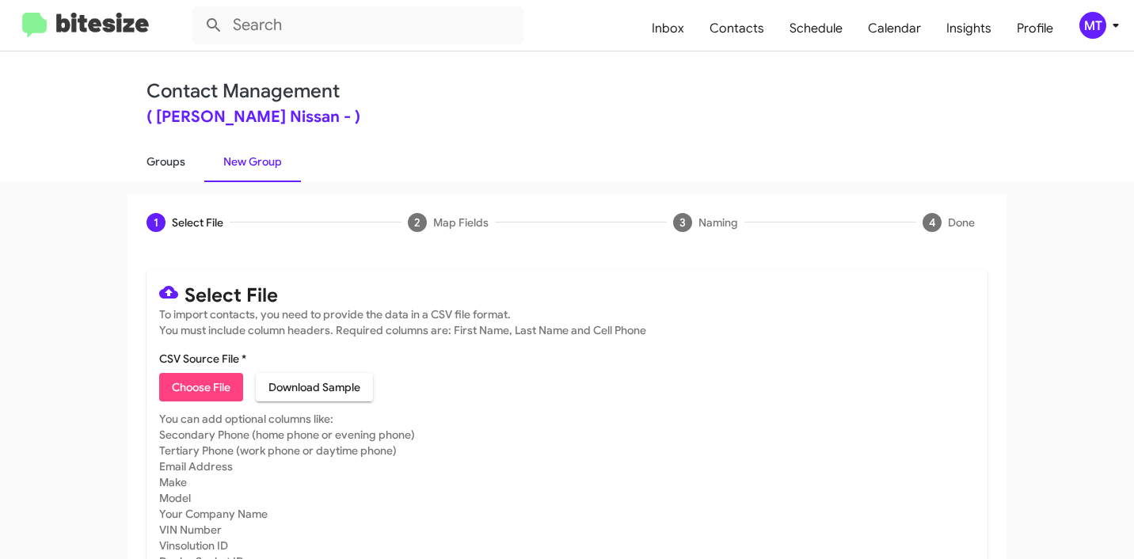
click at [153, 166] on link "Groups" at bounding box center [166, 161] width 77 height 41
type input "in:groups"
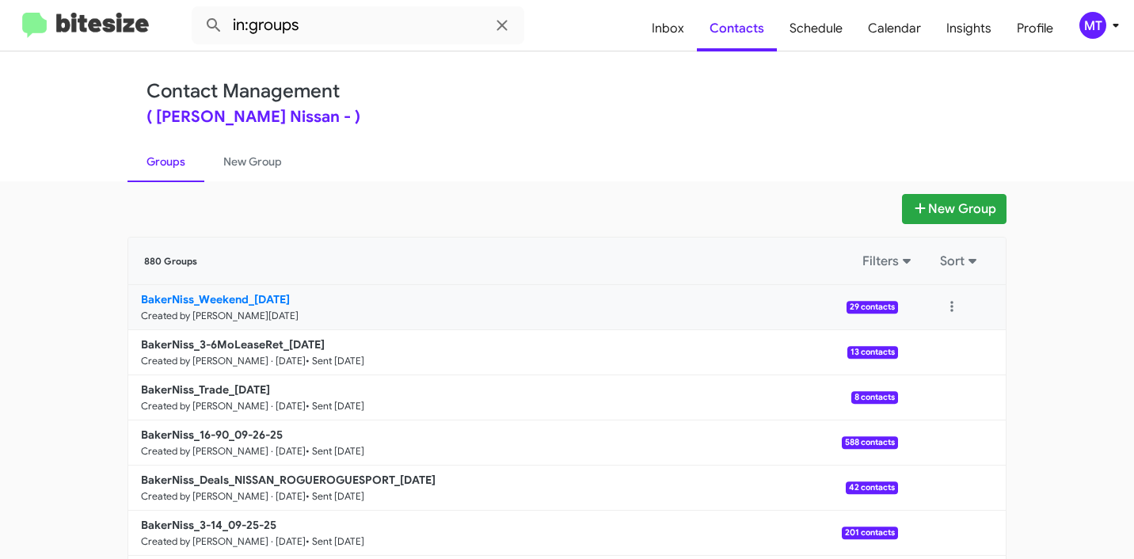
click at [254, 299] on b "BakerNiss_Weekend_[DATE]" at bounding box center [215, 299] width 149 height 14
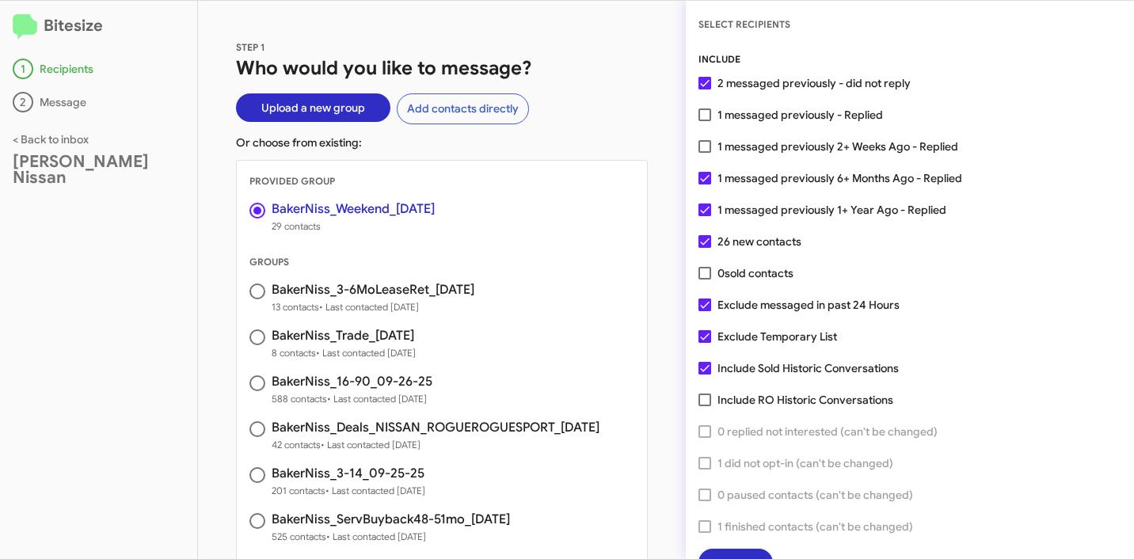
scroll to position [40, 0]
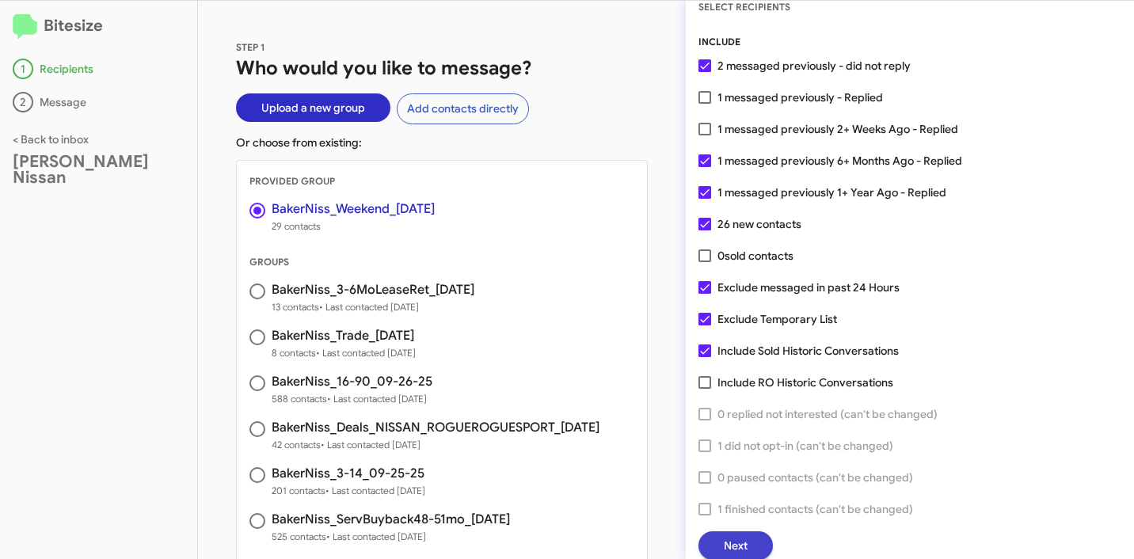
click at [748, 548] on button "Next" at bounding box center [736, 545] width 74 height 29
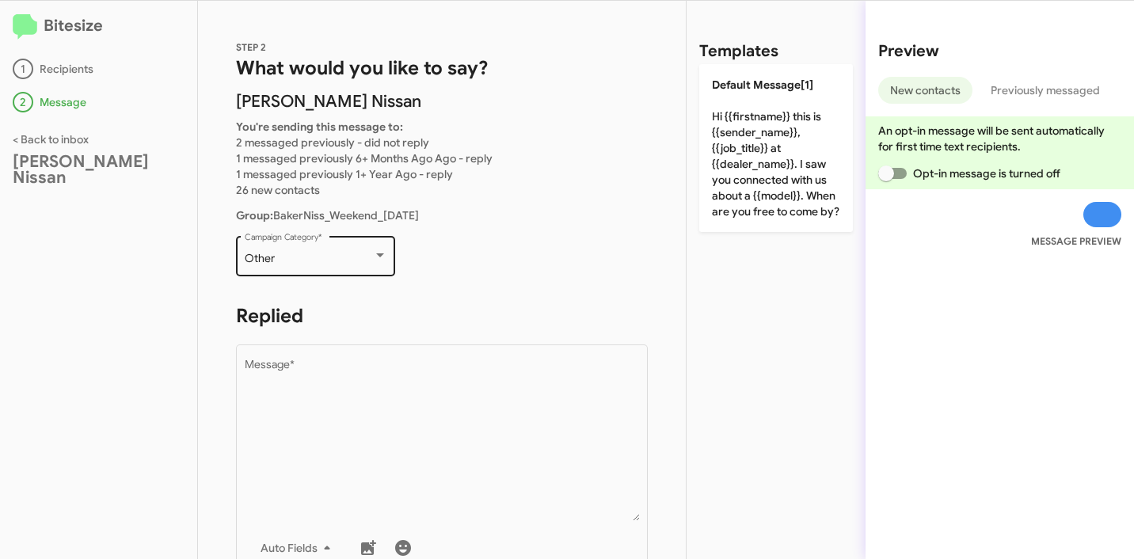
click at [343, 253] on div "Other" at bounding box center [309, 259] width 128 height 13
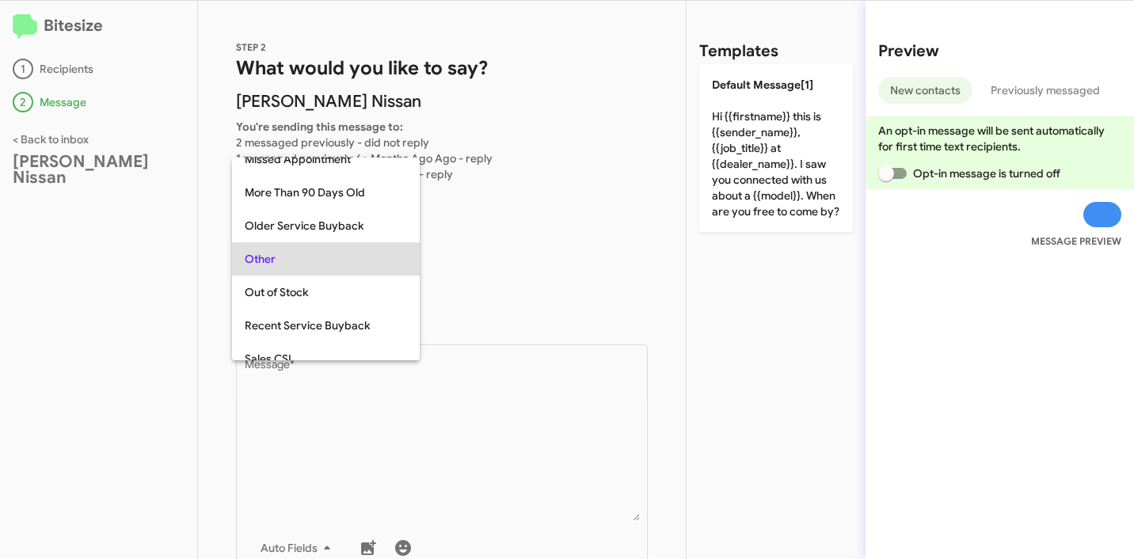
scroll to position [662, 0]
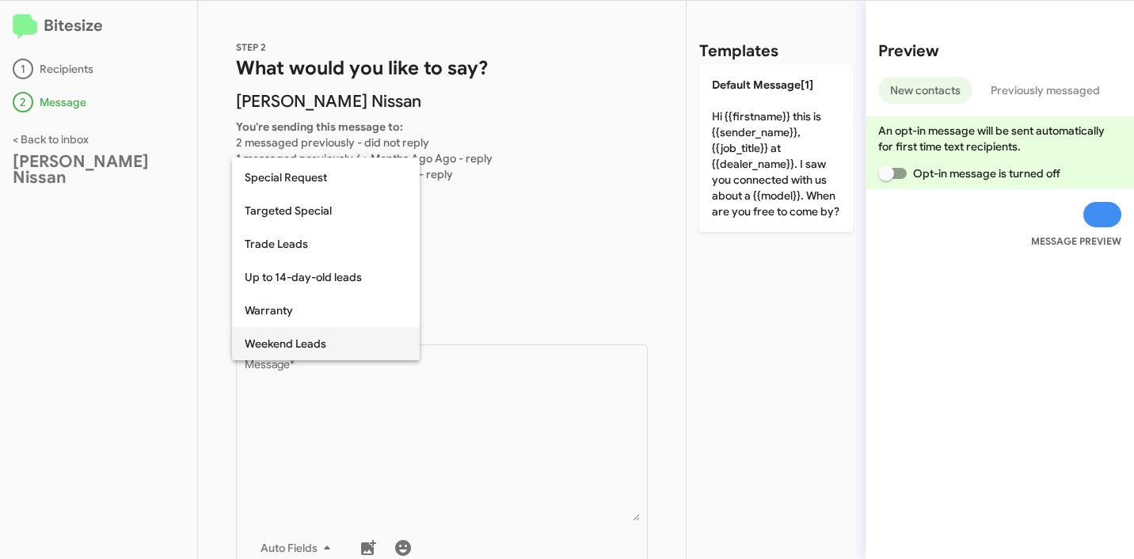
click at [318, 347] on span "Weekend Leads" at bounding box center [326, 343] width 162 height 33
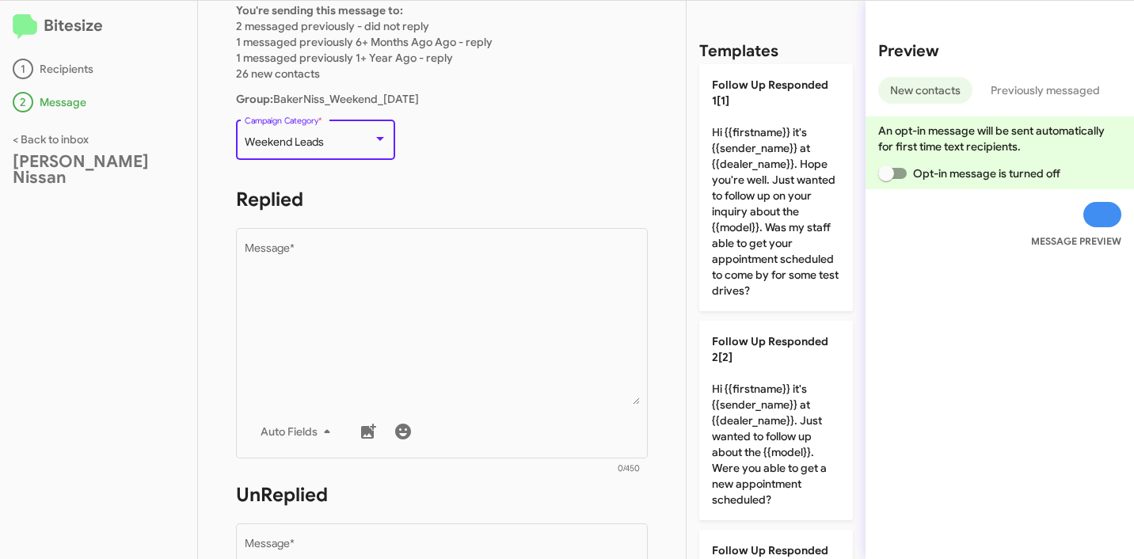
scroll to position [21, 0]
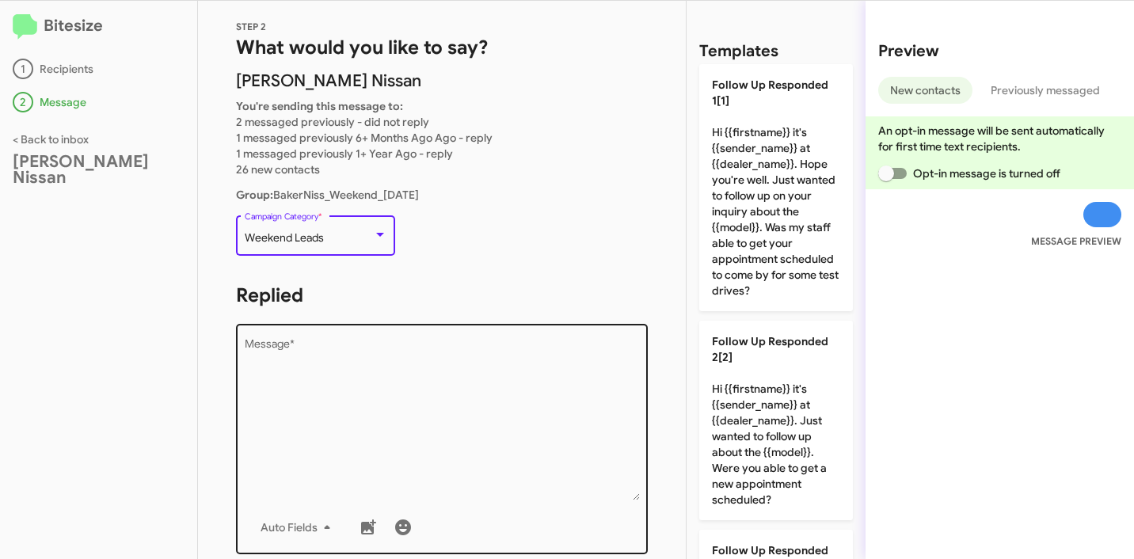
click at [421, 378] on textarea "Message *" at bounding box center [442, 420] width 395 height 162
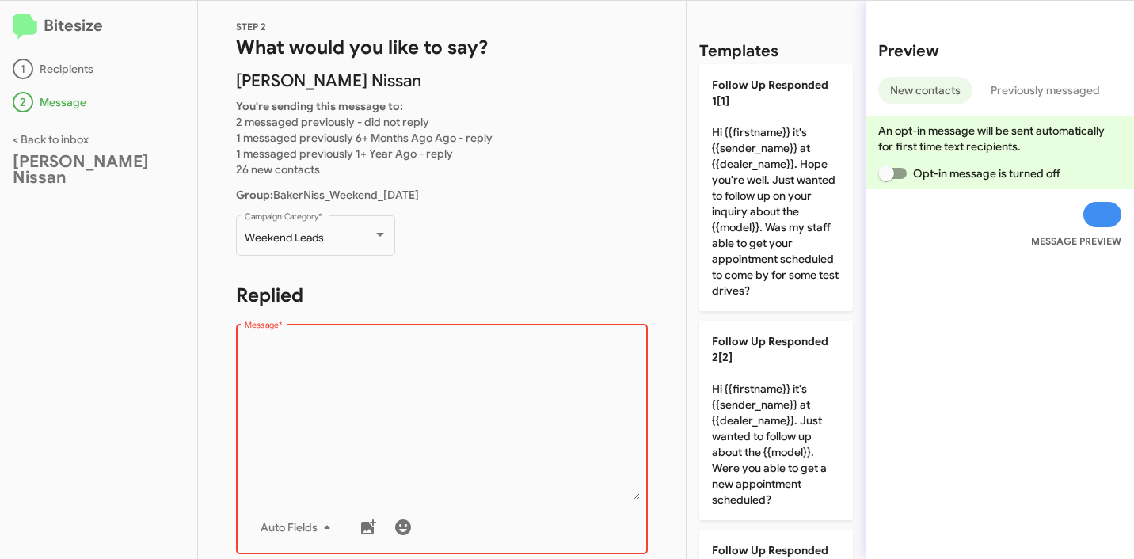
click at [438, 368] on textarea "Message *" at bounding box center [442, 420] width 395 height 162
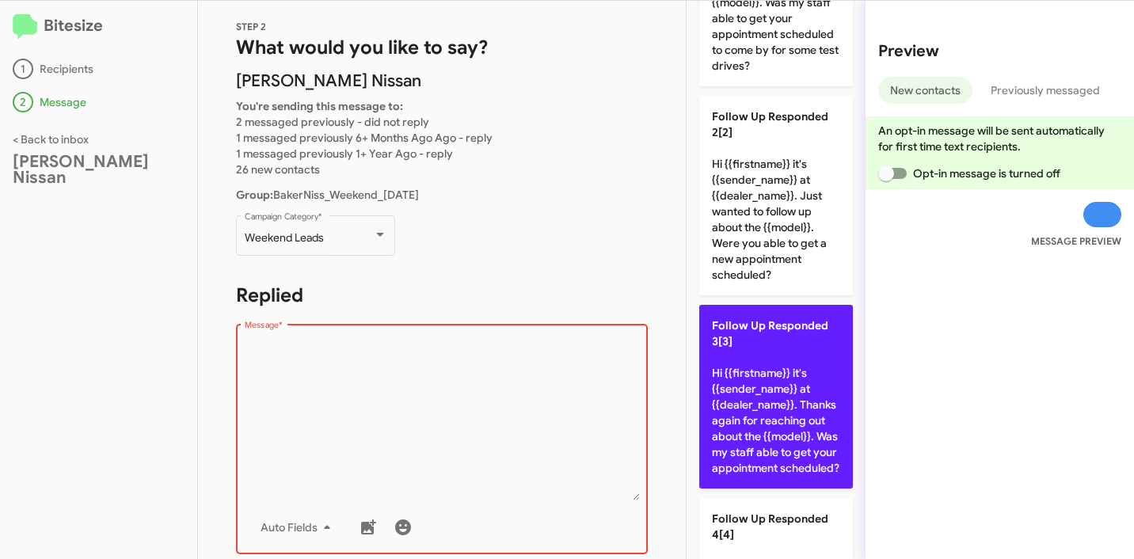
scroll to position [0, 0]
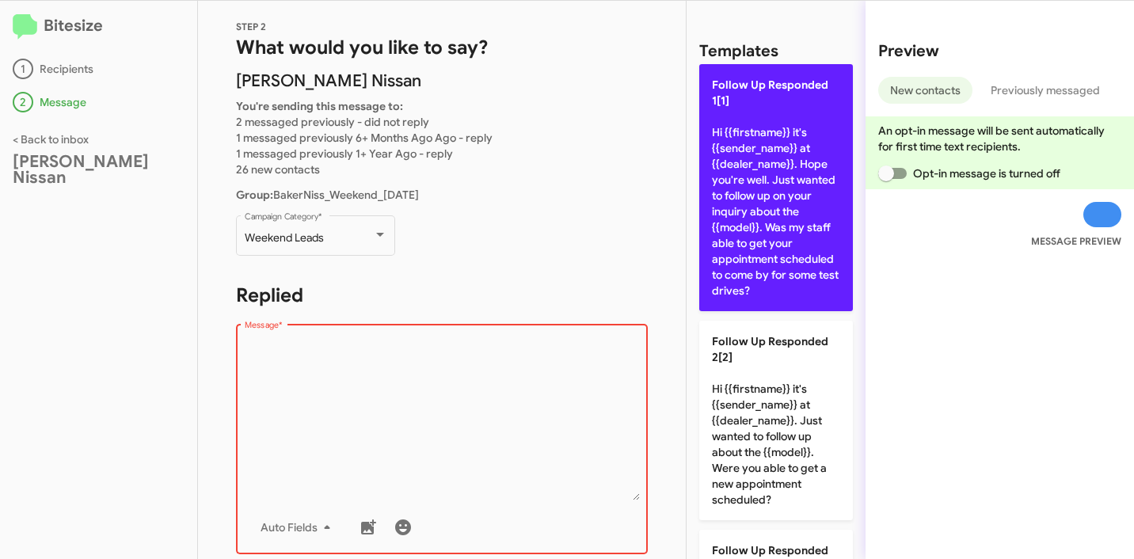
click at [740, 185] on p "Follow Up Responded 1[1] Hi {{firstname}} it's {{sender_name}} at {{dealer_name…" at bounding box center [776, 187] width 154 height 247
type textarea "Hi {{firstname}} it's {{sender_name}} at {{dealer_name}}. Hope you're well. Jus…"
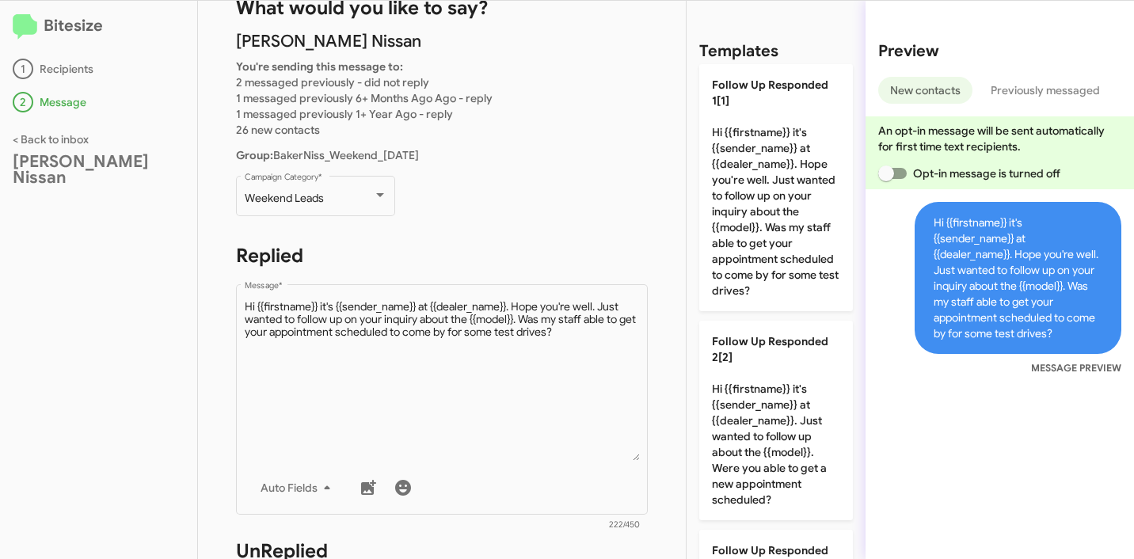
scroll to position [448, 0]
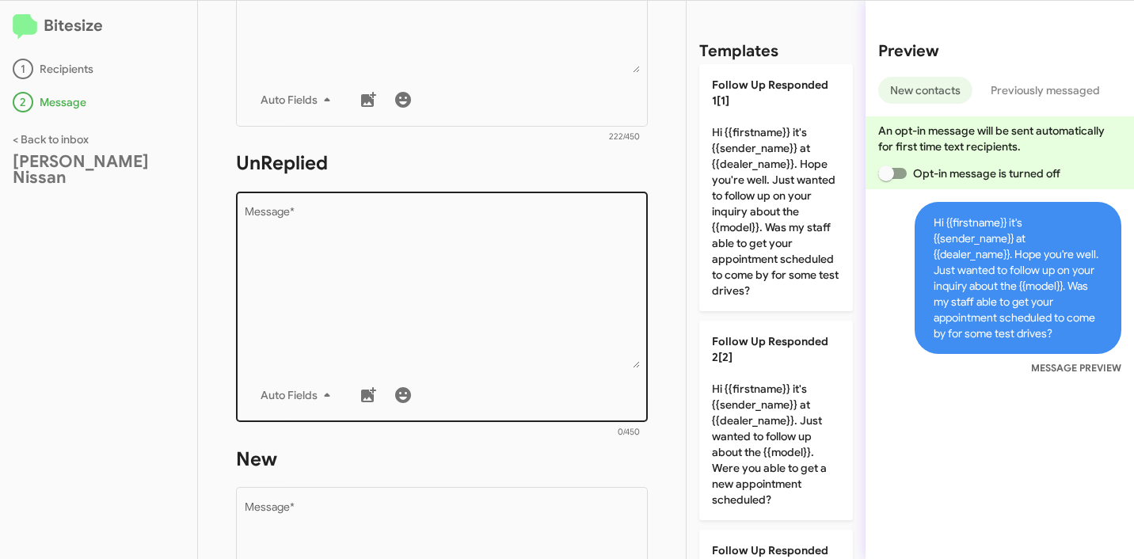
click at [431, 289] on textarea "Message *" at bounding box center [442, 288] width 395 height 162
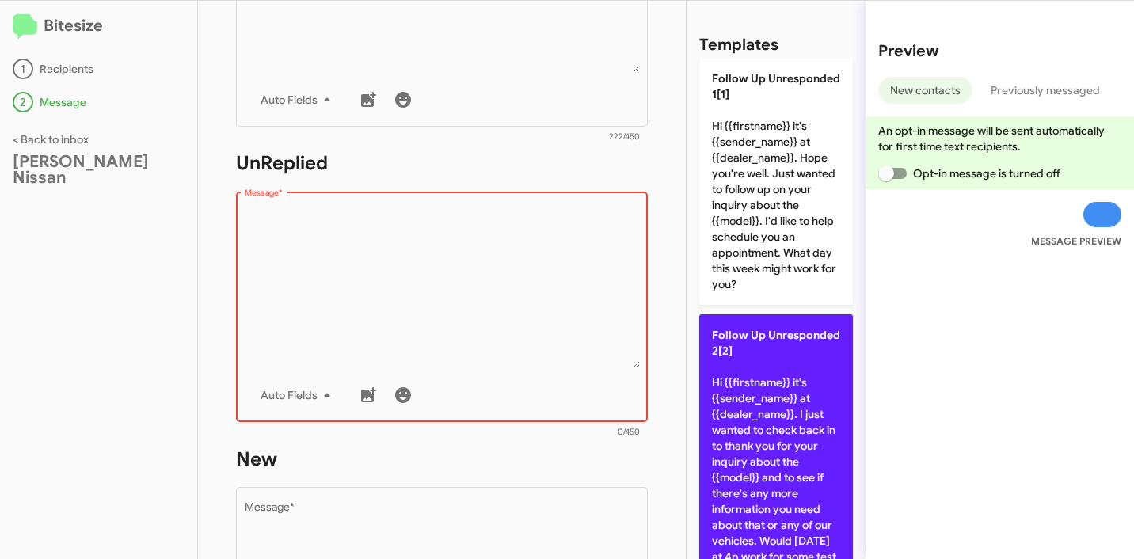
scroll to position [20, 0]
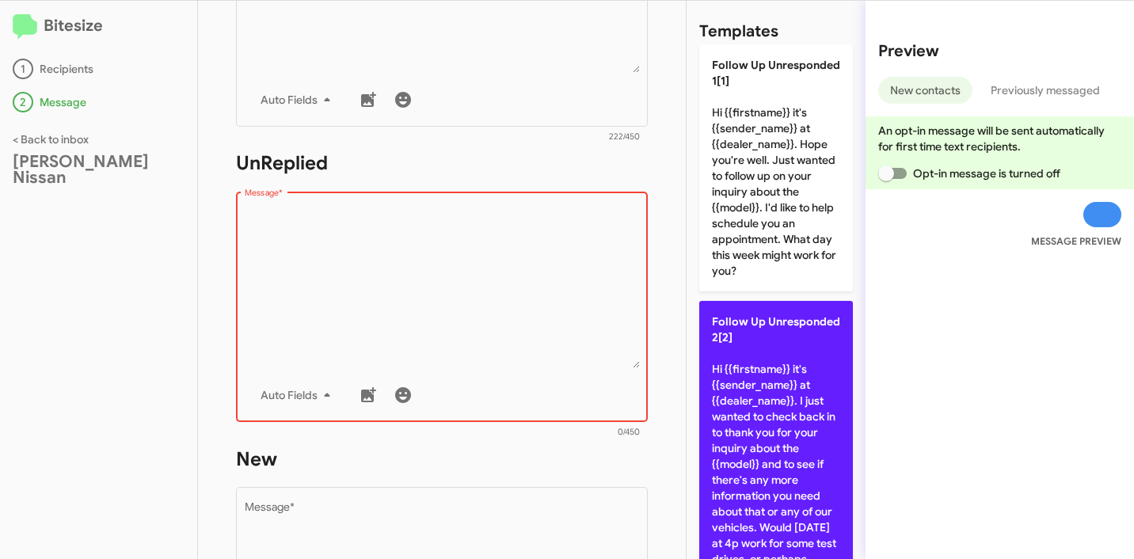
click at [783, 362] on p "Follow Up Unresponded 2[2] Hi {{firstname}} it's {{sender_name}} at {{dealer_na…" at bounding box center [776, 448] width 154 height 295
type textarea "Hi {{firstname}} it's {{sender_name}} at {{dealer_name}}. I just wanted to chec…"
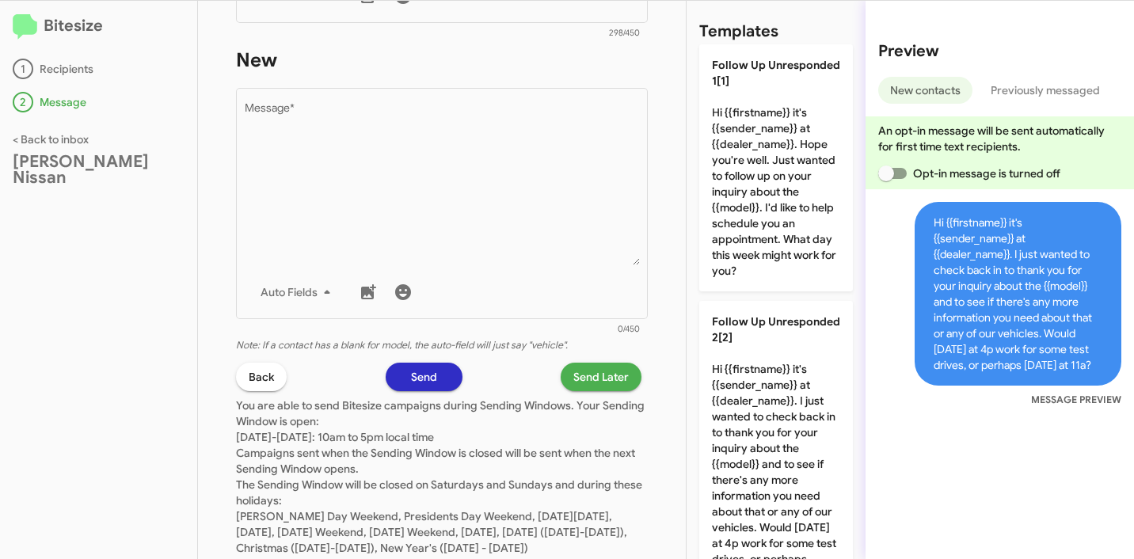
scroll to position [861, 0]
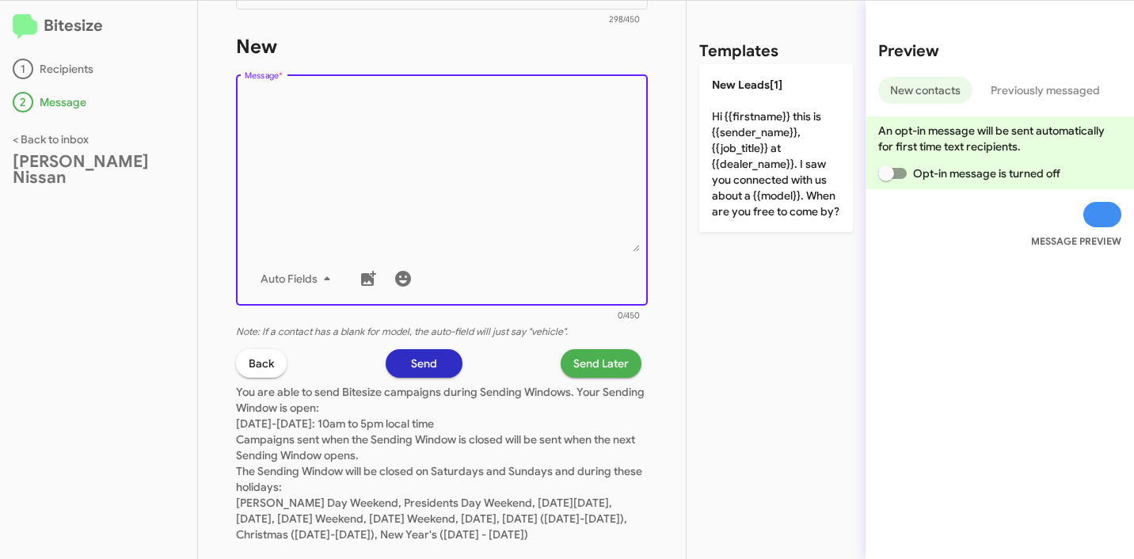
click at [485, 206] on textarea "Message *" at bounding box center [442, 171] width 395 height 162
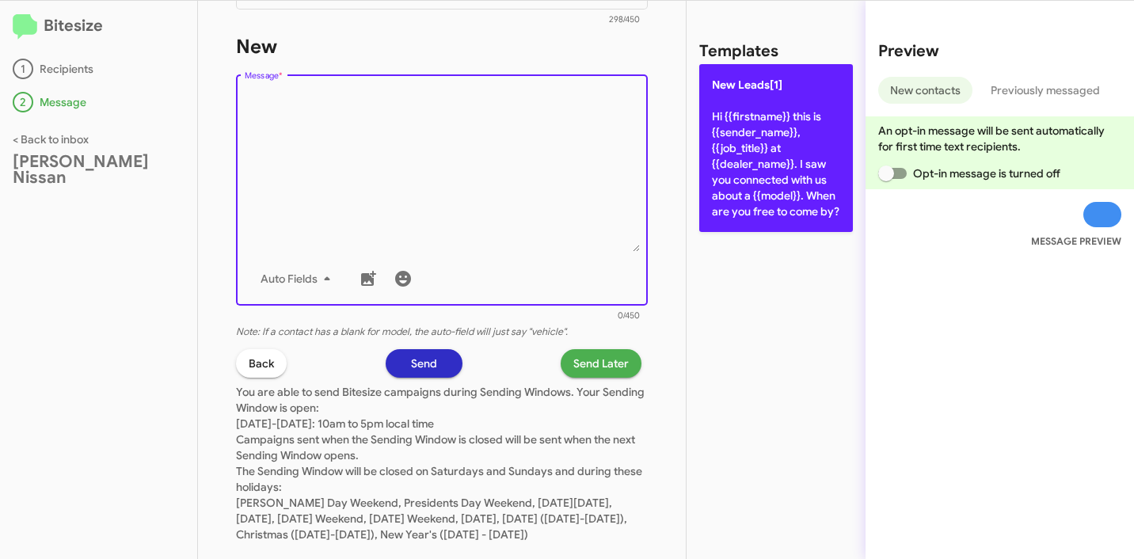
click at [784, 97] on p "New Leads[1] Hi {{firstname}} this is {{sender_name}}, {{job_title}} at {{deale…" at bounding box center [776, 148] width 154 height 168
type textarea "Hi {{firstname}} this is {{sender_name}}, {{job_title}} at {{dealer_name}}. I s…"
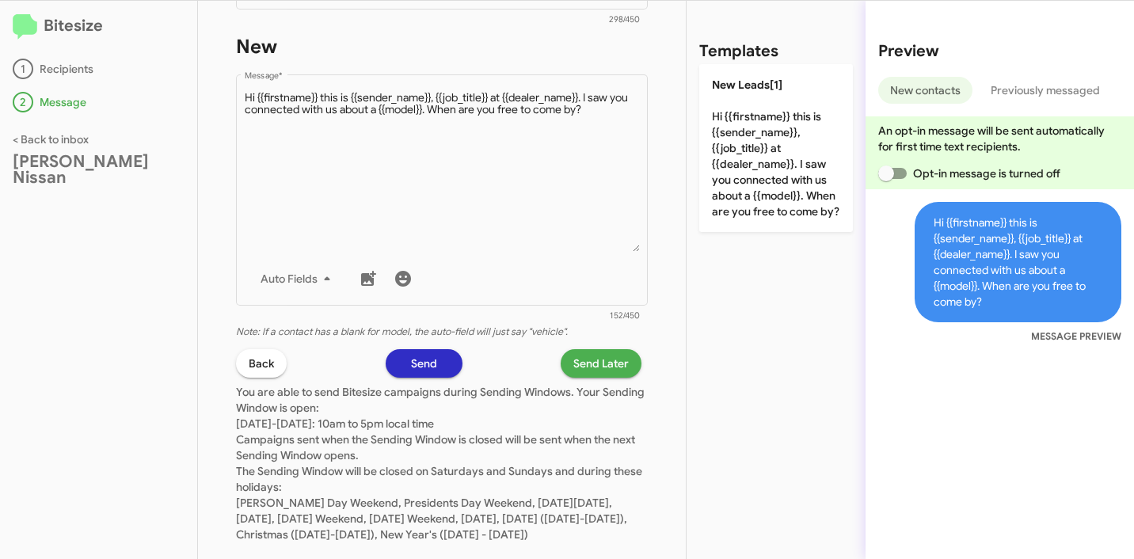
click at [593, 364] on span "Send Later" at bounding box center [600, 363] width 55 height 29
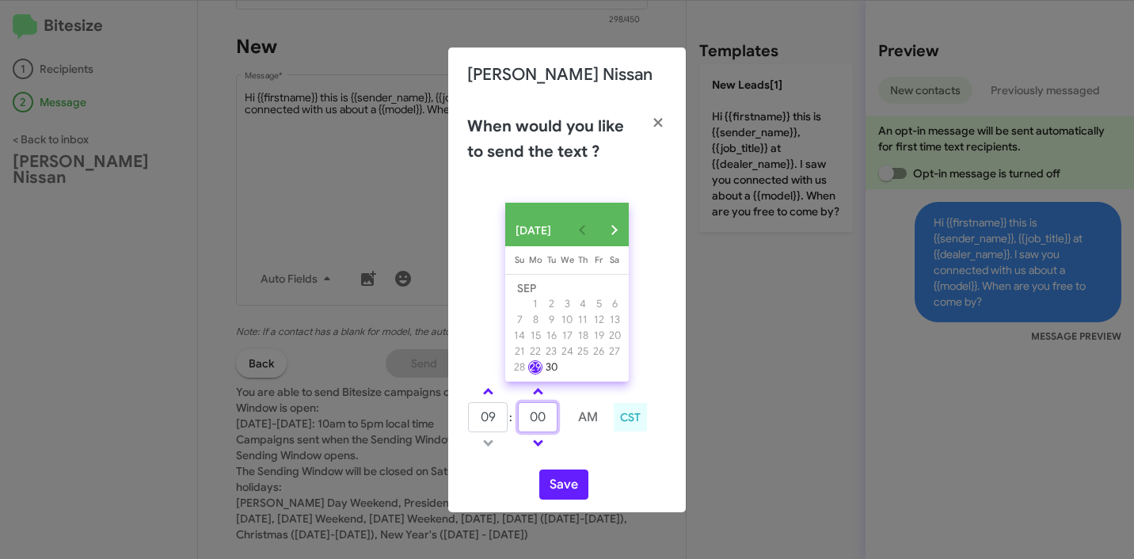
click at [535, 421] on input "00" at bounding box center [538, 417] width 40 height 30
type input "55"
click at [633, 476] on div "Save" at bounding box center [567, 485] width 200 height 30
click at [557, 488] on button "Save" at bounding box center [563, 485] width 49 height 30
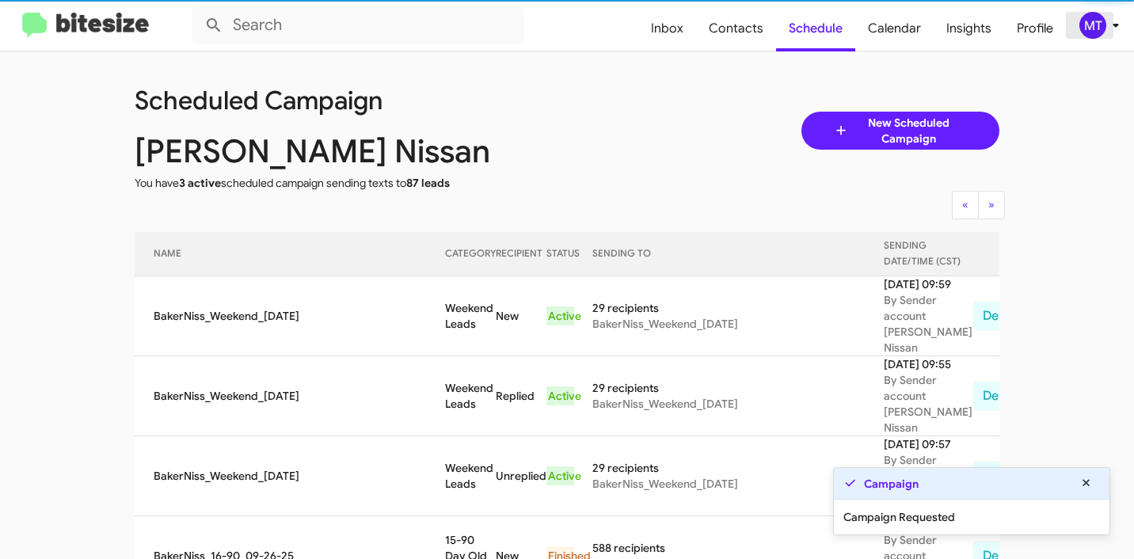
click at [1113, 26] on icon at bounding box center [1116, 25] width 19 height 19
